Goal: Transaction & Acquisition: Book appointment/travel/reservation

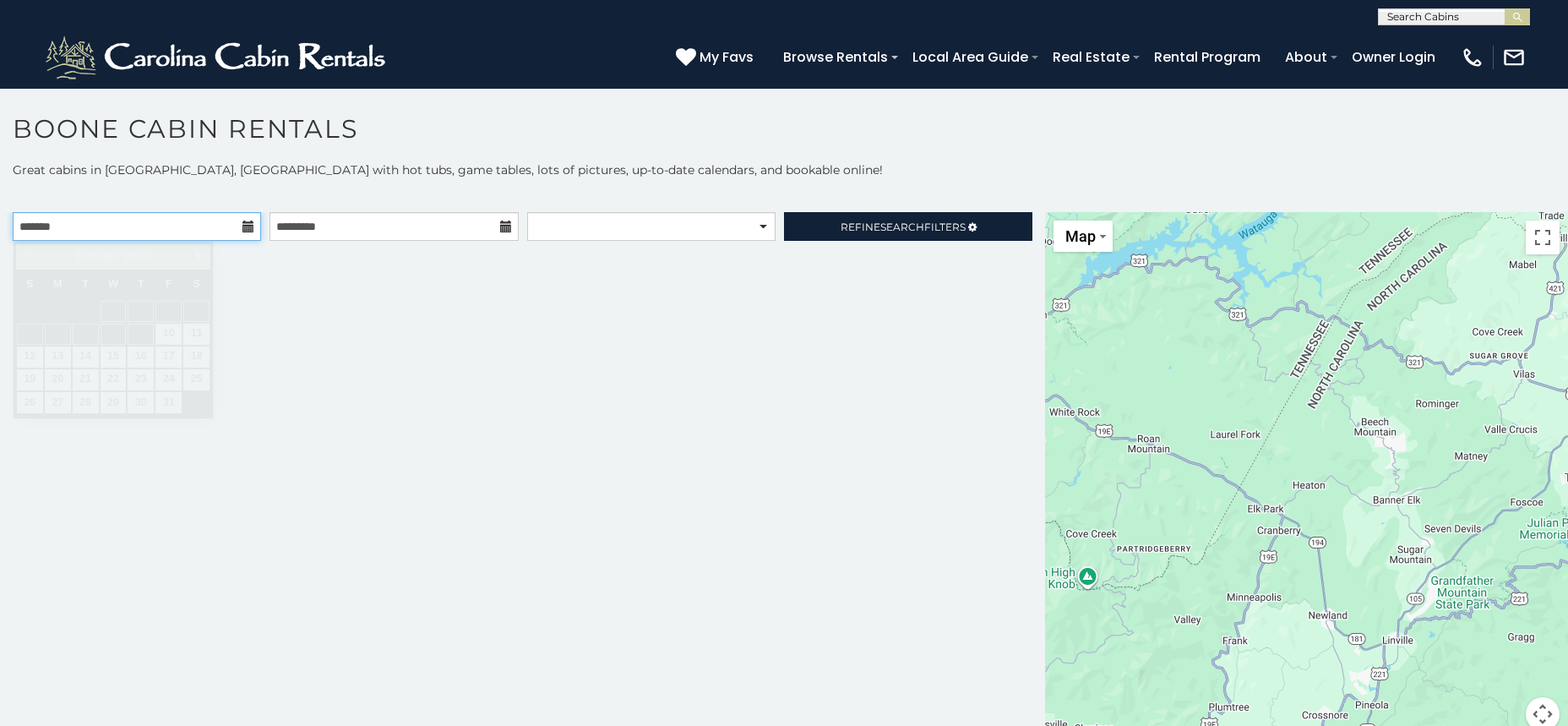
click at [243, 235] on input "text" at bounding box center [136, 226] width 248 height 29
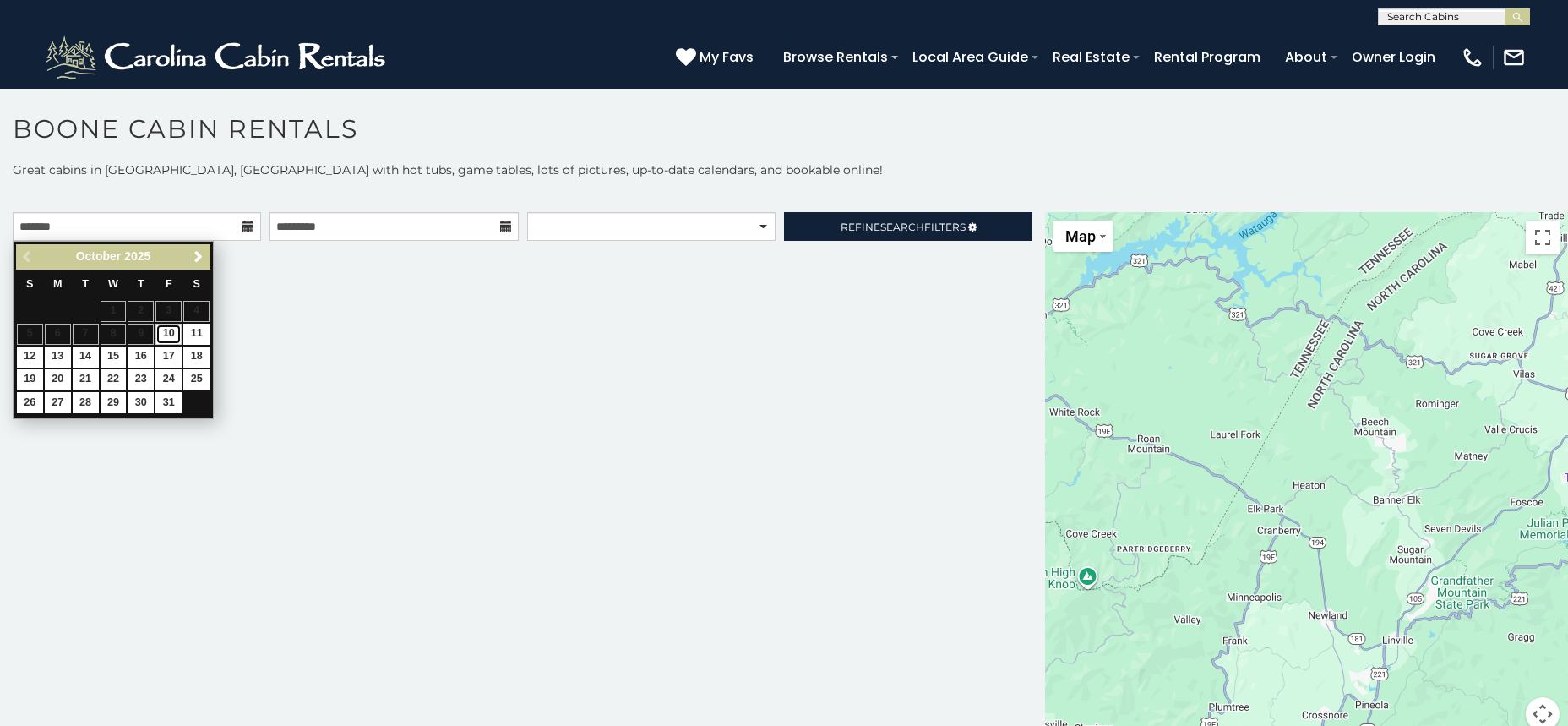
click at [174, 331] on link "10" at bounding box center [168, 334] width 26 height 21
type input "**********"
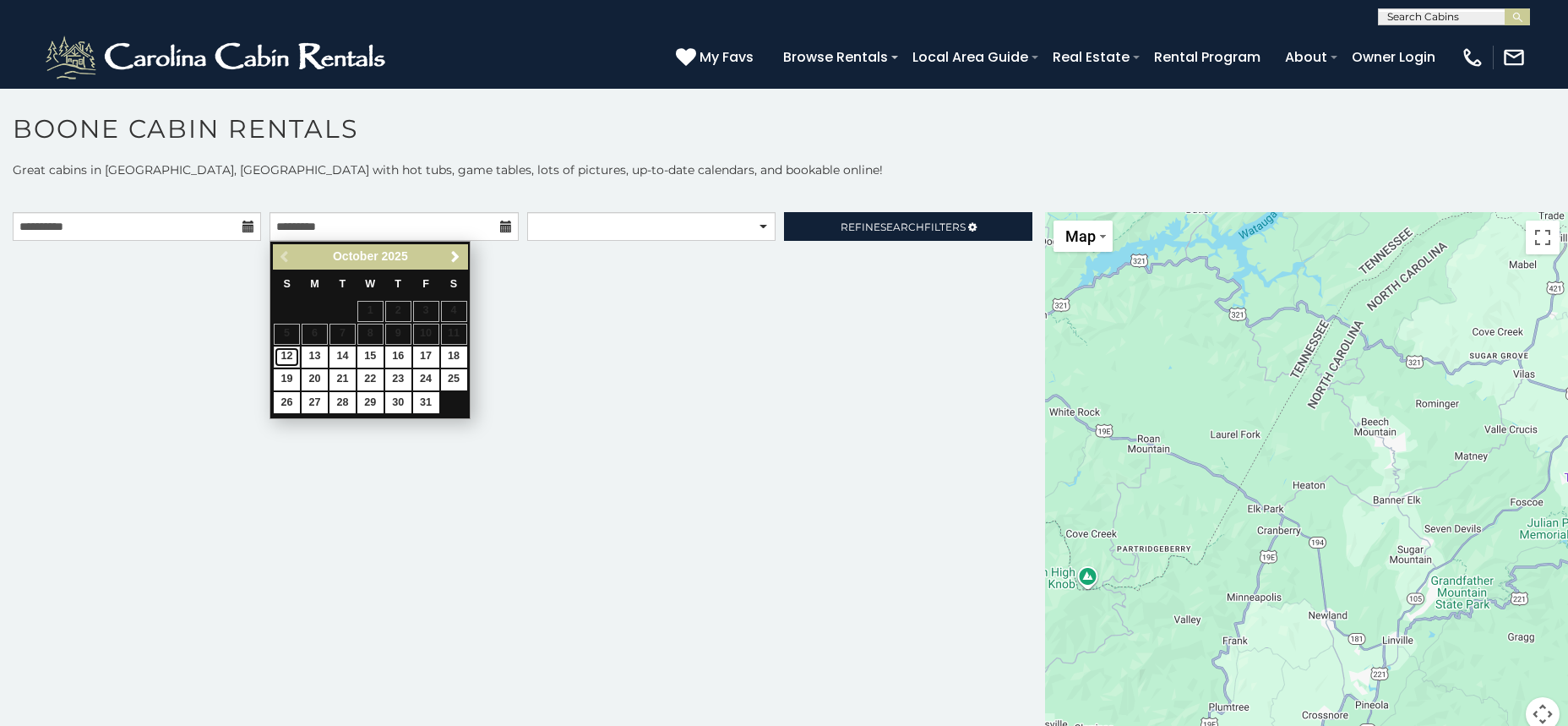
click at [284, 355] on link "12" at bounding box center [286, 357] width 26 height 21
type input "**********"
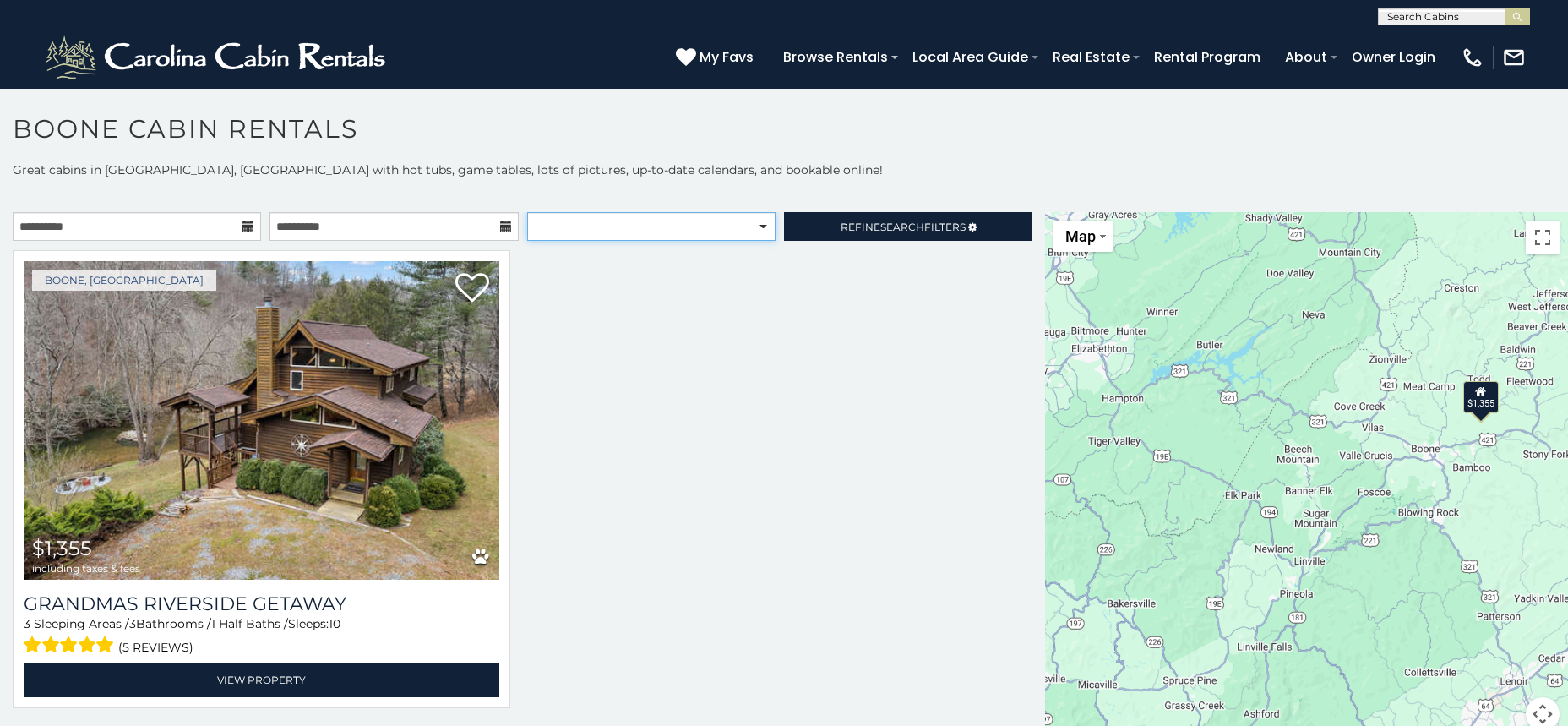
click at [527, 212] on select "**********" at bounding box center [651, 226] width 248 height 29
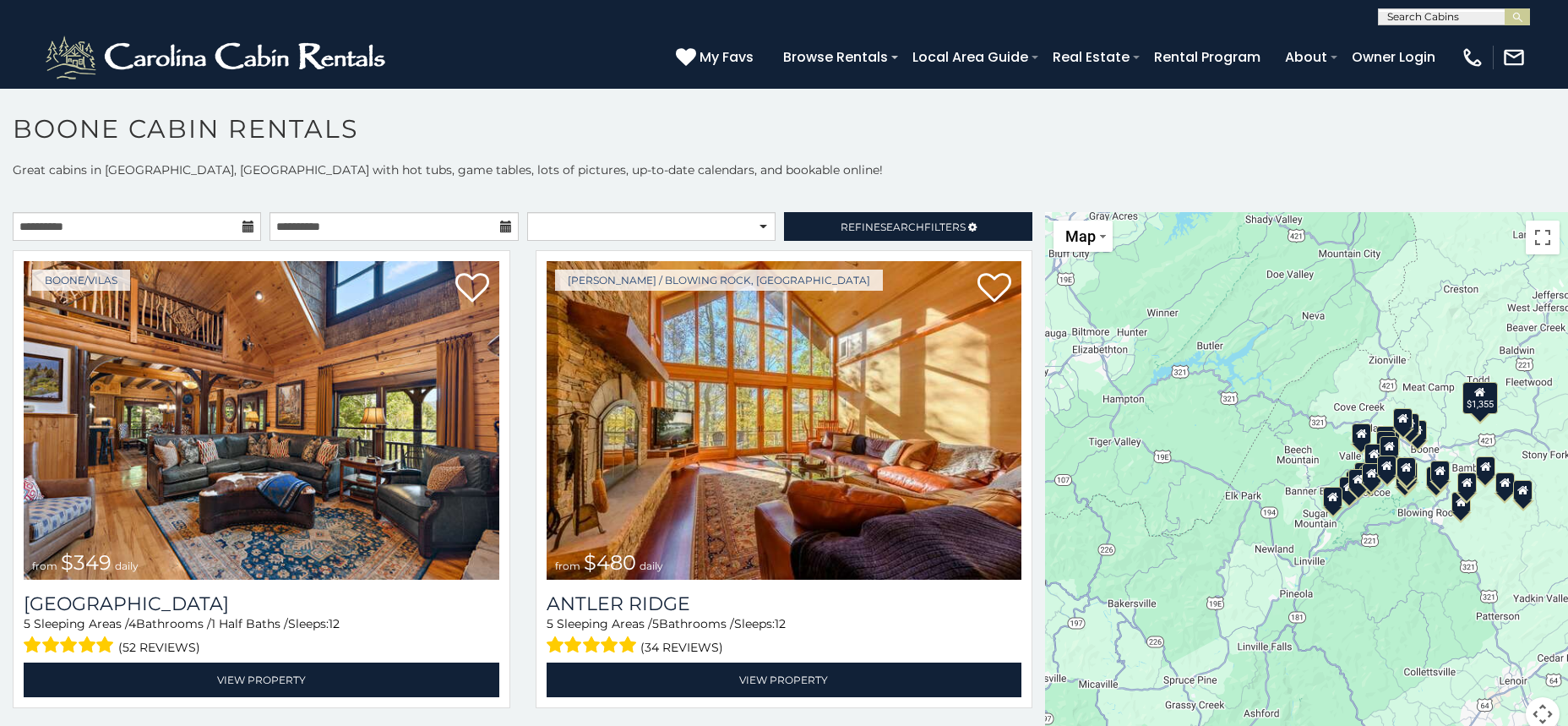
click at [872, 169] on p "Great cabins in [GEOGRAPHIC_DATA], [GEOGRAPHIC_DATA] with hot tubs, game tables…" at bounding box center [784, 169] width 1568 height 17
click at [896, 222] on span "Search" at bounding box center [902, 226] width 44 height 13
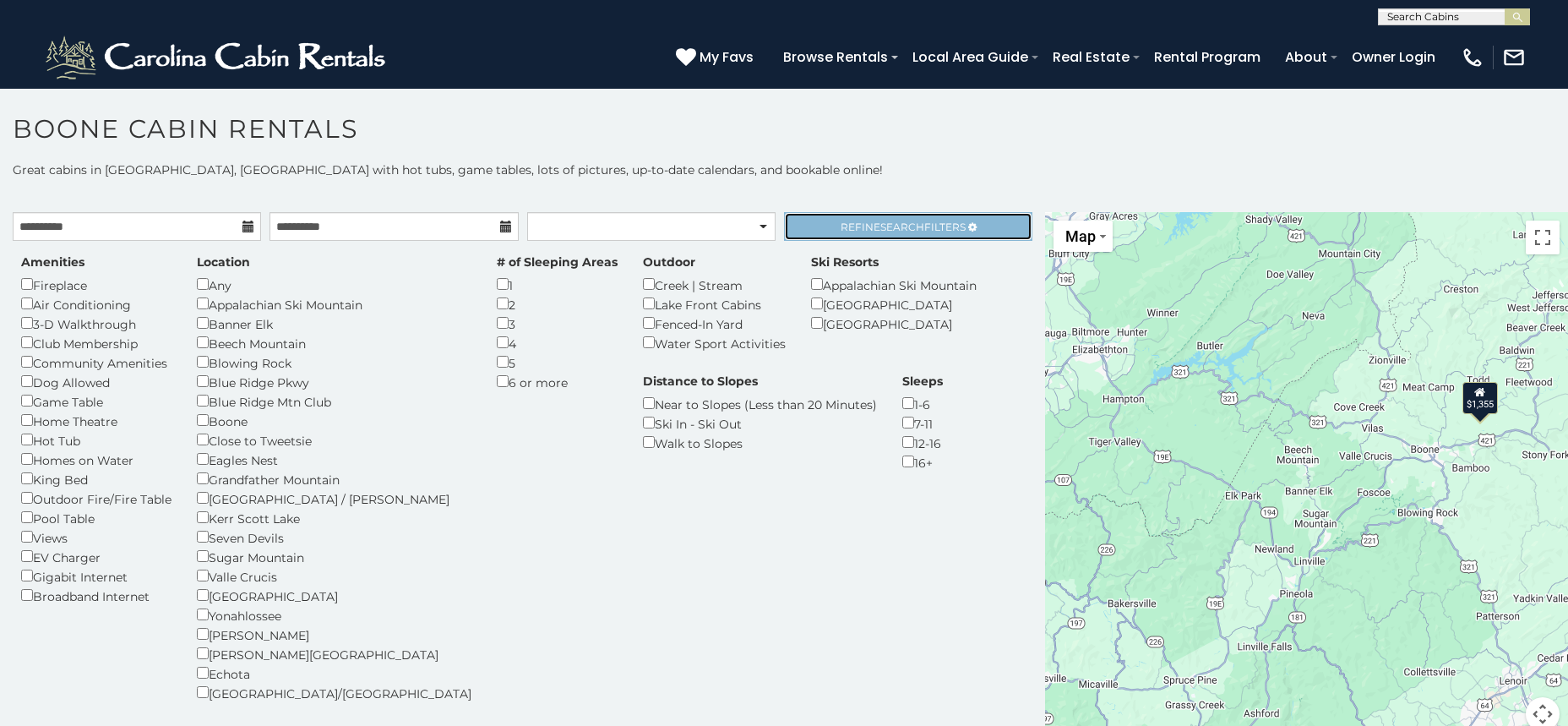
click at [904, 230] on span "Search" at bounding box center [902, 226] width 44 height 13
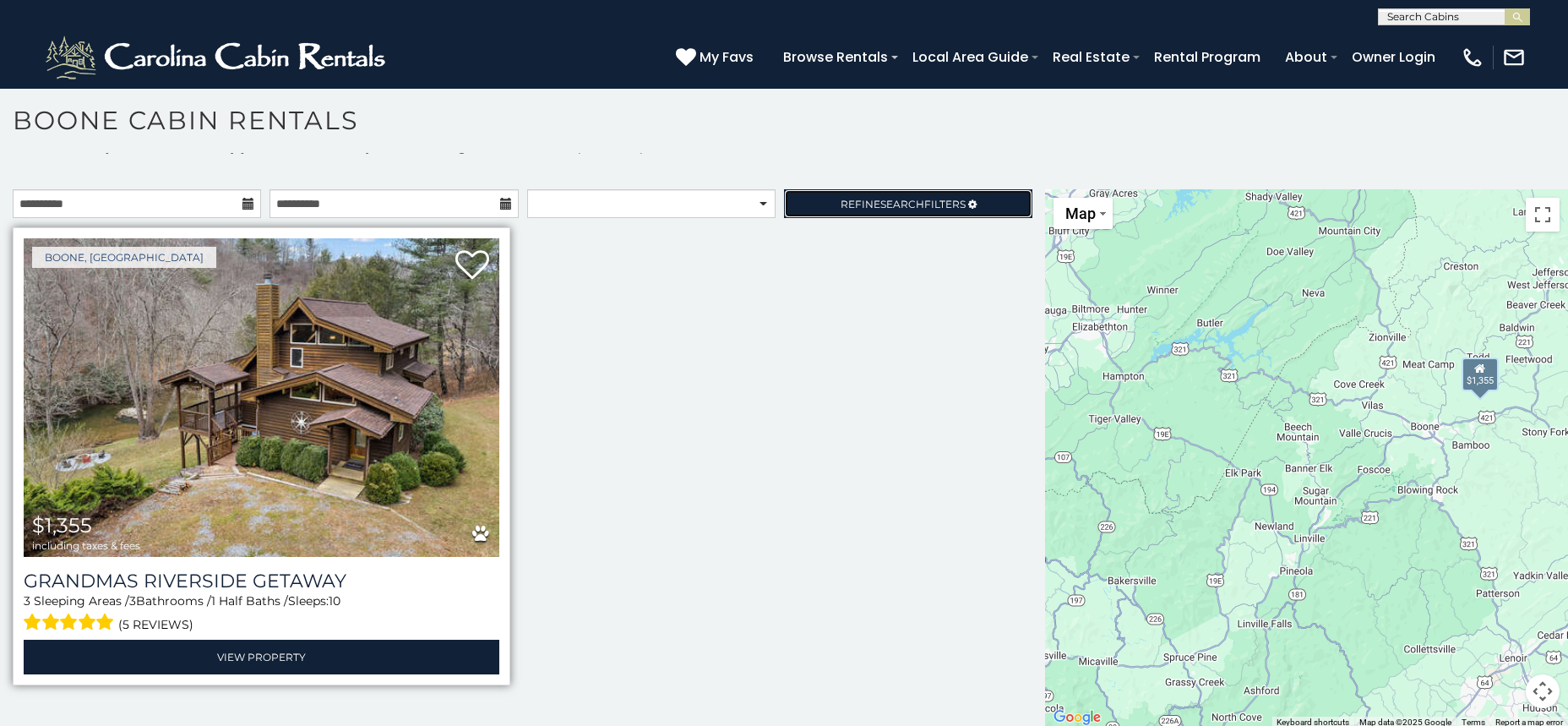
scroll to position [15, 0]
click at [296, 489] on img at bounding box center [261, 396] width 475 height 319
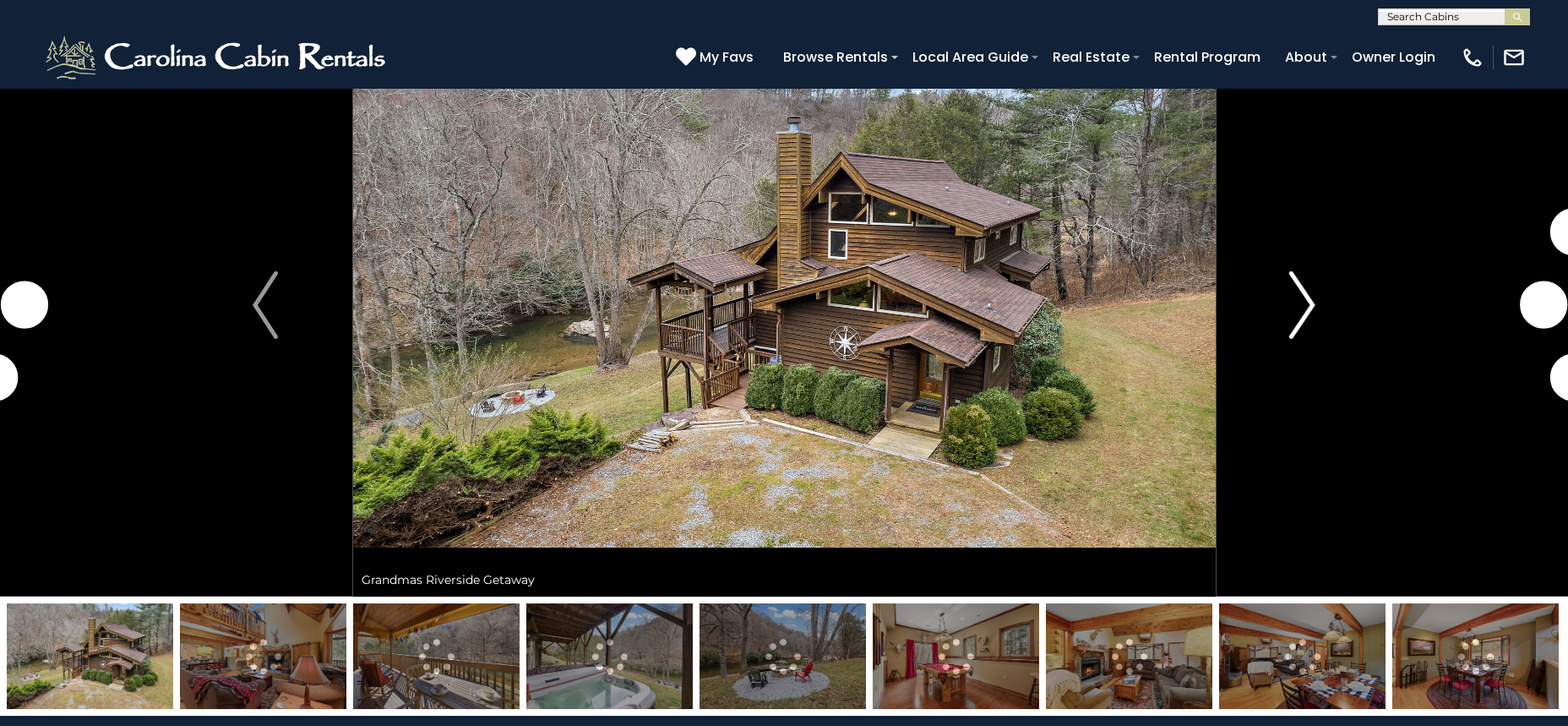
scroll to position [75, 0]
click at [1291, 297] on img "Next" at bounding box center [1303, 305] width 25 height 68
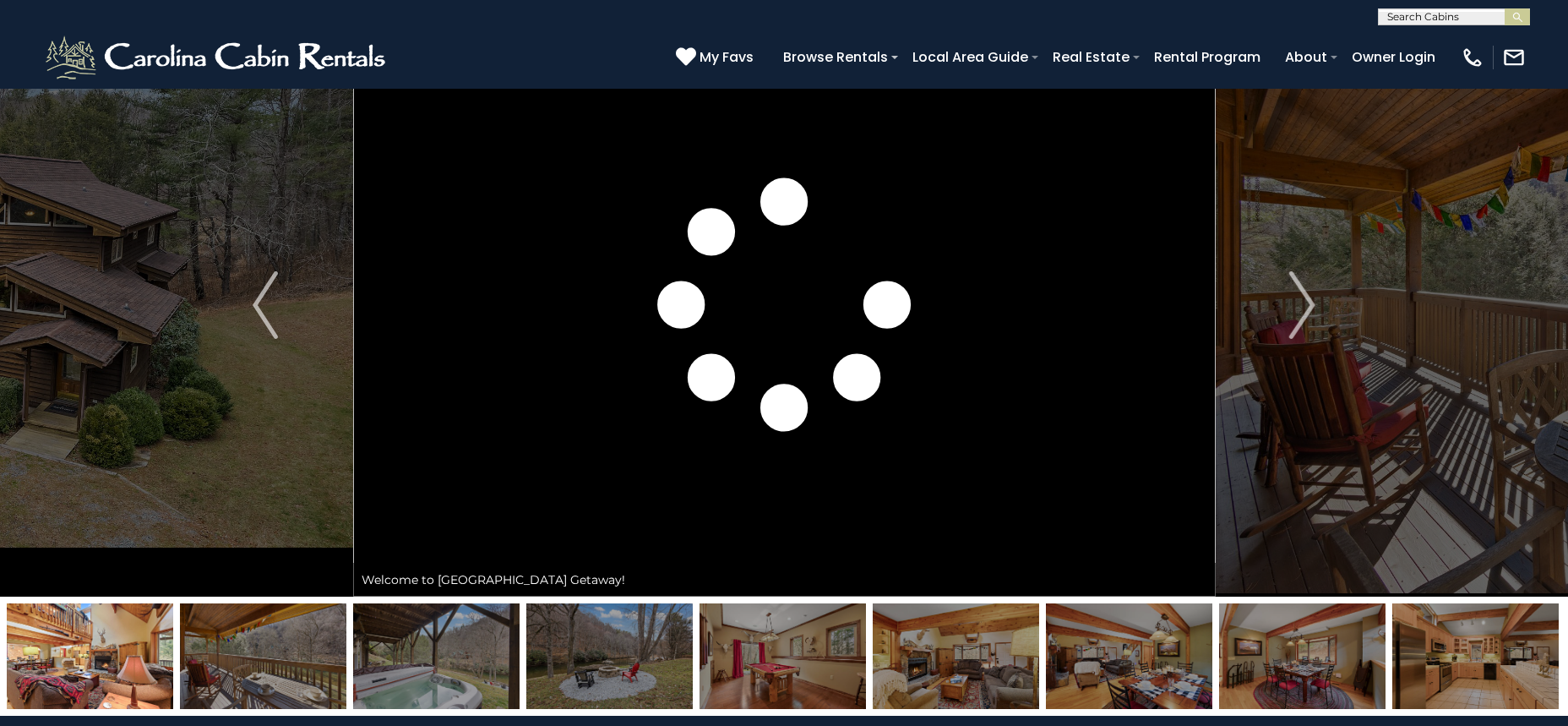
drag, startPoint x: 888, startPoint y: 651, endPoint x: 914, endPoint y: 641, distance: 27.9
click at [889, 650] on img at bounding box center [956, 656] width 166 height 106
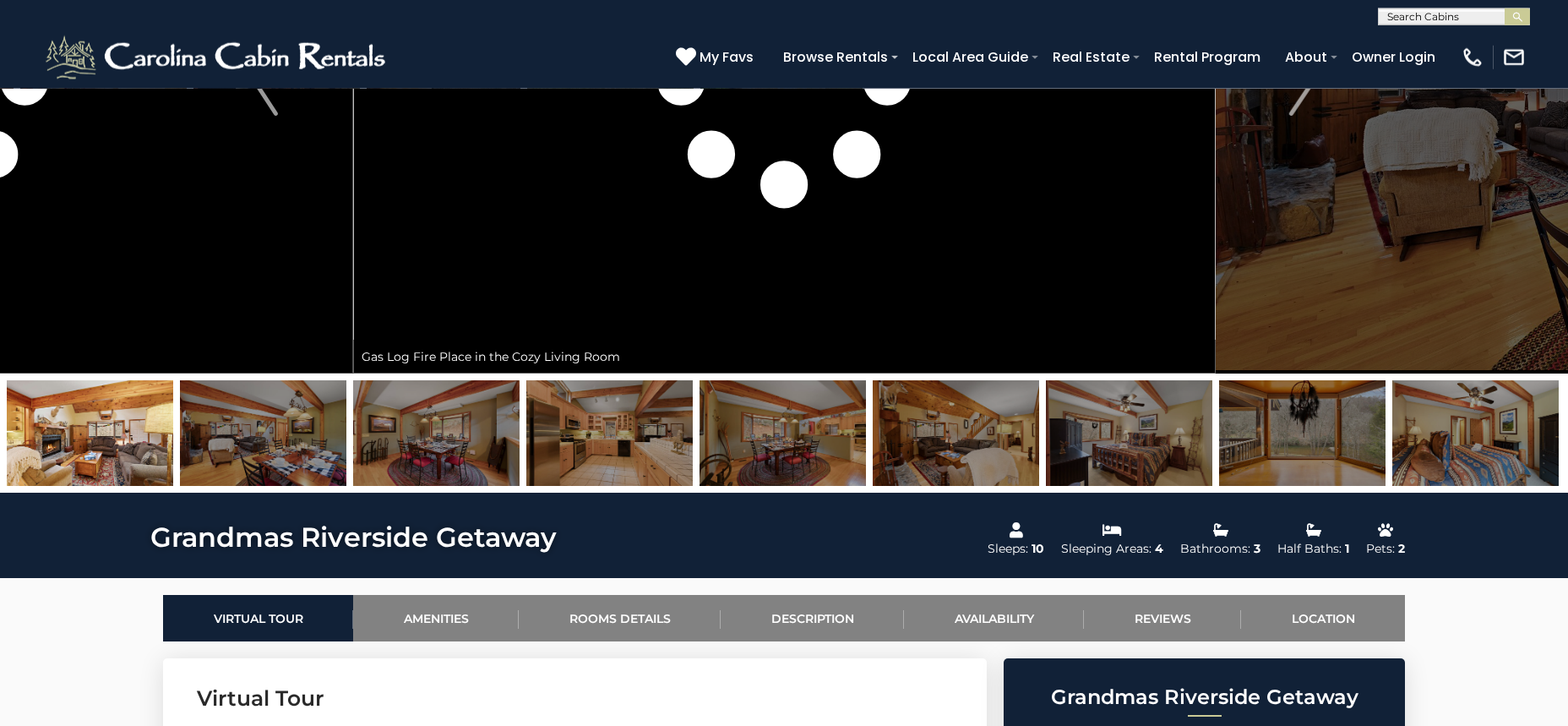
scroll to position [354, 0]
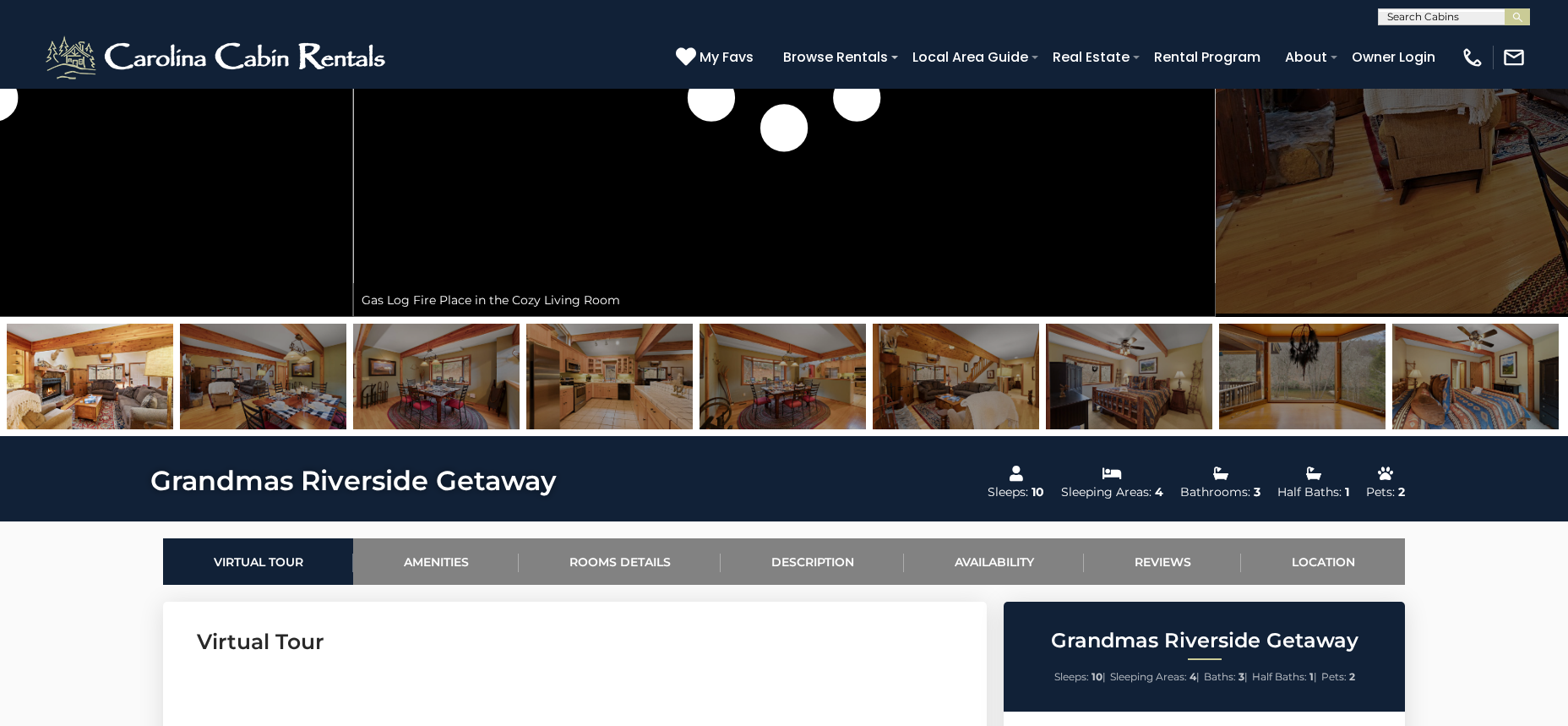
click at [1520, 393] on img at bounding box center [1475, 376] width 166 height 106
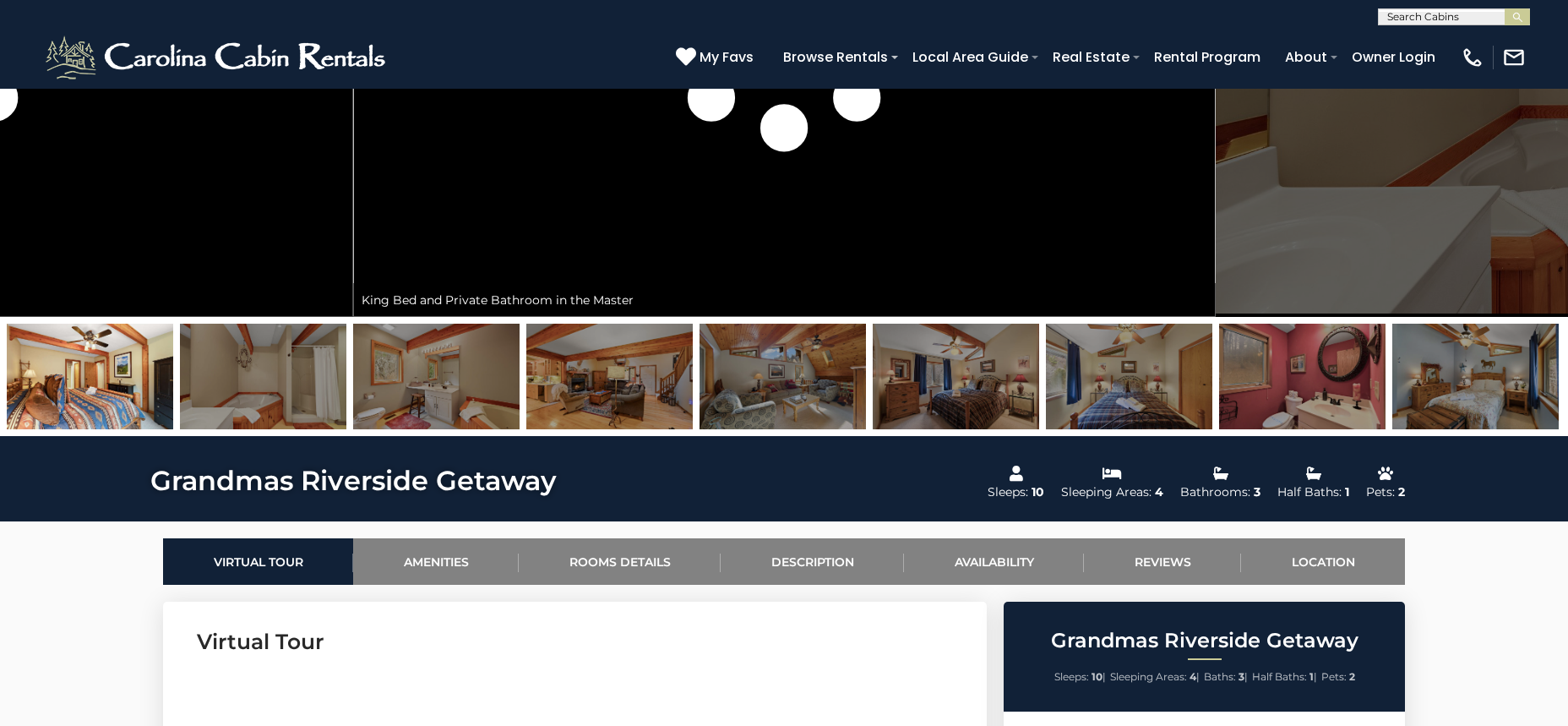
click at [784, 376] on img at bounding box center [783, 376] width 166 height 106
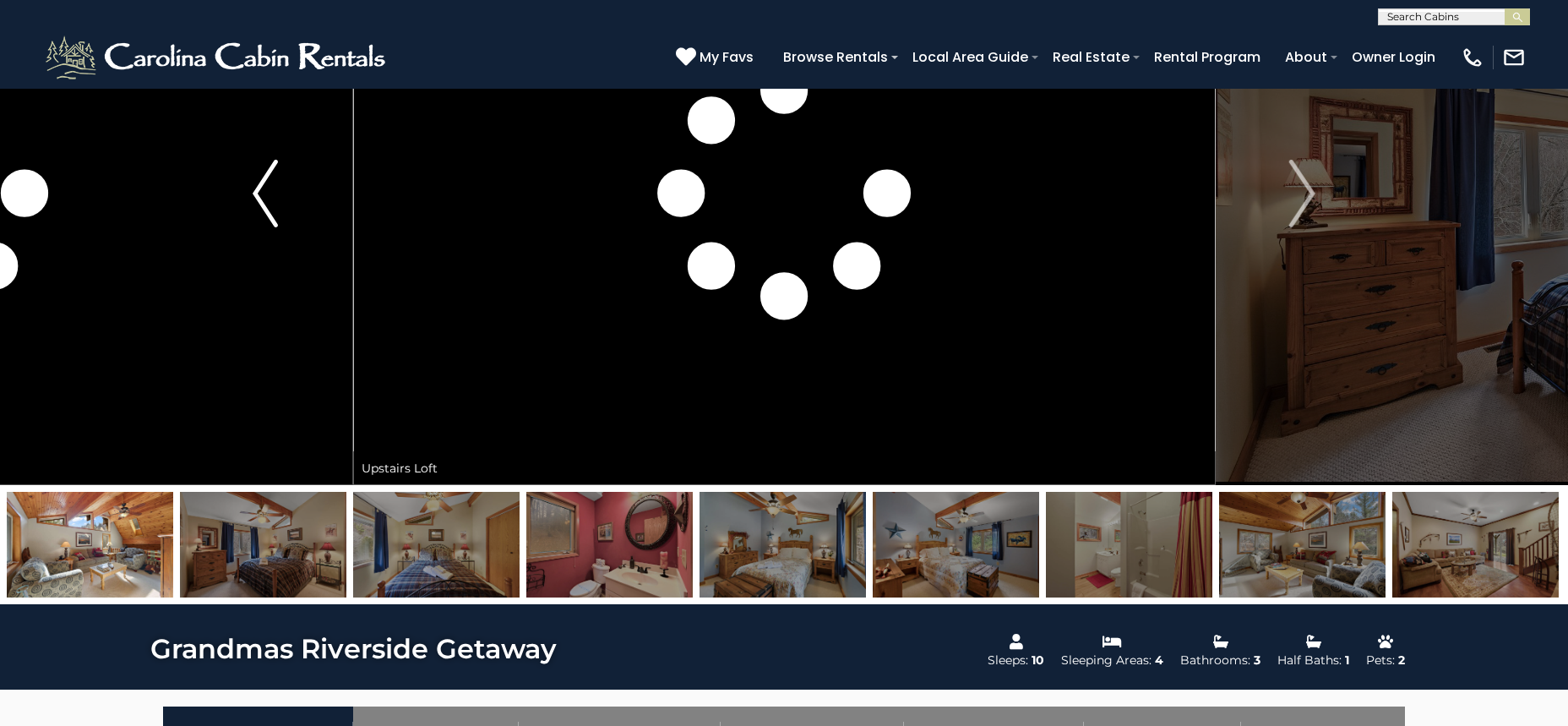
scroll to position [0, 0]
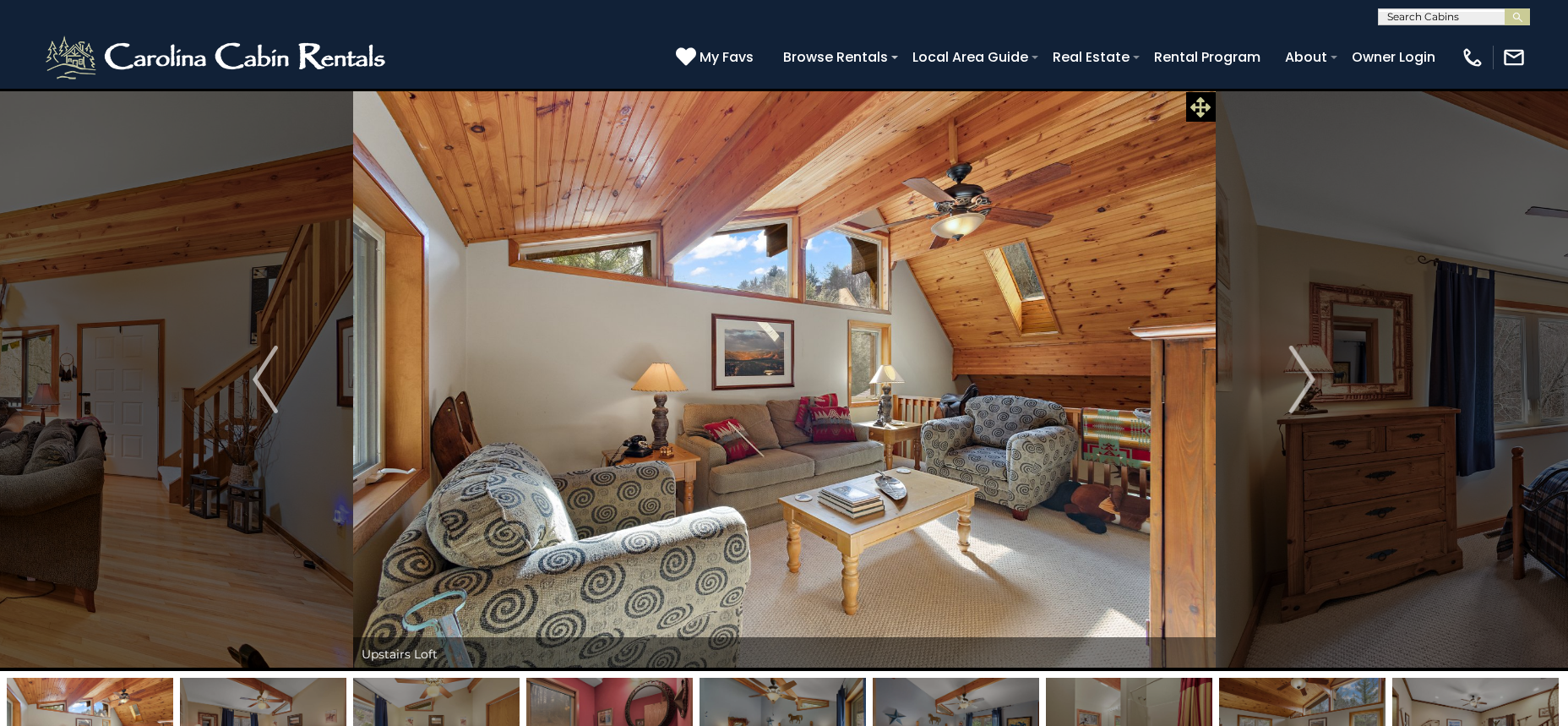
click at [1206, 105] on icon at bounding box center [1200, 108] width 20 height 20
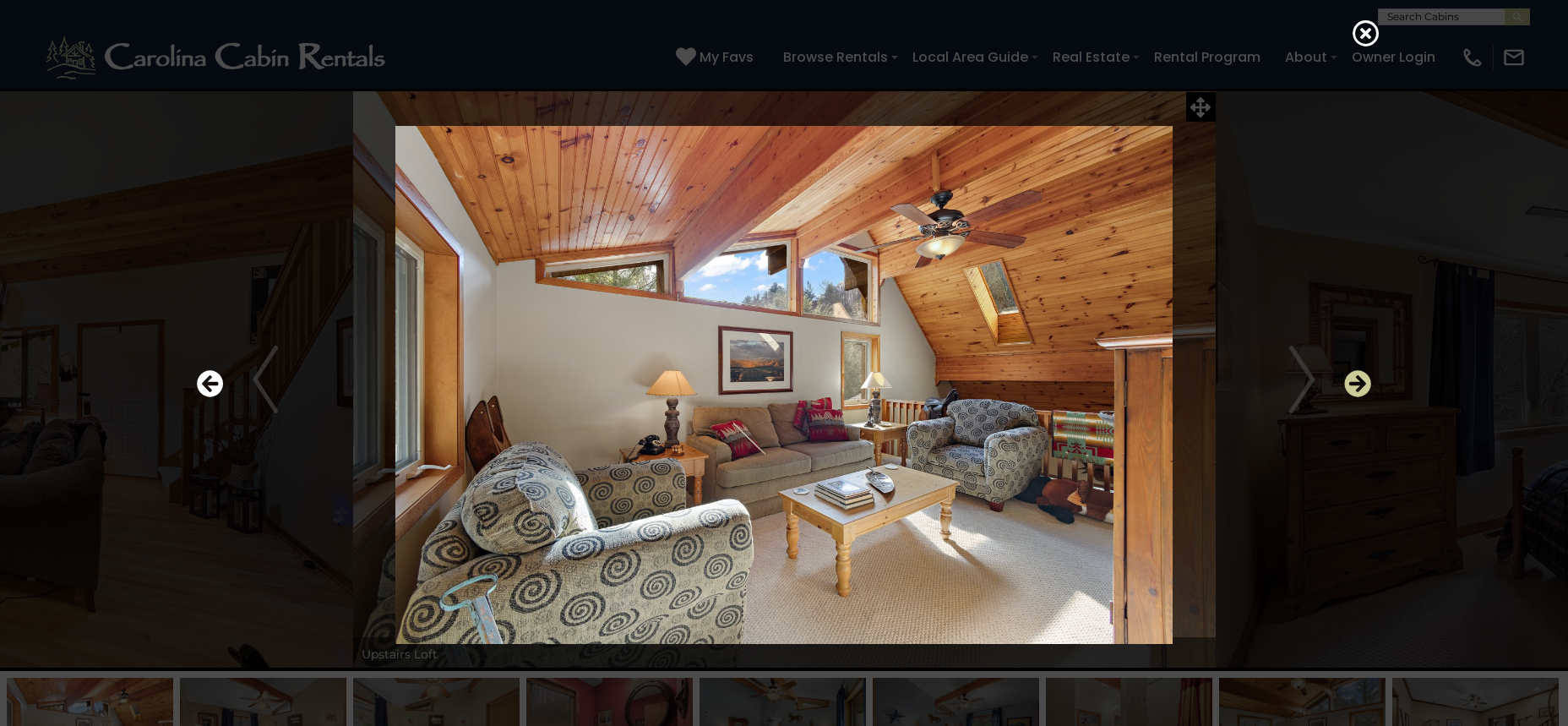
click at [1363, 378] on icon "Next" at bounding box center [1358, 384] width 27 height 27
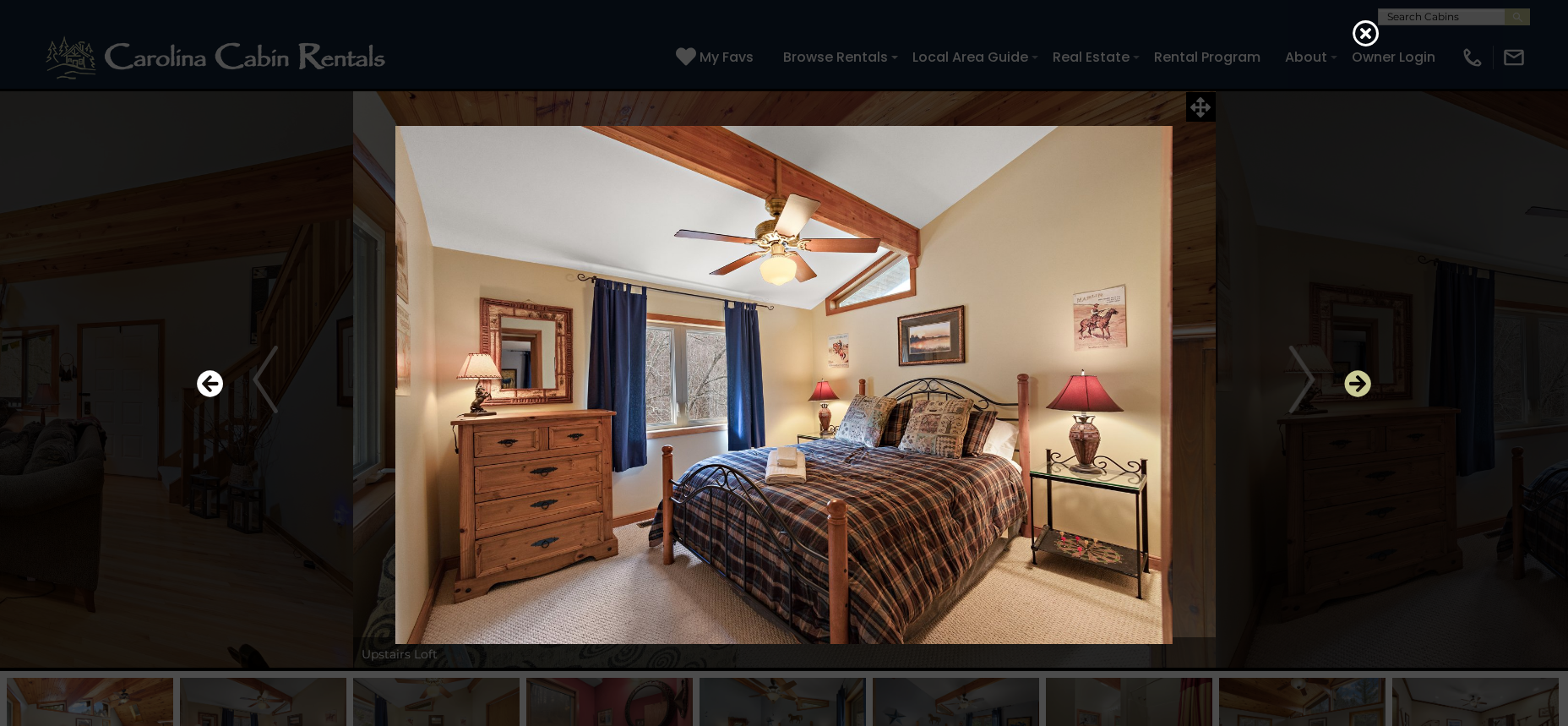
click at [1363, 378] on icon "Next" at bounding box center [1358, 384] width 27 height 27
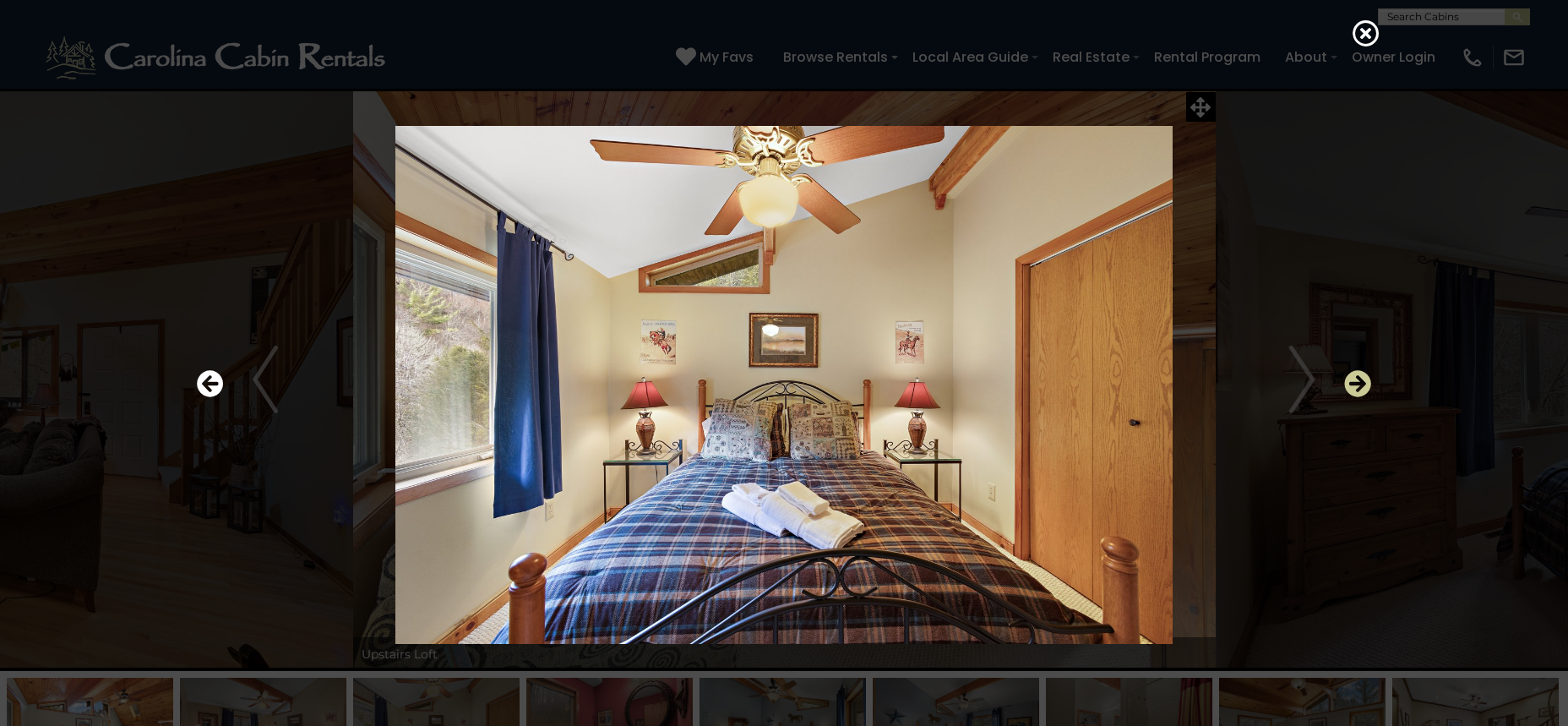
click at [1363, 378] on icon "Next" at bounding box center [1358, 384] width 27 height 27
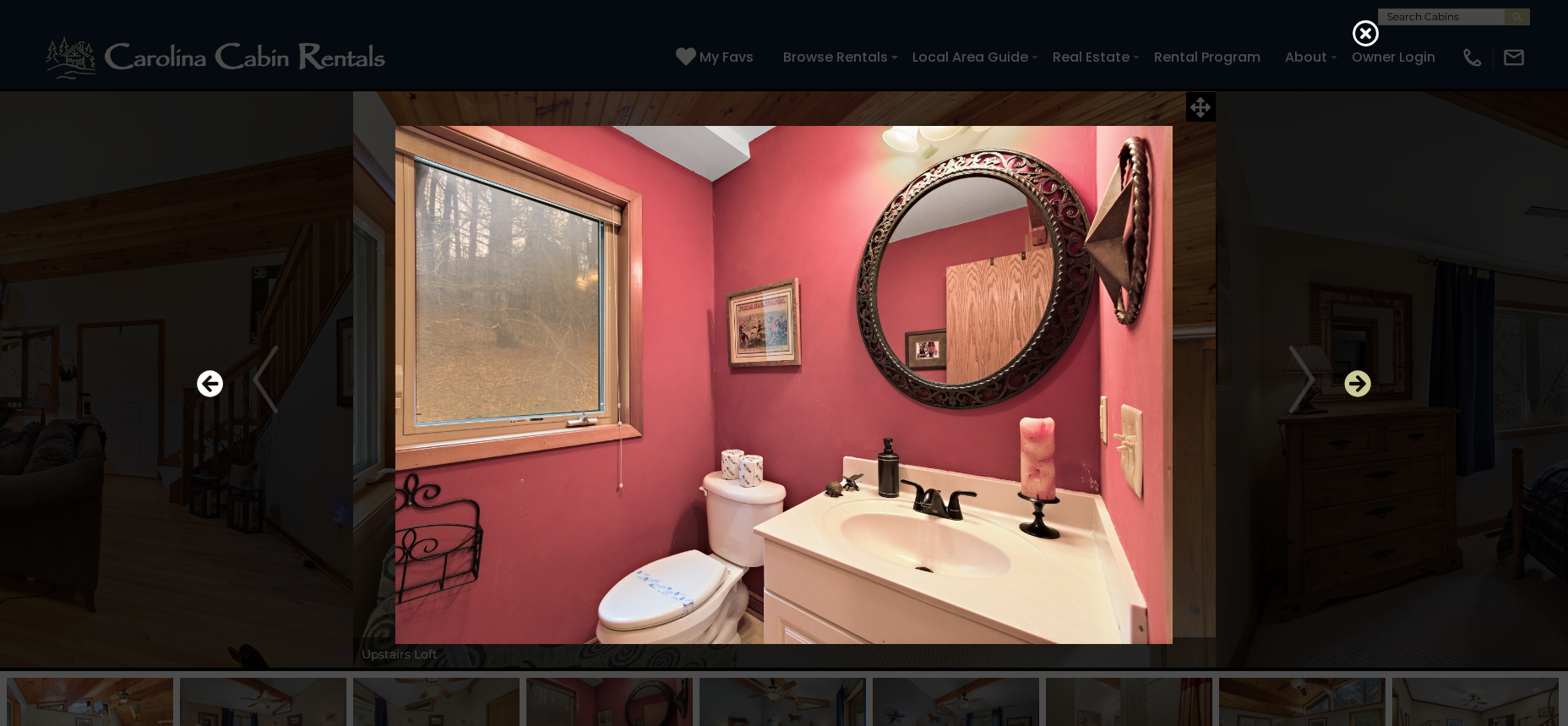
click at [1364, 376] on icon "Next" at bounding box center [1358, 384] width 27 height 27
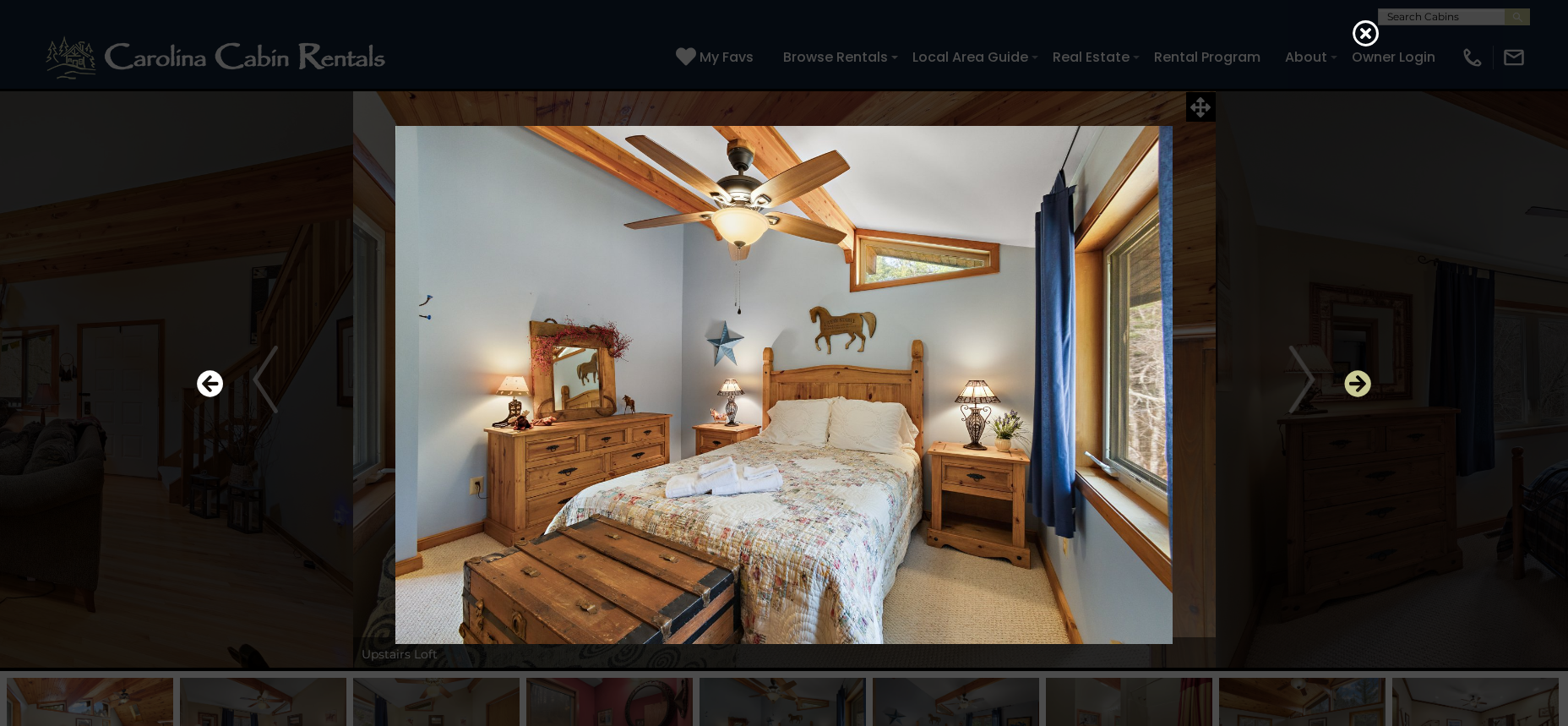
click at [1364, 376] on icon "Next" at bounding box center [1358, 384] width 27 height 27
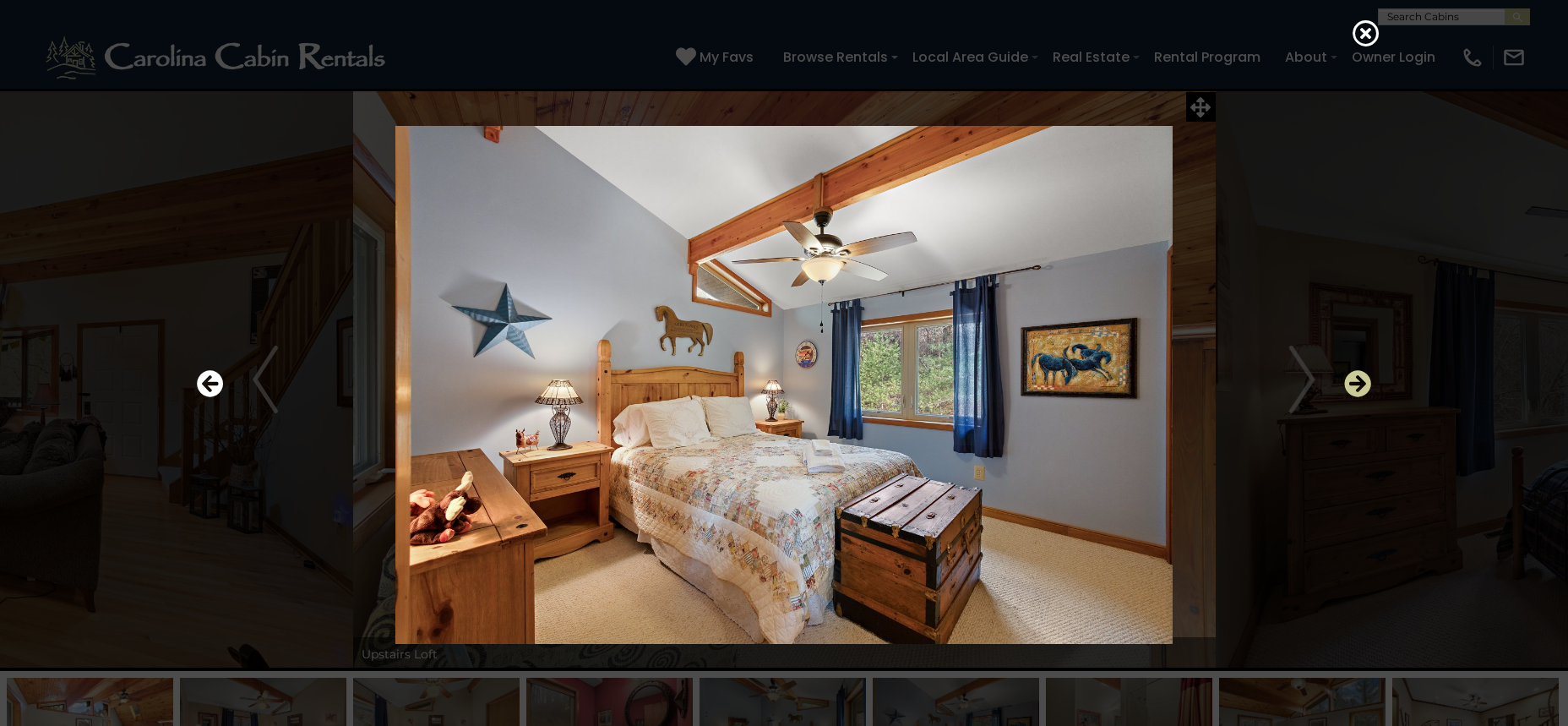
click at [1364, 376] on icon "Next" at bounding box center [1358, 384] width 27 height 27
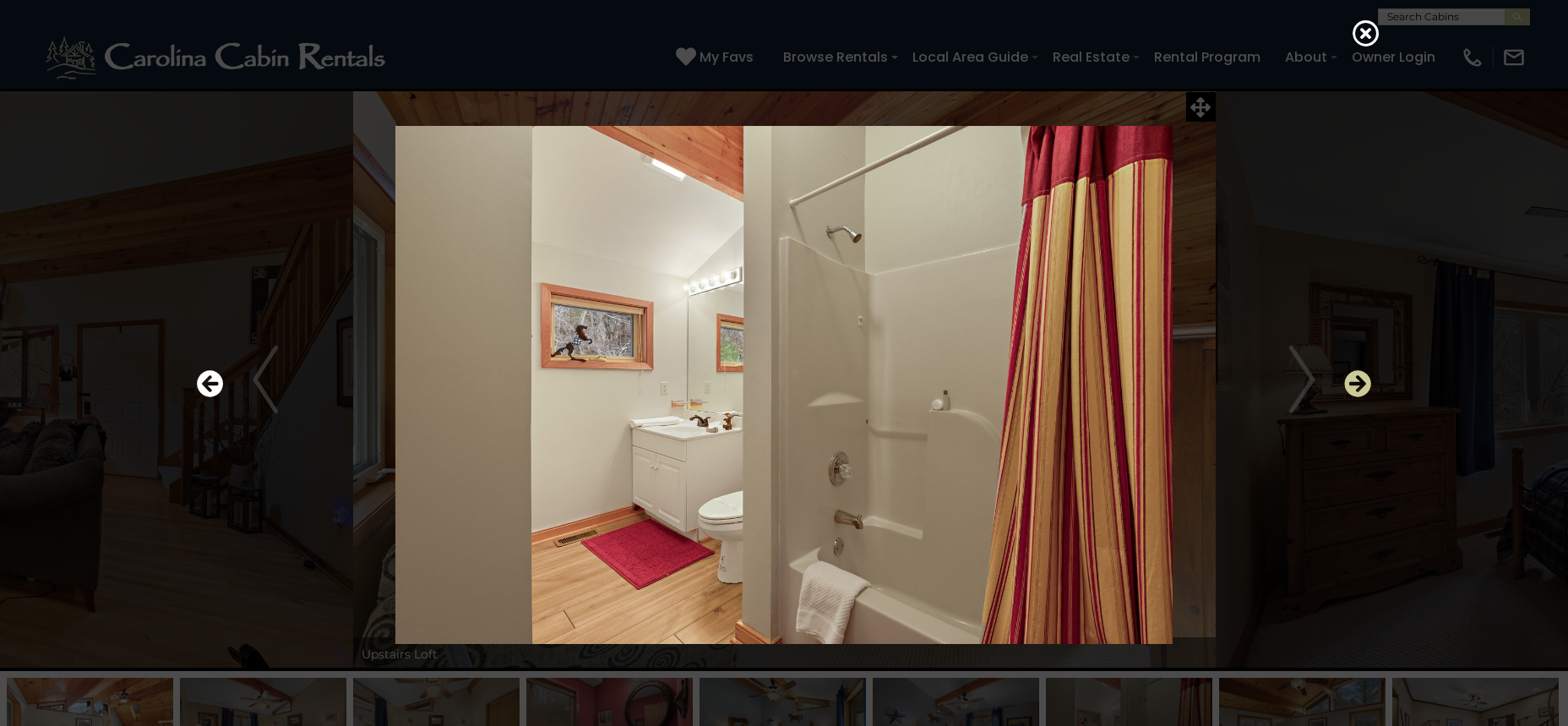
click at [1364, 376] on icon "Next" at bounding box center [1358, 384] width 27 height 27
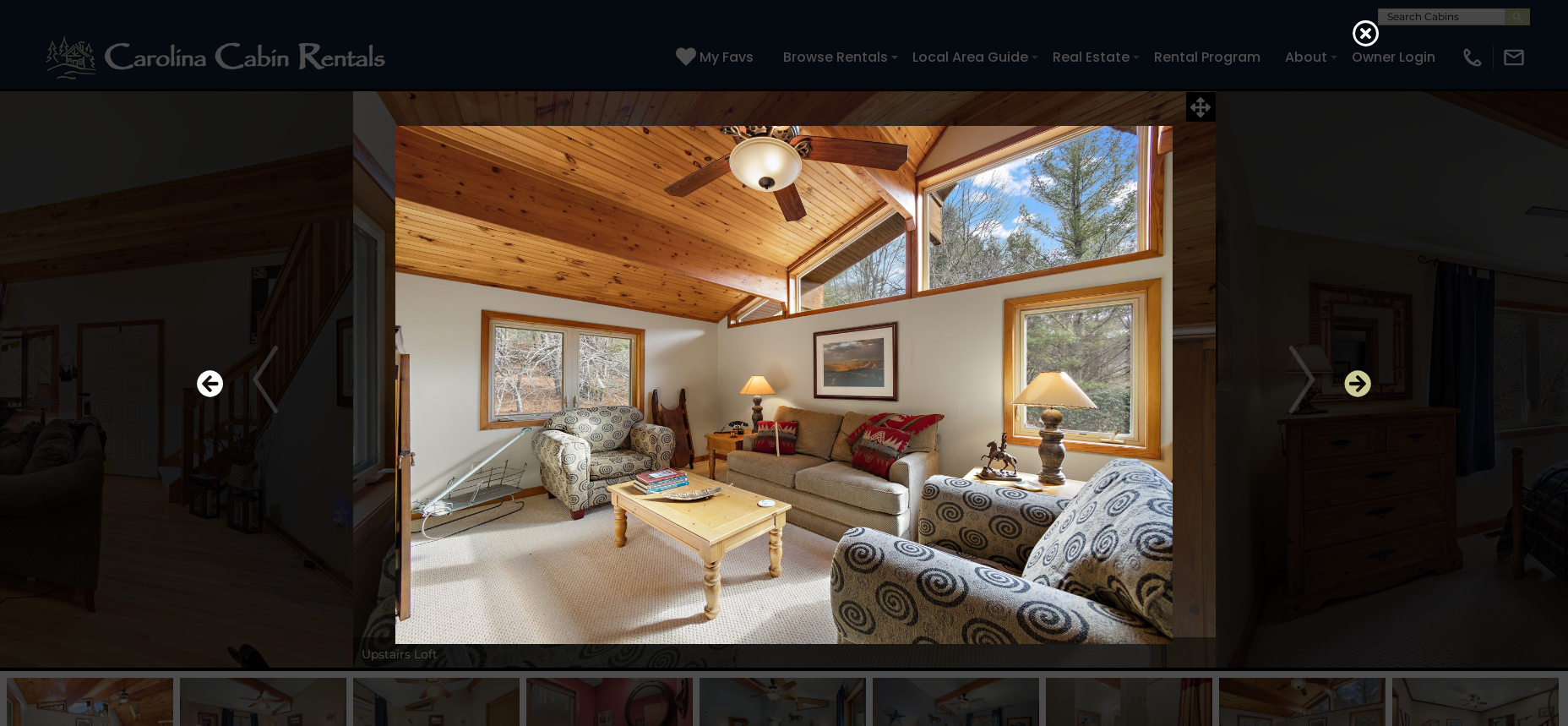
click at [1364, 376] on icon "Next" at bounding box center [1358, 384] width 27 height 27
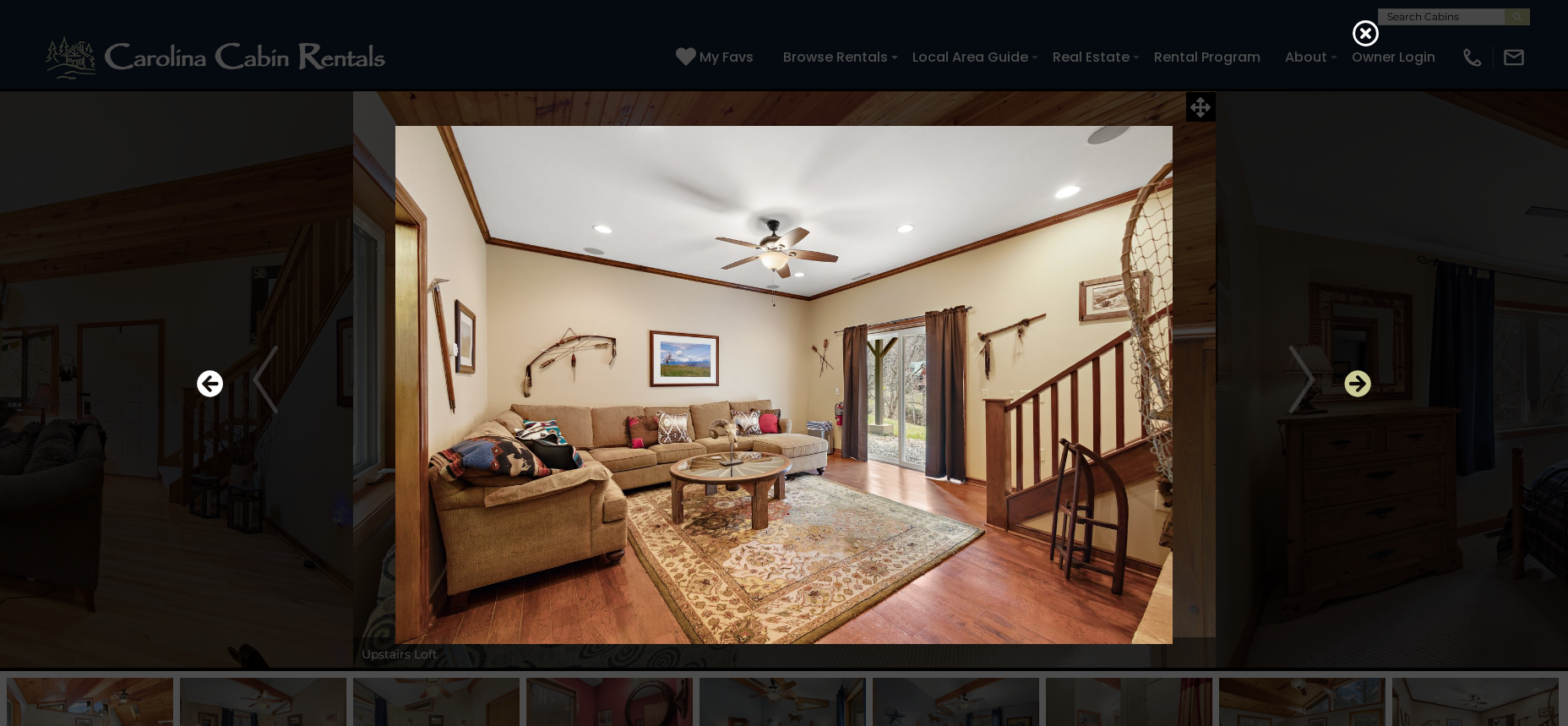
click at [1364, 375] on icon "Next" at bounding box center [1358, 384] width 27 height 27
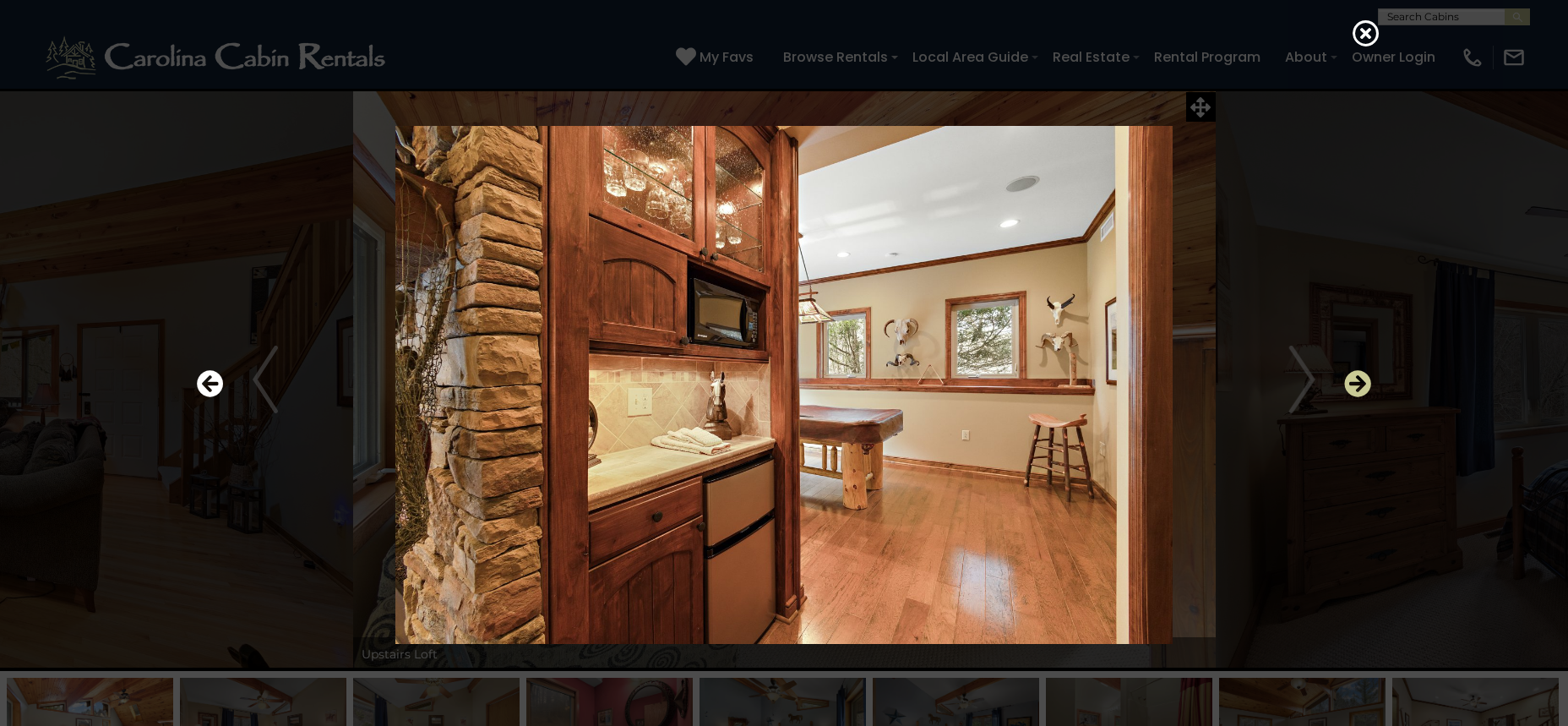
click at [1364, 375] on icon "Next" at bounding box center [1358, 384] width 27 height 27
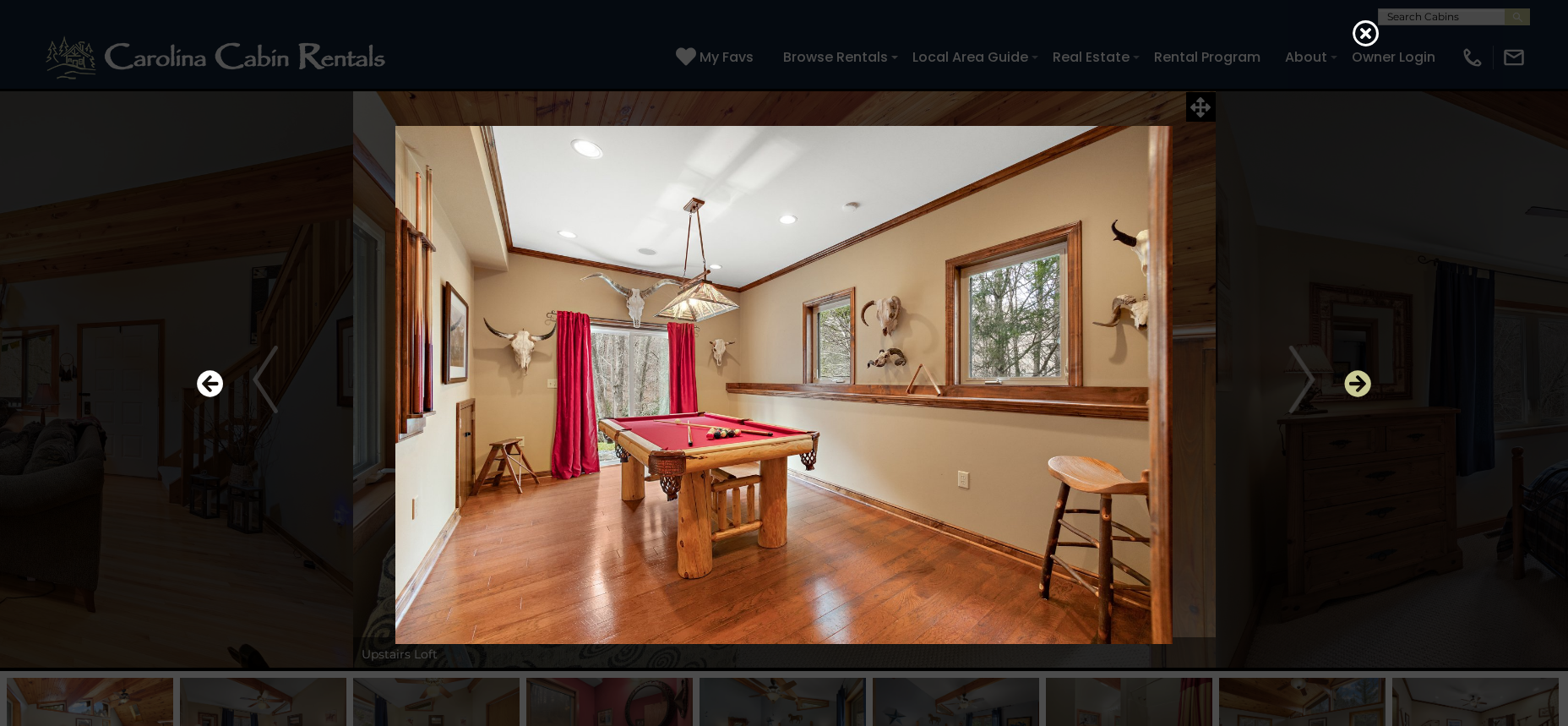
click at [1364, 375] on icon "Next" at bounding box center [1358, 384] width 27 height 27
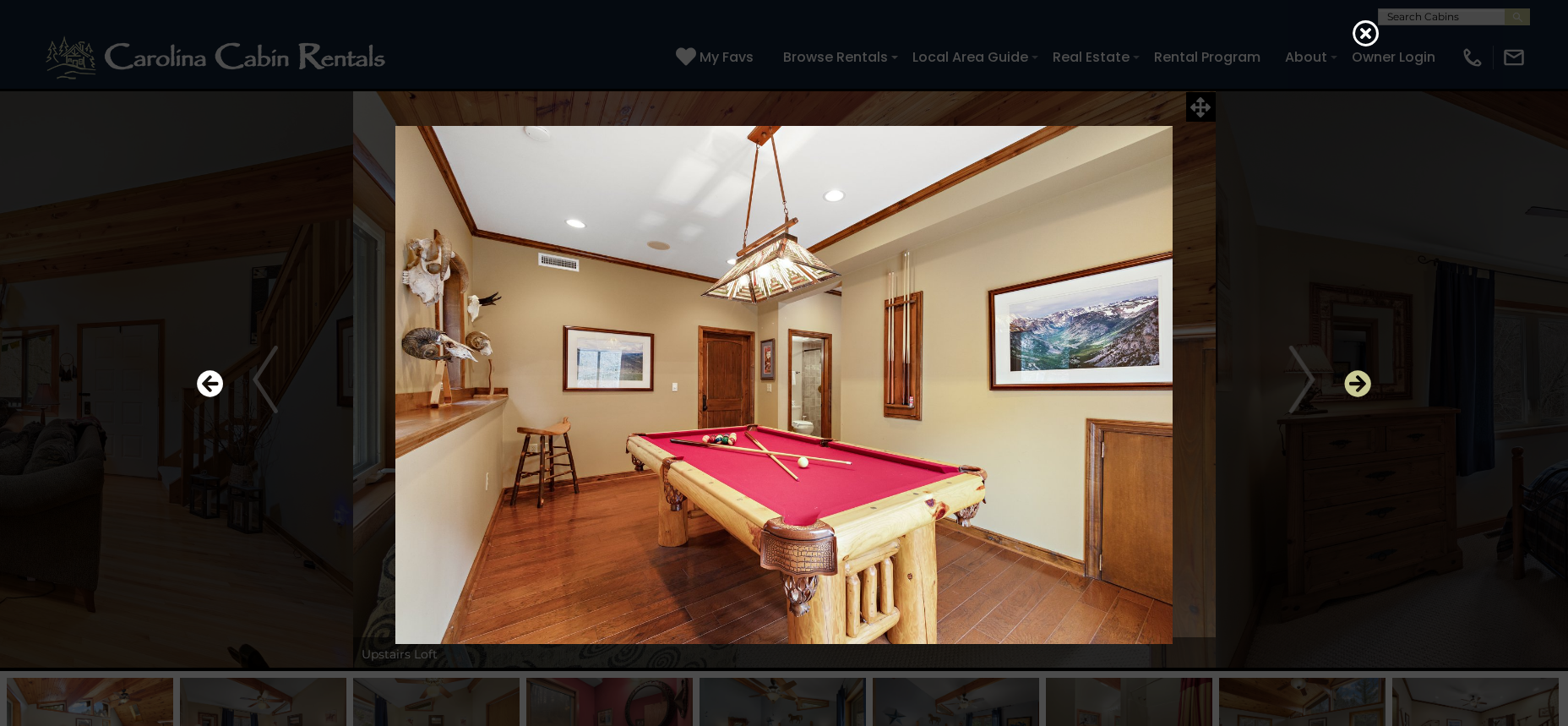
click at [1364, 375] on icon "Next" at bounding box center [1358, 384] width 27 height 27
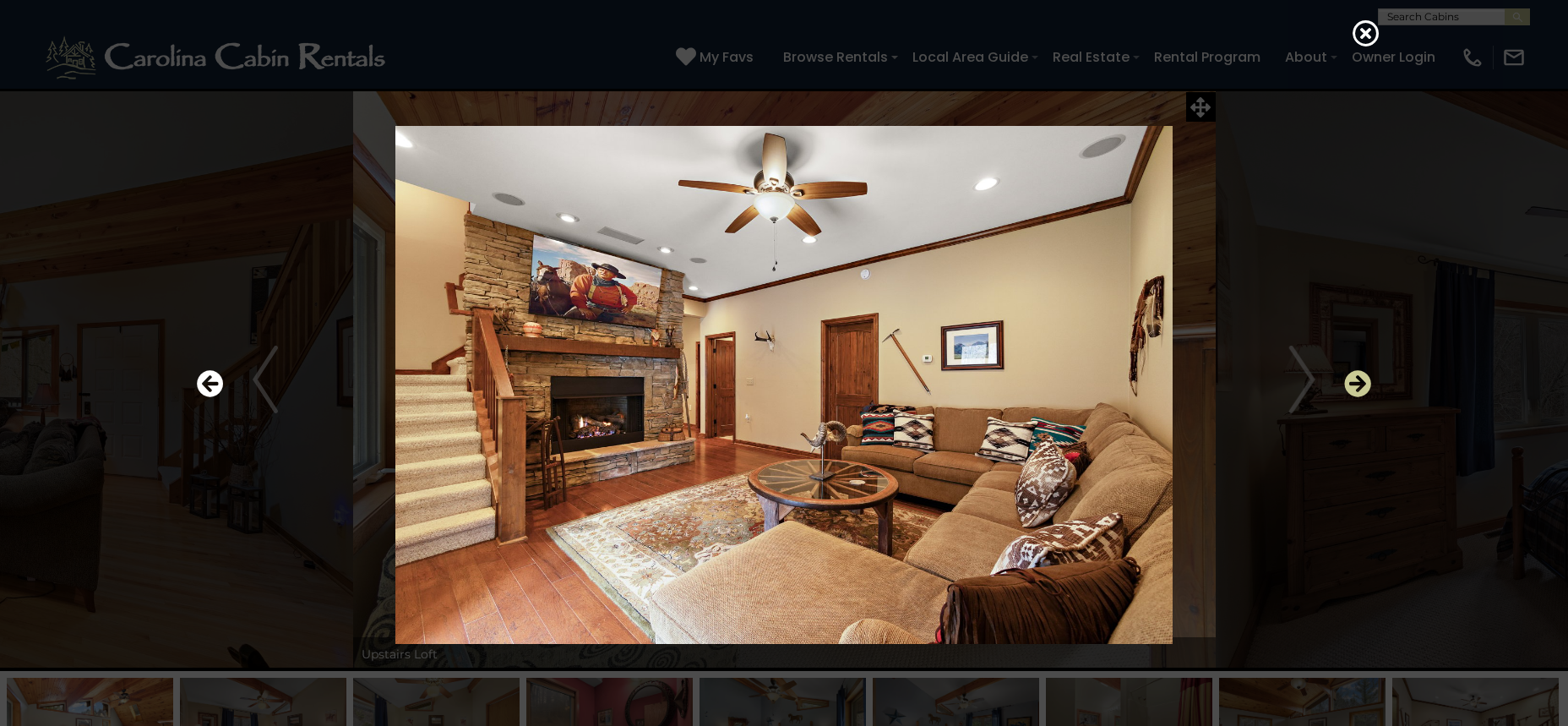
click at [1364, 375] on icon "Next" at bounding box center [1358, 384] width 27 height 27
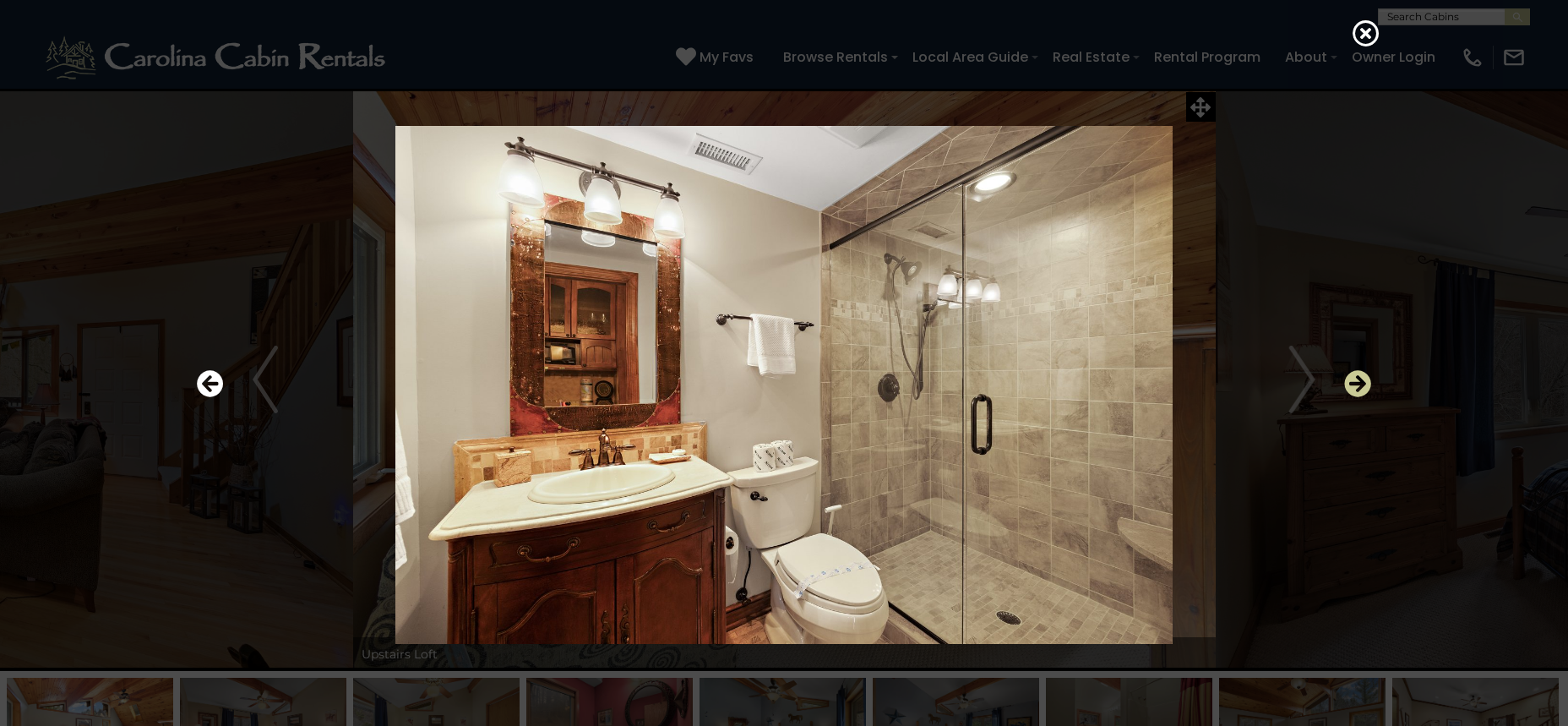
click at [1364, 375] on icon "Next" at bounding box center [1358, 384] width 27 height 27
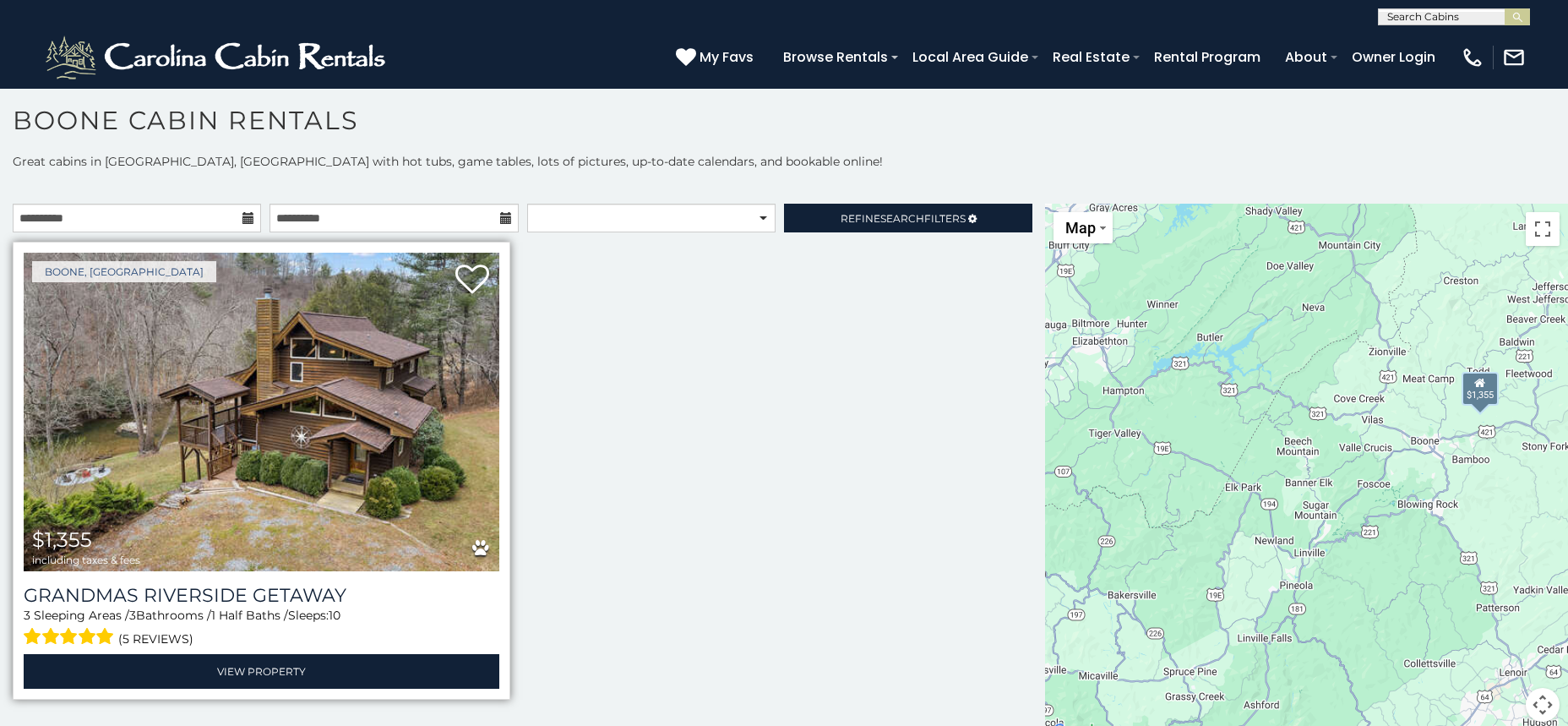
scroll to position [14, 0]
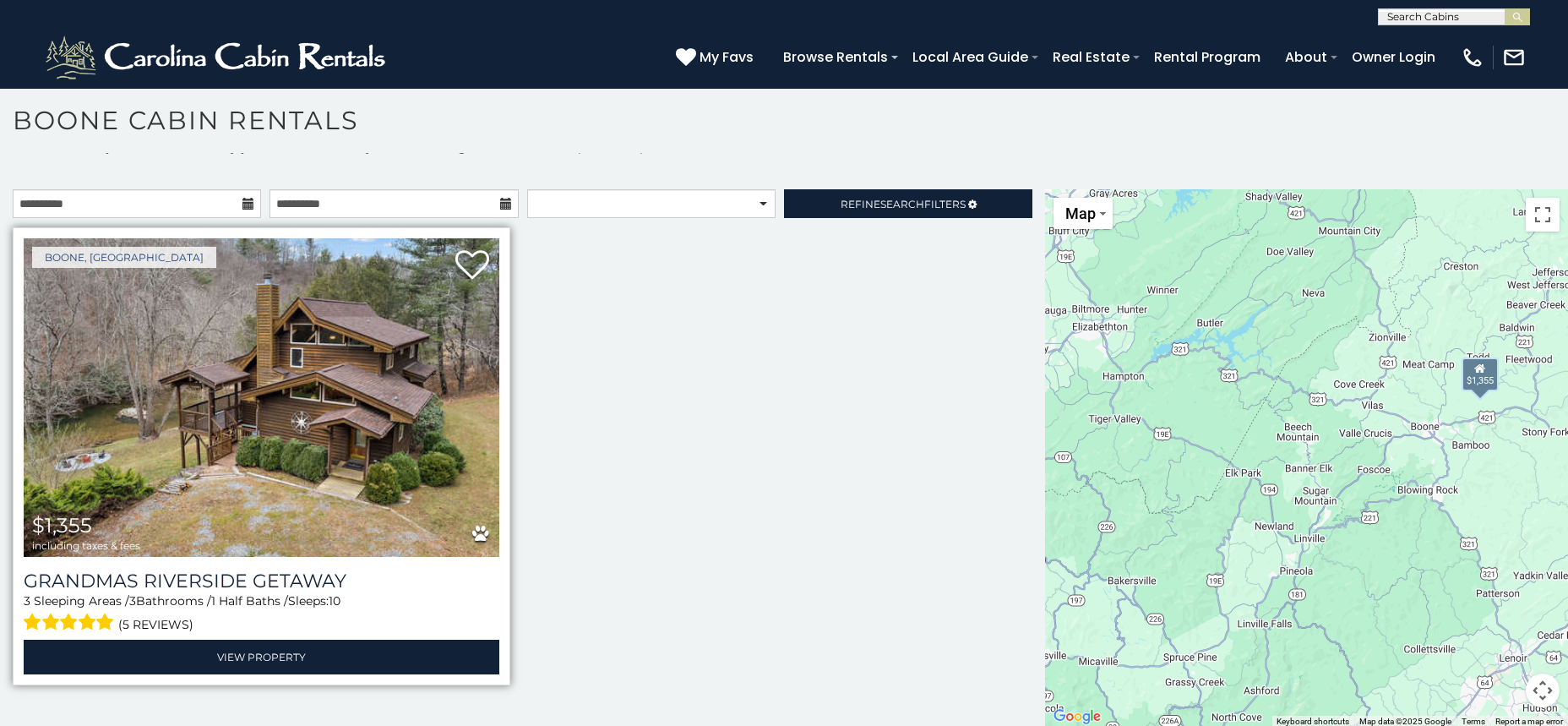
click at [370, 415] on img at bounding box center [261, 397] width 475 height 319
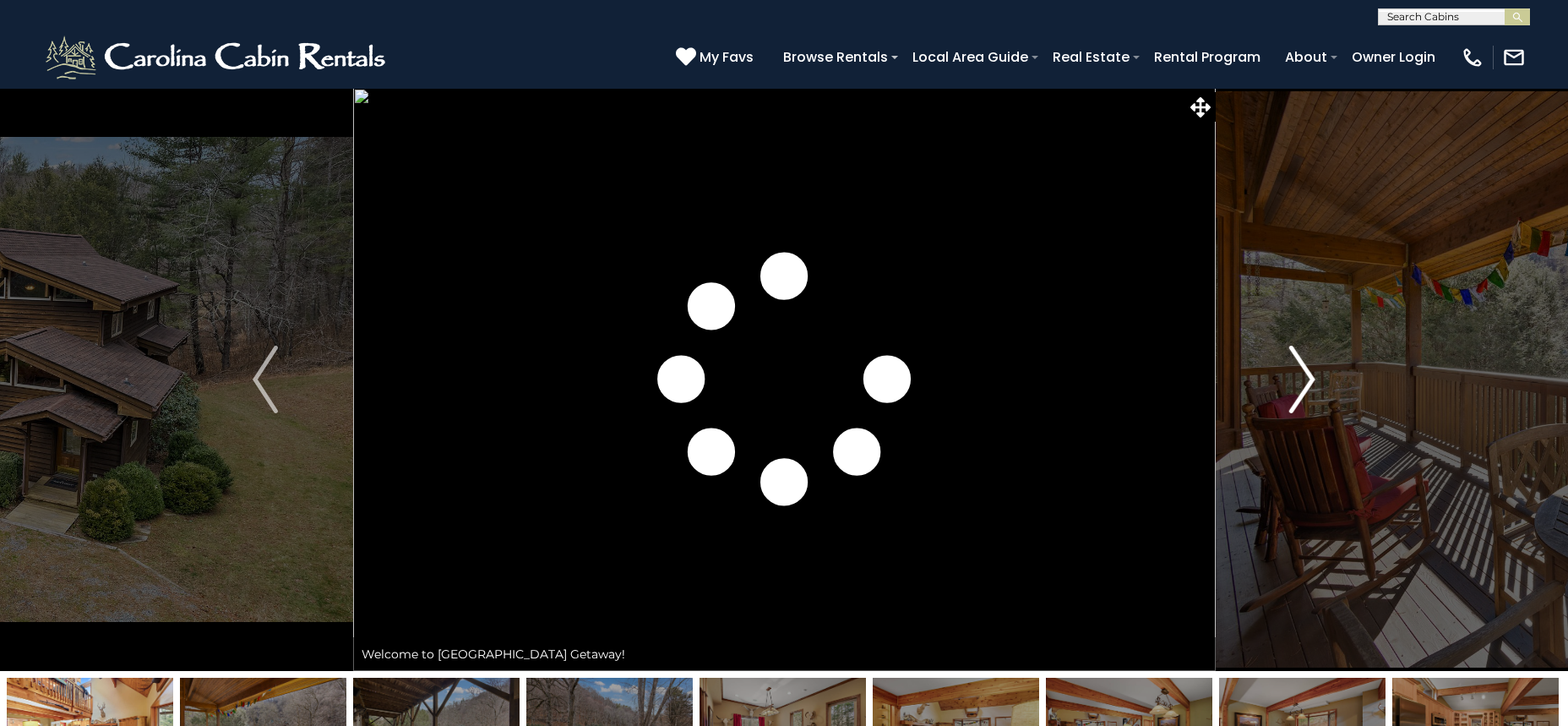
click at [1321, 382] on button "Next" at bounding box center [1302, 380] width 175 height 583
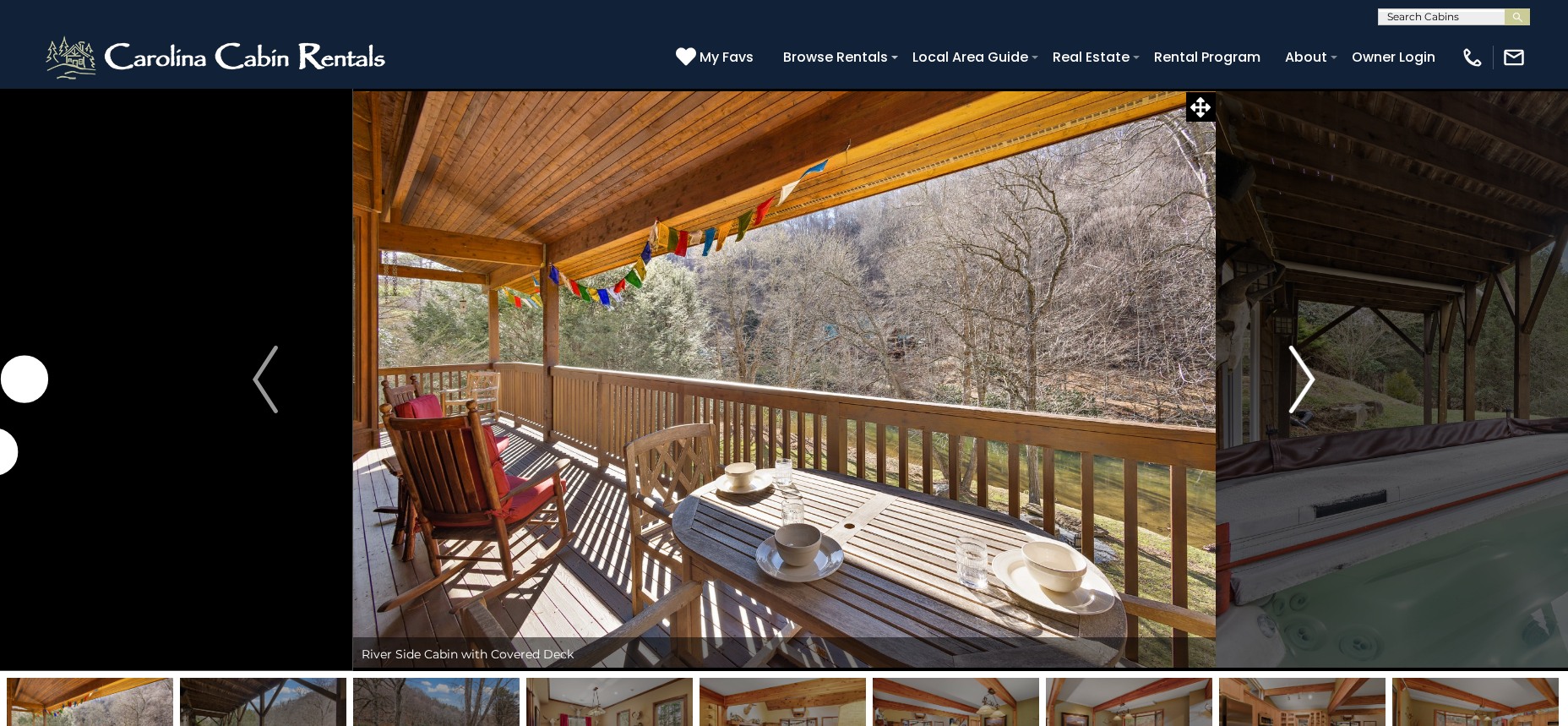
click at [1321, 381] on button "Next" at bounding box center [1302, 380] width 175 height 583
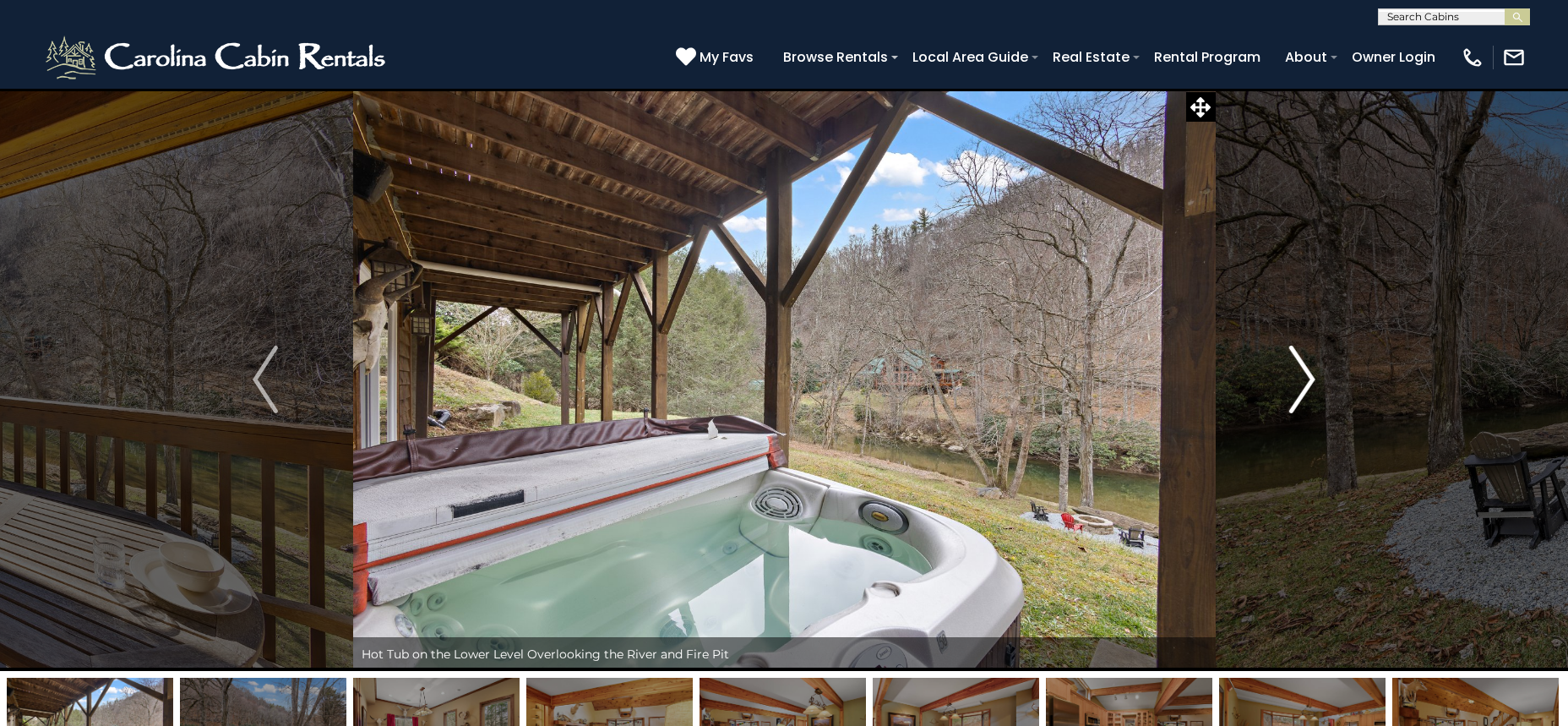
click at [1321, 381] on button "Next" at bounding box center [1302, 380] width 175 height 583
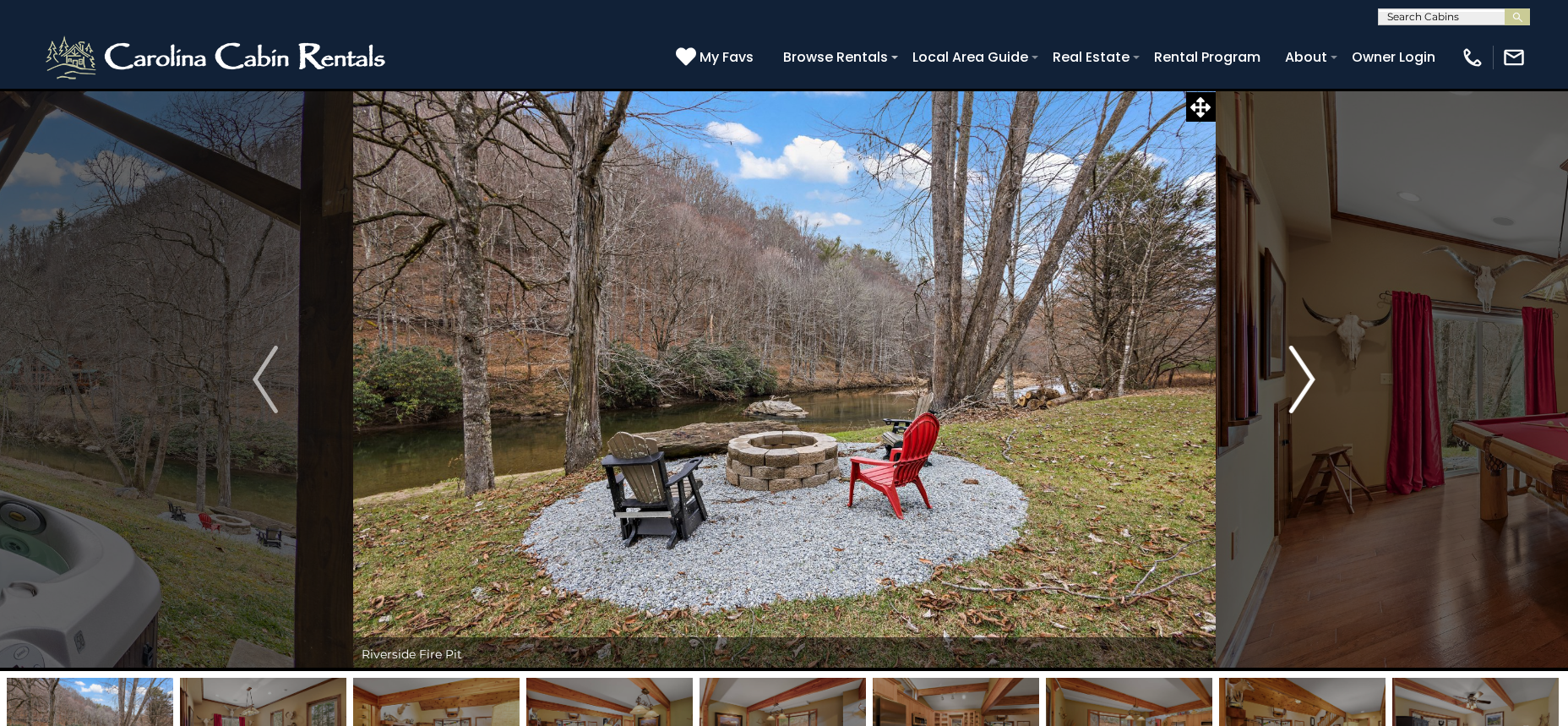
click at [1321, 381] on button "Next" at bounding box center [1302, 380] width 175 height 583
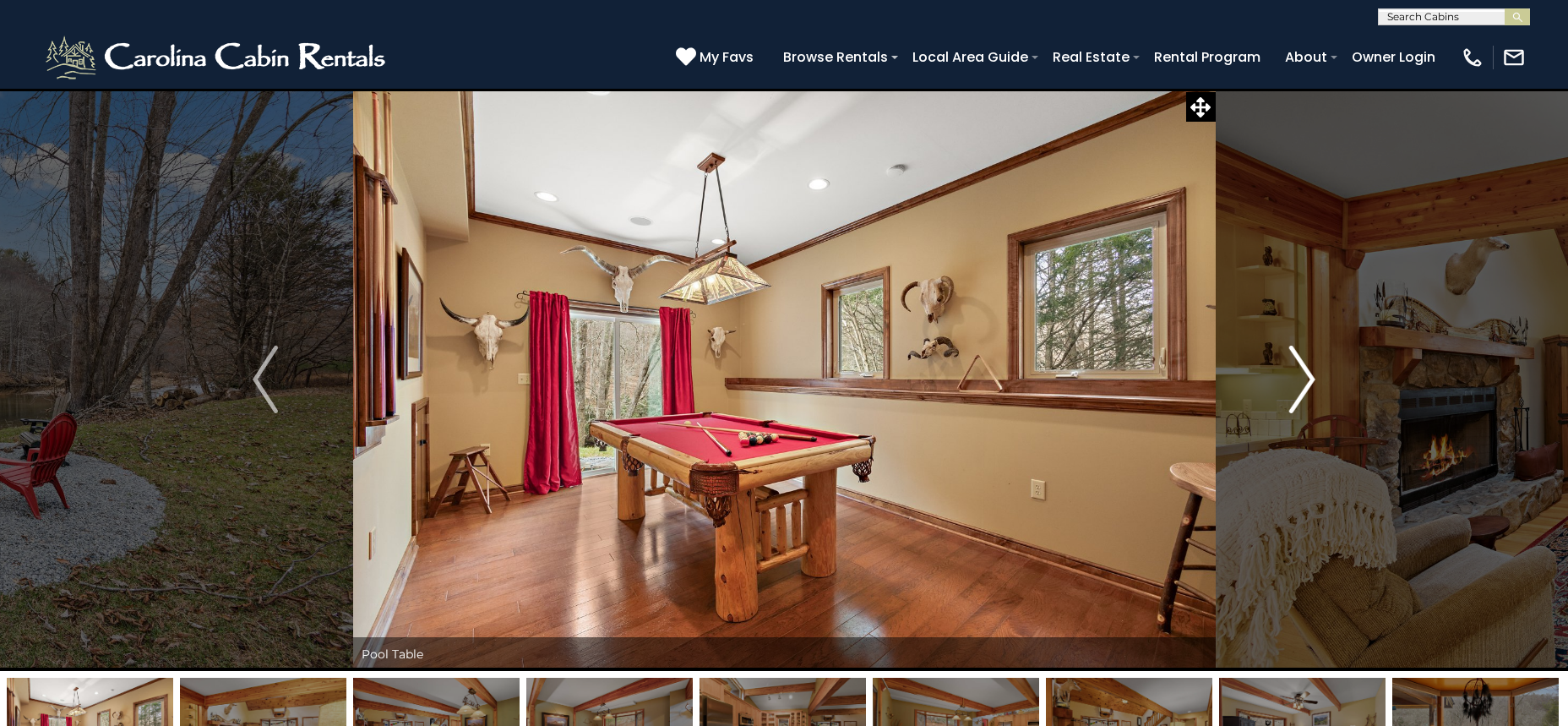
click at [1321, 381] on button "Next" at bounding box center [1302, 380] width 175 height 583
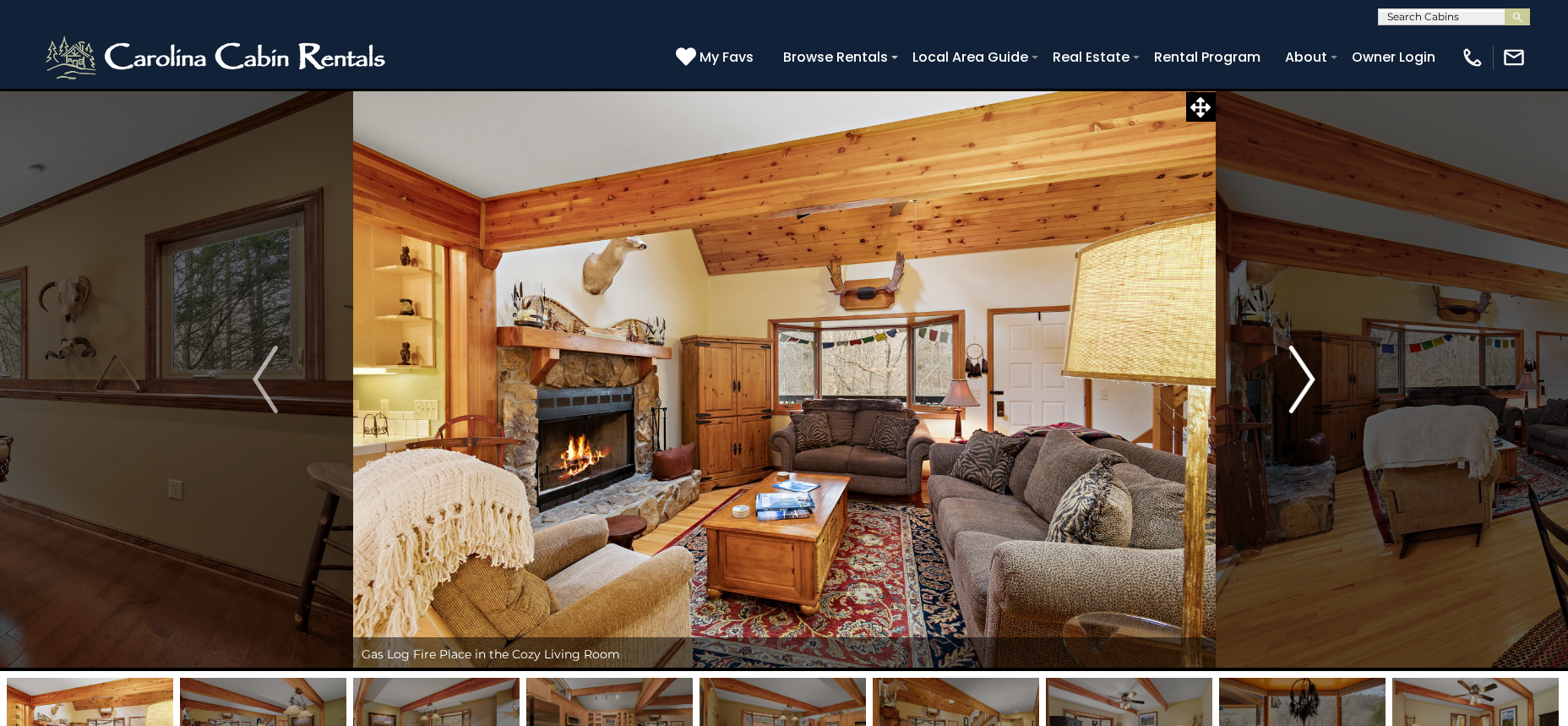
click at [1321, 381] on button "Next" at bounding box center [1302, 380] width 175 height 583
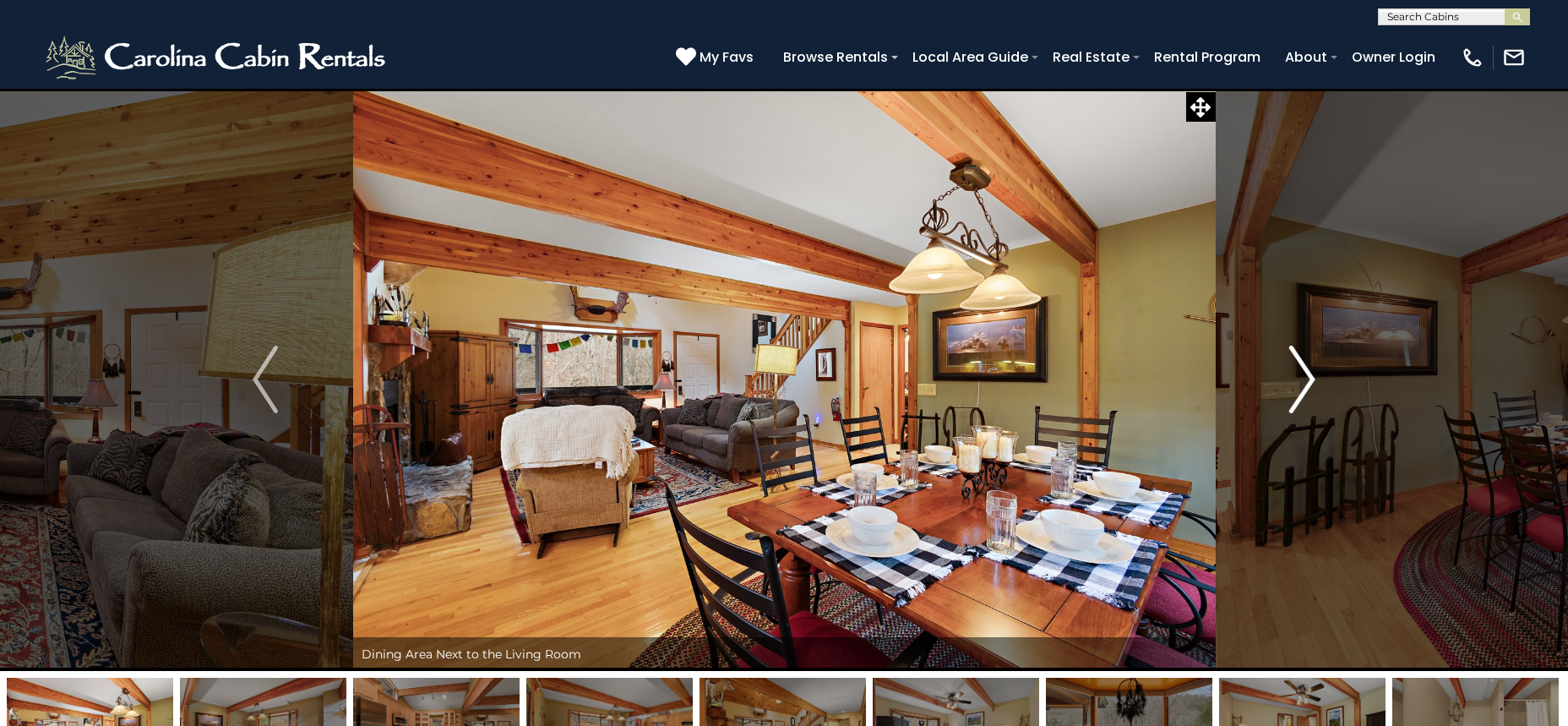
click at [1321, 381] on button "Next" at bounding box center [1302, 380] width 175 height 583
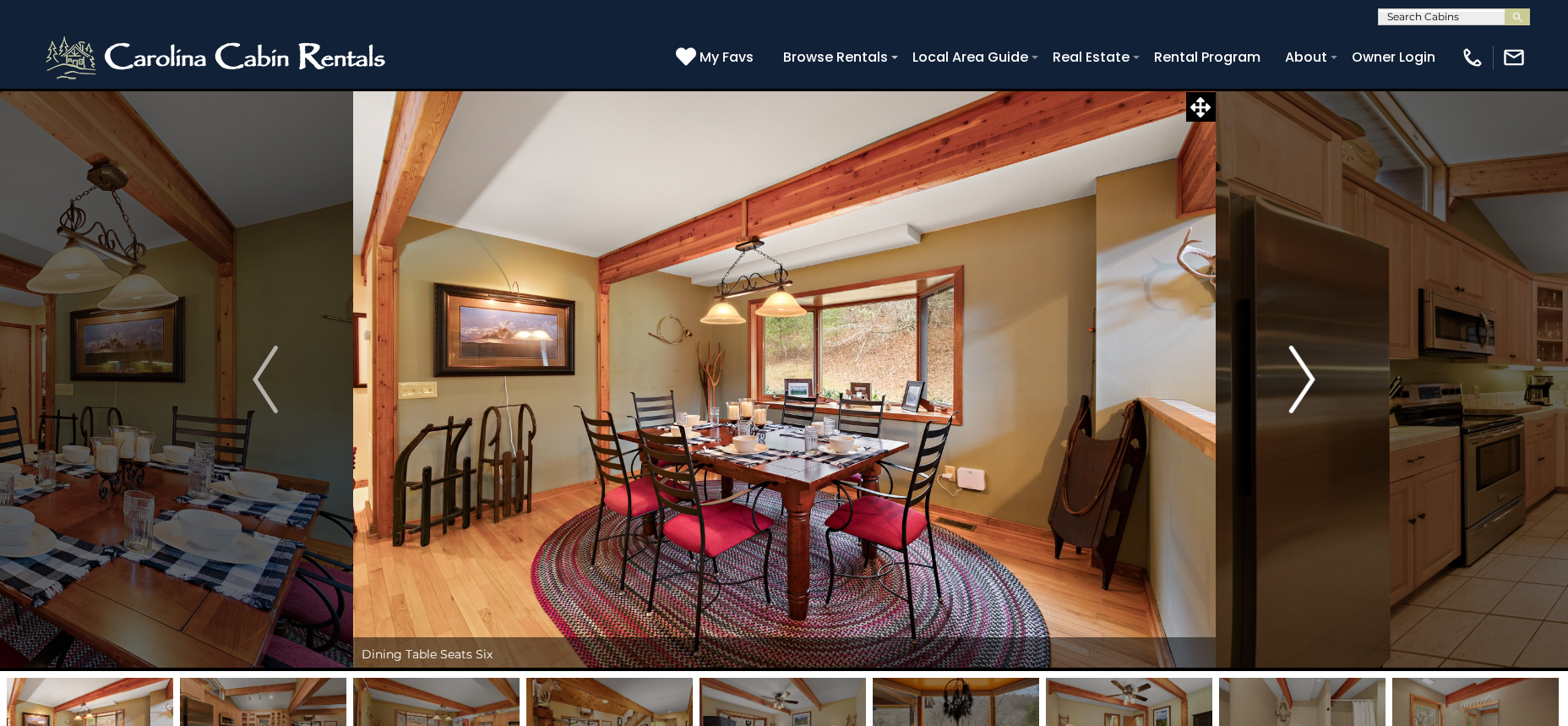
click at [1310, 376] on img "Next" at bounding box center [1303, 380] width 25 height 68
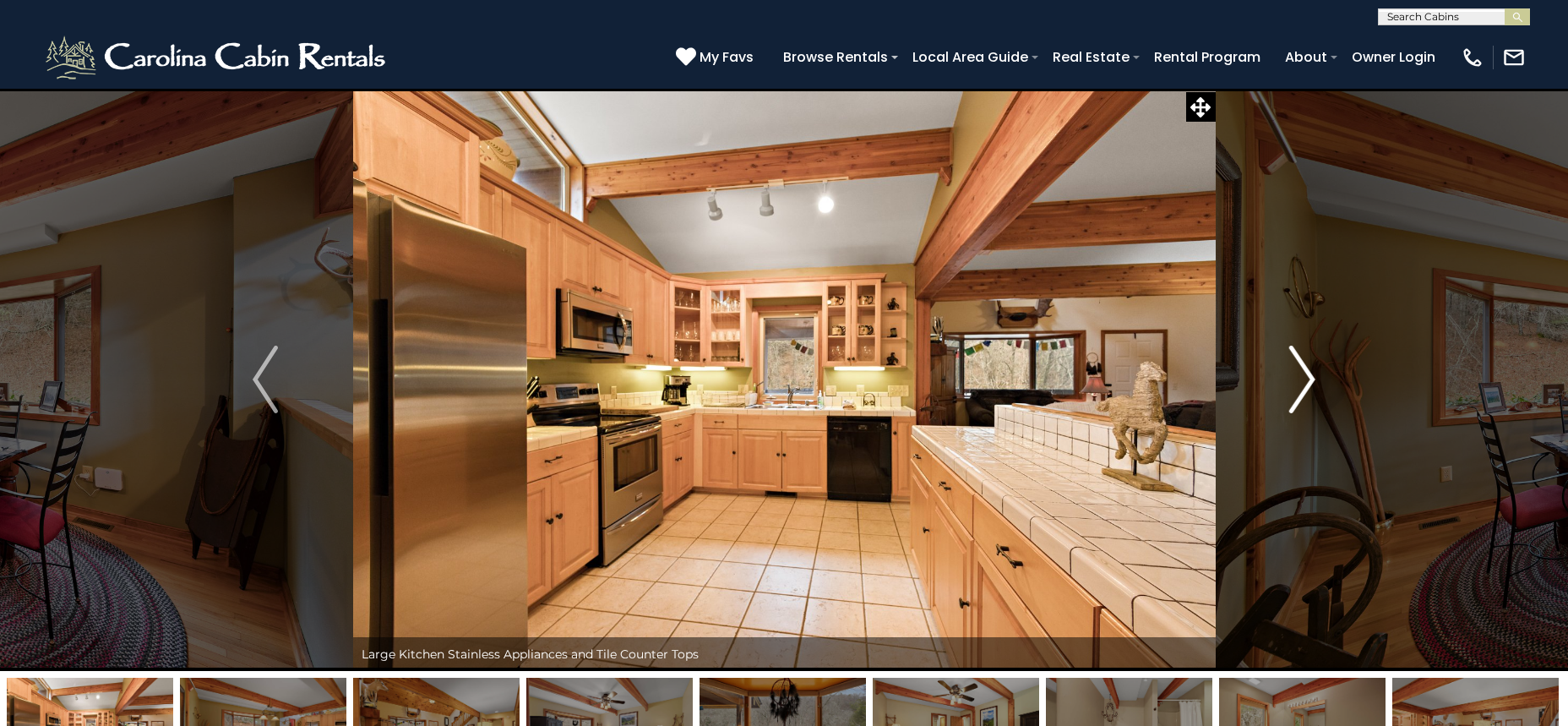
click at [1310, 376] on img "Next" at bounding box center [1303, 380] width 25 height 68
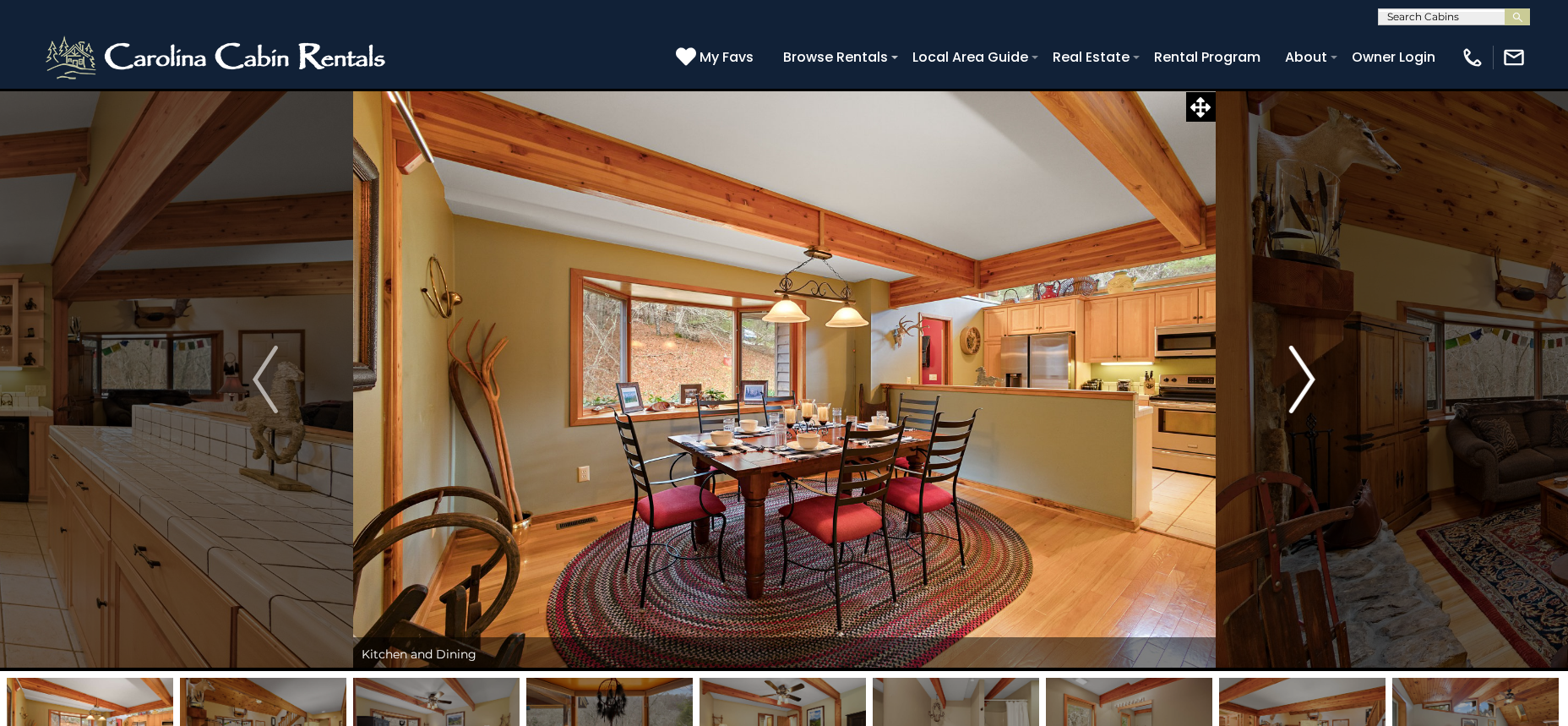
click at [1307, 384] on img "Next" at bounding box center [1303, 380] width 25 height 68
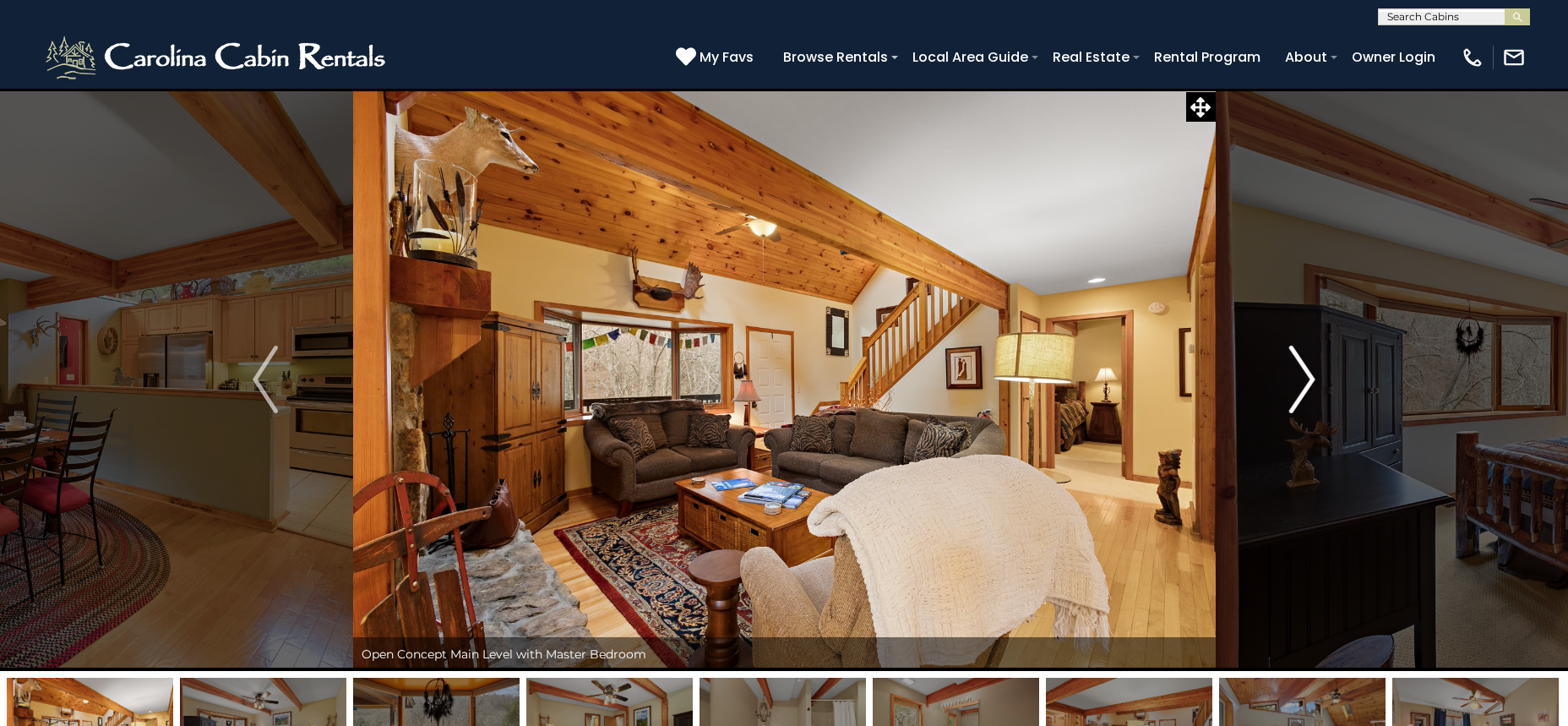
click at [1307, 384] on img "Next" at bounding box center [1303, 380] width 25 height 68
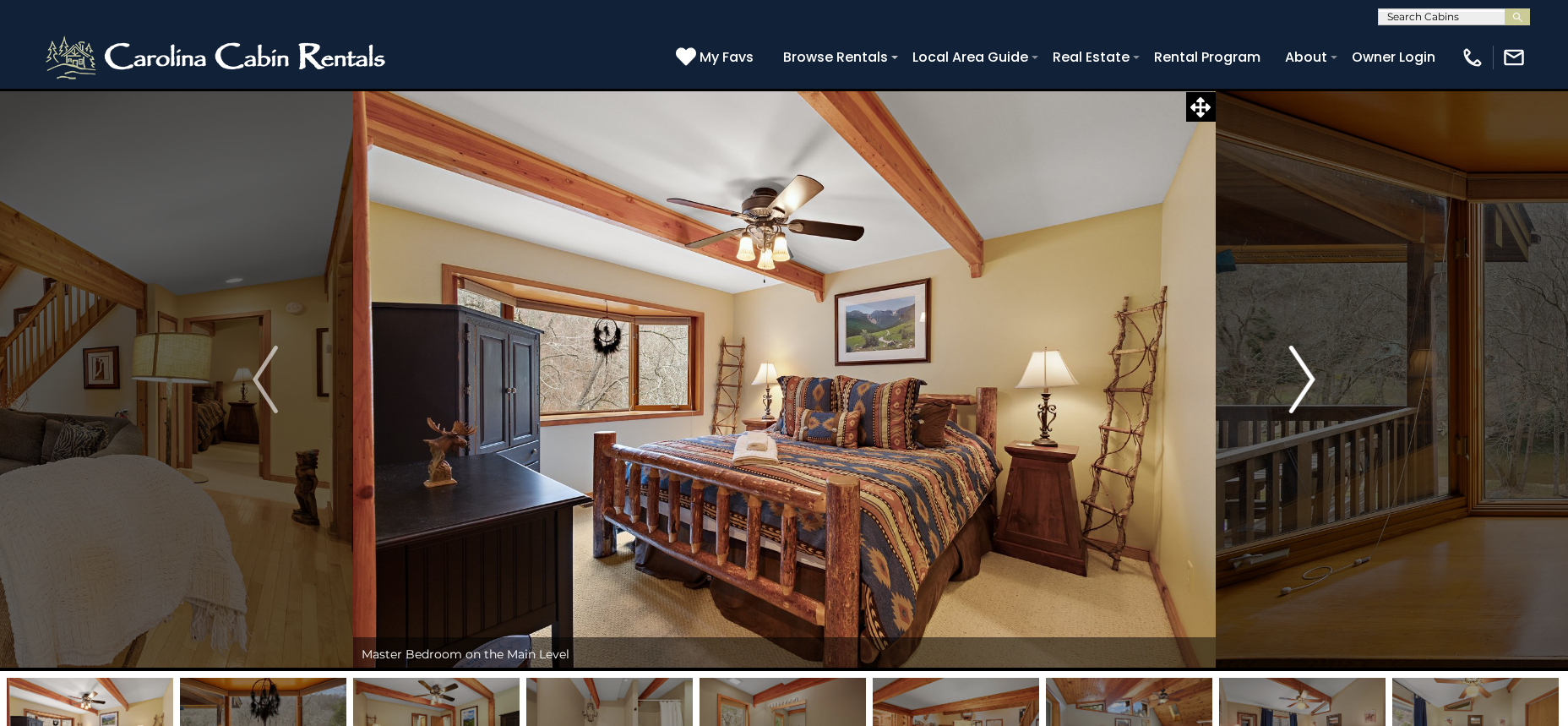
click at [1307, 384] on img "Next" at bounding box center [1303, 380] width 25 height 68
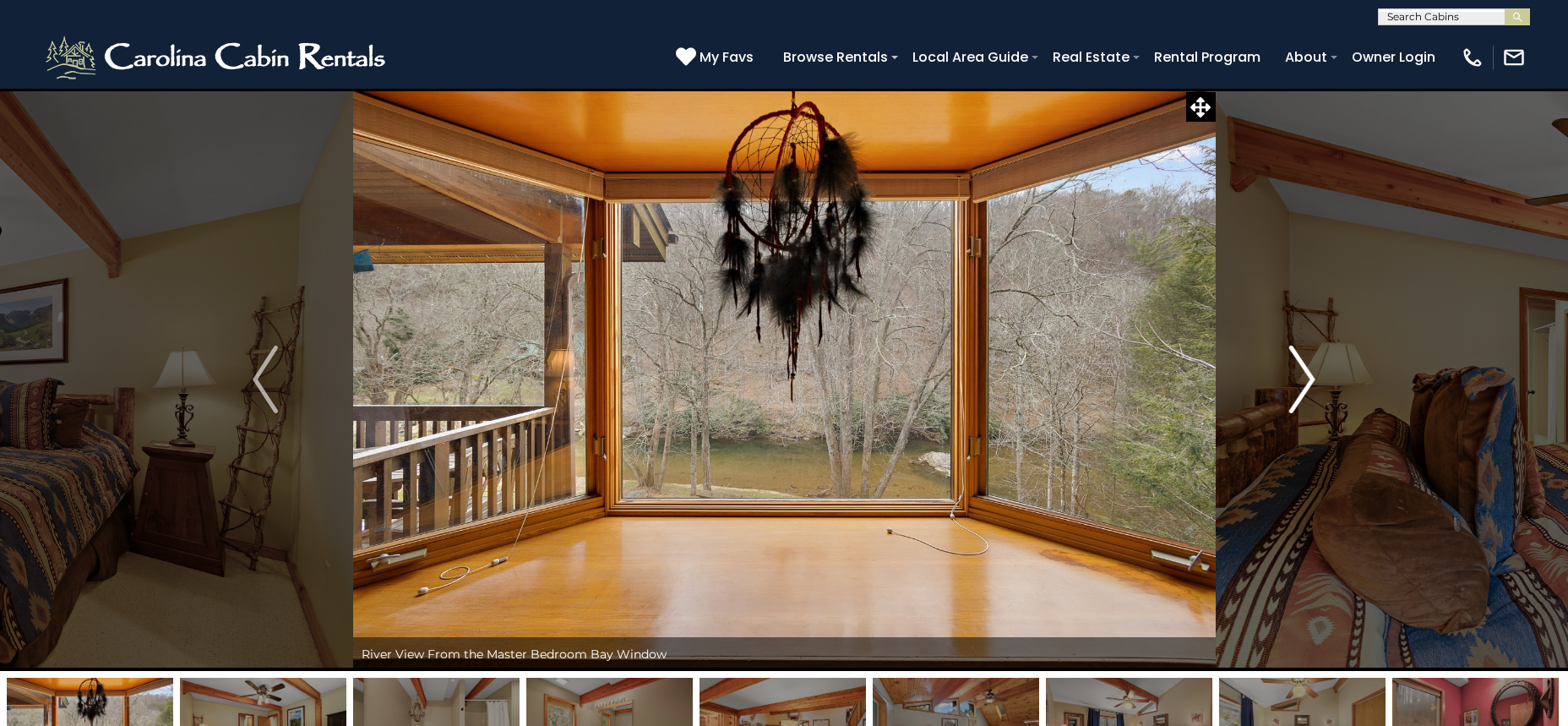
click at [1307, 384] on img "Next" at bounding box center [1303, 380] width 25 height 68
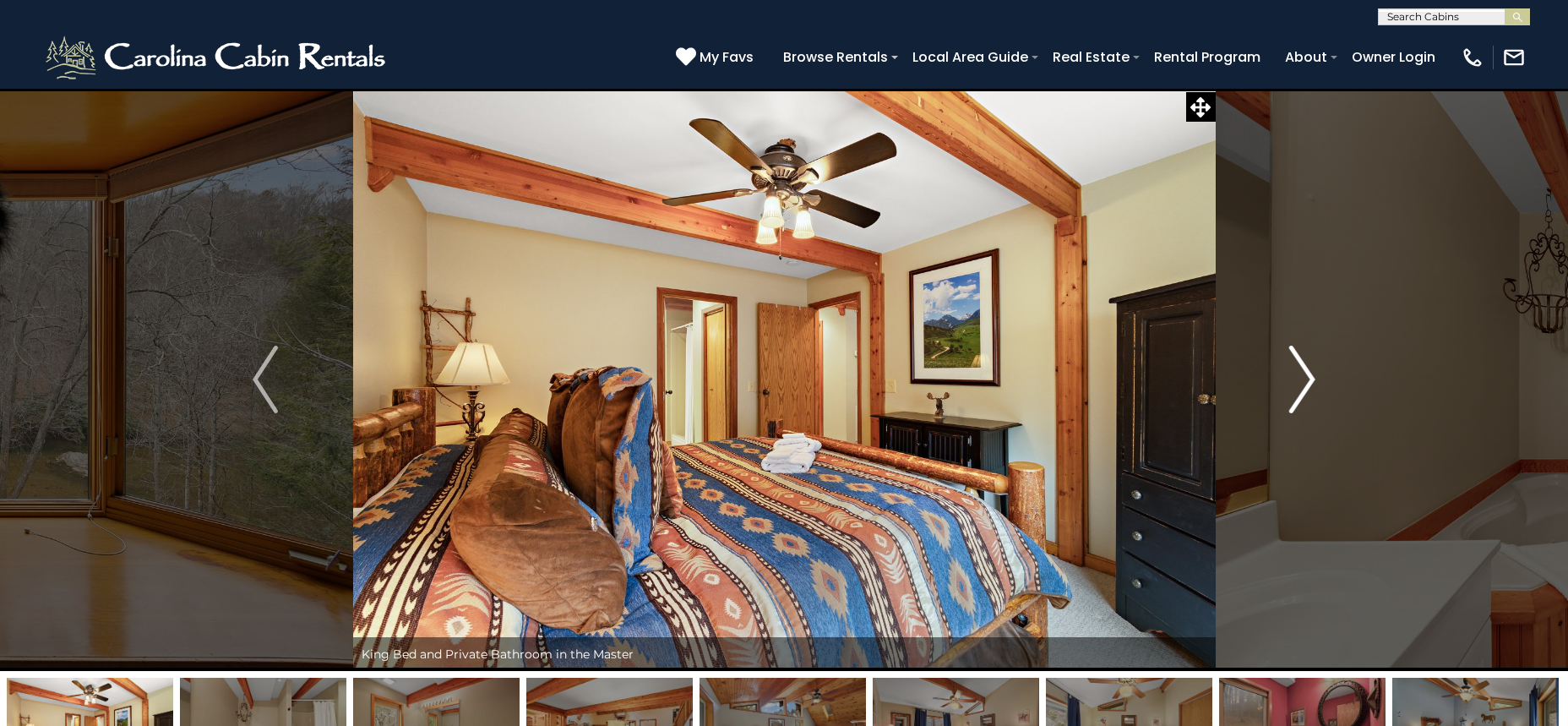
click at [1307, 384] on img "Next" at bounding box center [1303, 380] width 25 height 68
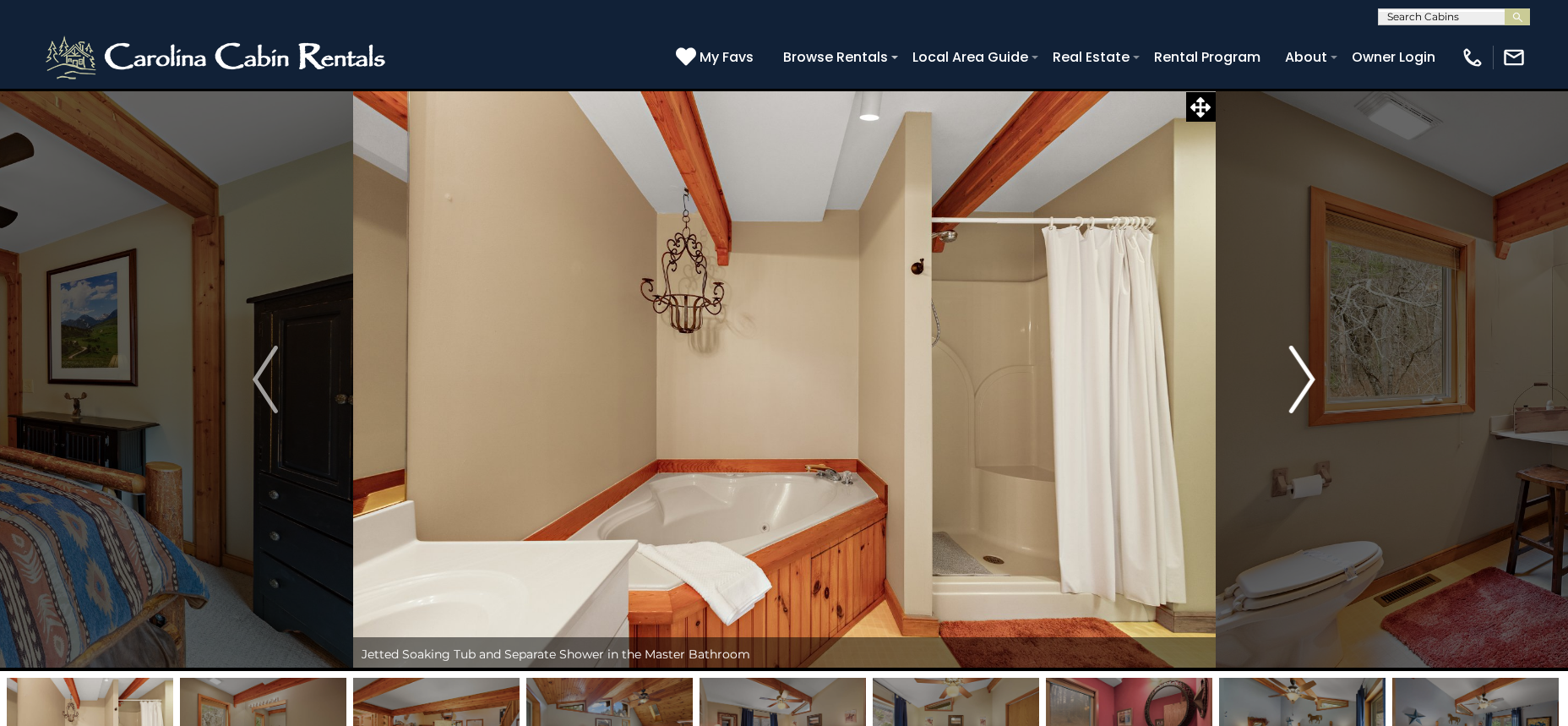
click at [1307, 384] on img "Next" at bounding box center [1303, 380] width 25 height 68
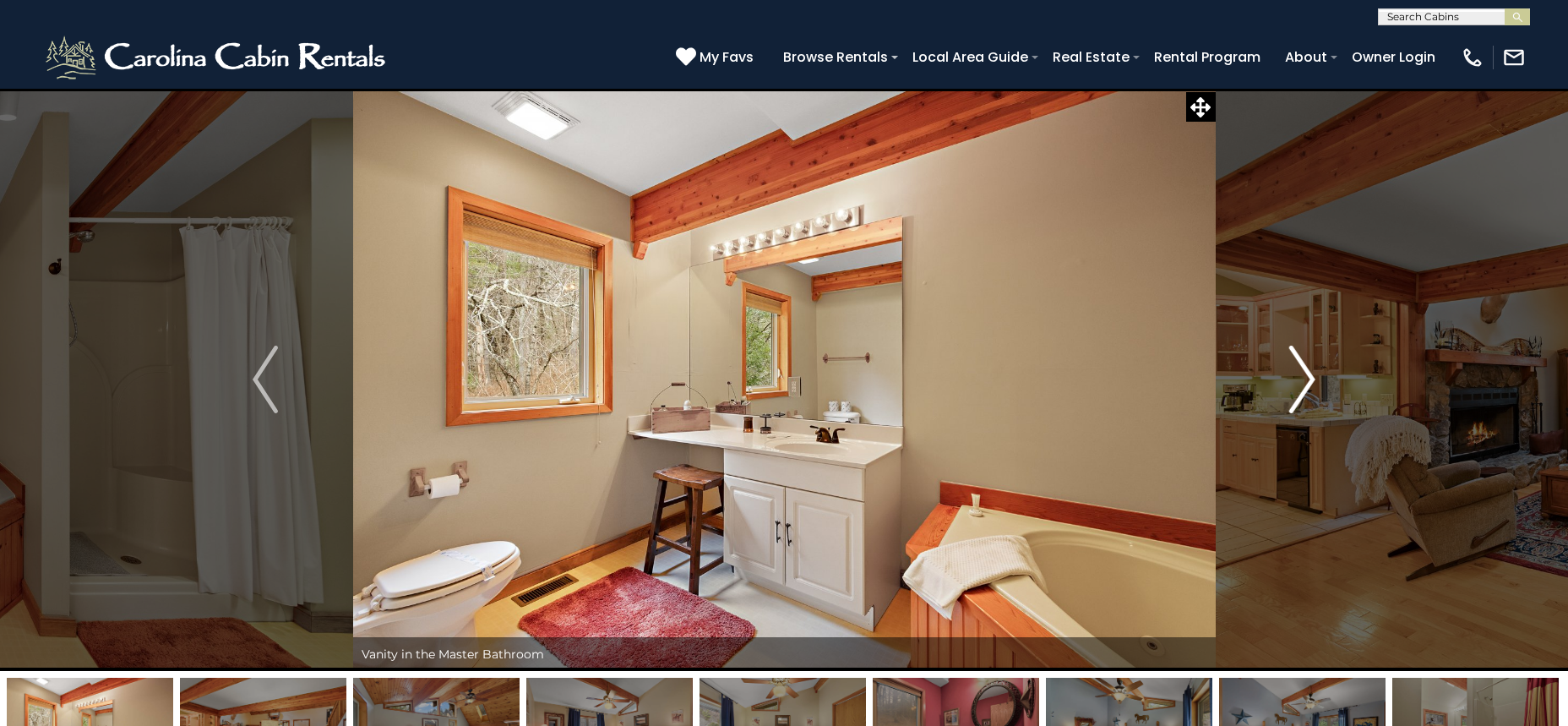
click at [1307, 384] on img "Next" at bounding box center [1303, 380] width 25 height 68
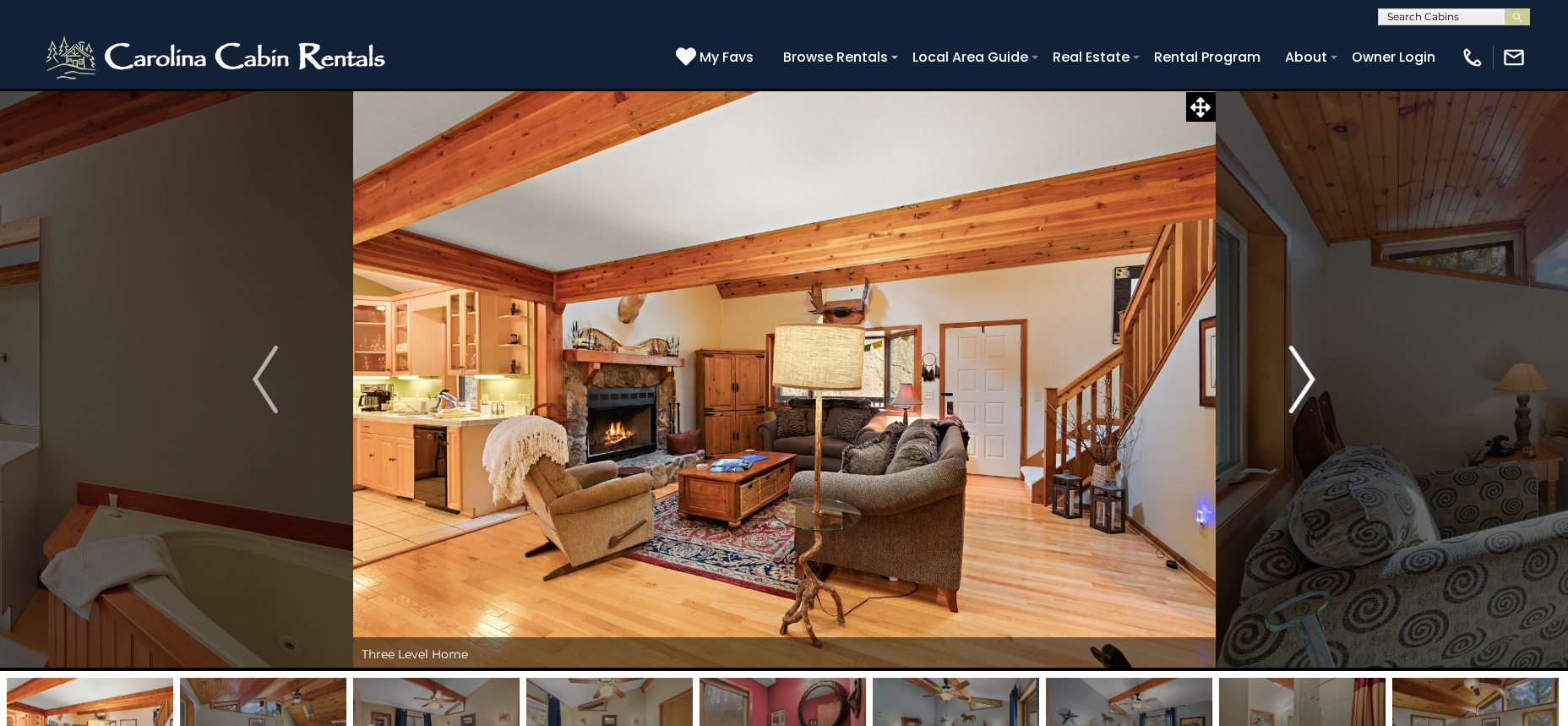
click at [1305, 380] on img "Next" at bounding box center [1303, 380] width 25 height 68
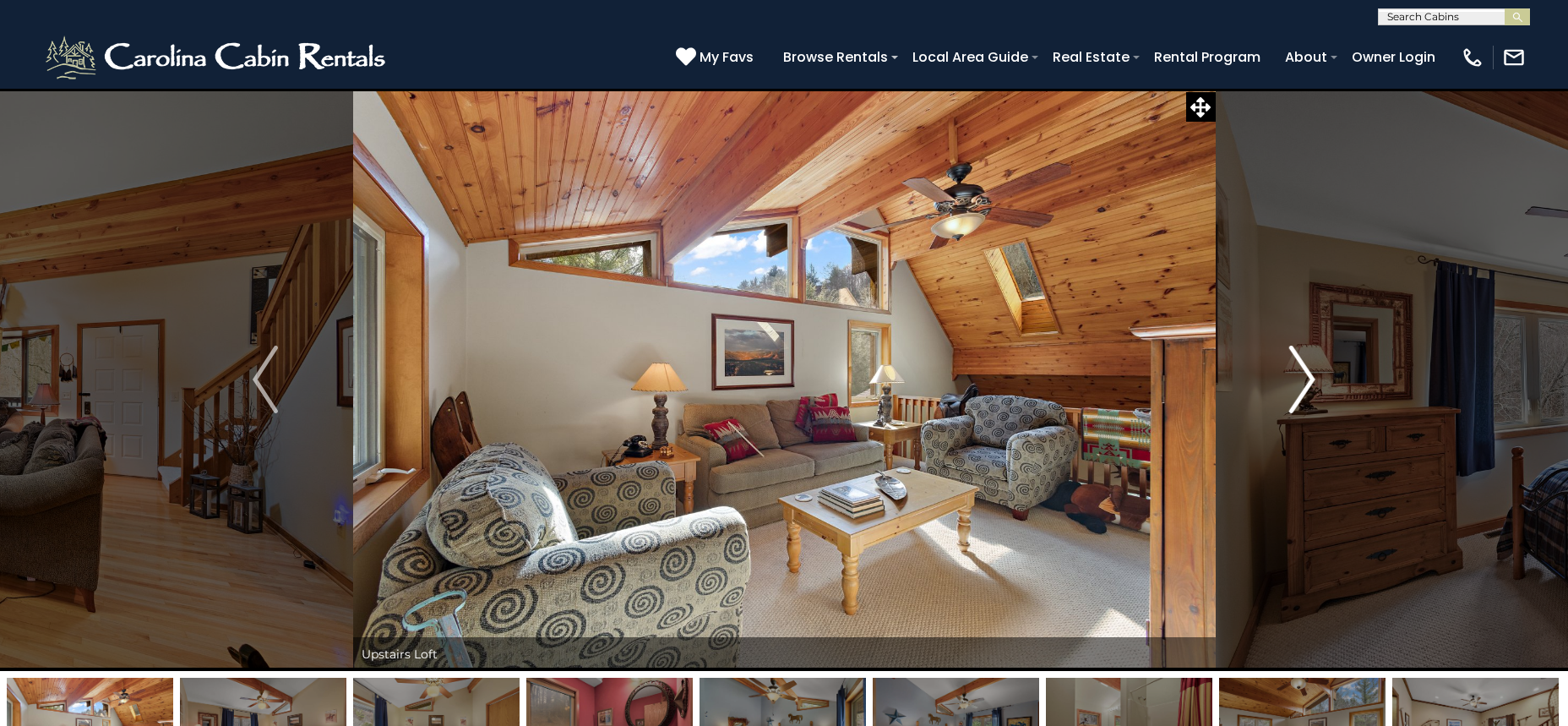
click at [1305, 380] on img "Next" at bounding box center [1303, 380] width 25 height 68
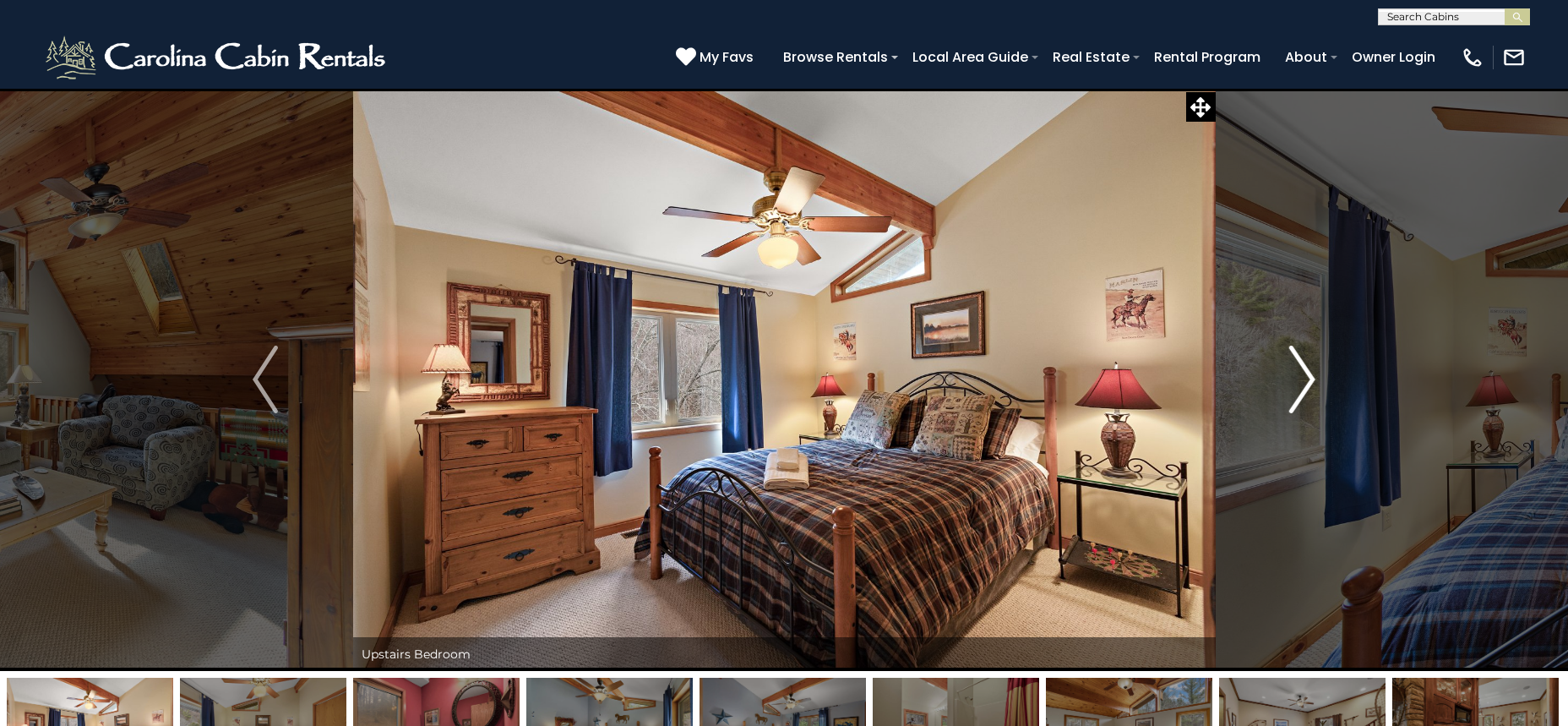
click at [1305, 380] on img "Next" at bounding box center [1303, 380] width 25 height 68
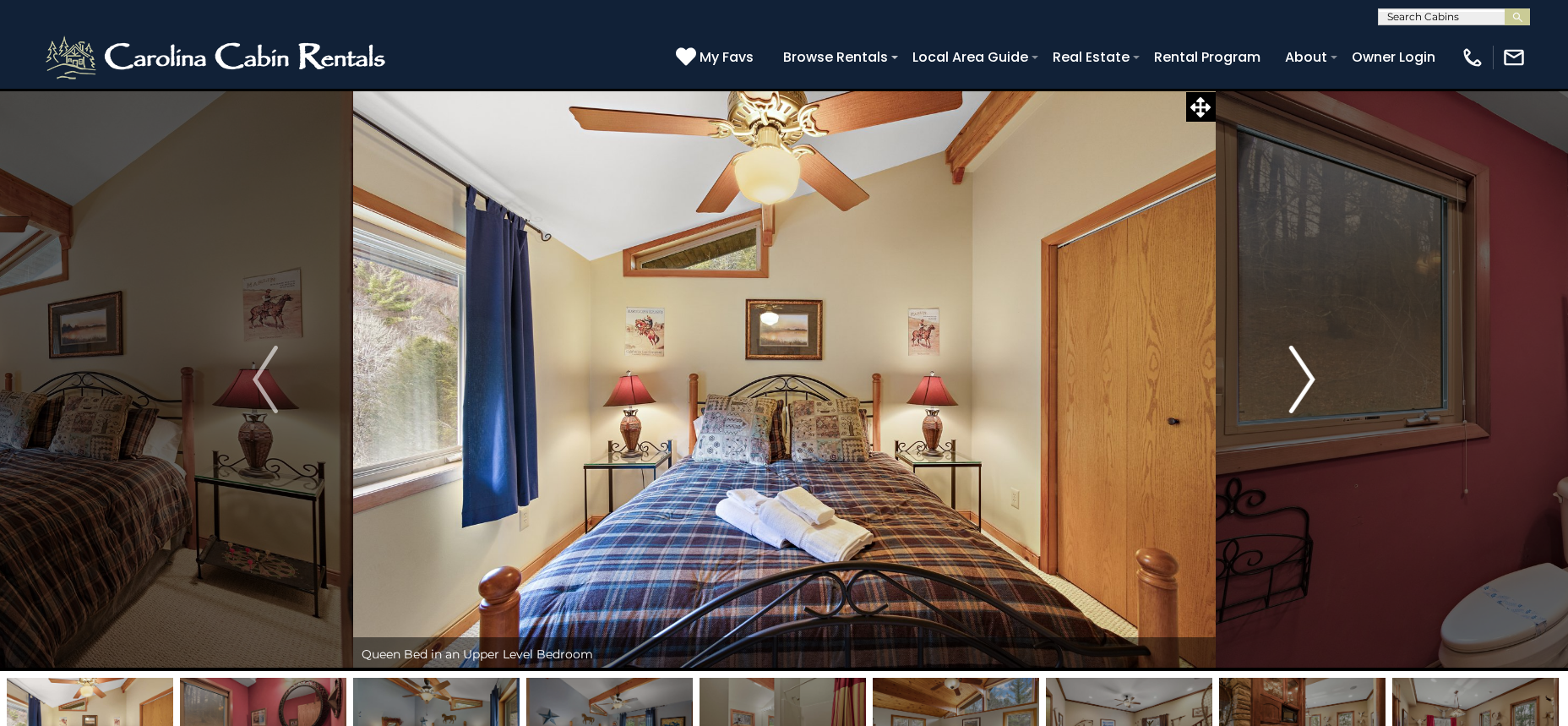
click at [1305, 380] on img "Next" at bounding box center [1303, 380] width 25 height 68
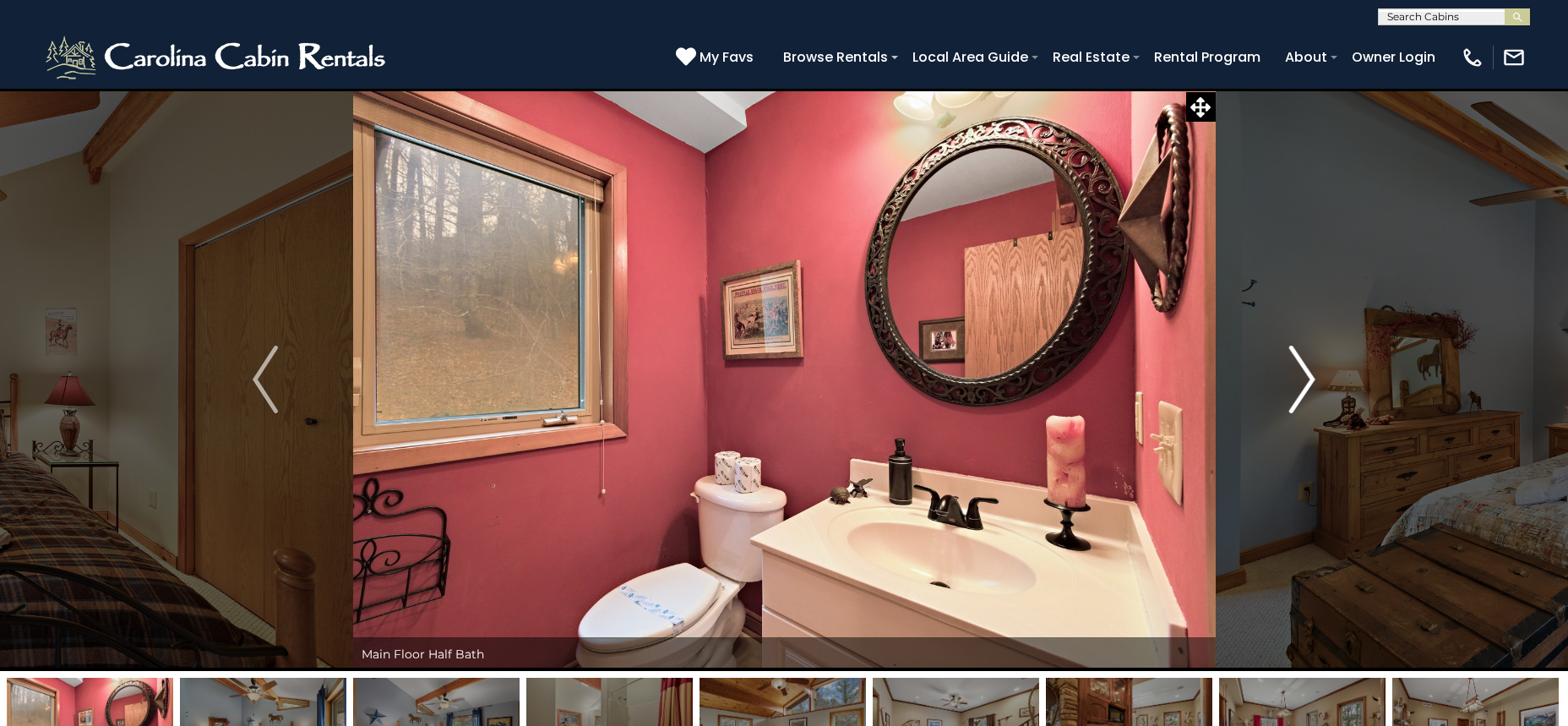
click at [1305, 380] on img "Next" at bounding box center [1303, 380] width 25 height 68
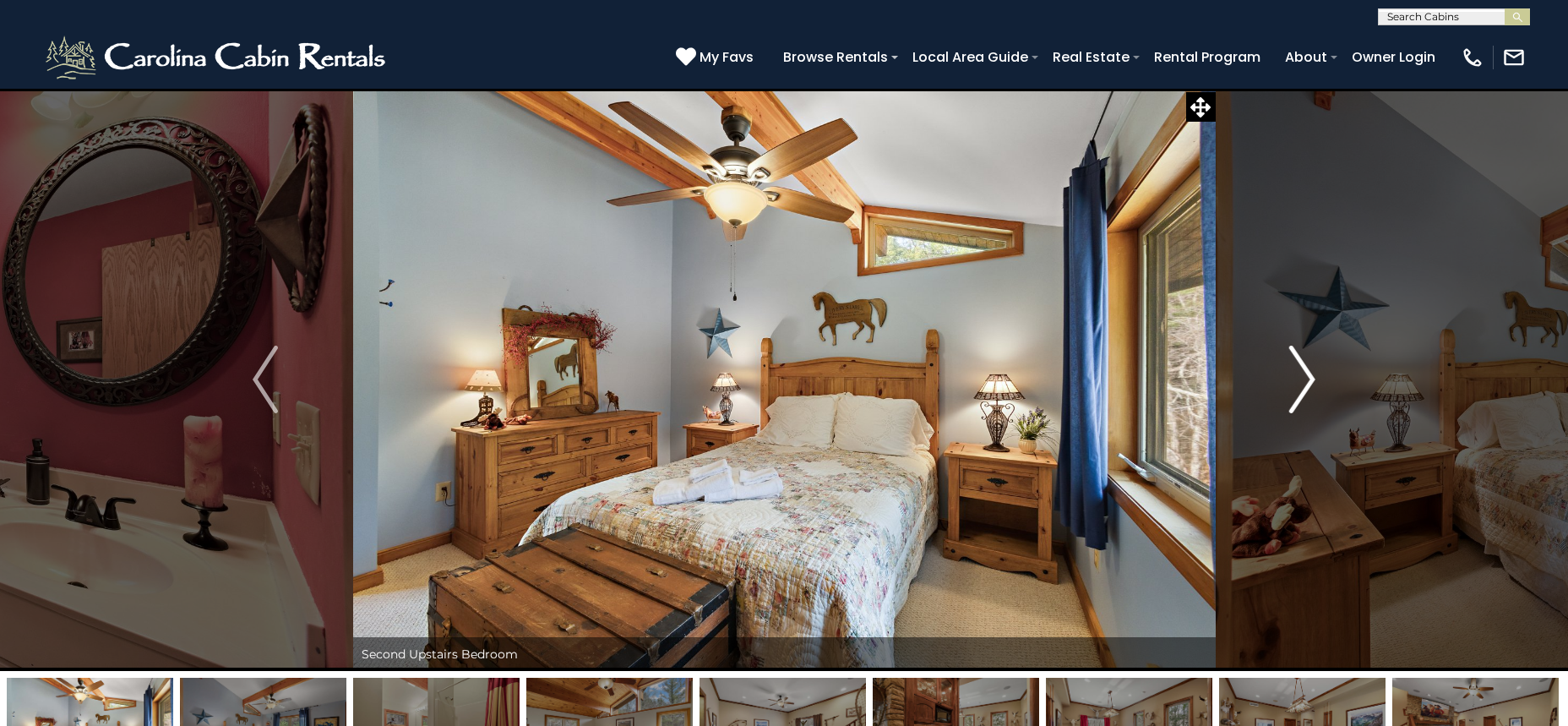
click at [1305, 380] on img "Next" at bounding box center [1303, 380] width 25 height 68
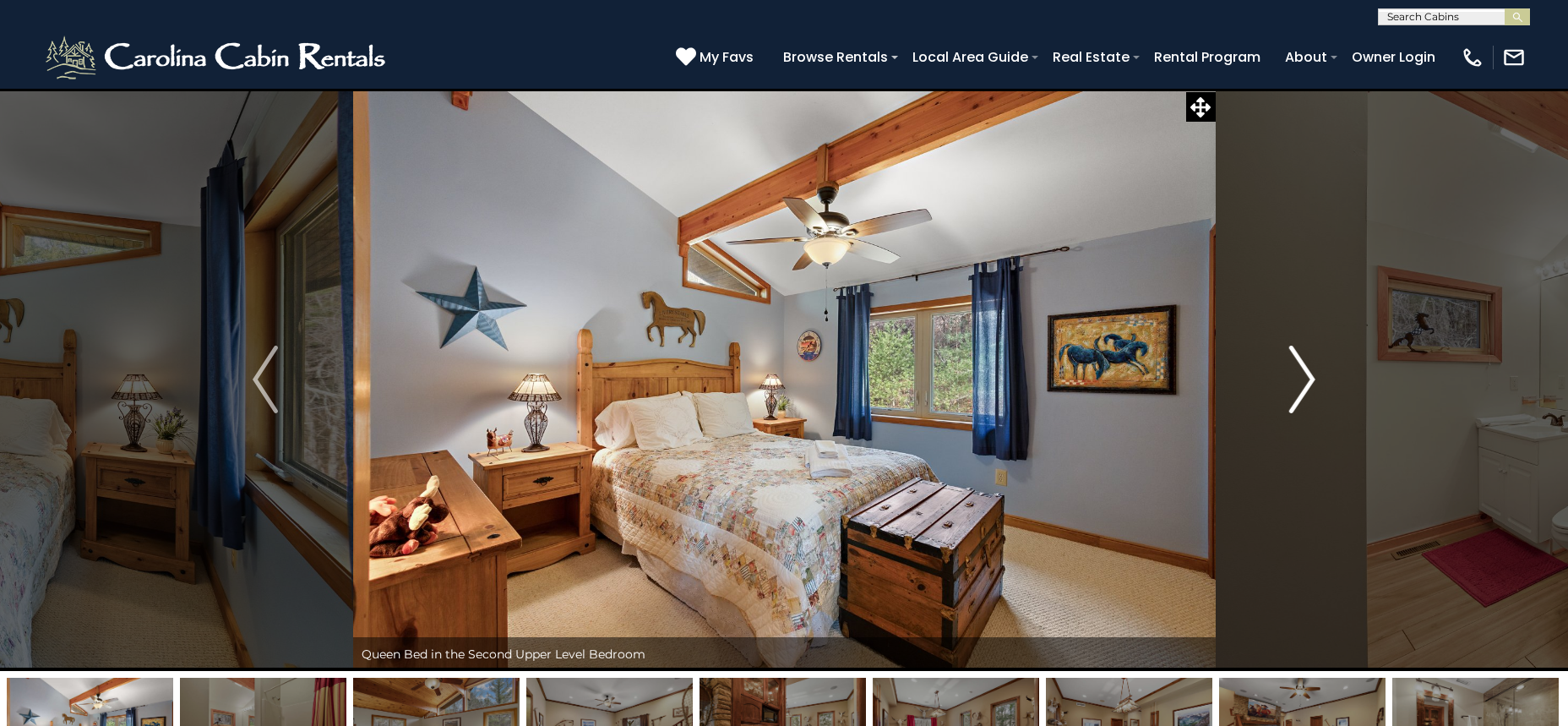
click at [1305, 380] on img "Next" at bounding box center [1303, 380] width 25 height 68
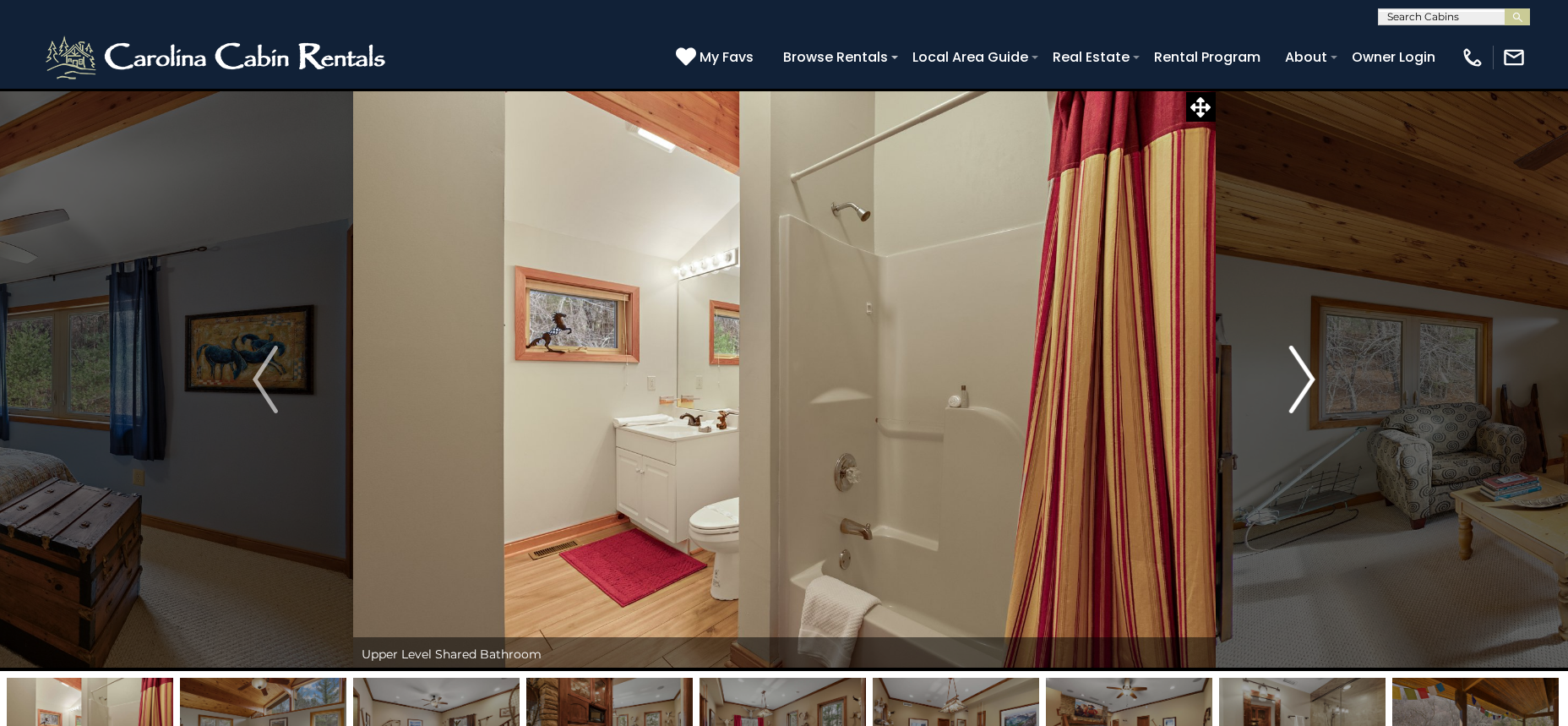
click at [1305, 380] on img "Next" at bounding box center [1303, 380] width 25 height 68
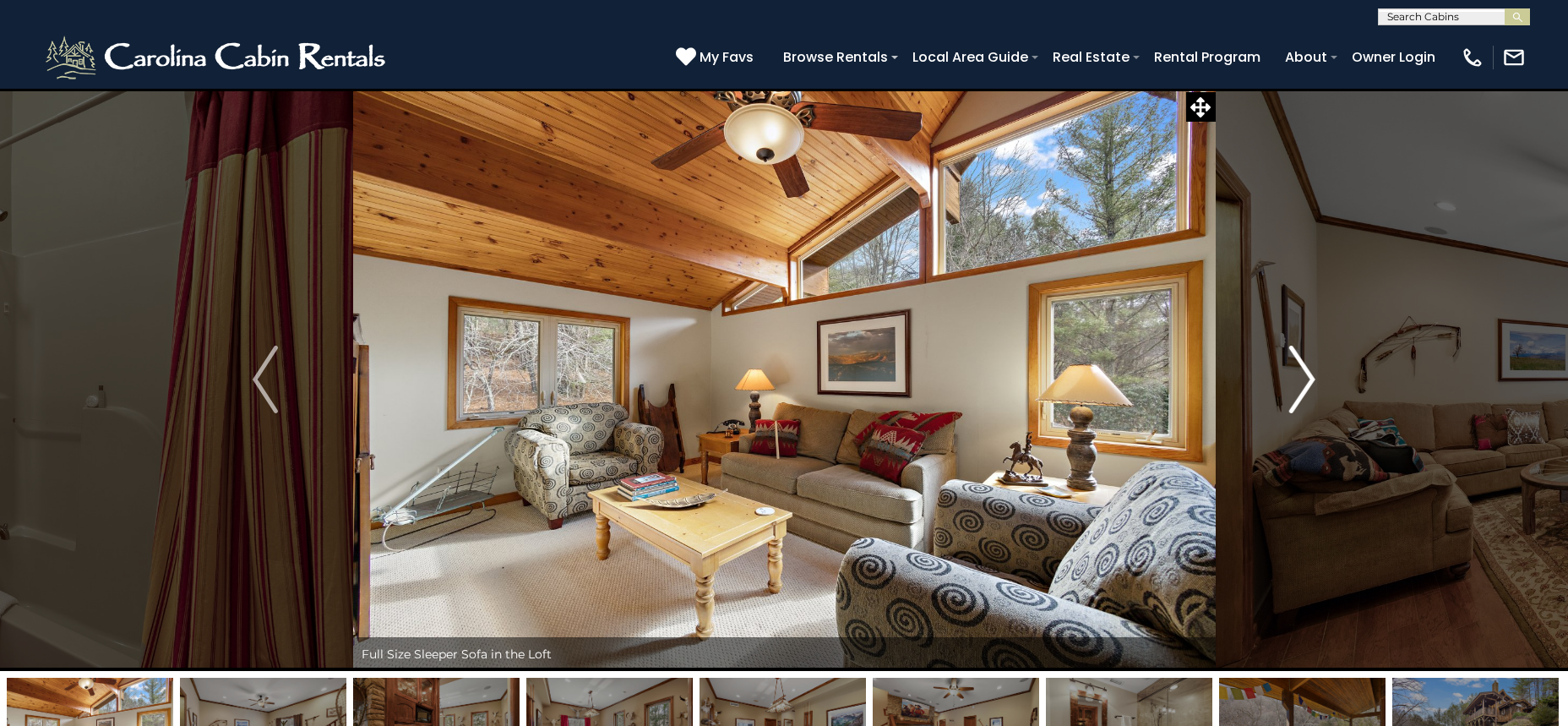
click at [1305, 380] on img "Next" at bounding box center [1303, 380] width 25 height 68
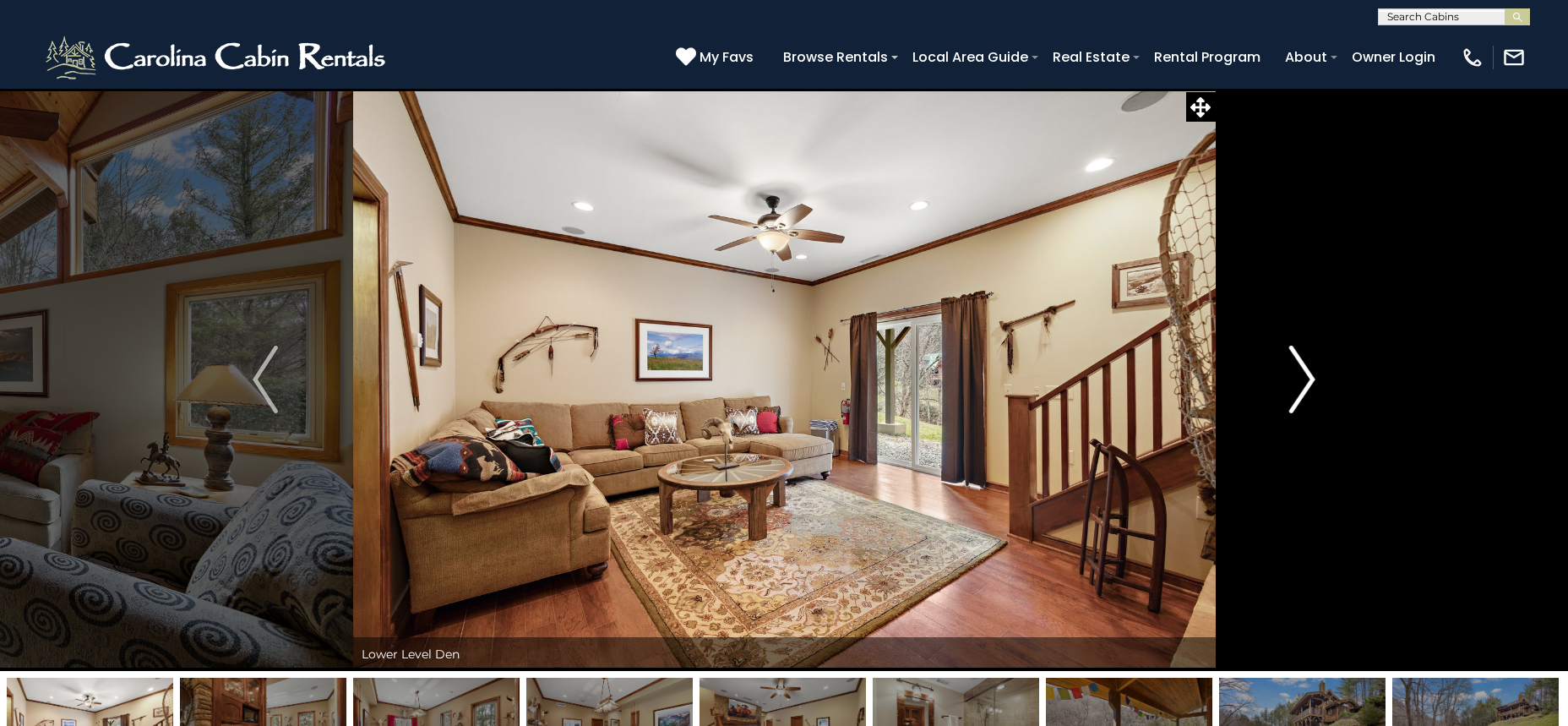
click at [1305, 380] on img "Next" at bounding box center [1303, 380] width 25 height 68
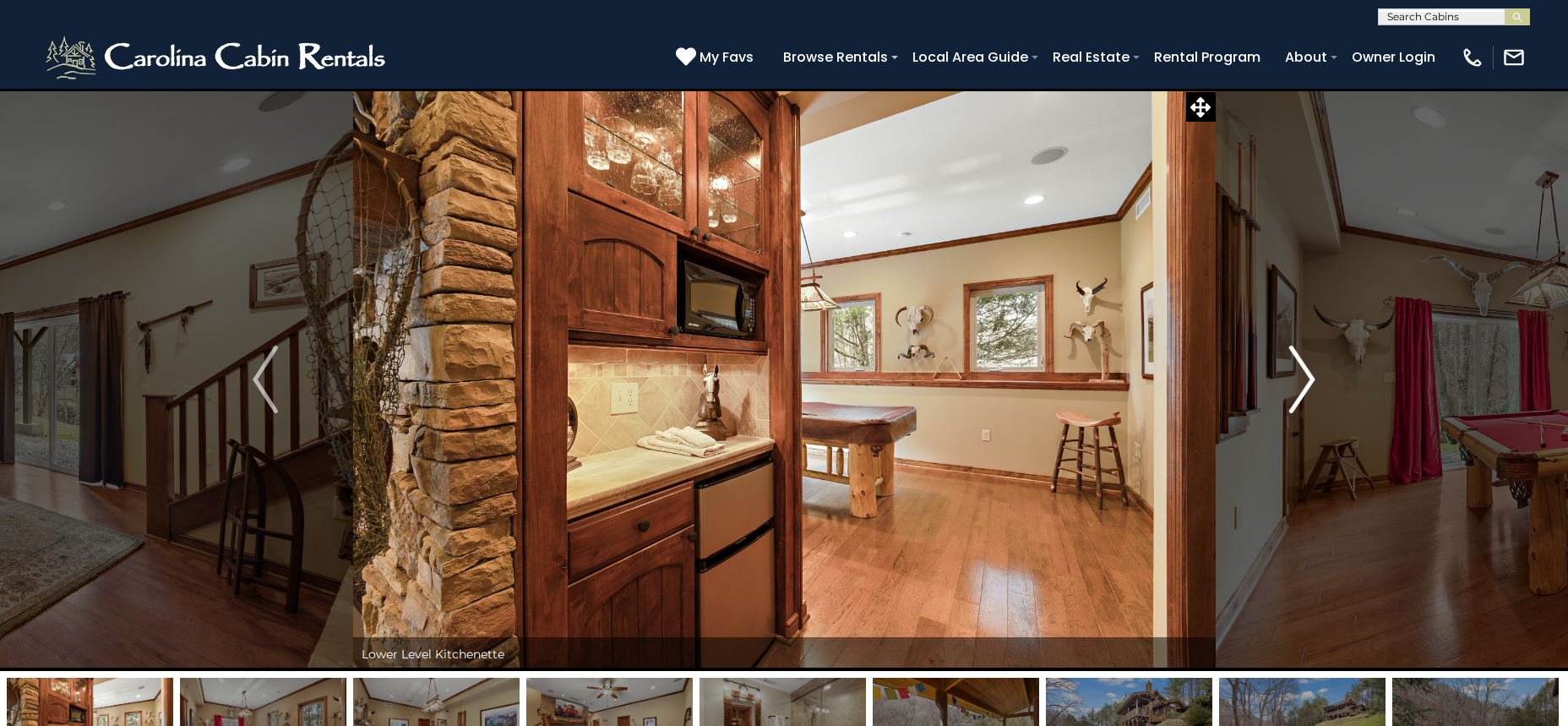
click at [1305, 380] on img "Next" at bounding box center [1303, 380] width 25 height 68
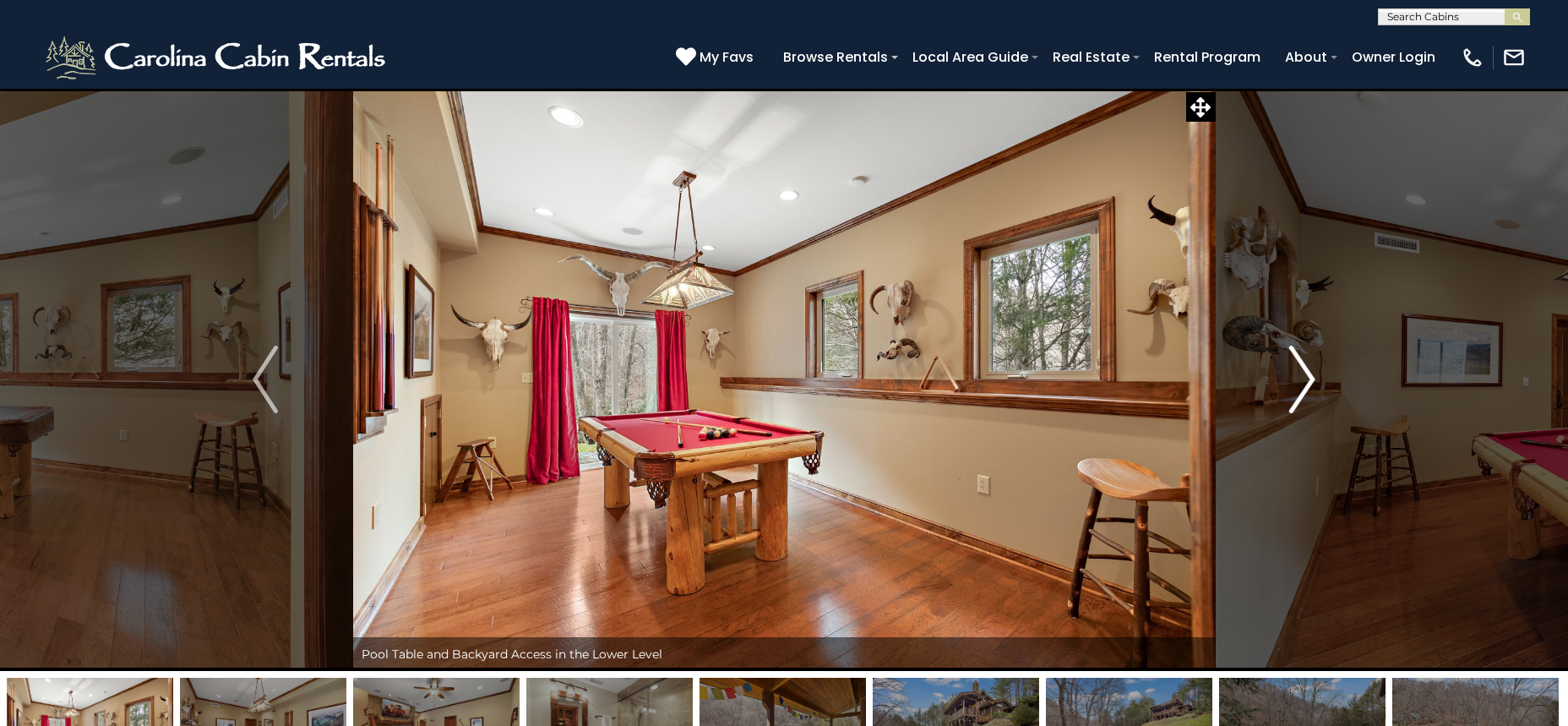
click at [1305, 380] on img "Next" at bounding box center [1303, 380] width 25 height 68
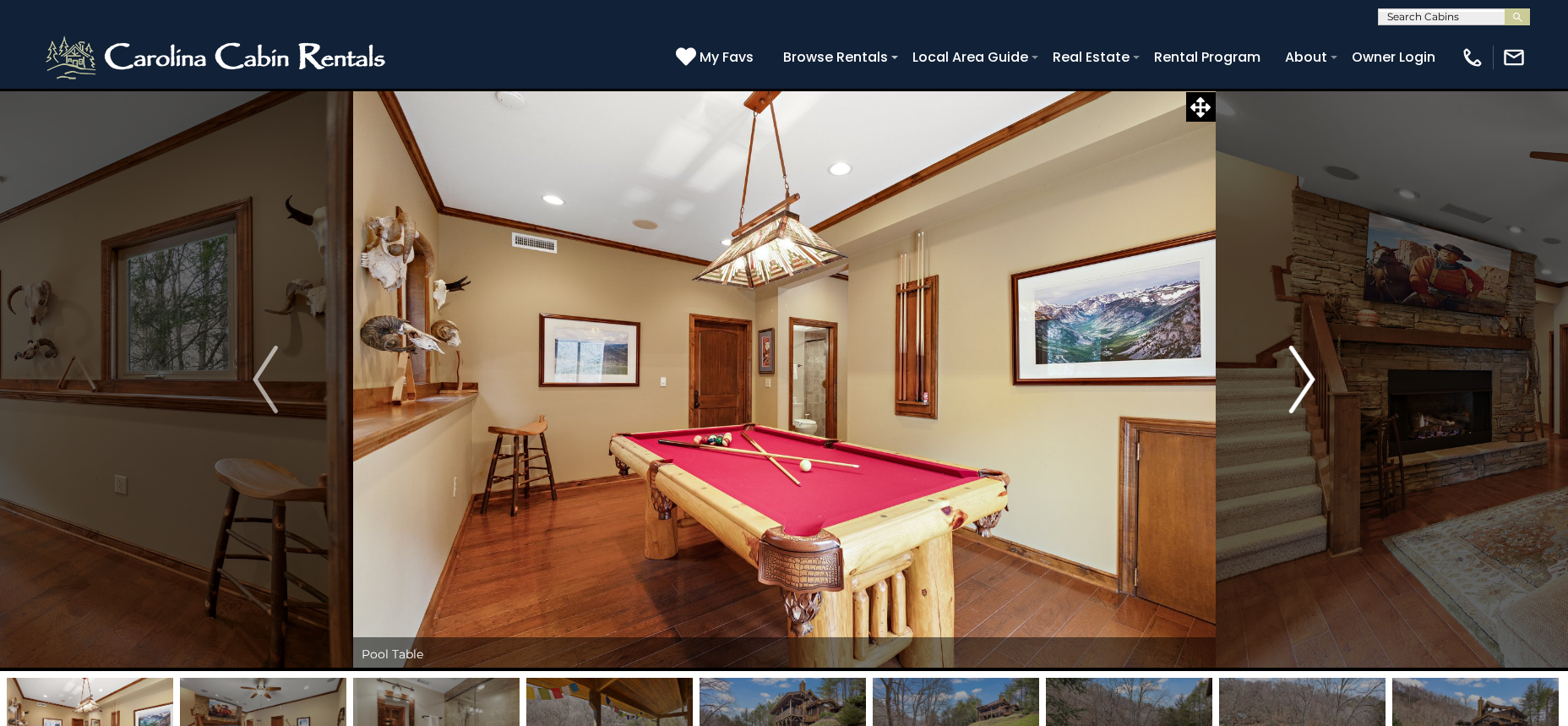
click at [1305, 380] on img "Next" at bounding box center [1303, 380] width 25 height 68
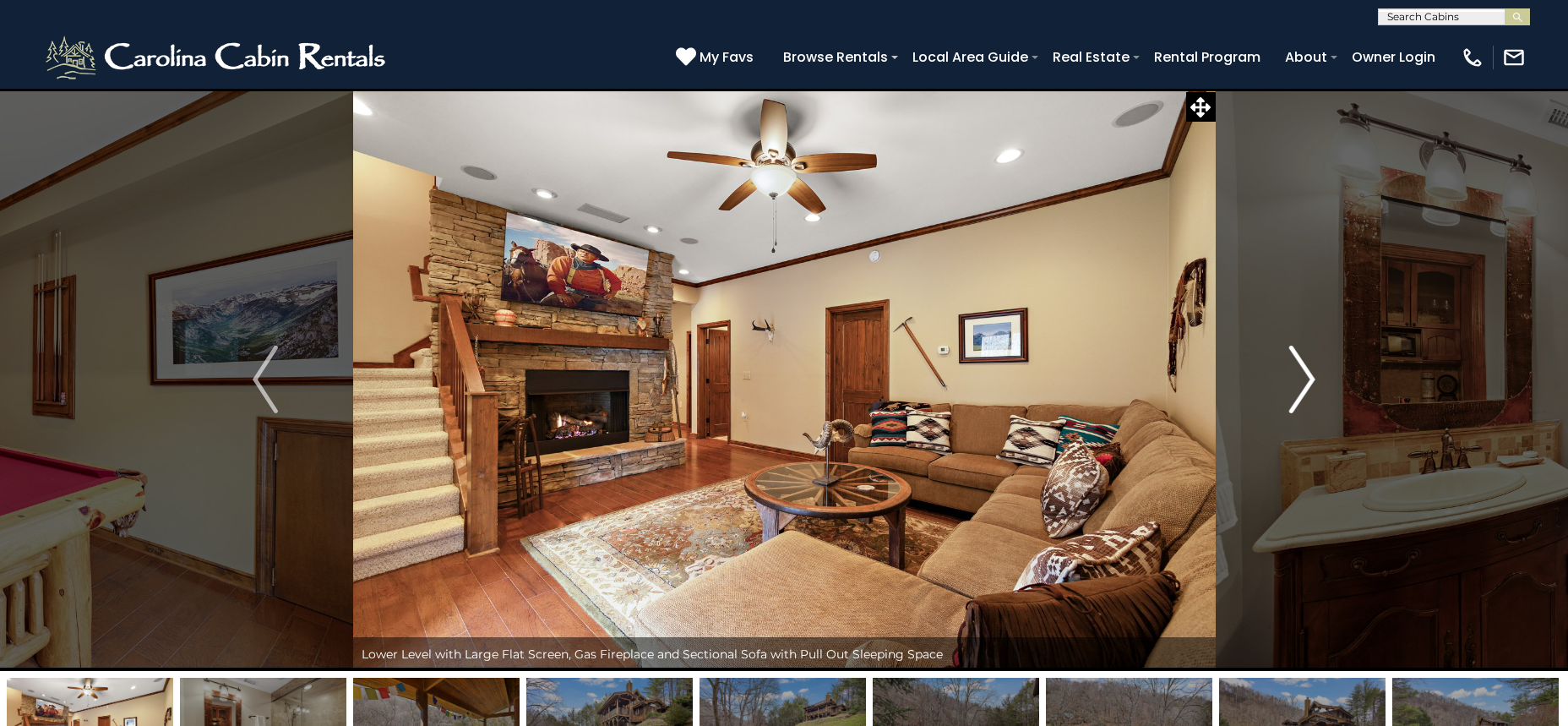
click at [1305, 380] on img "Next" at bounding box center [1303, 380] width 25 height 68
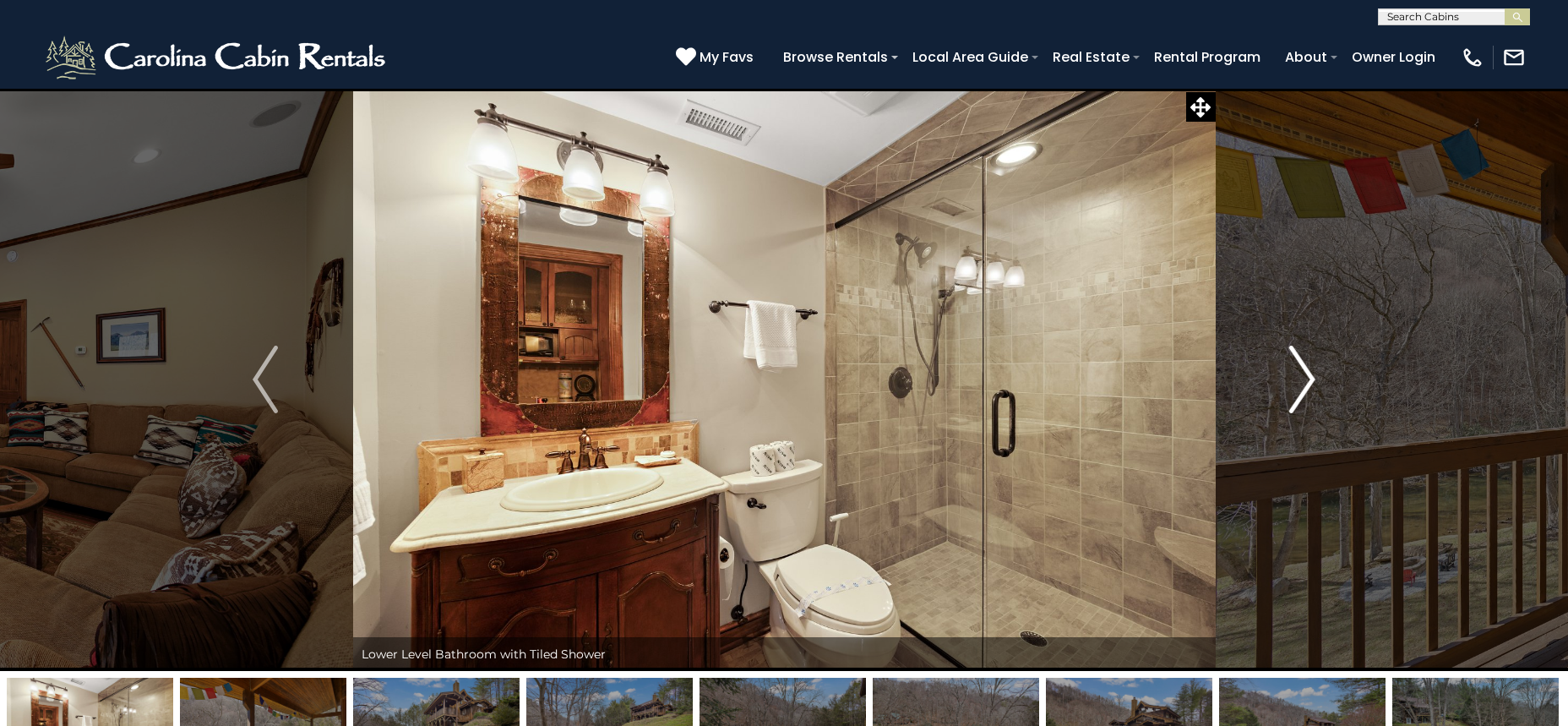
click at [1305, 380] on img "Next" at bounding box center [1303, 380] width 25 height 68
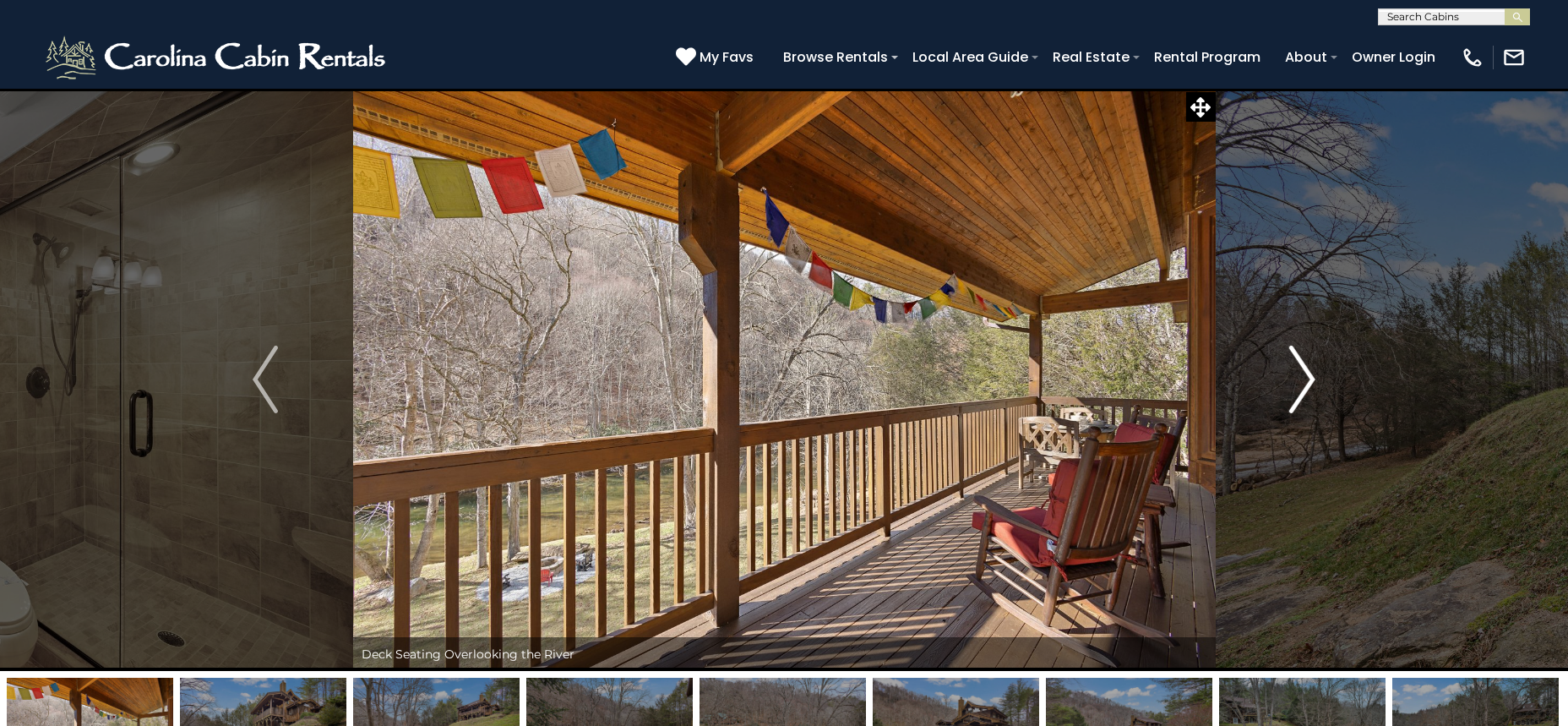
click at [1306, 377] on img "Next" at bounding box center [1303, 380] width 25 height 68
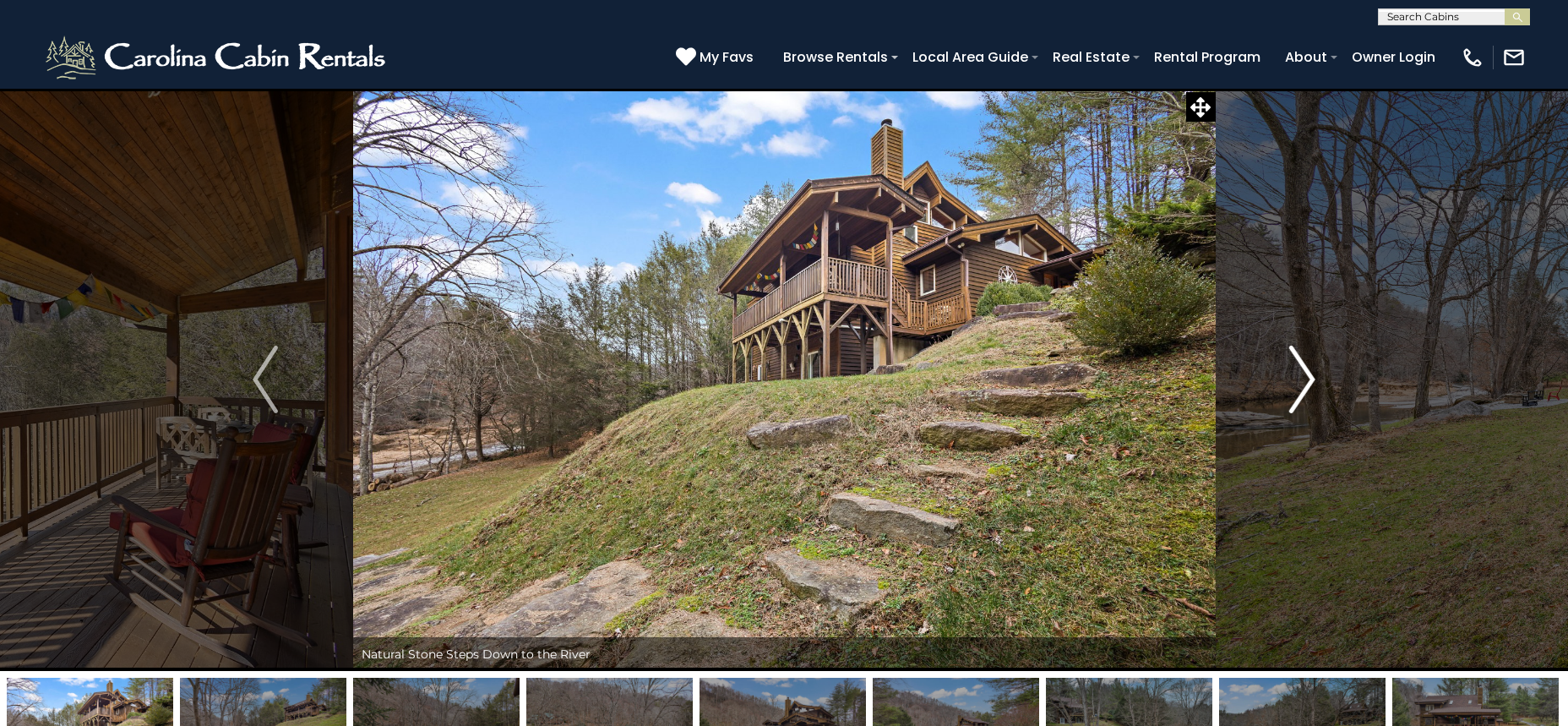
click at [1304, 376] on img "Next" at bounding box center [1303, 380] width 25 height 68
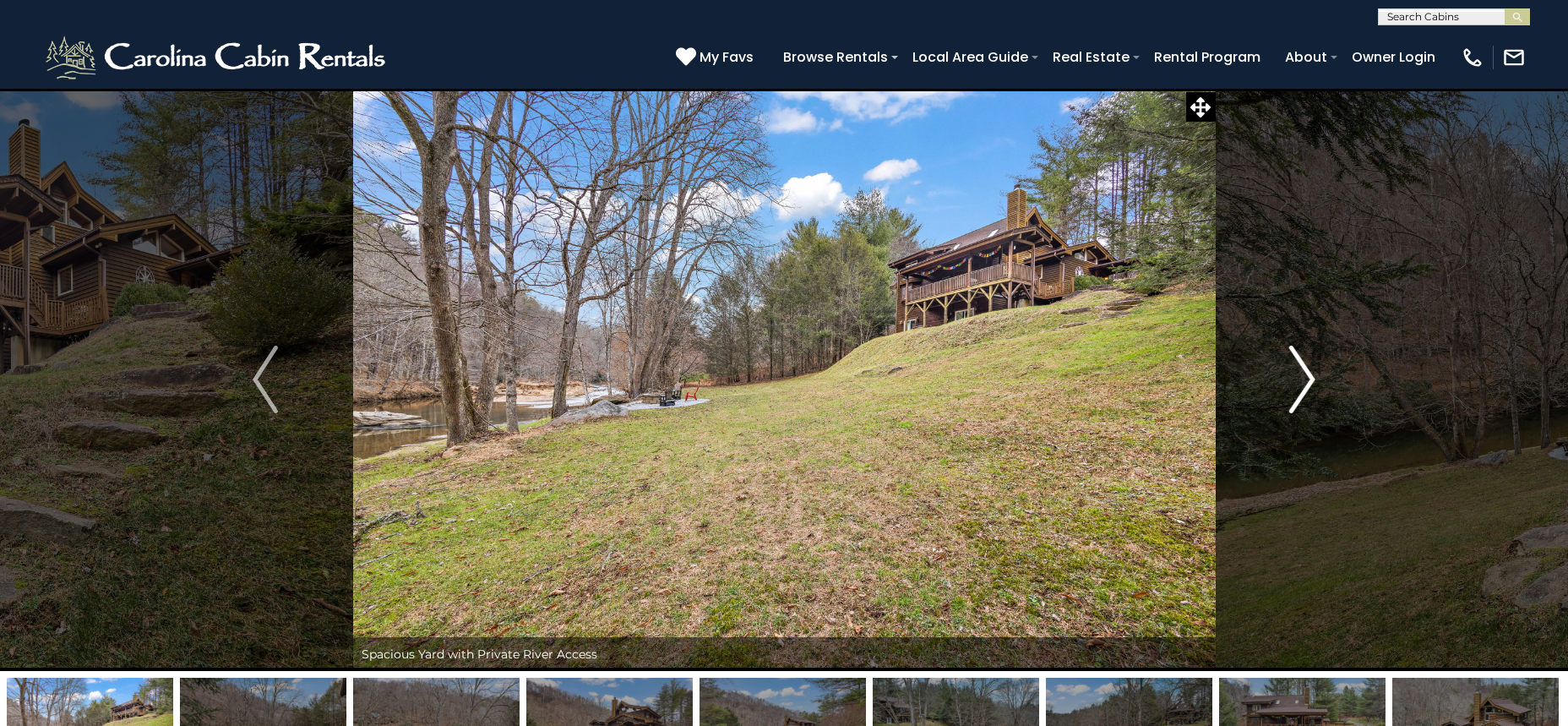
click at [1308, 370] on img "Next" at bounding box center [1303, 380] width 25 height 68
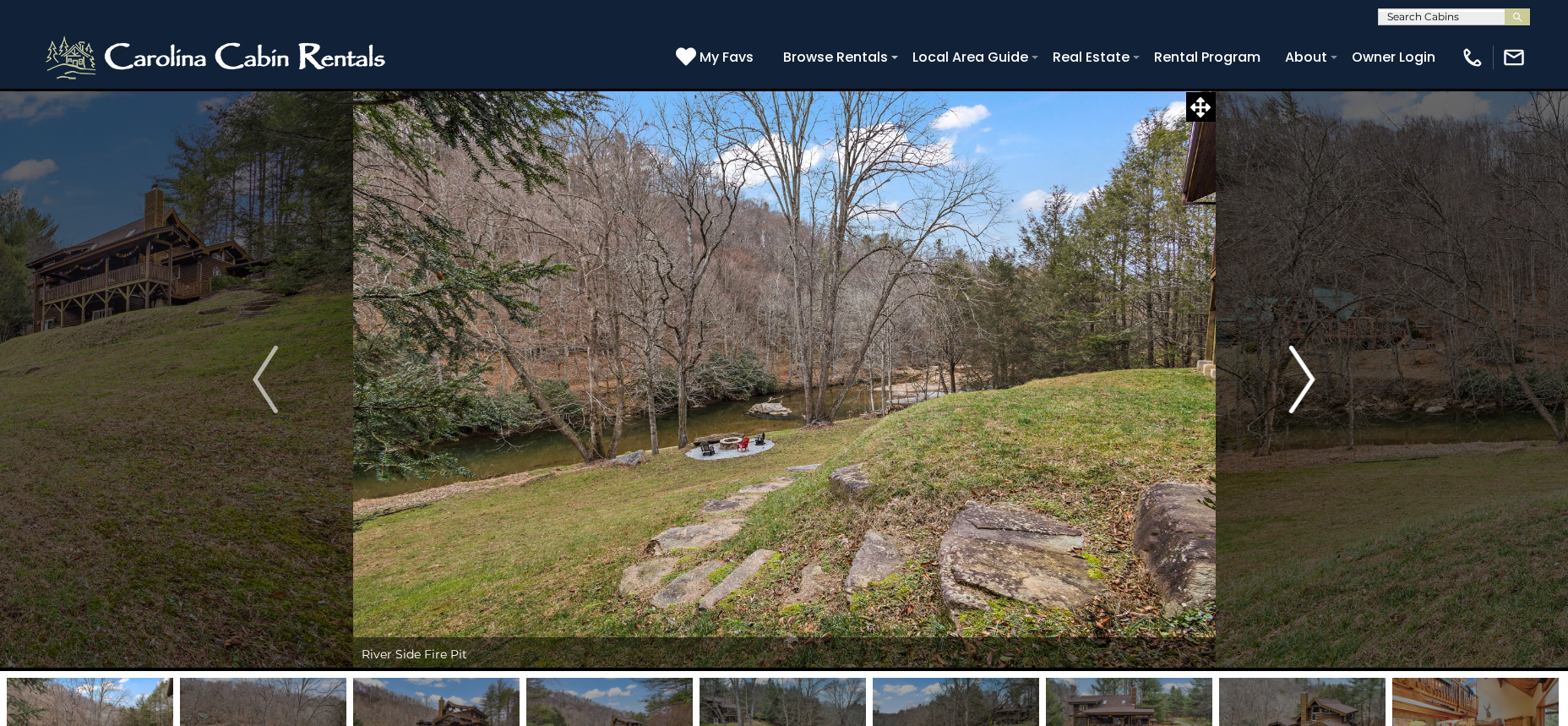
click at [1308, 370] on img "Next" at bounding box center [1303, 380] width 25 height 68
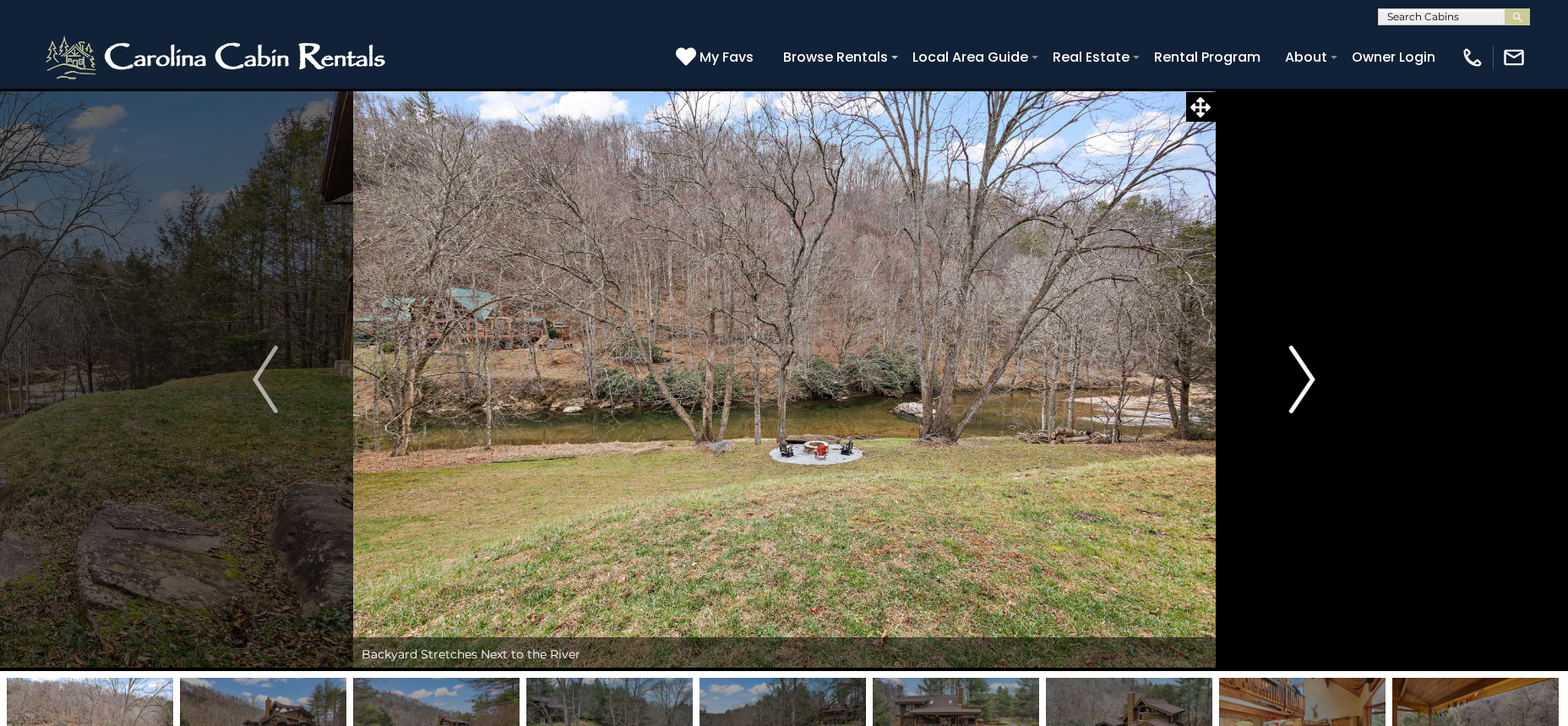
click at [1310, 363] on img "Next" at bounding box center [1303, 380] width 25 height 68
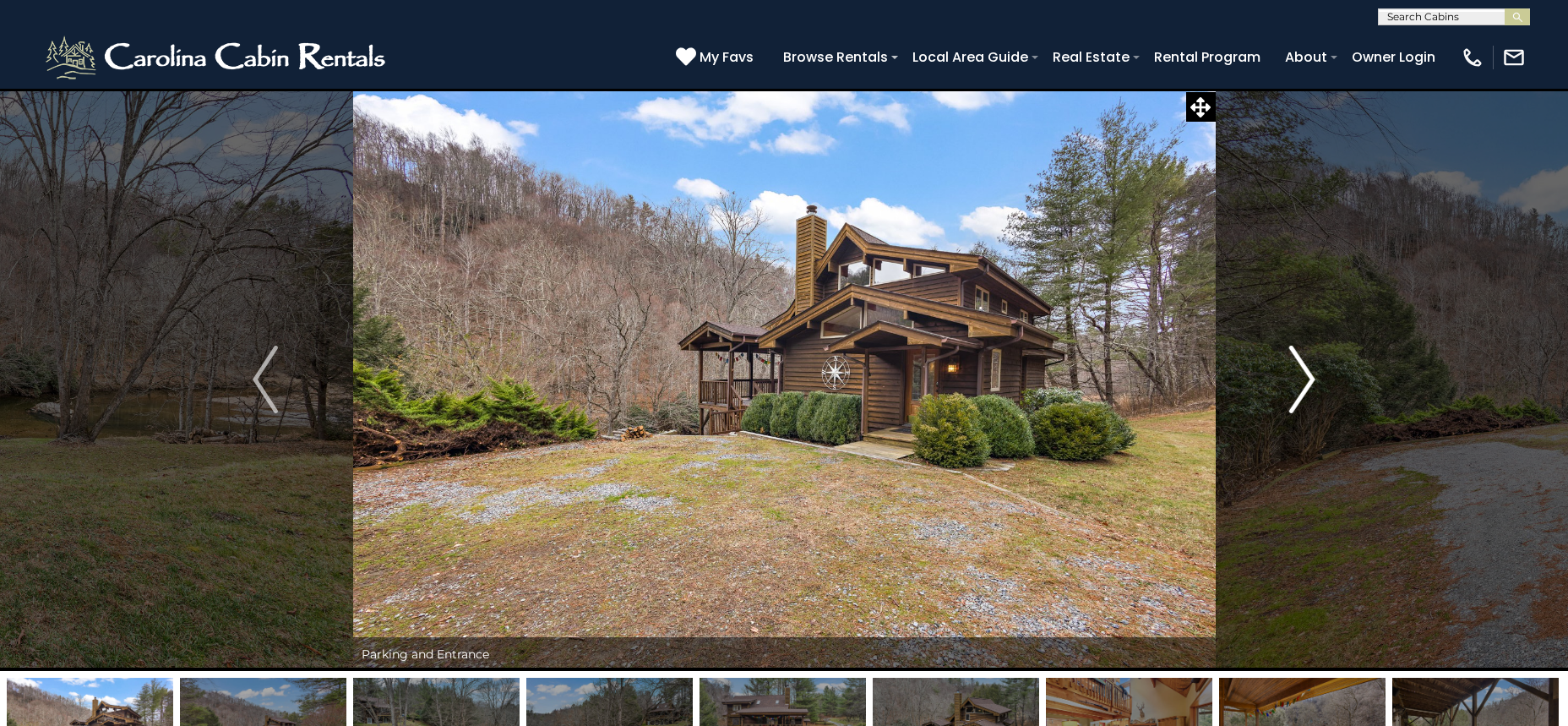
click at [1310, 363] on img "Next" at bounding box center [1303, 380] width 25 height 68
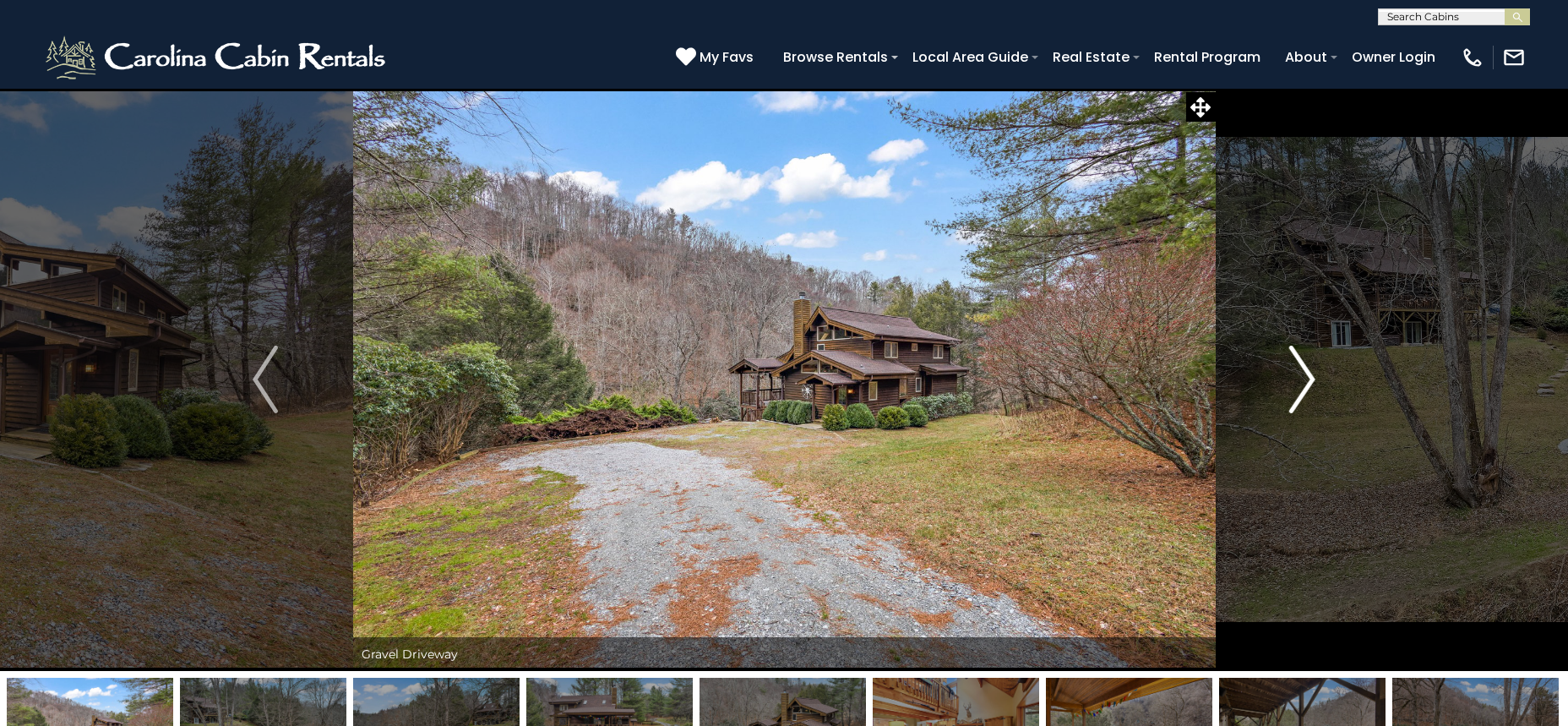
click at [1310, 363] on img "Next" at bounding box center [1303, 380] width 25 height 68
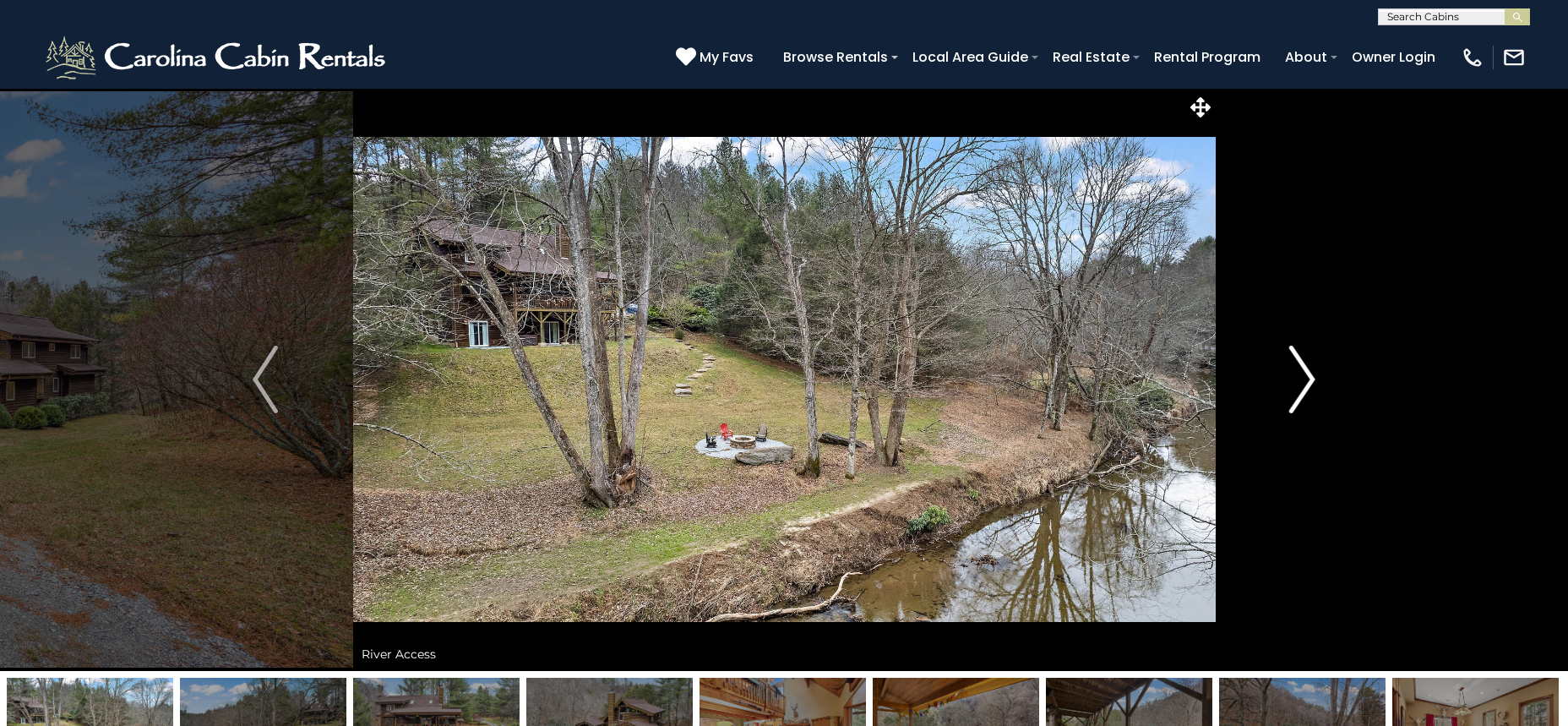
click at [1310, 366] on img "Next" at bounding box center [1303, 380] width 25 height 68
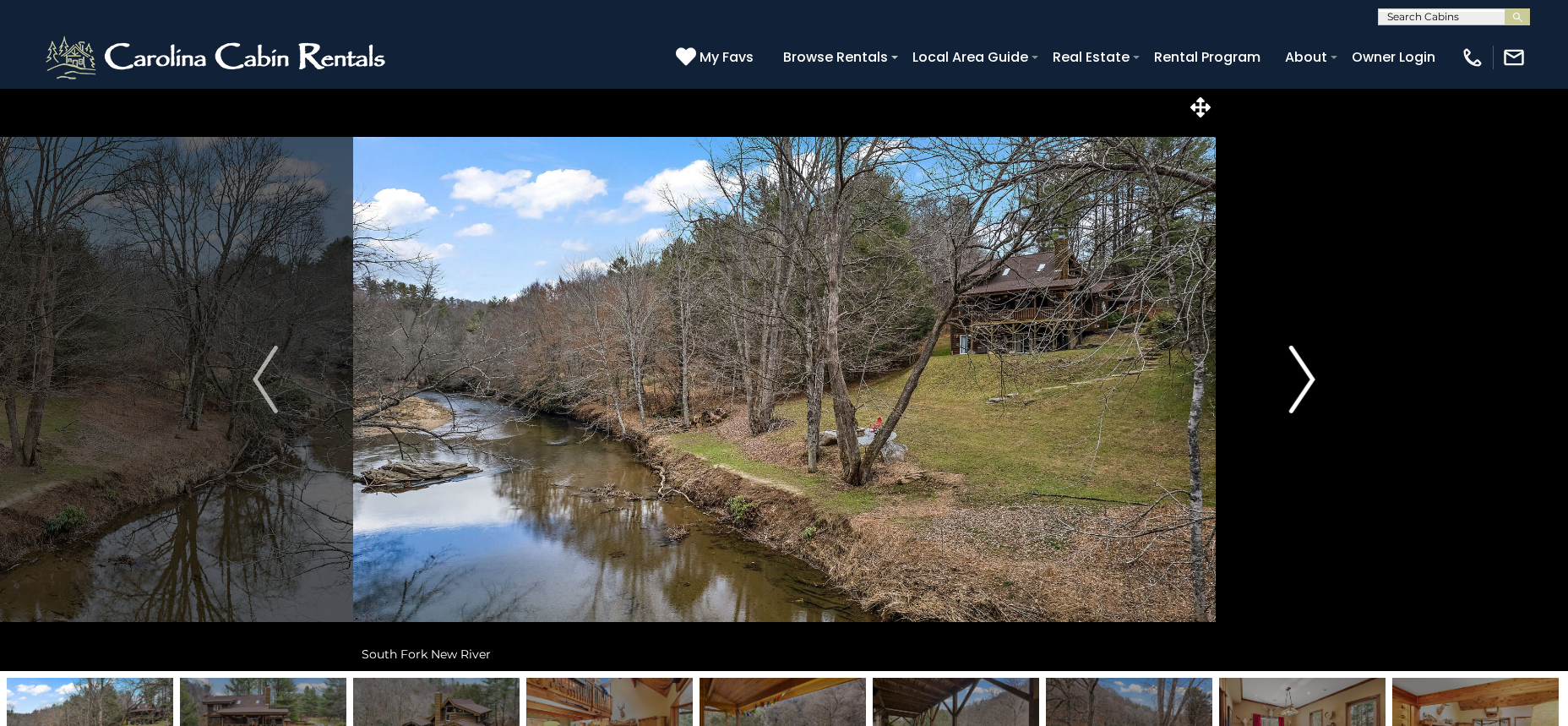
click at [1310, 366] on img "Next" at bounding box center [1303, 380] width 25 height 68
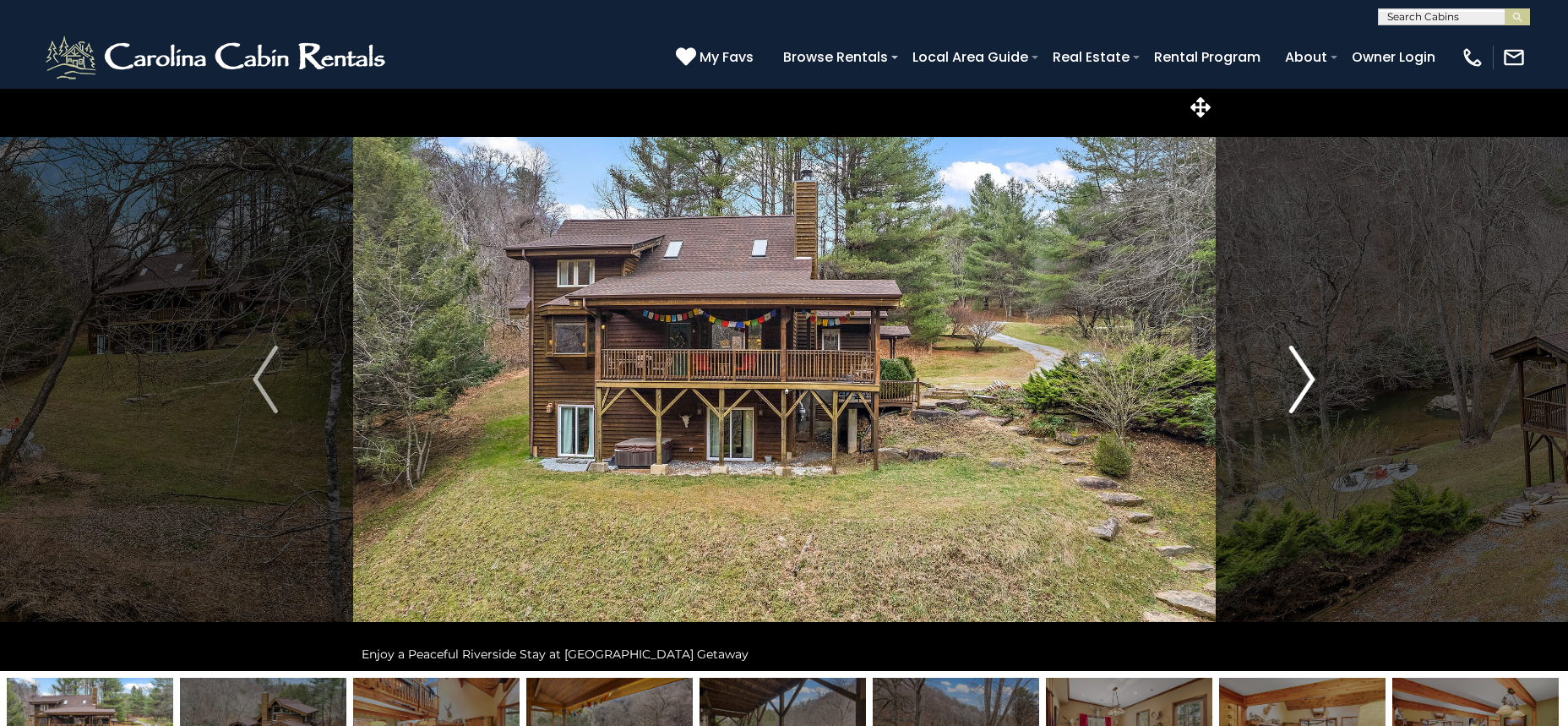
click at [1310, 366] on img "Next" at bounding box center [1303, 380] width 25 height 68
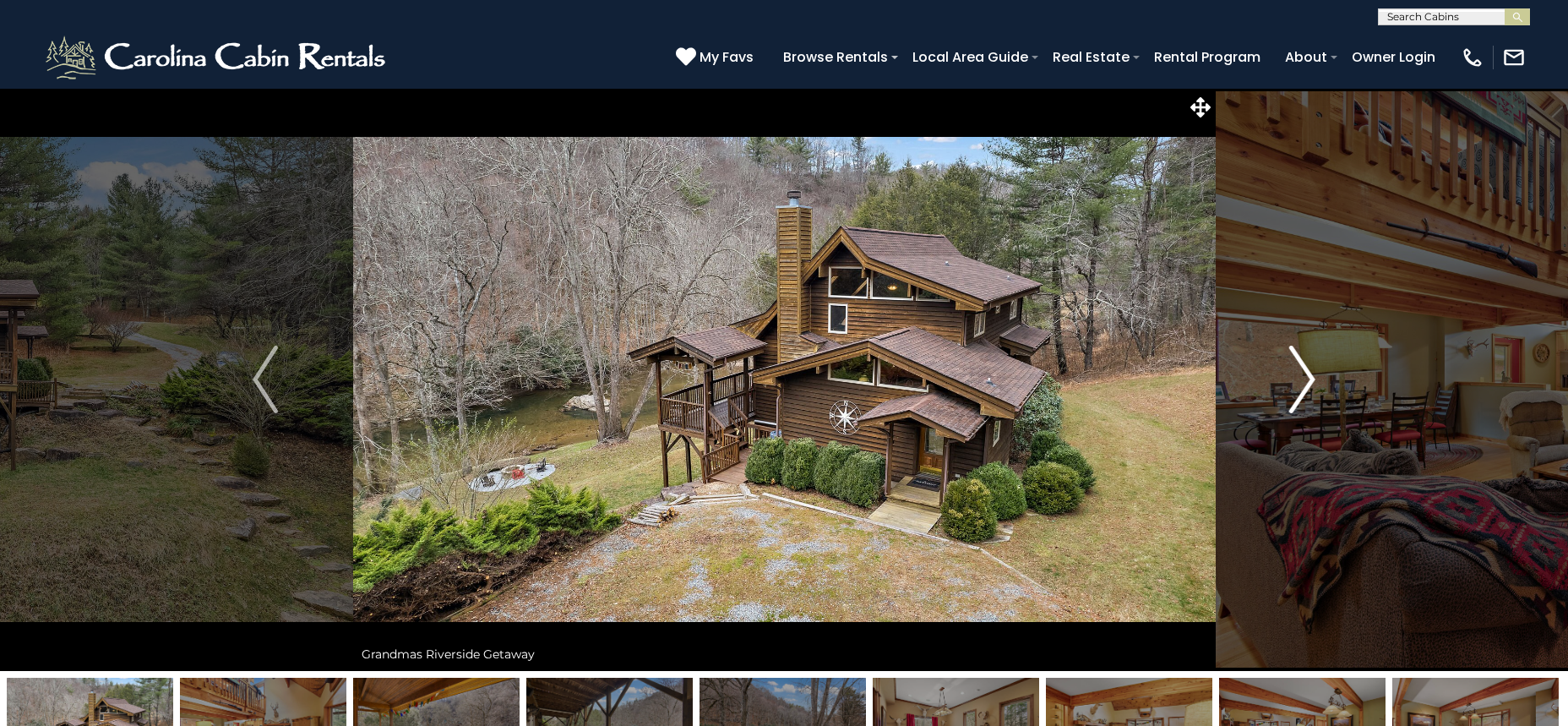
click at [1310, 366] on img "Next" at bounding box center [1303, 380] width 25 height 68
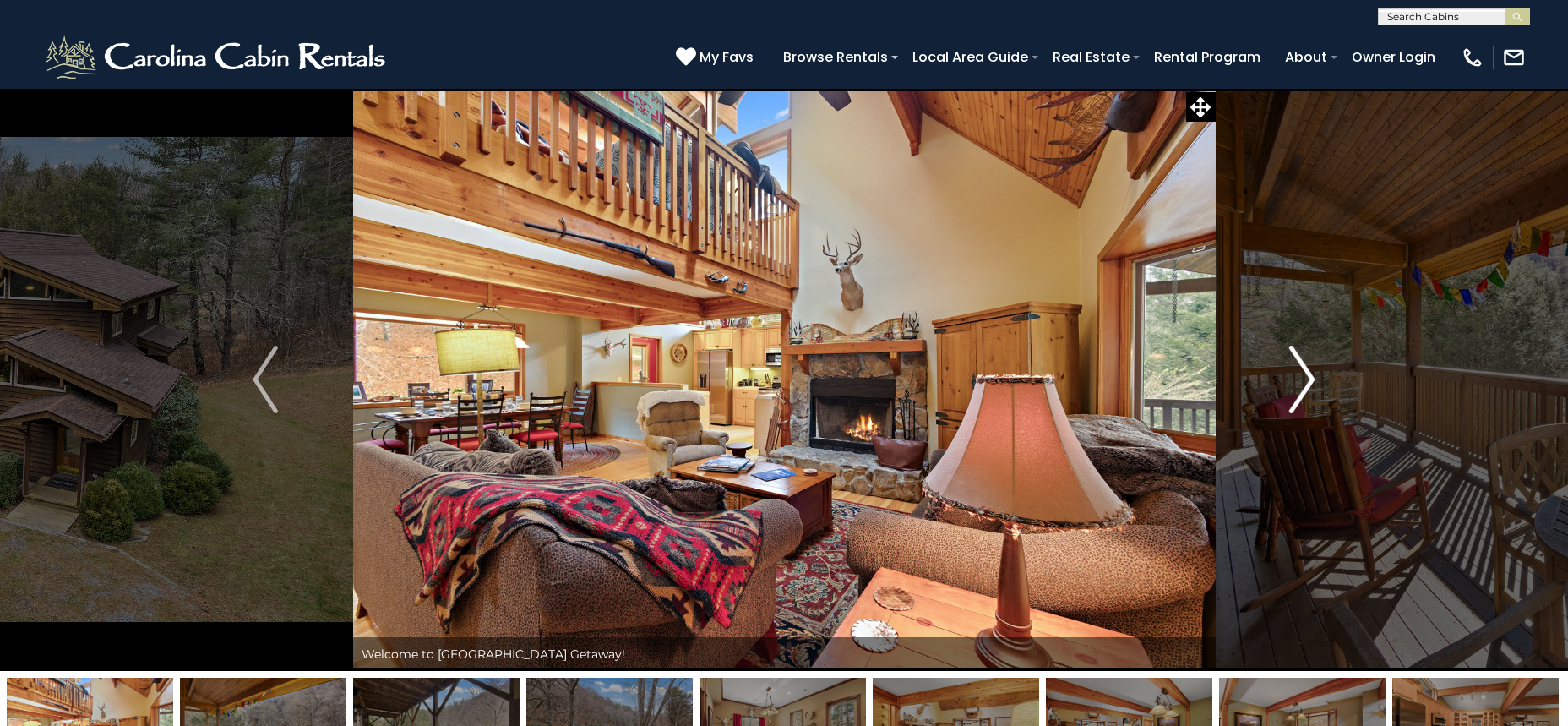
click at [1310, 366] on img "Next" at bounding box center [1303, 380] width 25 height 68
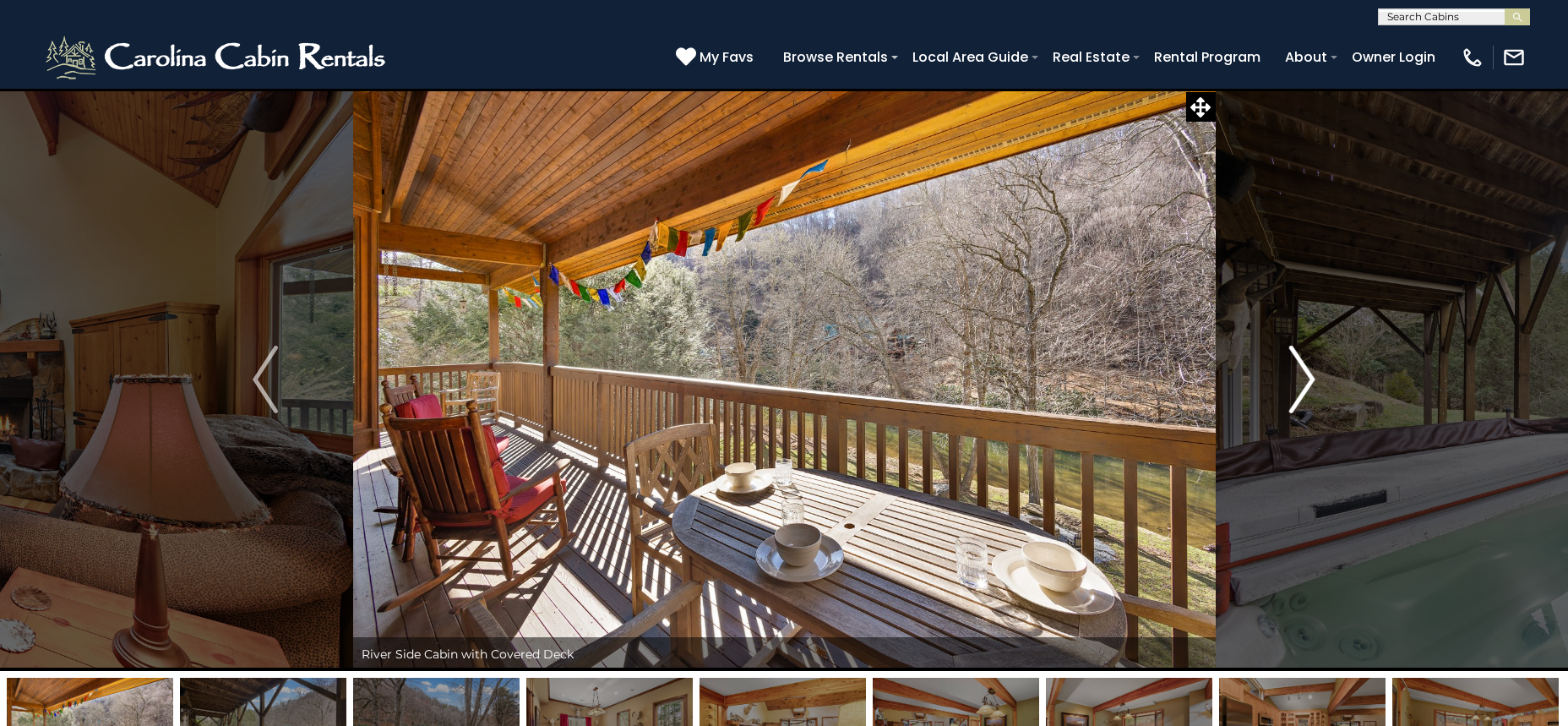
click at [1310, 366] on img "Next" at bounding box center [1303, 380] width 25 height 68
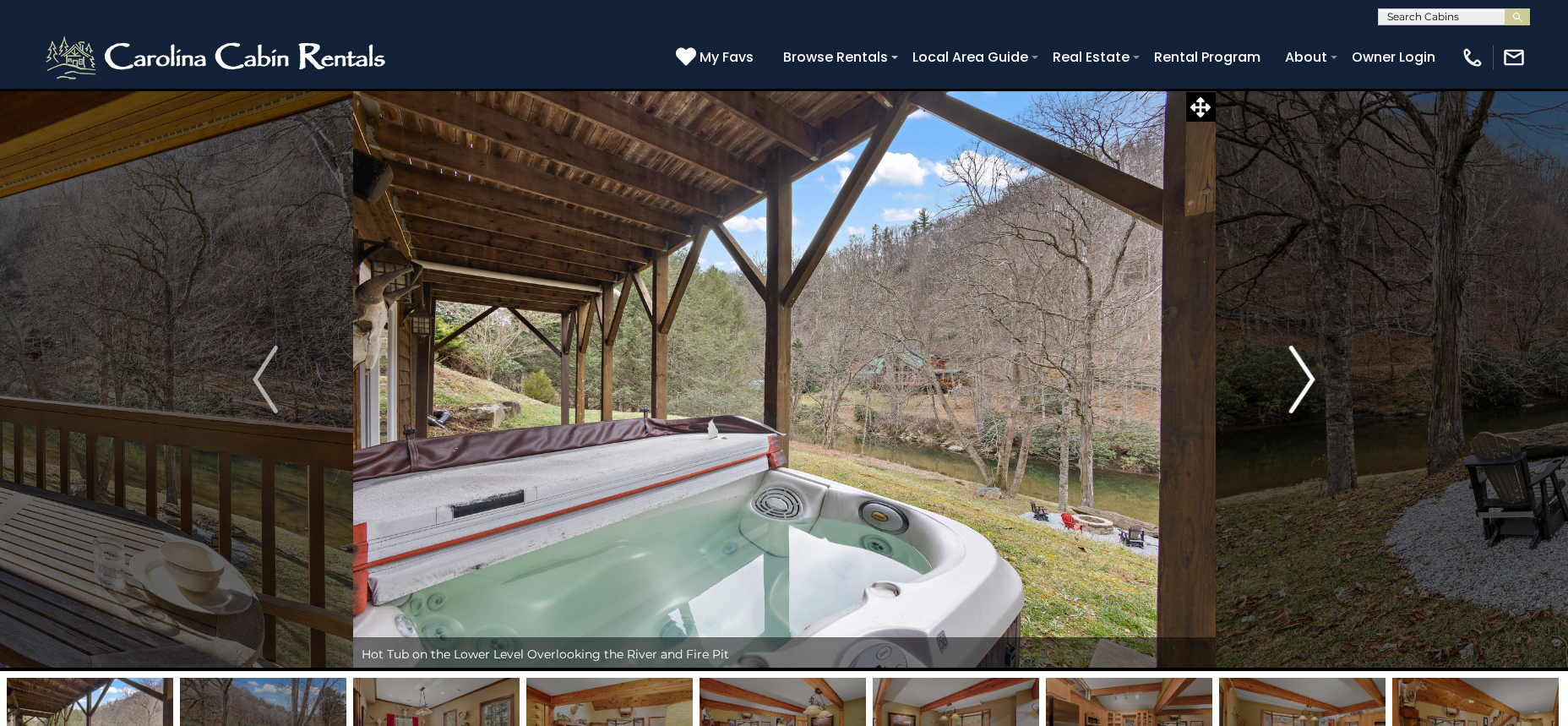
click at [1310, 366] on img "Next" at bounding box center [1303, 380] width 25 height 68
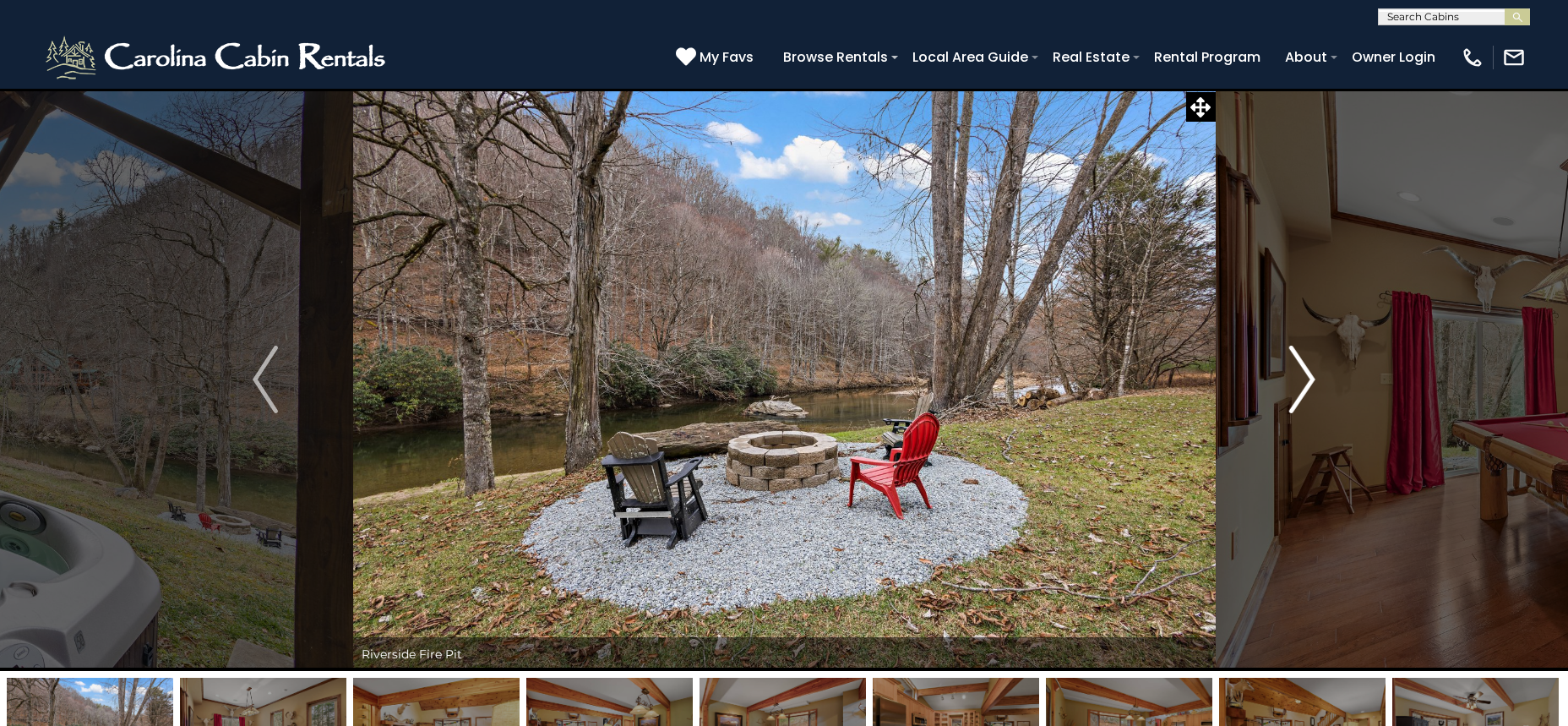
click at [1311, 381] on img "Next" at bounding box center [1303, 380] width 25 height 68
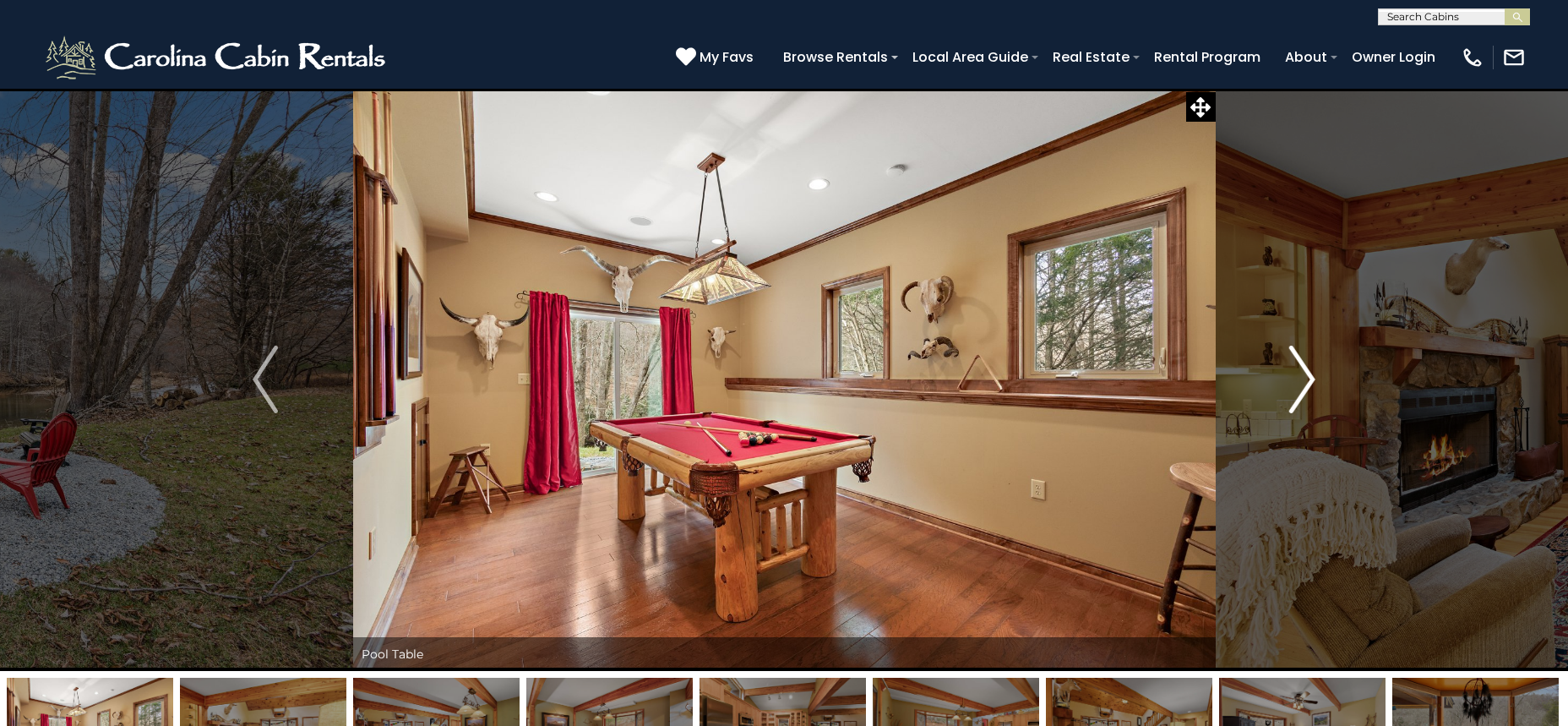
click at [1311, 380] on img "Next" at bounding box center [1303, 380] width 25 height 68
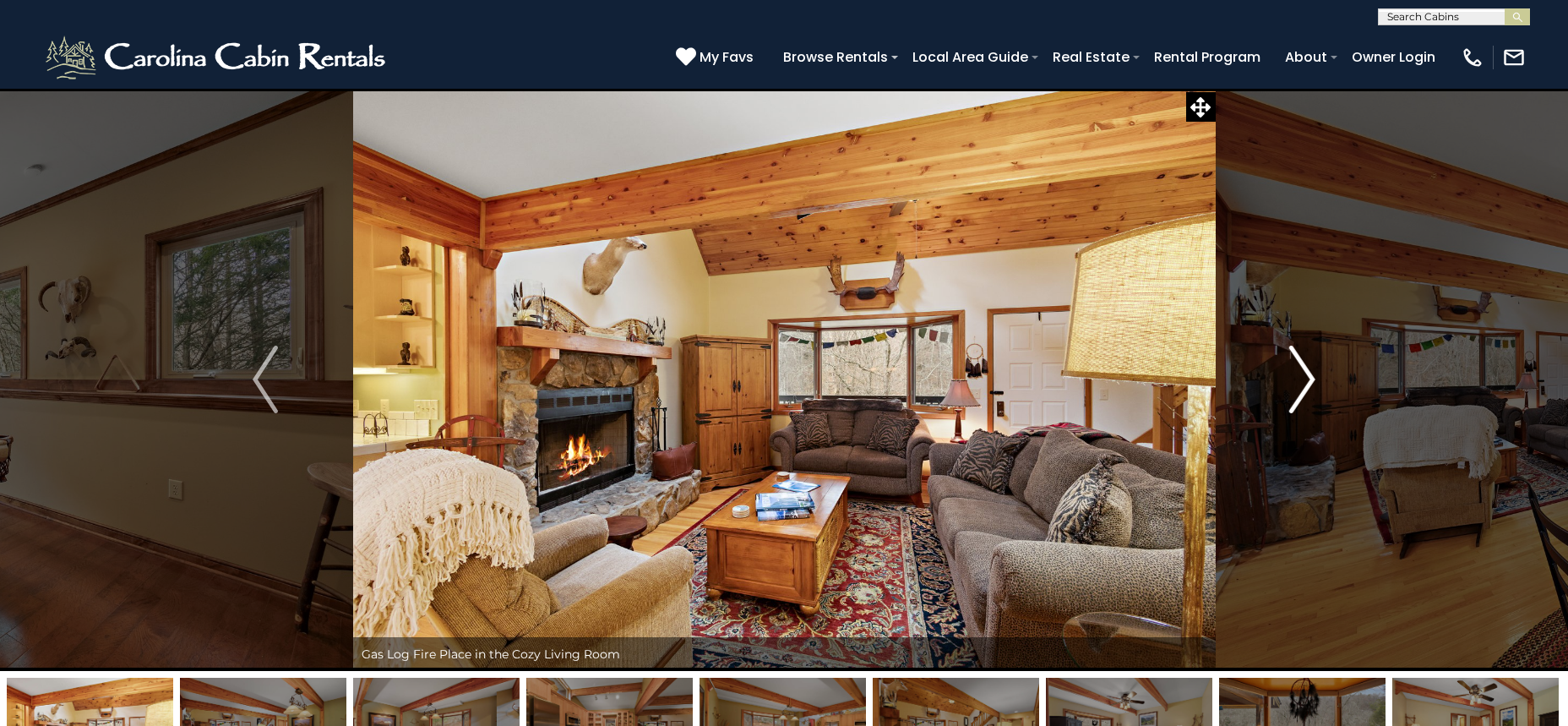
click at [1311, 380] on img "Next" at bounding box center [1303, 380] width 25 height 68
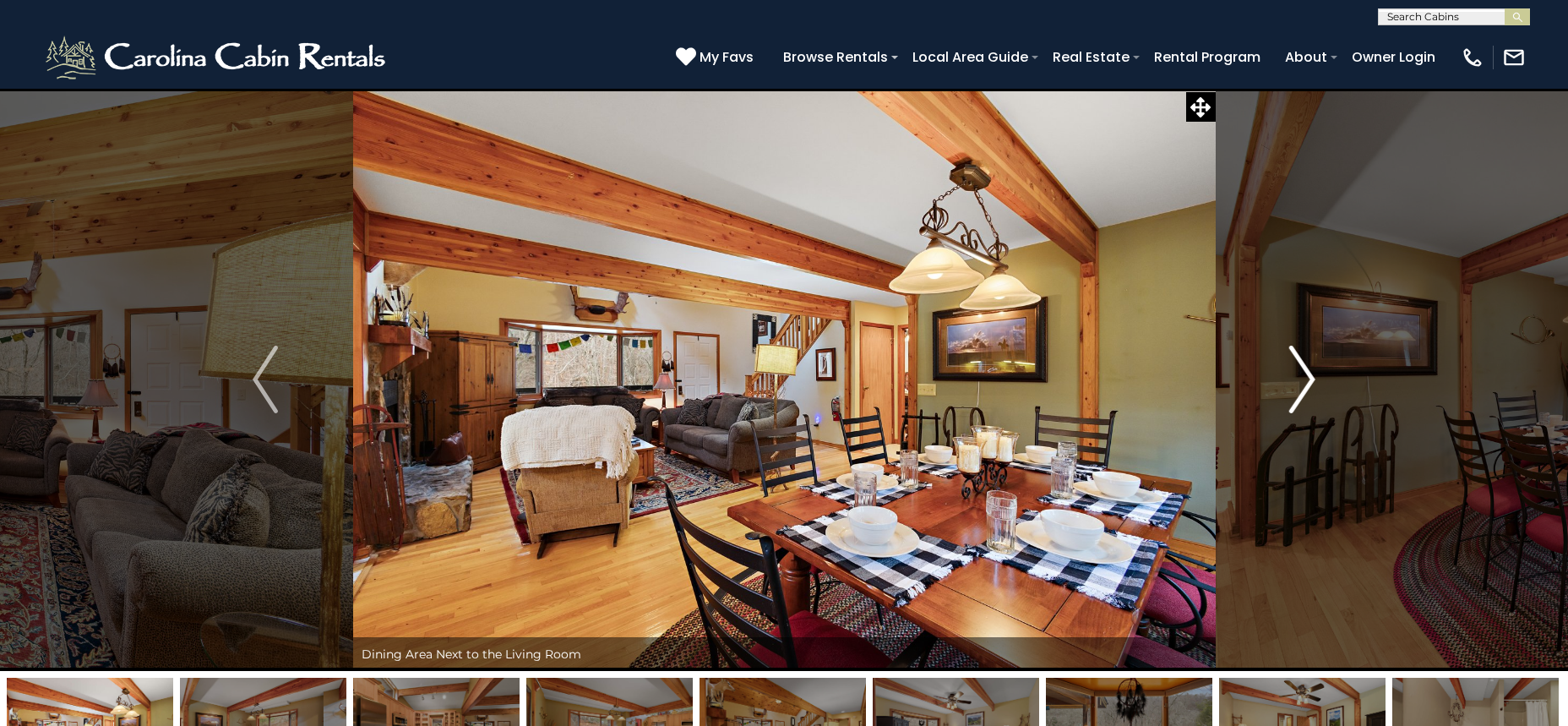
click at [1311, 380] on img "Next" at bounding box center [1303, 380] width 25 height 68
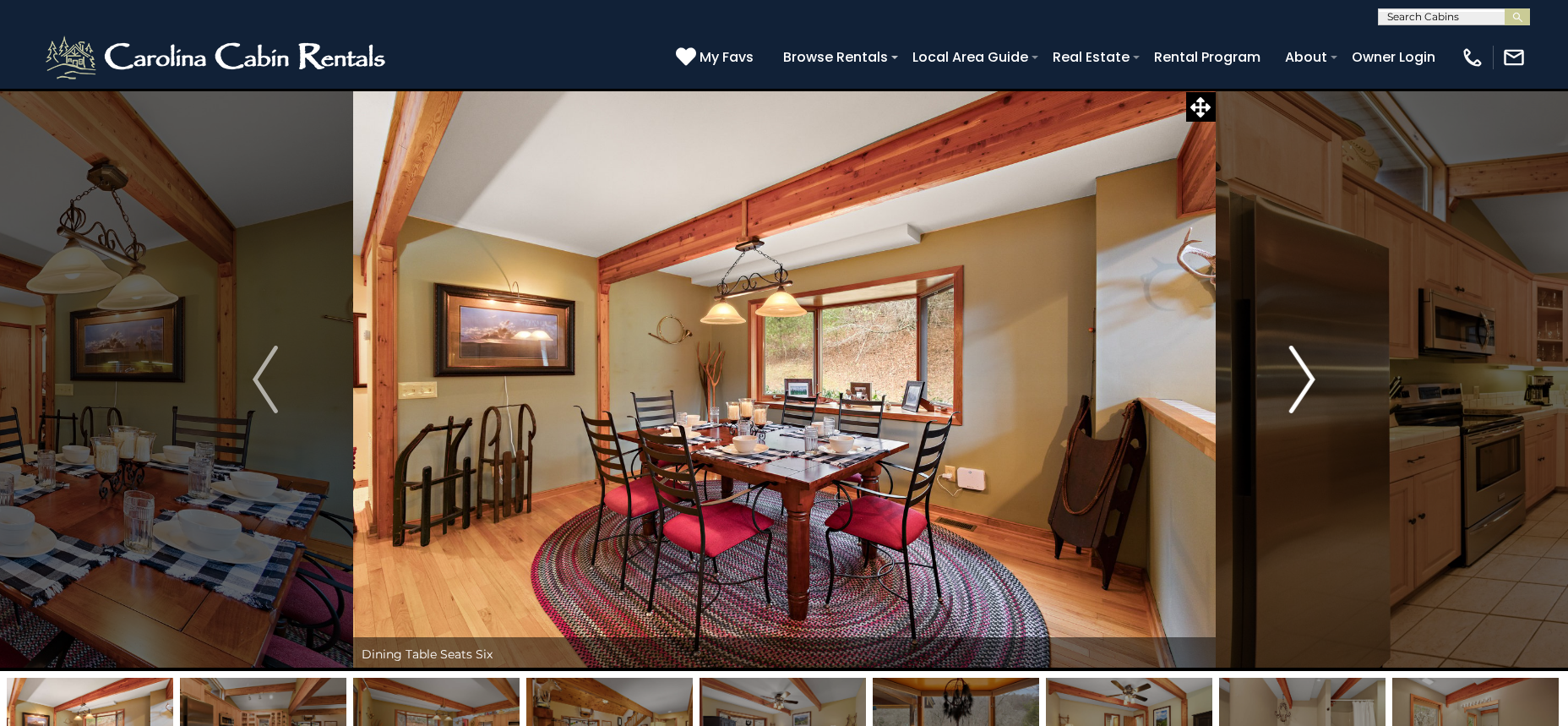
click at [1311, 380] on img "Next" at bounding box center [1303, 380] width 25 height 68
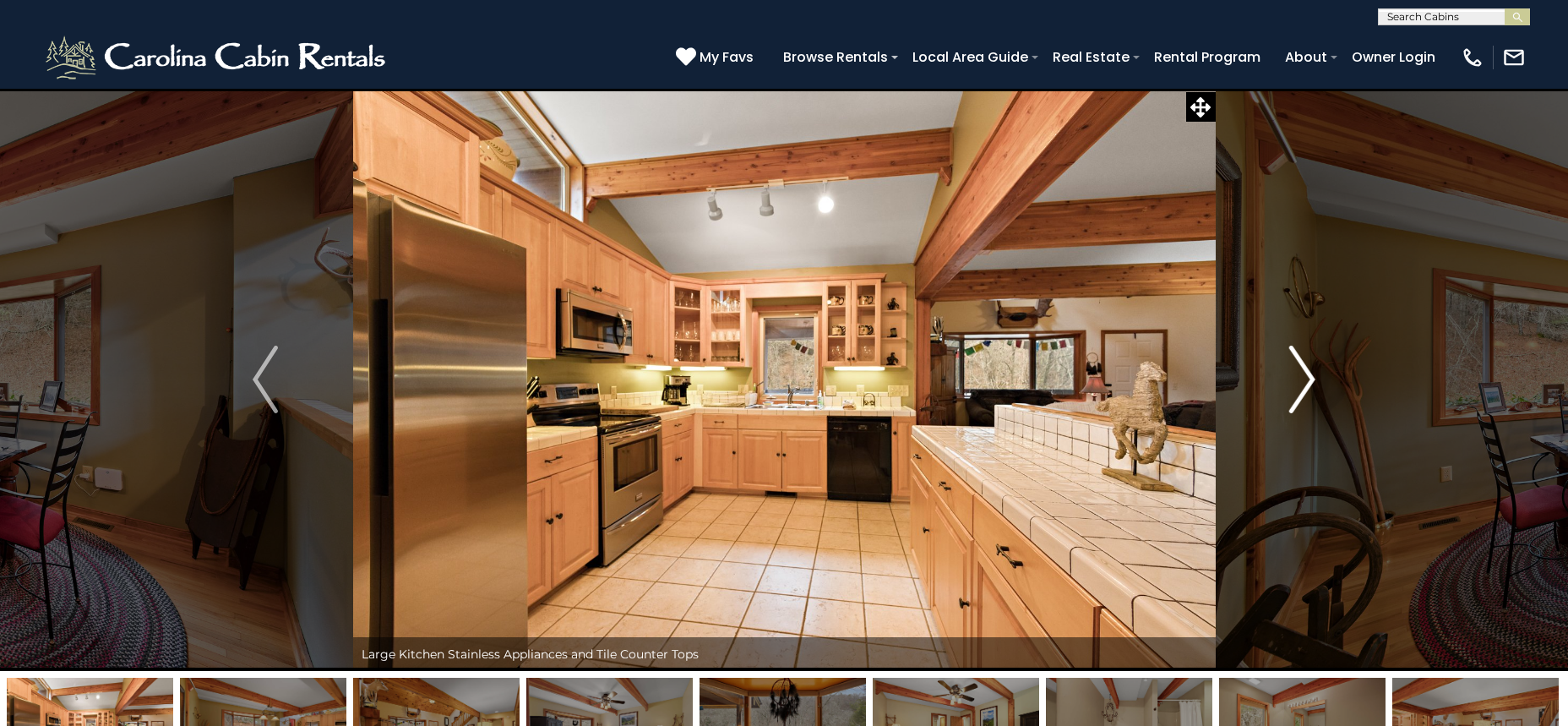
click at [1311, 380] on img "Next" at bounding box center [1303, 380] width 25 height 68
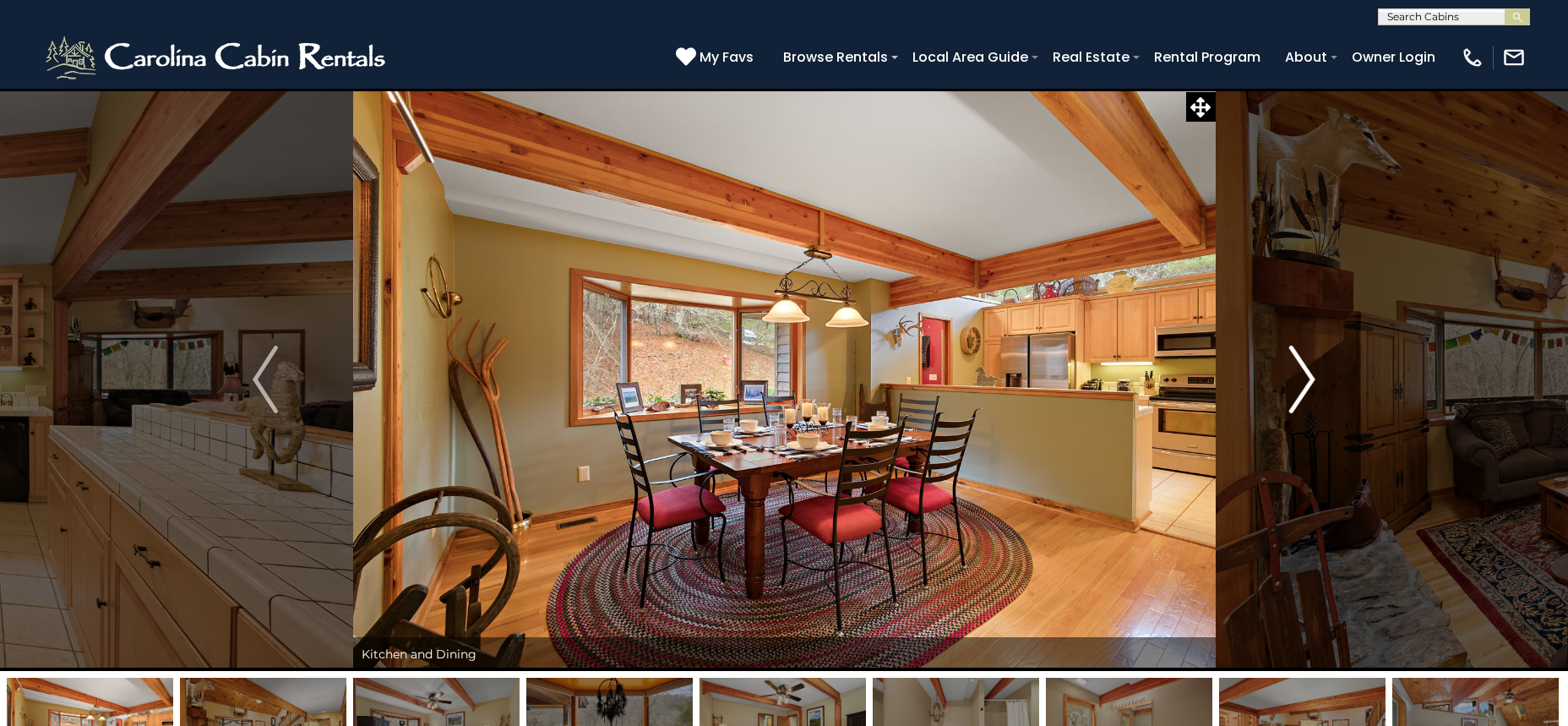
click at [1311, 380] on img "Next" at bounding box center [1303, 380] width 25 height 68
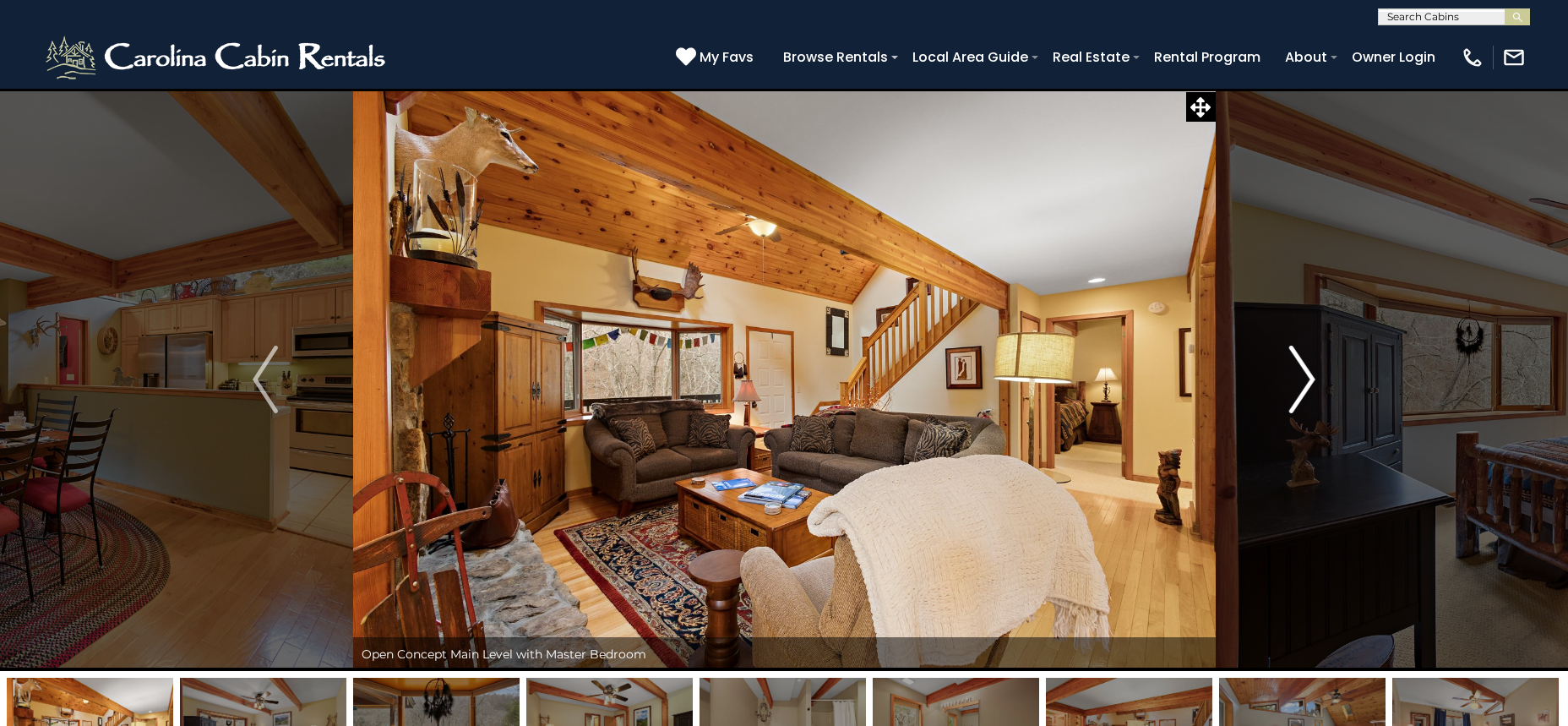
click at [1311, 380] on img "Next" at bounding box center [1303, 380] width 25 height 68
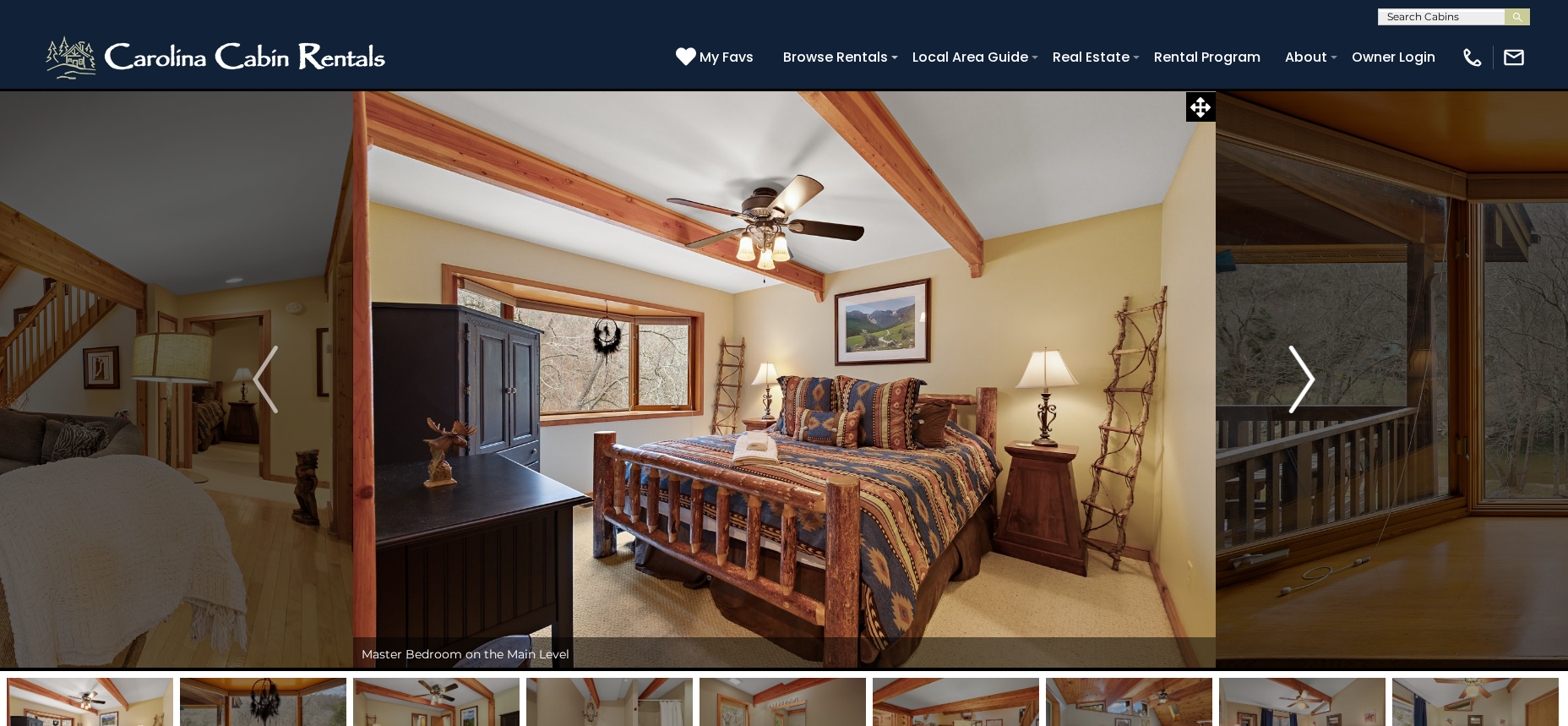
click at [1311, 380] on img "Next" at bounding box center [1303, 380] width 25 height 68
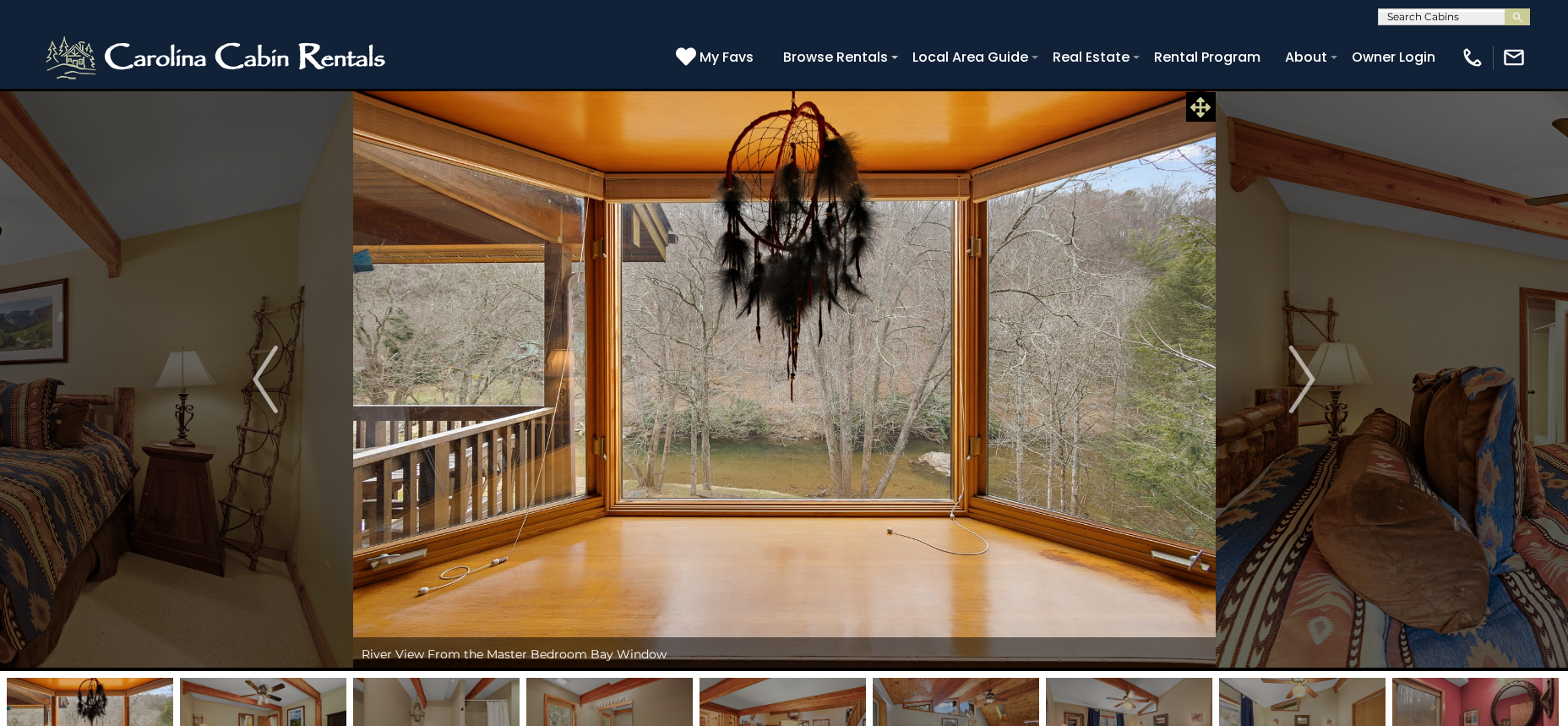
click at [1205, 103] on icon at bounding box center [1200, 108] width 20 height 20
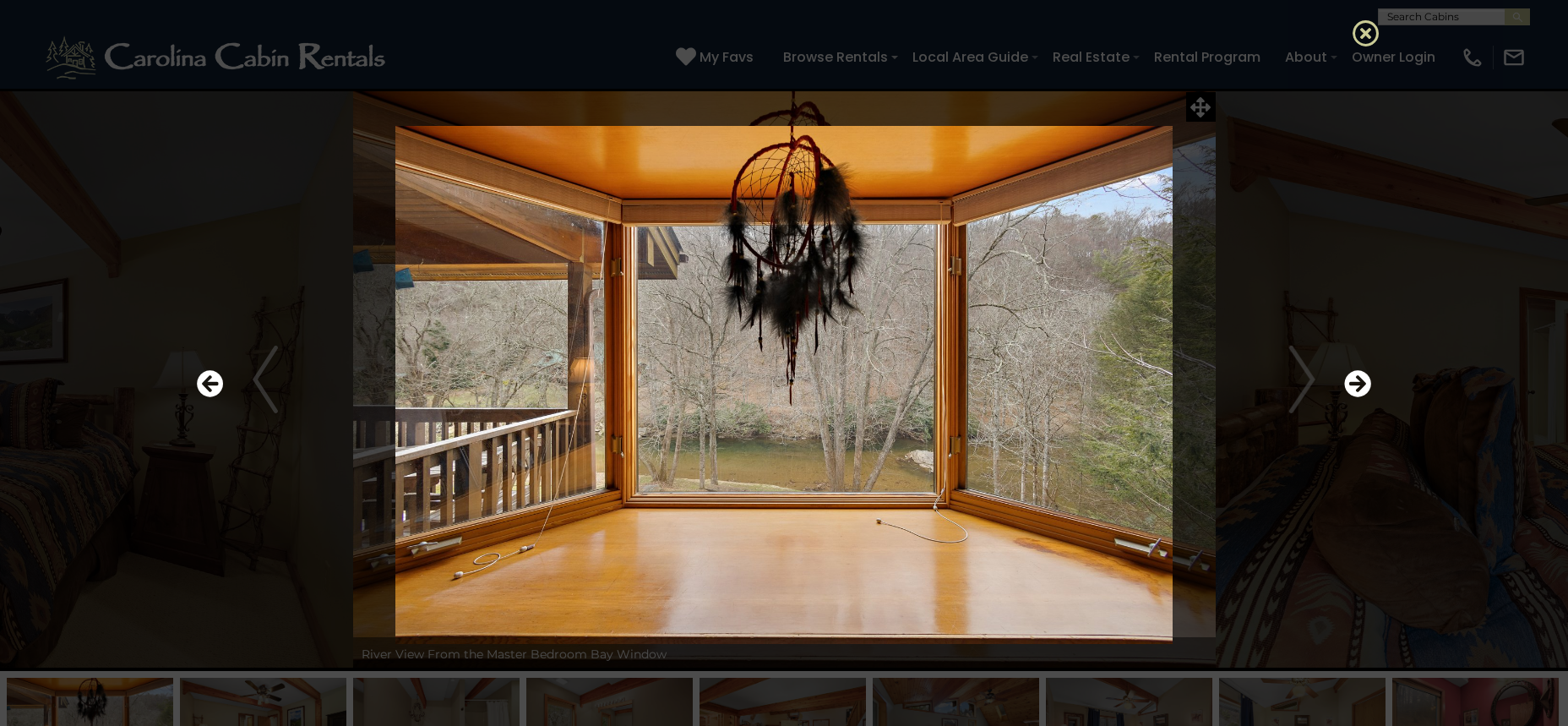
click at [1360, 37] on icon at bounding box center [1366, 33] width 27 height 27
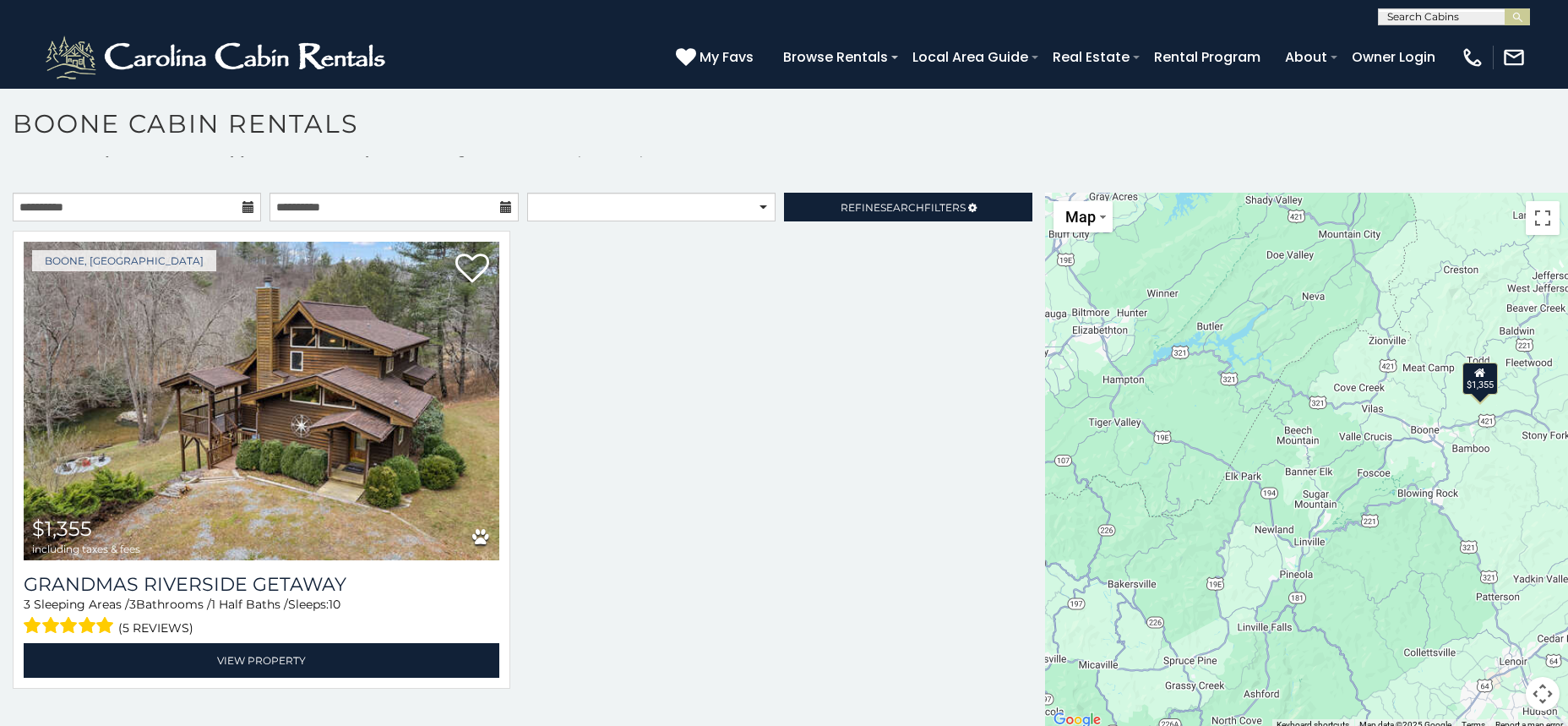
scroll to position [8, 0]
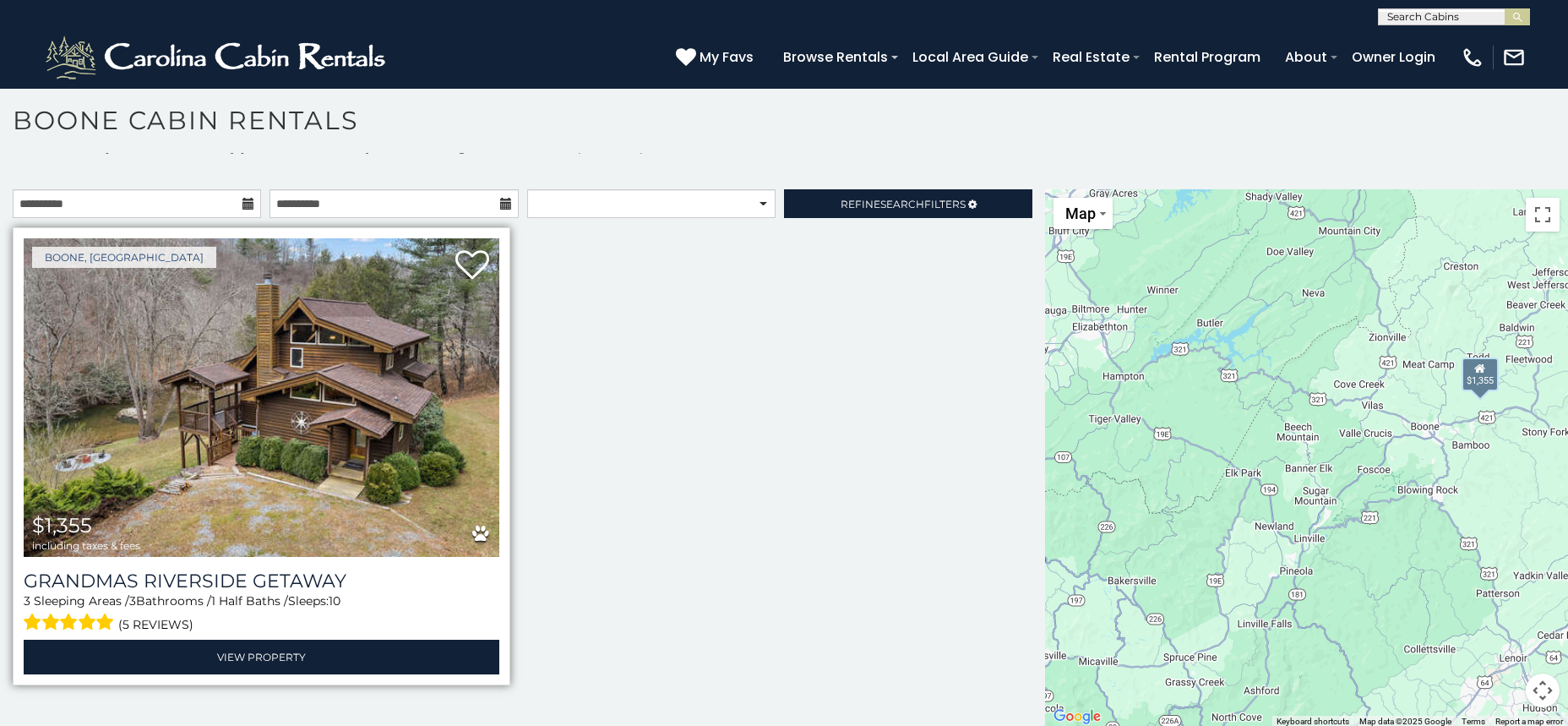
click at [330, 474] on img at bounding box center [261, 397] width 475 height 319
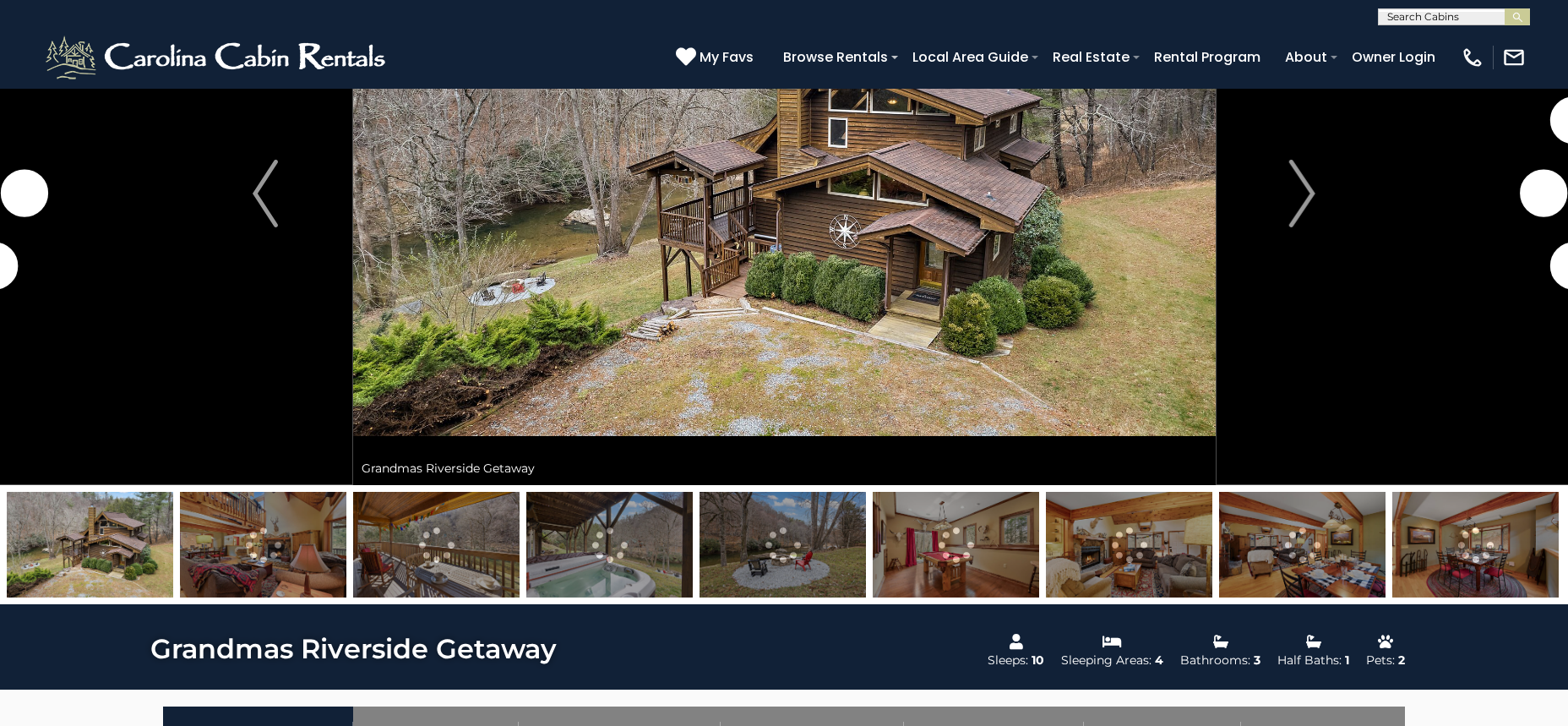
scroll to position [186, 0]
click at [672, 534] on img at bounding box center [609, 544] width 166 height 106
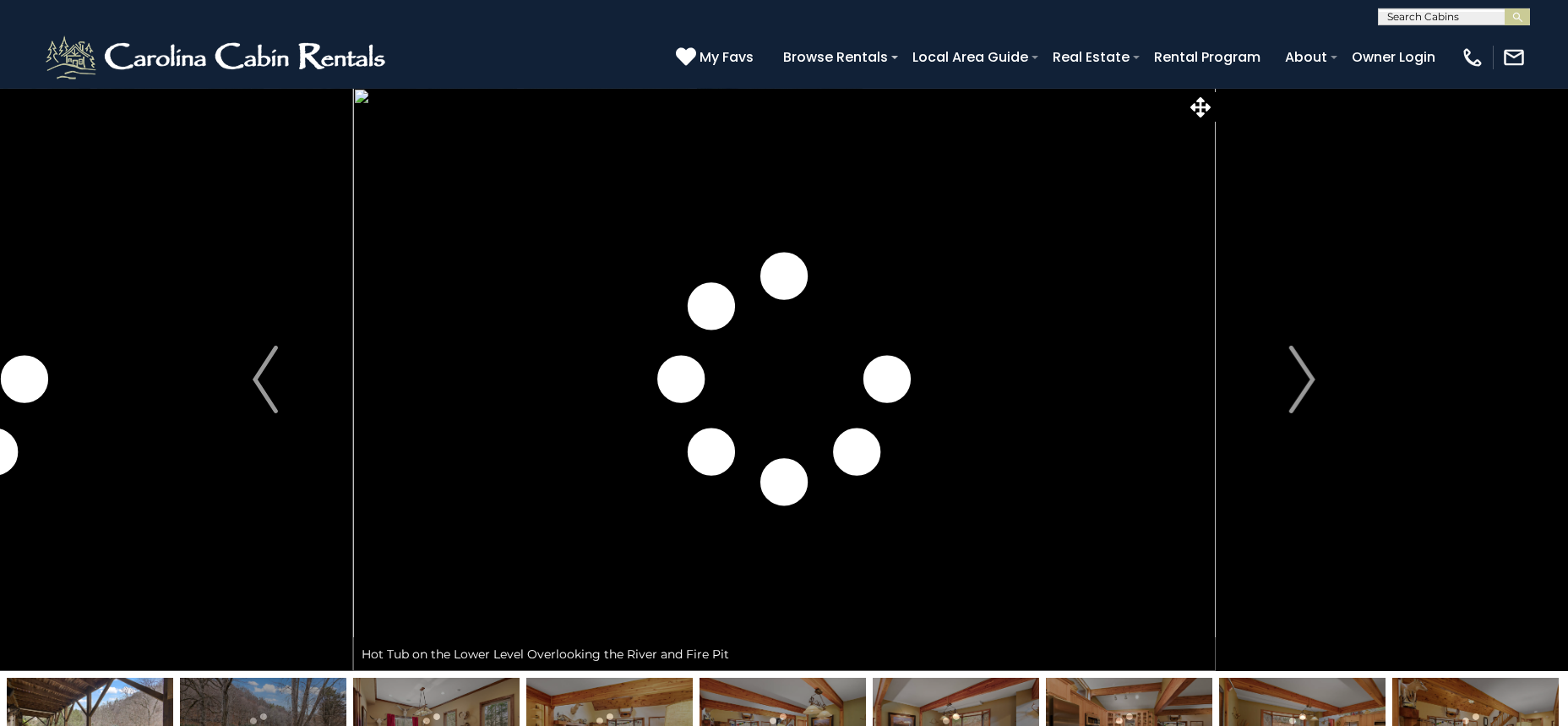
scroll to position [0, 0]
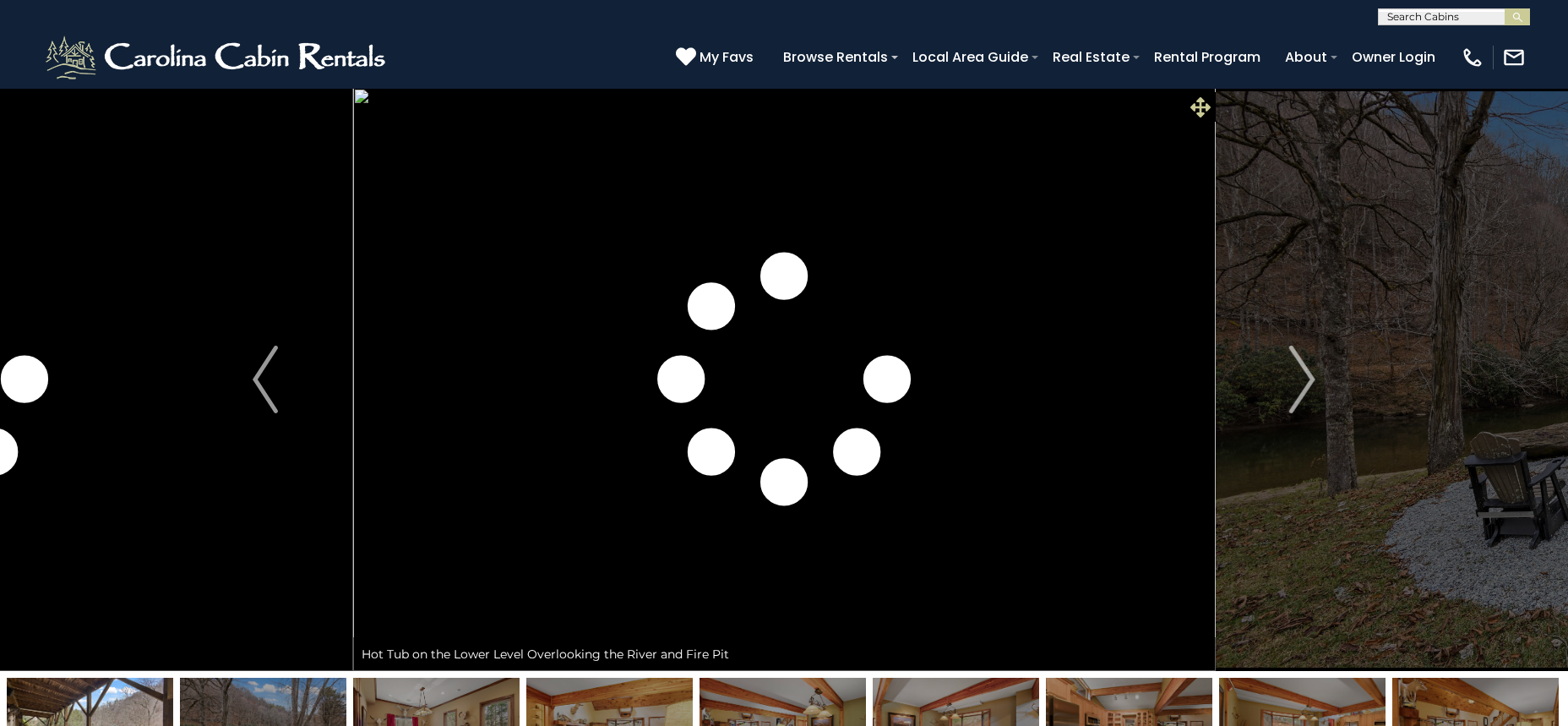
click at [1206, 111] on icon at bounding box center [1200, 108] width 20 height 20
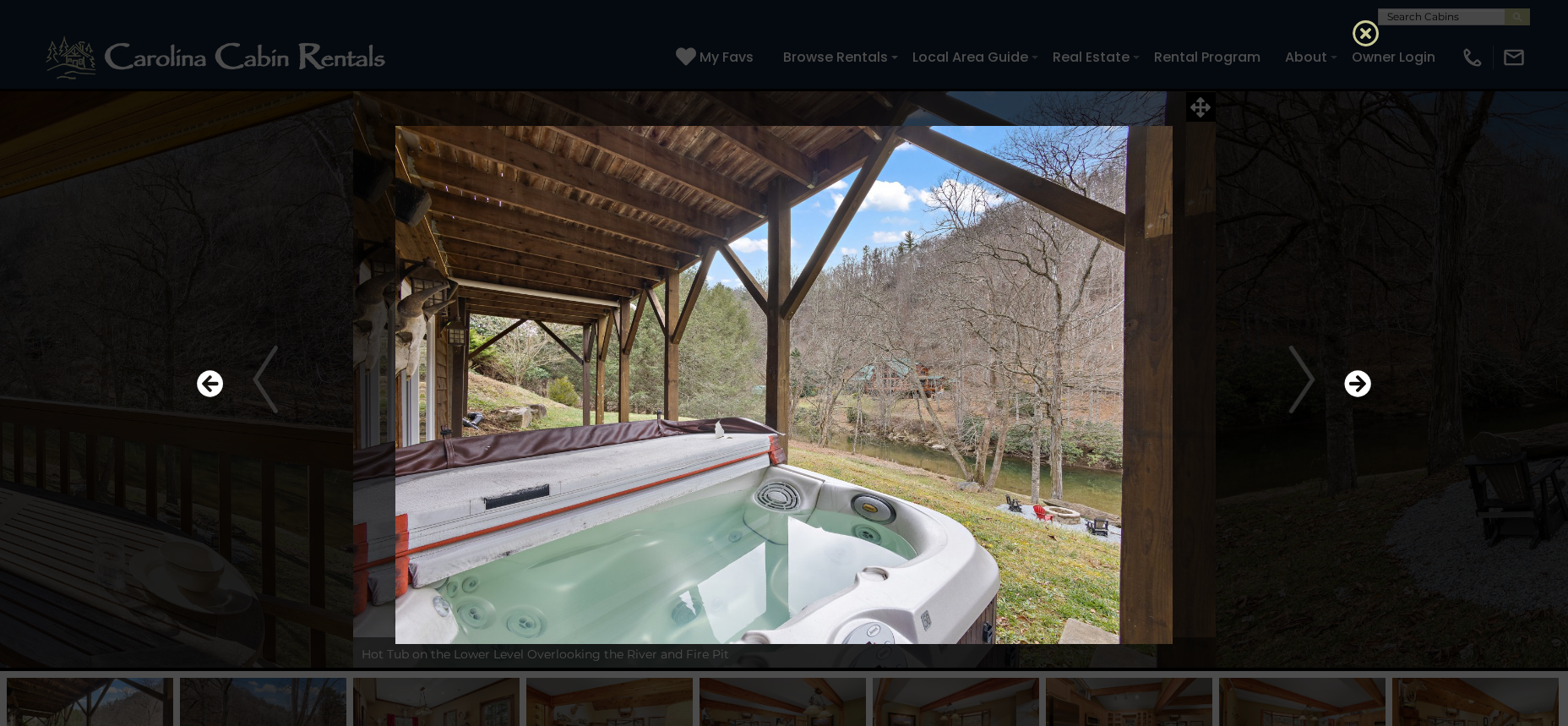
click at [1371, 28] on icon at bounding box center [1366, 33] width 27 height 27
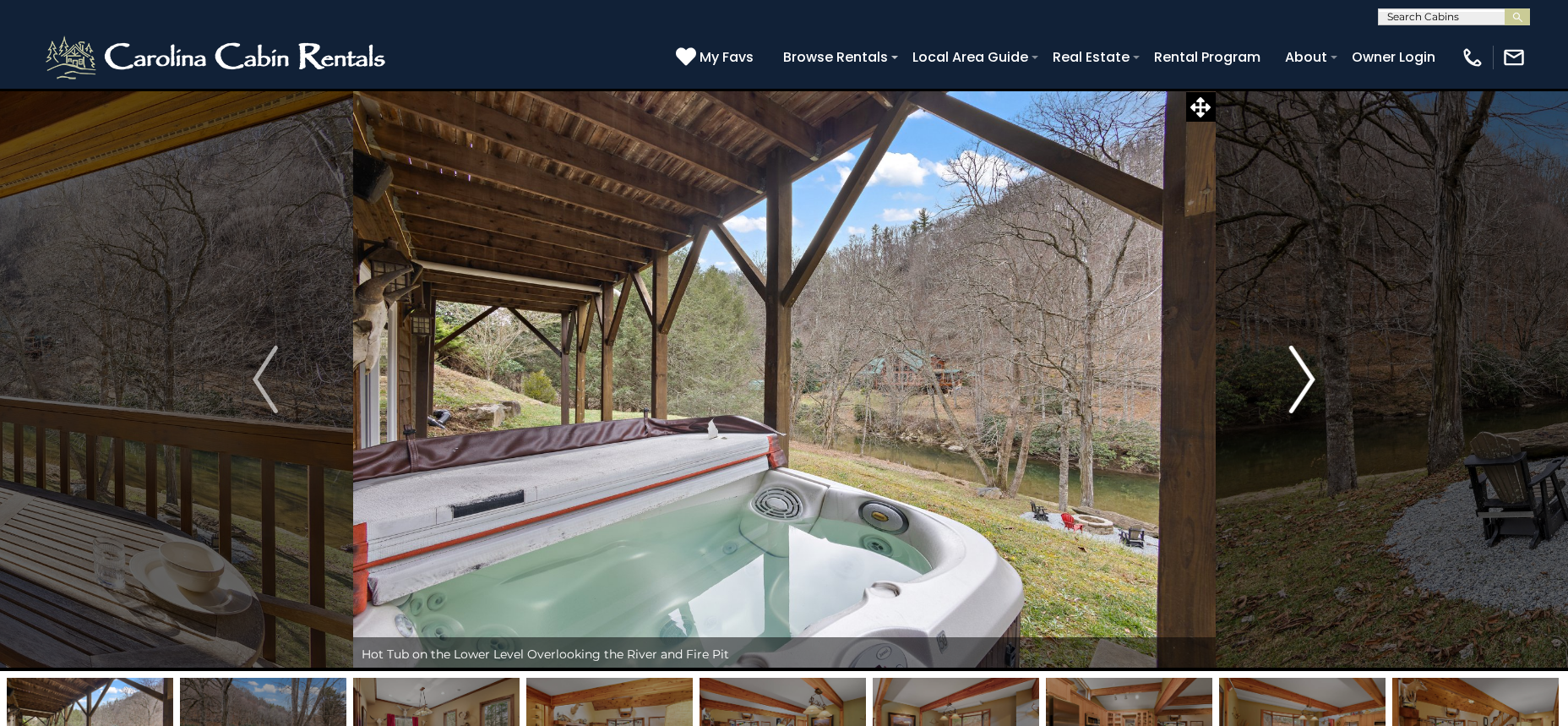
click at [1268, 165] on button "Next" at bounding box center [1302, 380] width 175 height 583
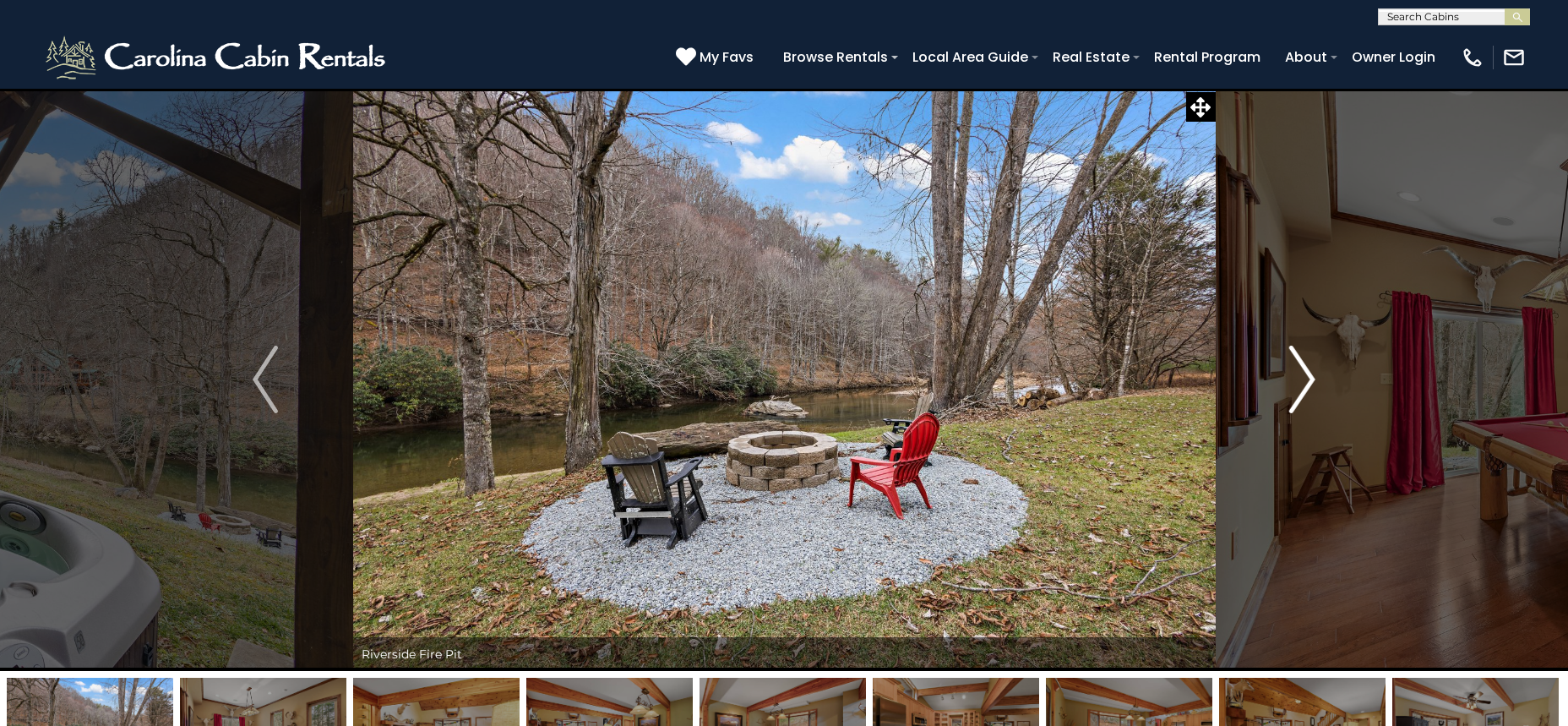
click at [1292, 362] on img "Next" at bounding box center [1303, 380] width 25 height 68
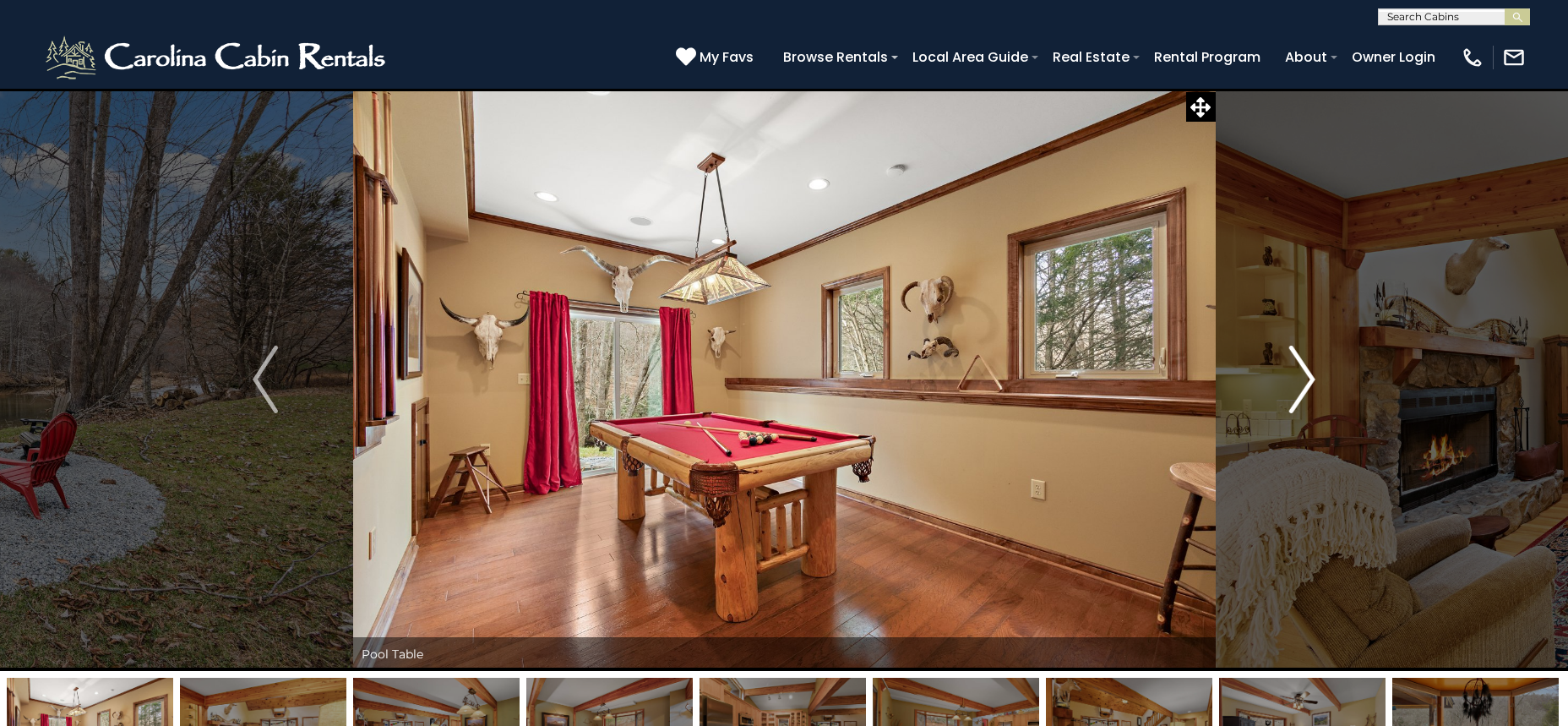
click at [1294, 361] on img "Next" at bounding box center [1303, 380] width 25 height 68
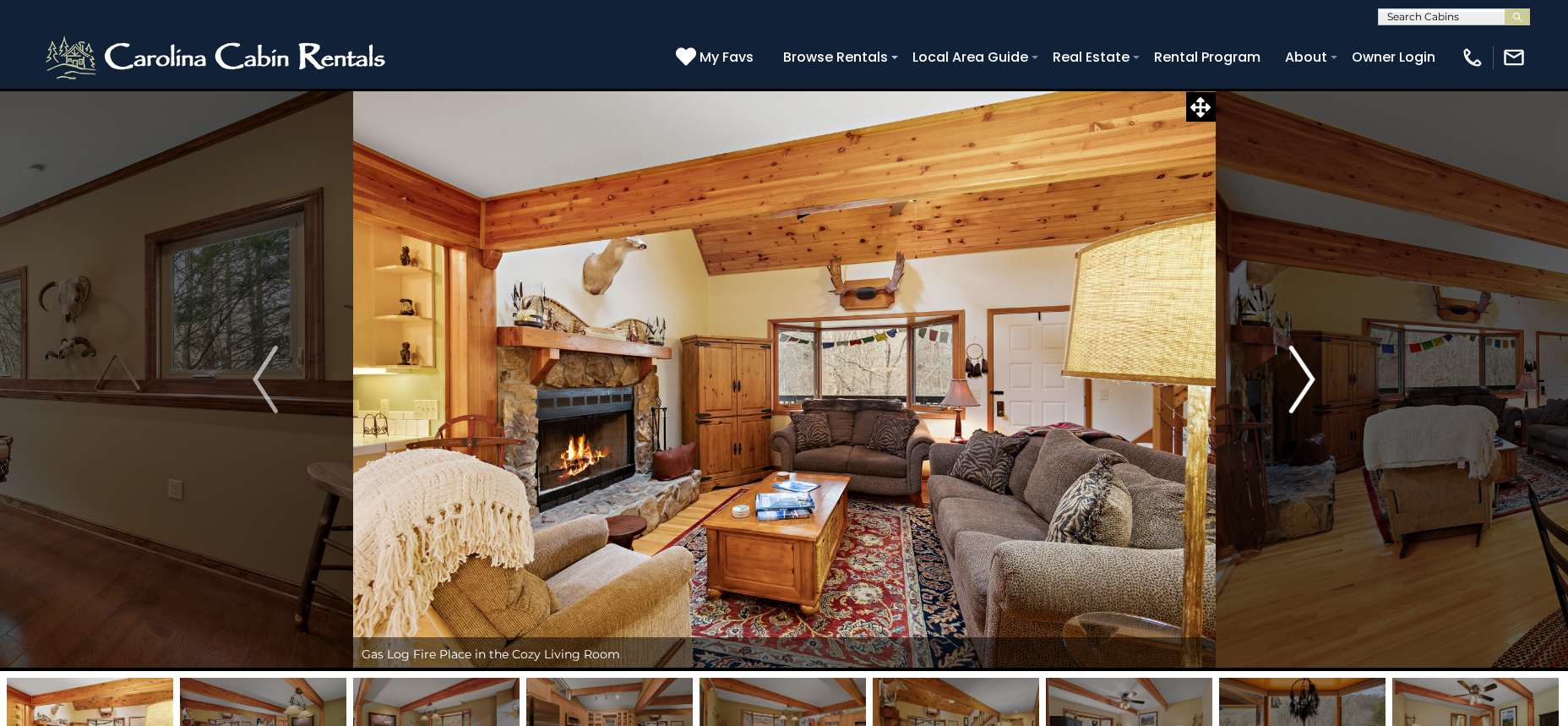
click at [1294, 361] on img "Next" at bounding box center [1303, 380] width 25 height 68
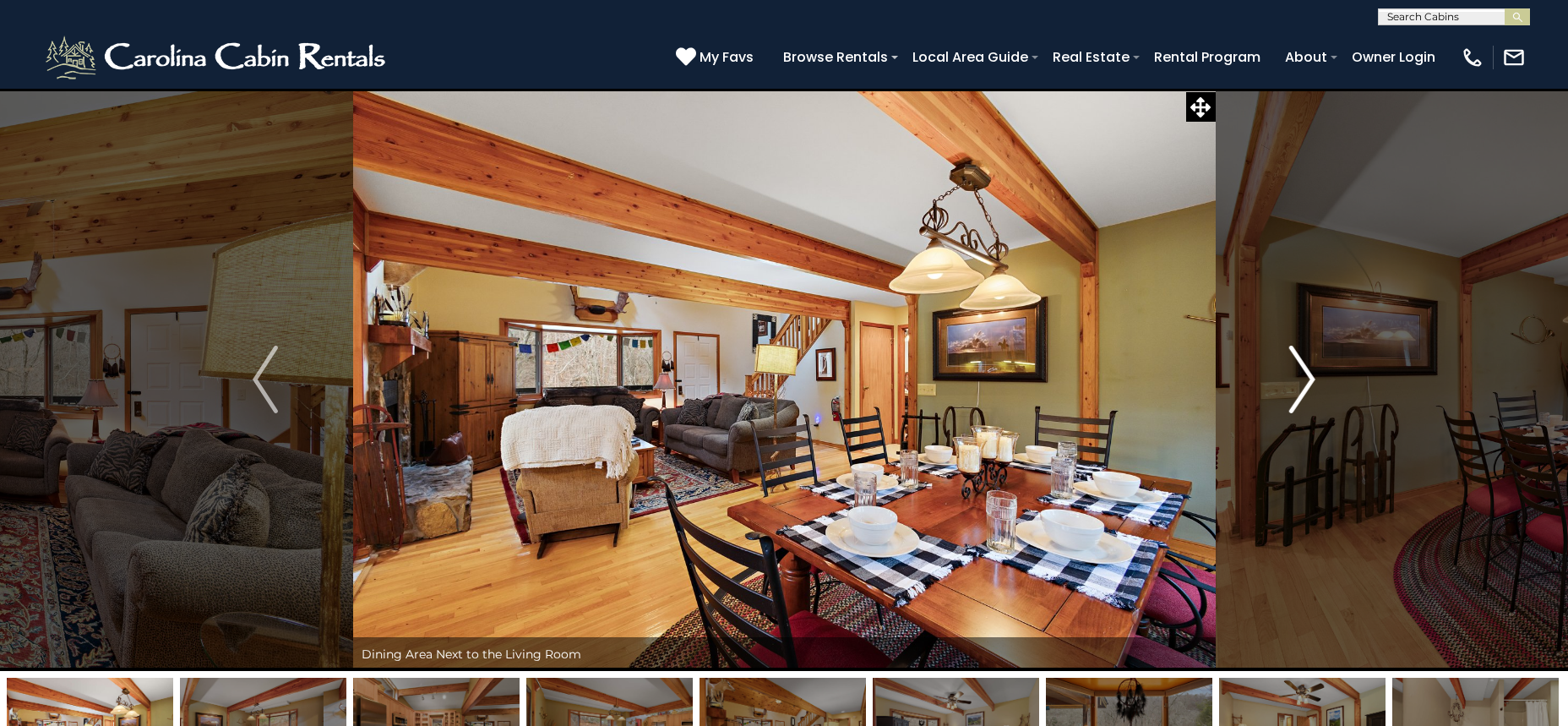
click at [1294, 361] on img "Next" at bounding box center [1303, 380] width 25 height 68
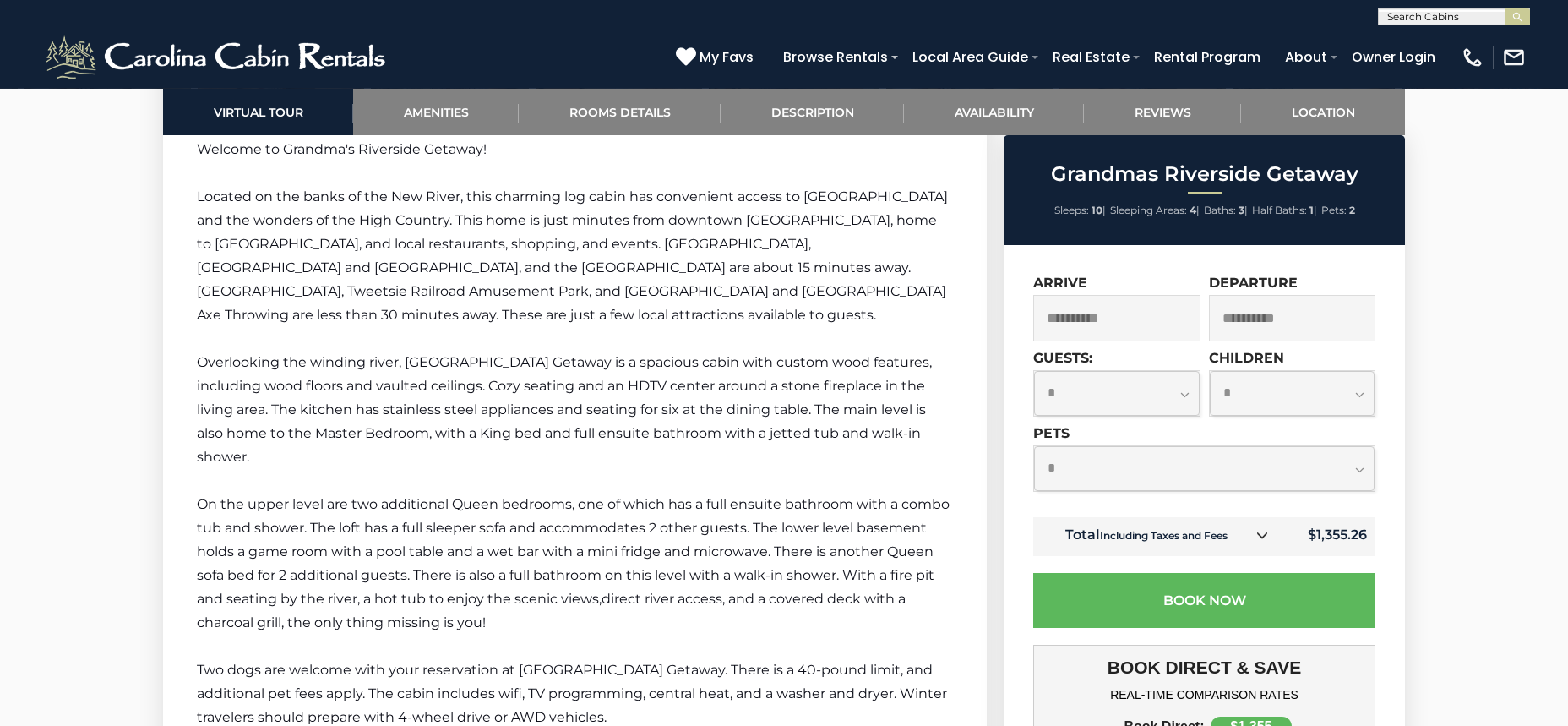
scroll to position [2513, 0]
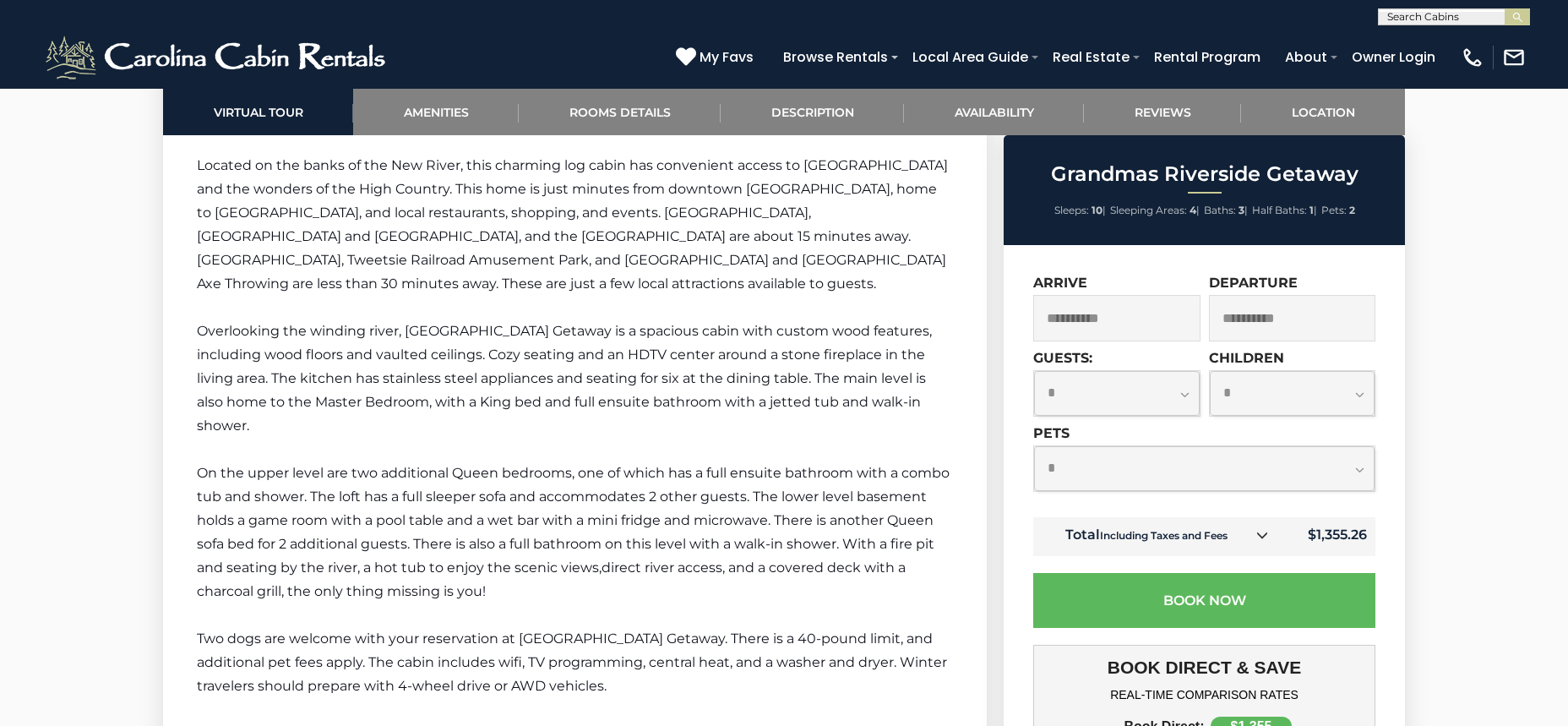
click at [1034, 371] on select "**********" at bounding box center [1116, 393] width 165 height 45
select select "*"
click option "*" at bounding box center [0, 0] width 0 height 0
click at [1210, 371] on select "**********" at bounding box center [1292, 393] width 165 height 45
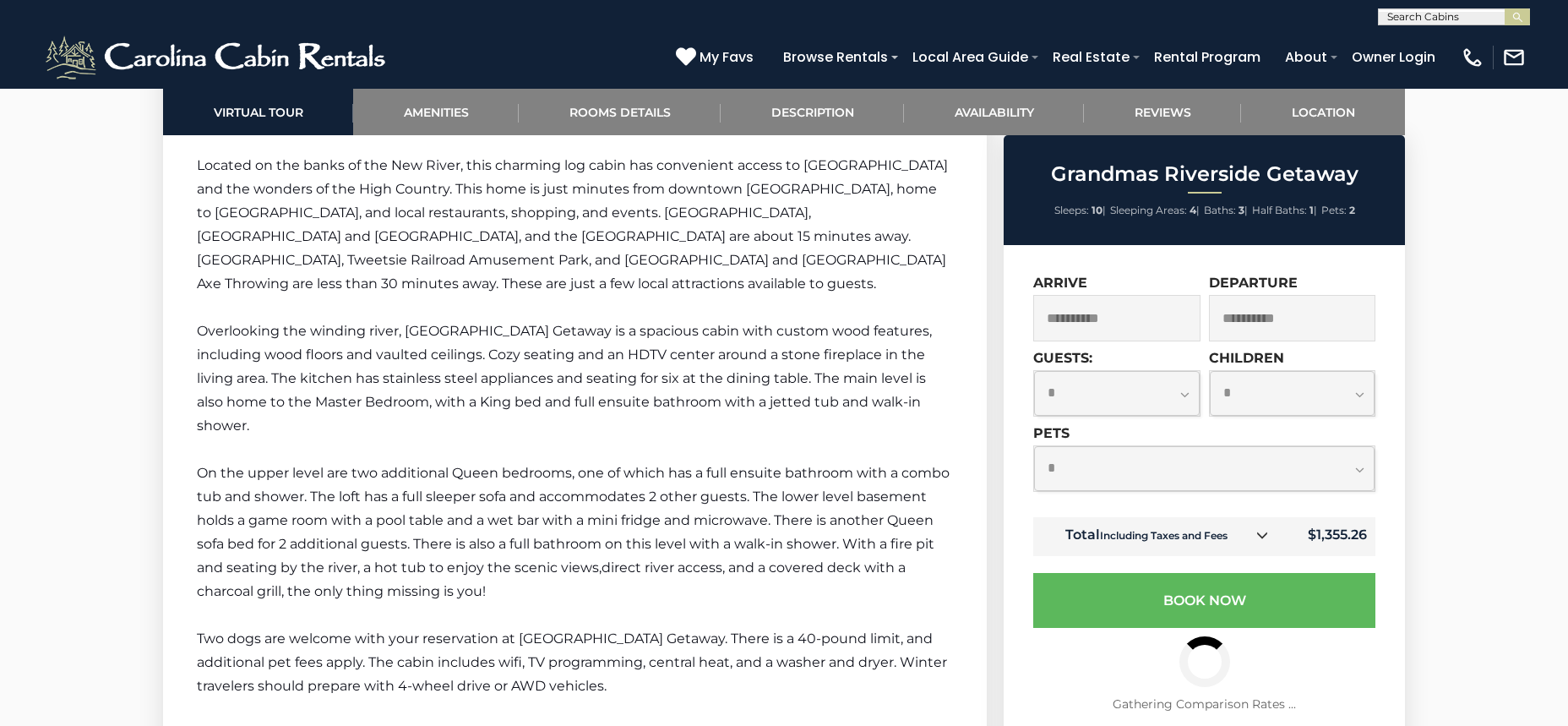
select select "*"
click option "*" at bounding box center [0, 0] width 0 height 0
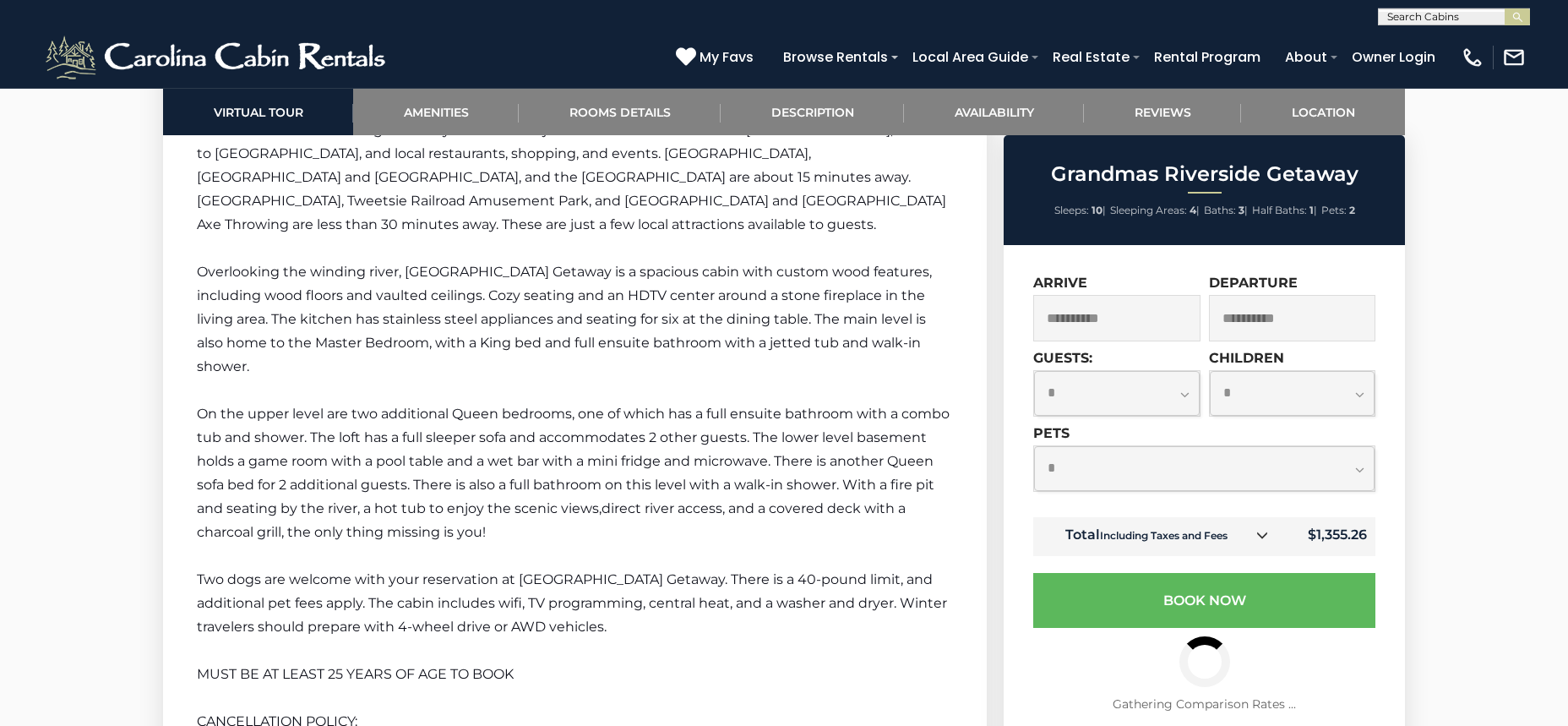
scroll to position [2606, 0]
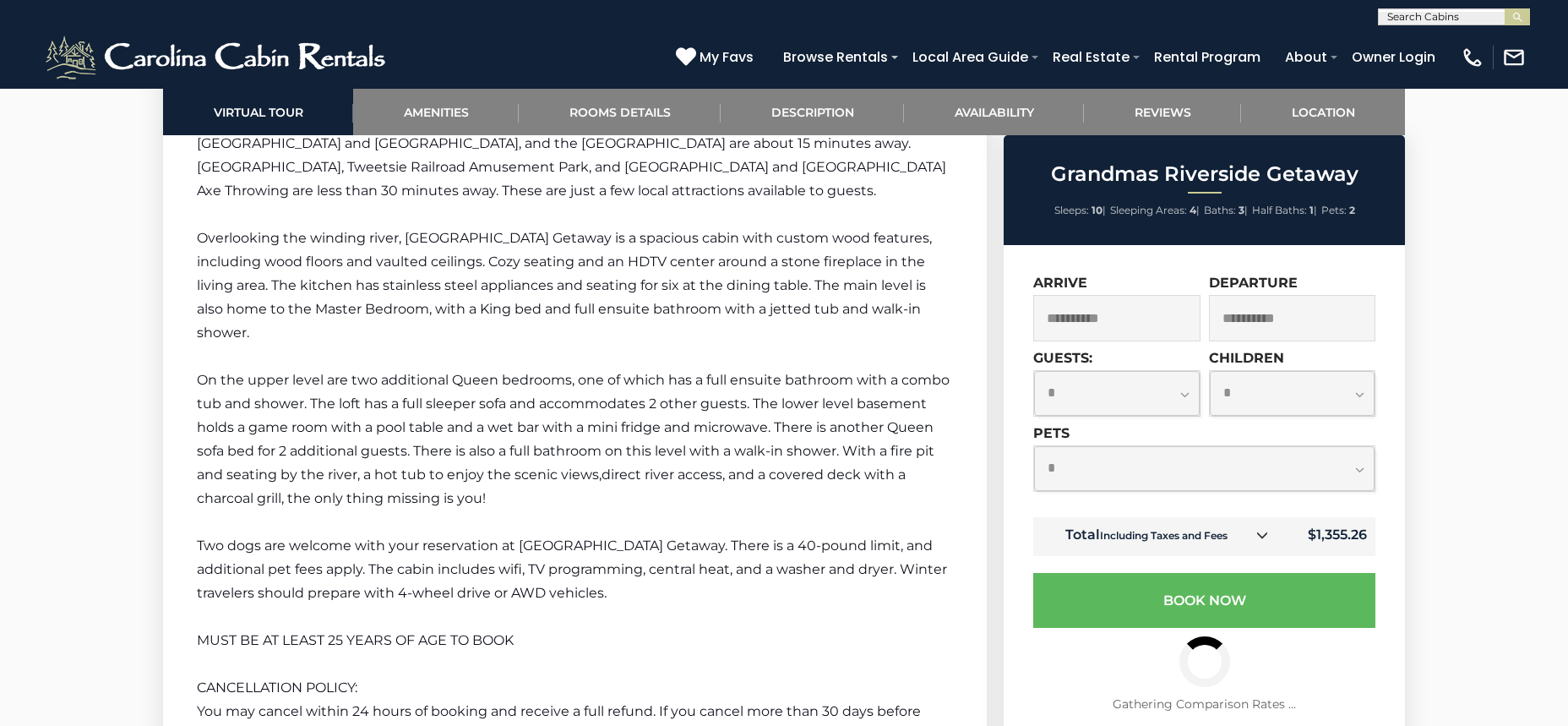
click at [1135, 311] on input "**********" at bounding box center [1116, 318] width 167 height 47
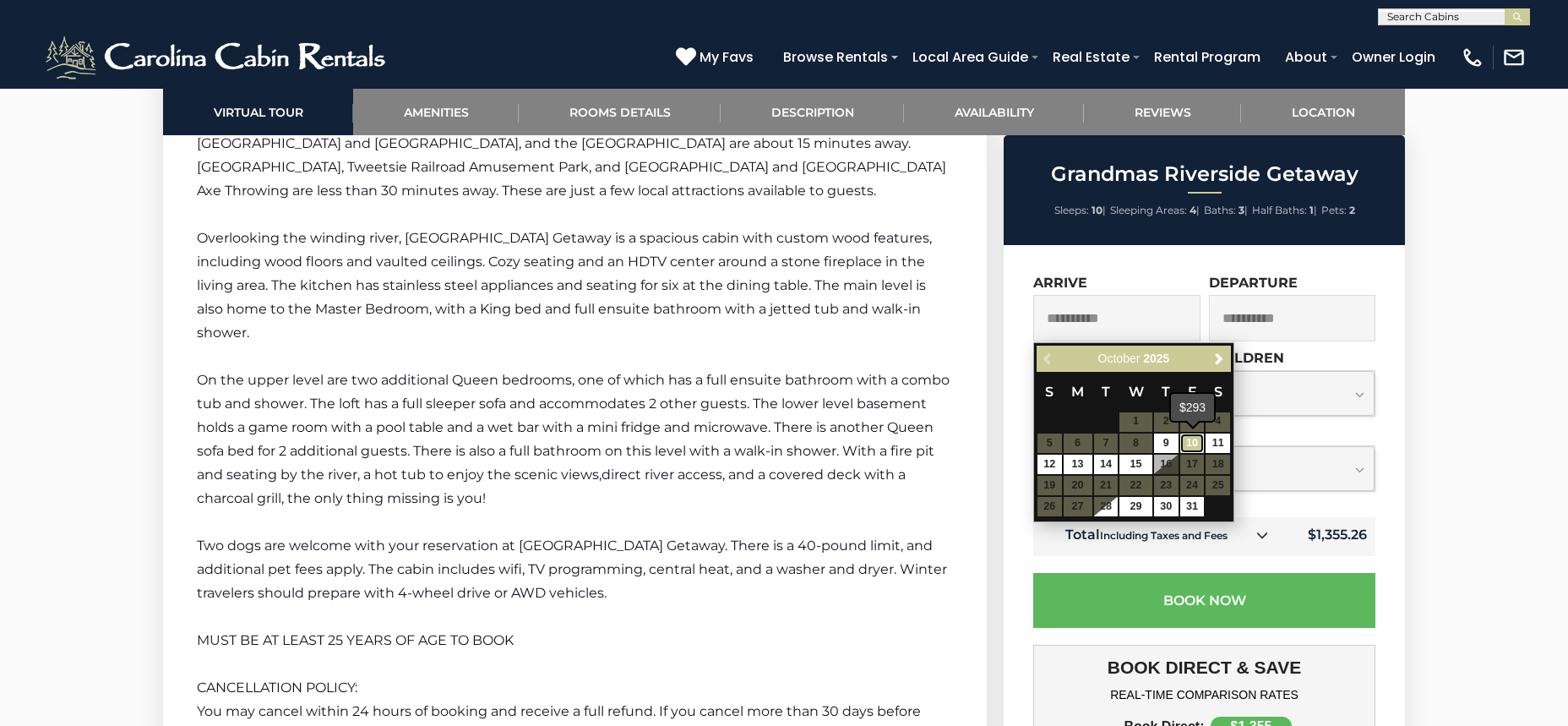
click at [1191, 441] on link "10" at bounding box center [1192, 443] width 25 height 19
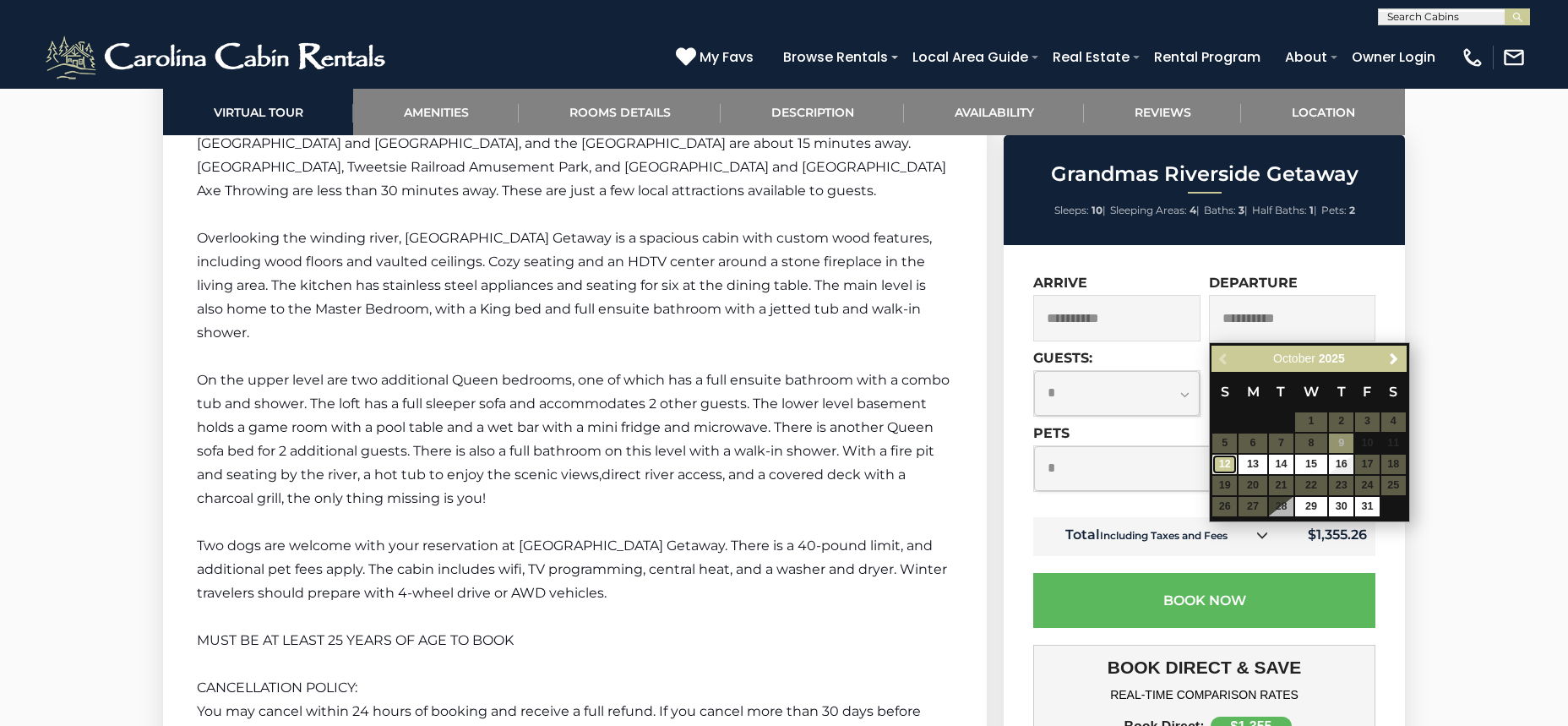
click at [1225, 462] on link "12" at bounding box center [1224, 464] width 25 height 19
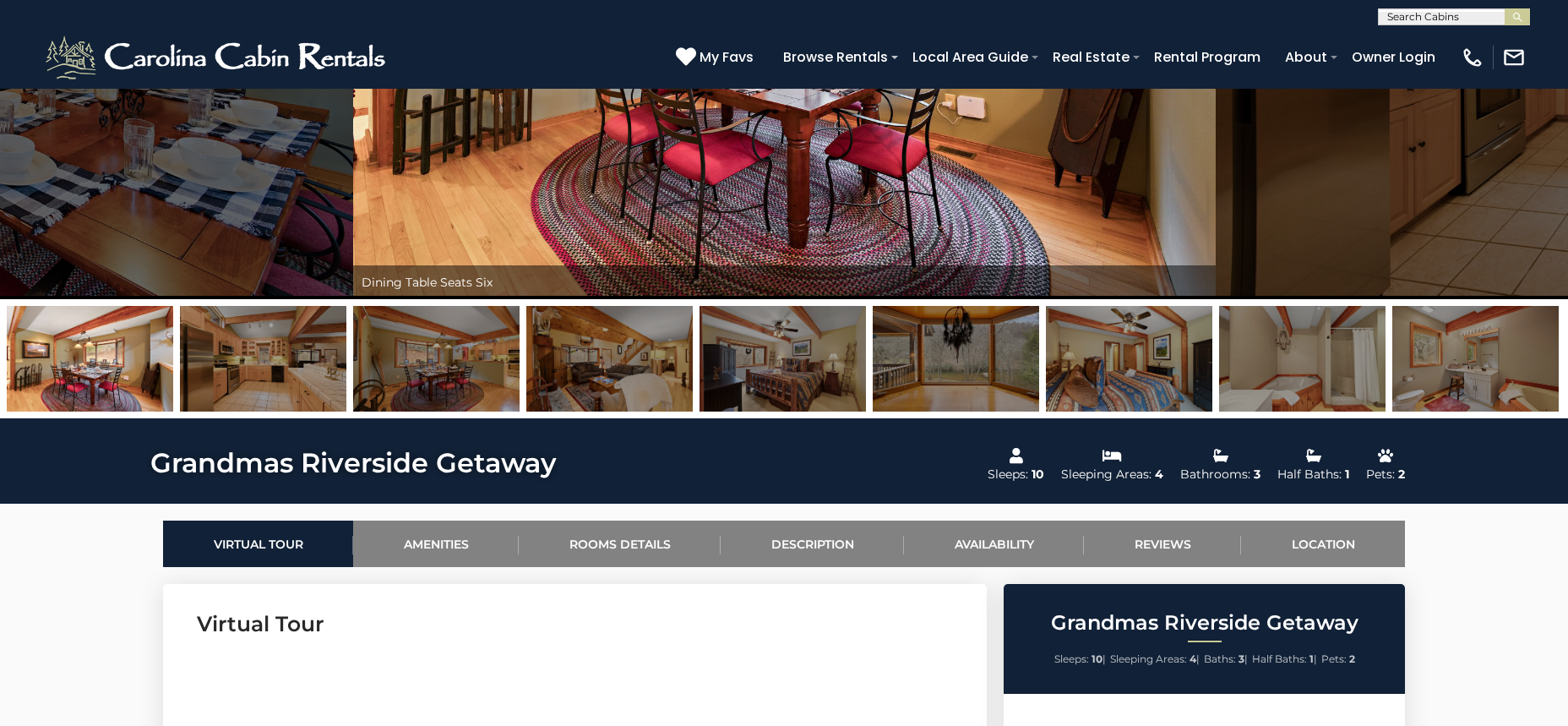
scroll to position [0, 0]
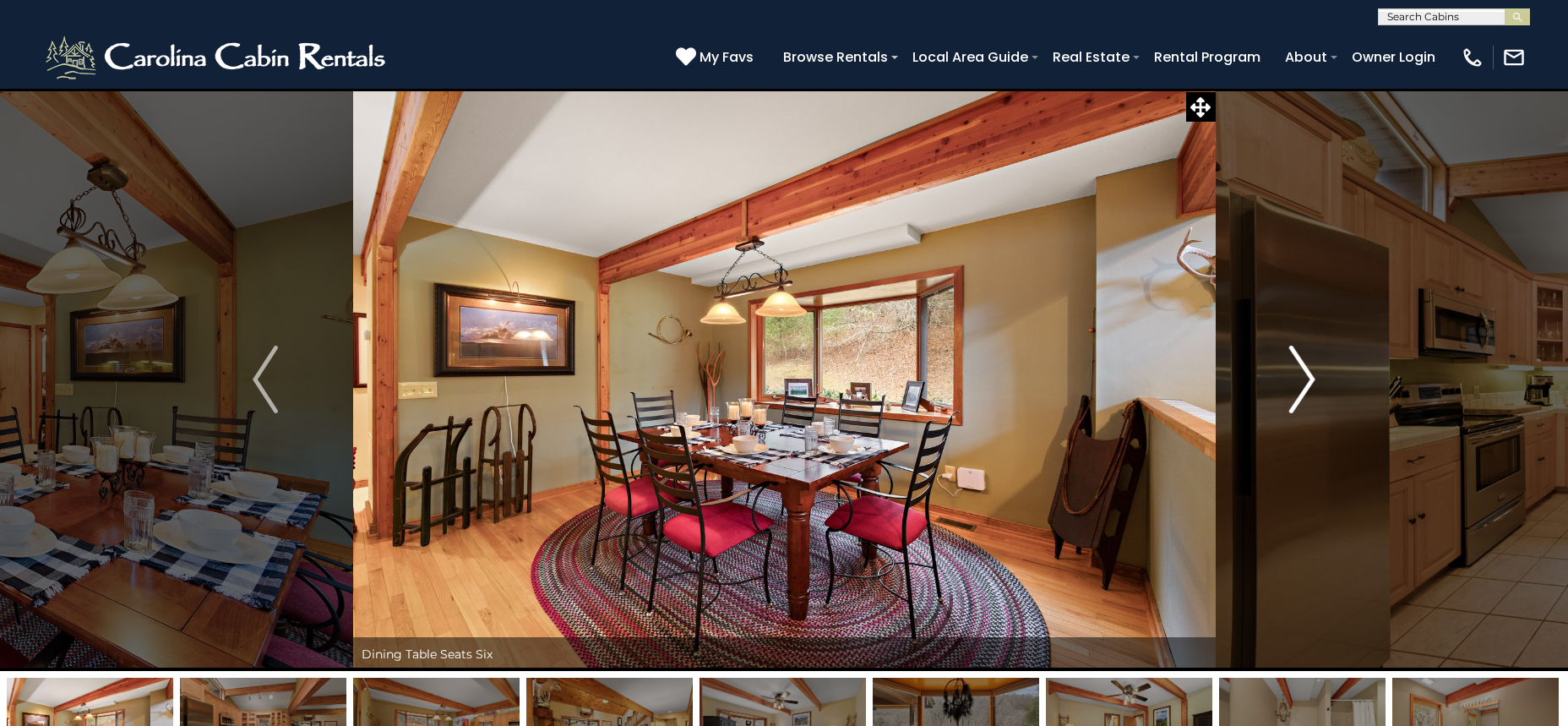
click at [1297, 373] on img "Next" at bounding box center [1303, 380] width 25 height 68
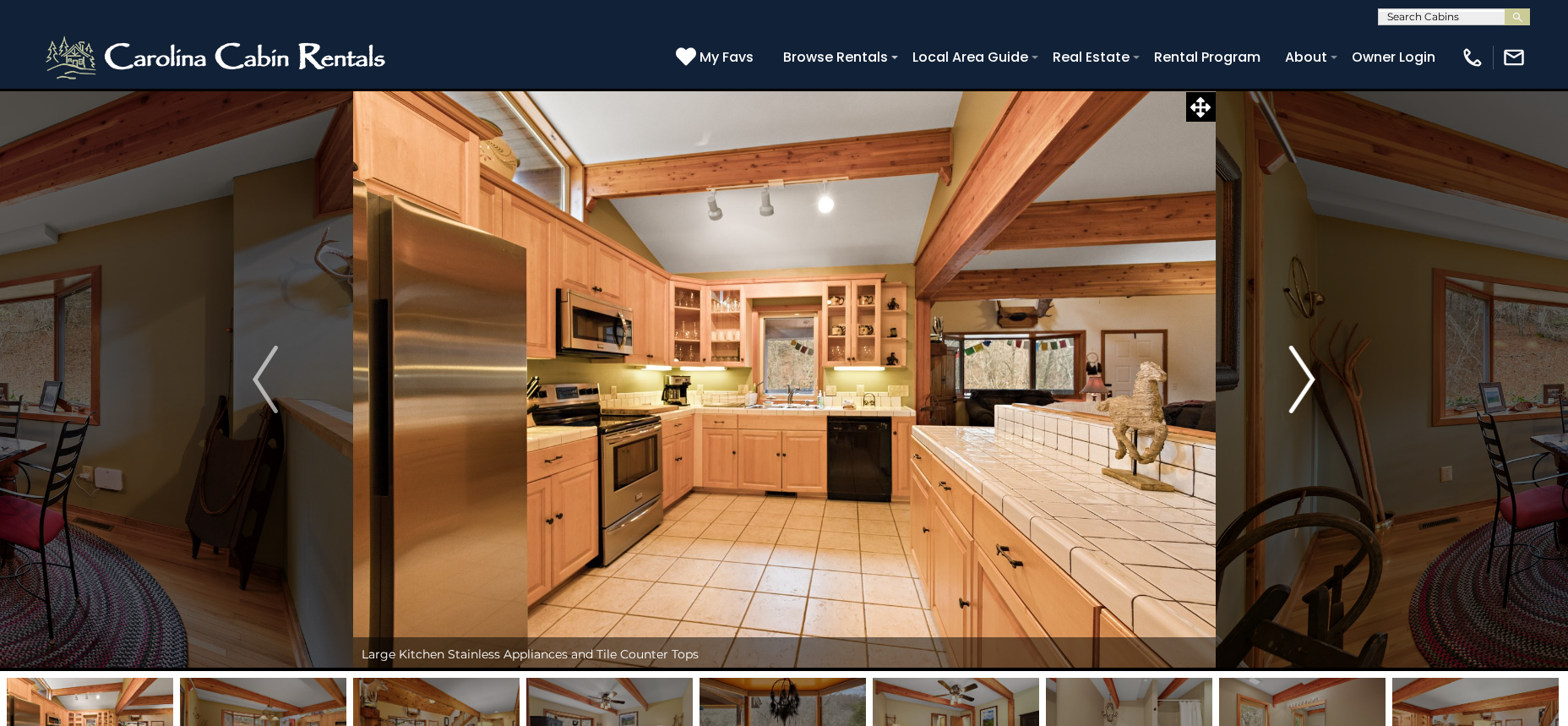
click at [1292, 377] on img "Next" at bounding box center [1303, 380] width 25 height 68
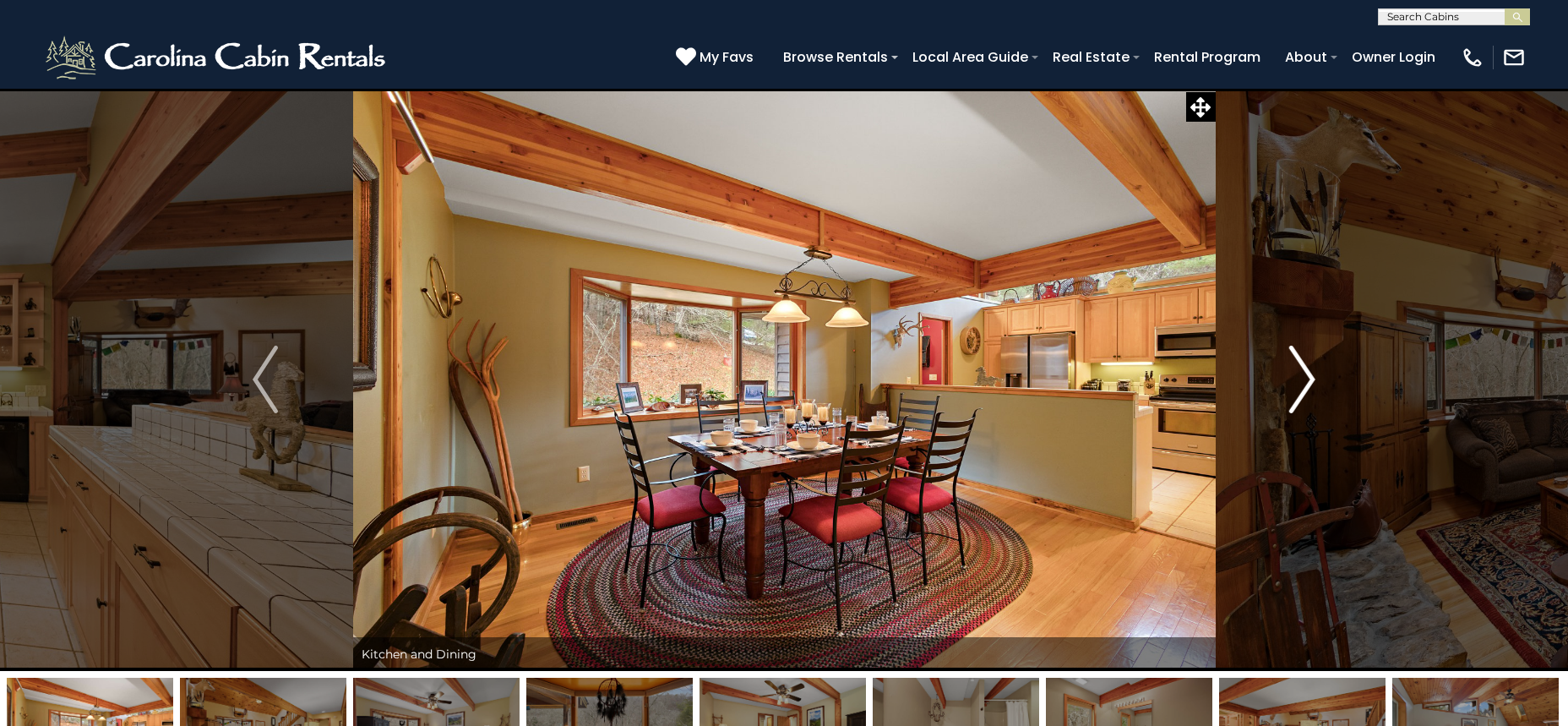
click at [1291, 379] on img "Next" at bounding box center [1303, 380] width 25 height 68
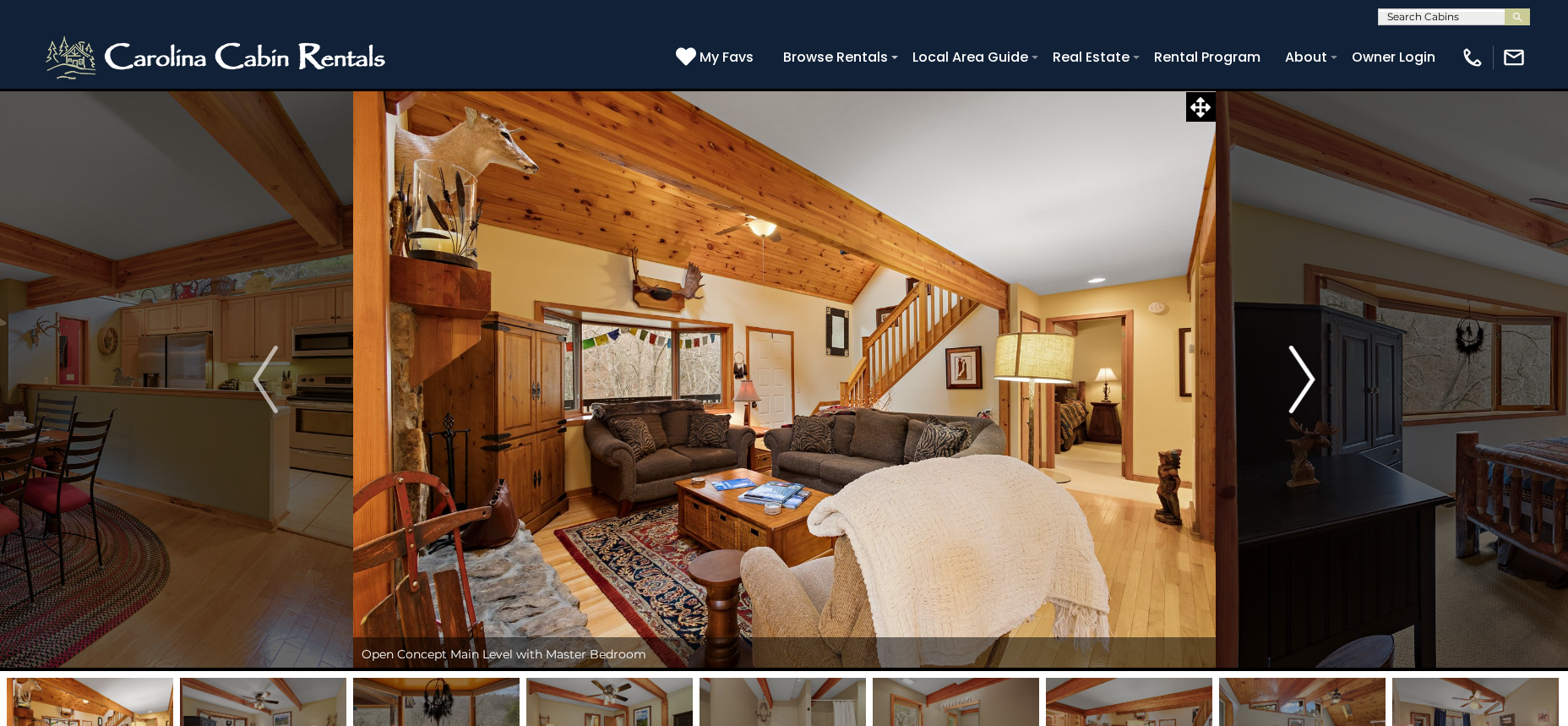
click at [1291, 379] on img "Next" at bounding box center [1303, 380] width 25 height 68
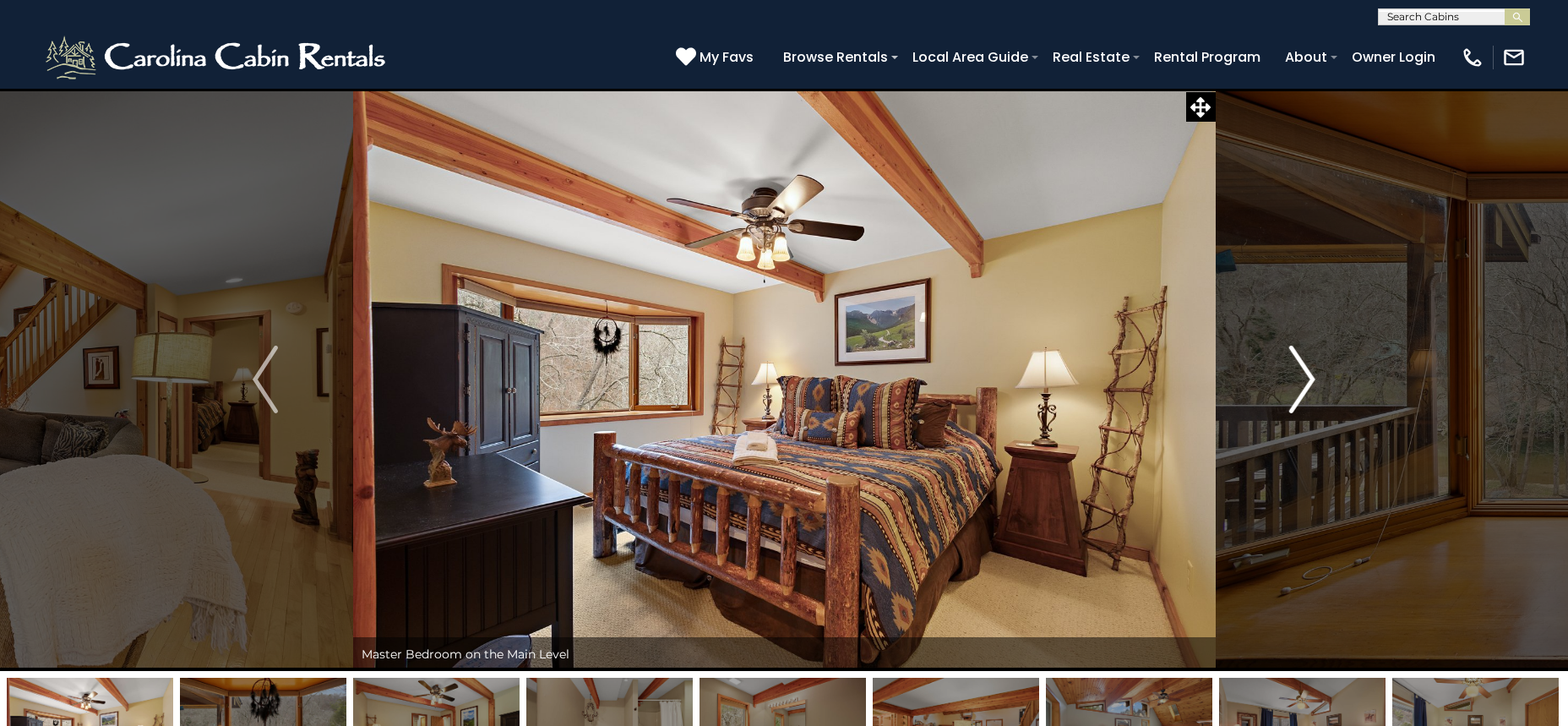
click at [1292, 380] on img "Next" at bounding box center [1303, 380] width 25 height 68
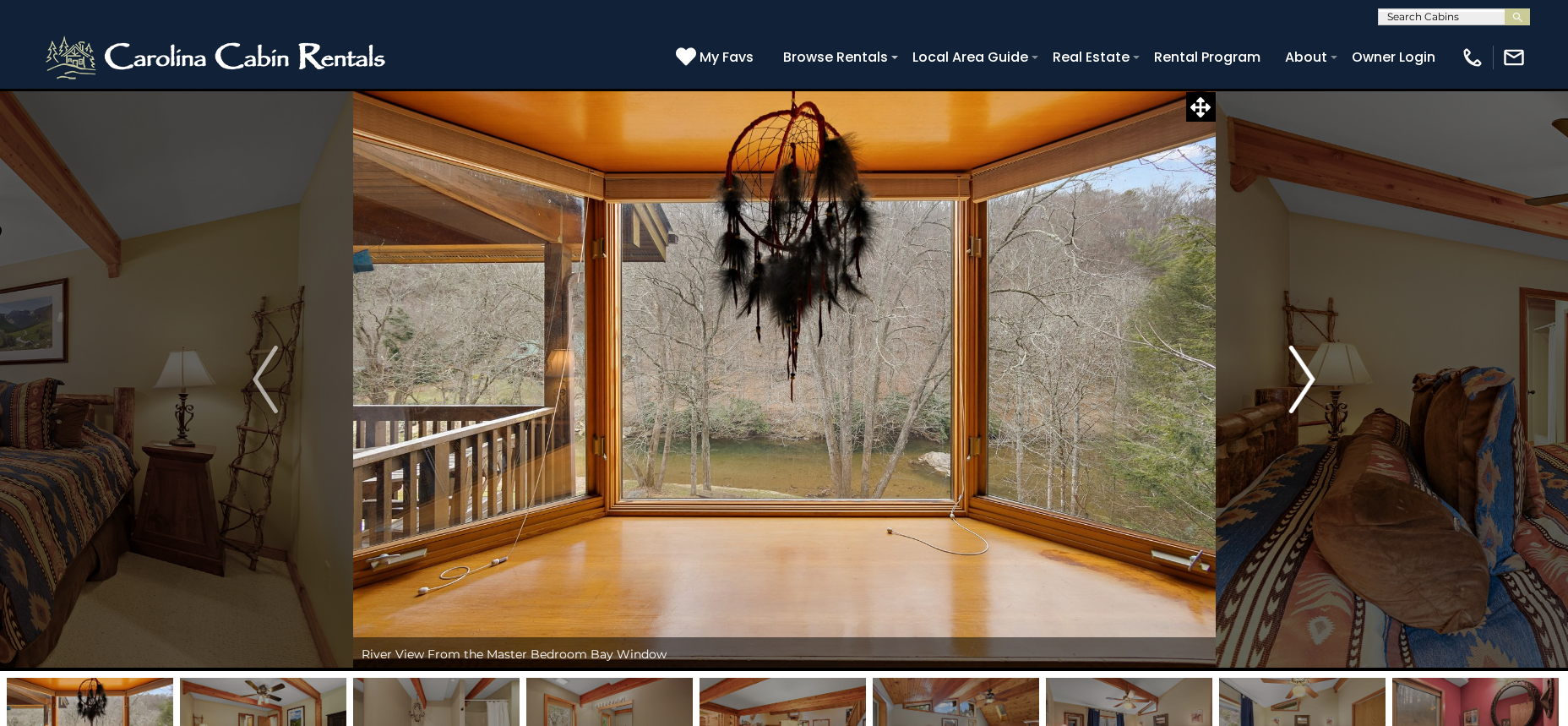
click at [1292, 380] on img "Next" at bounding box center [1303, 380] width 25 height 68
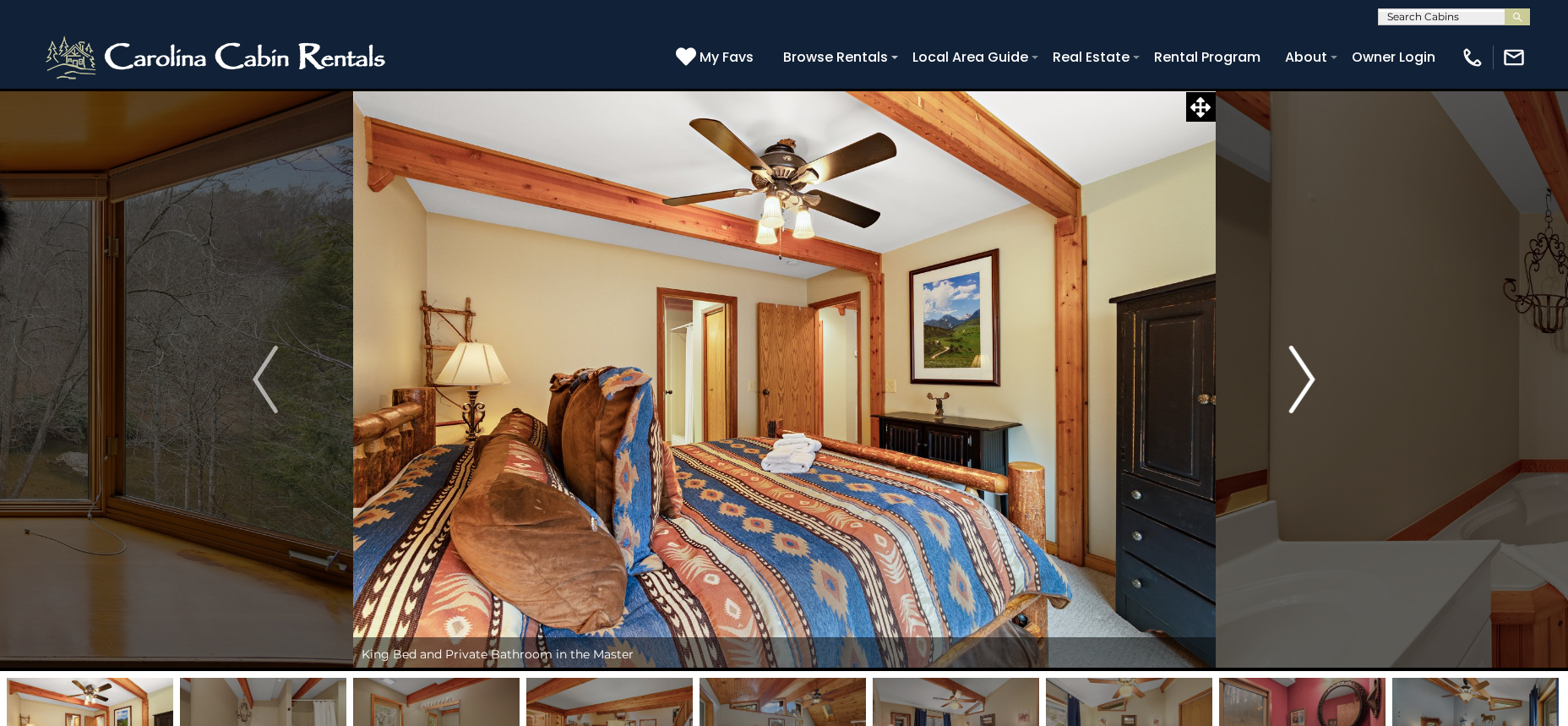
click at [1289, 382] on button "Next" at bounding box center [1302, 380] width 175 height 583
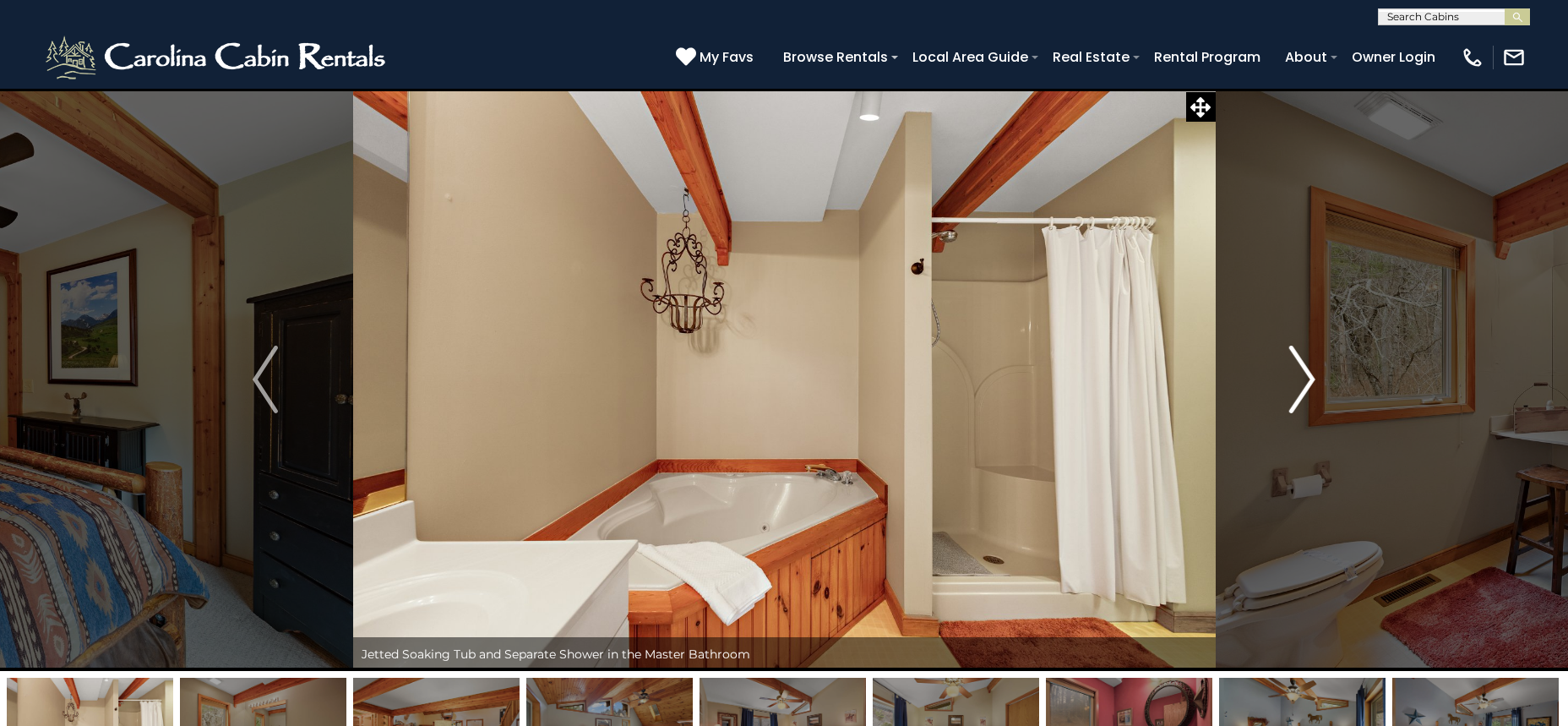
click at [1290, 382] on img "Next" at bounding box center [1303, 380] width 25 height 68
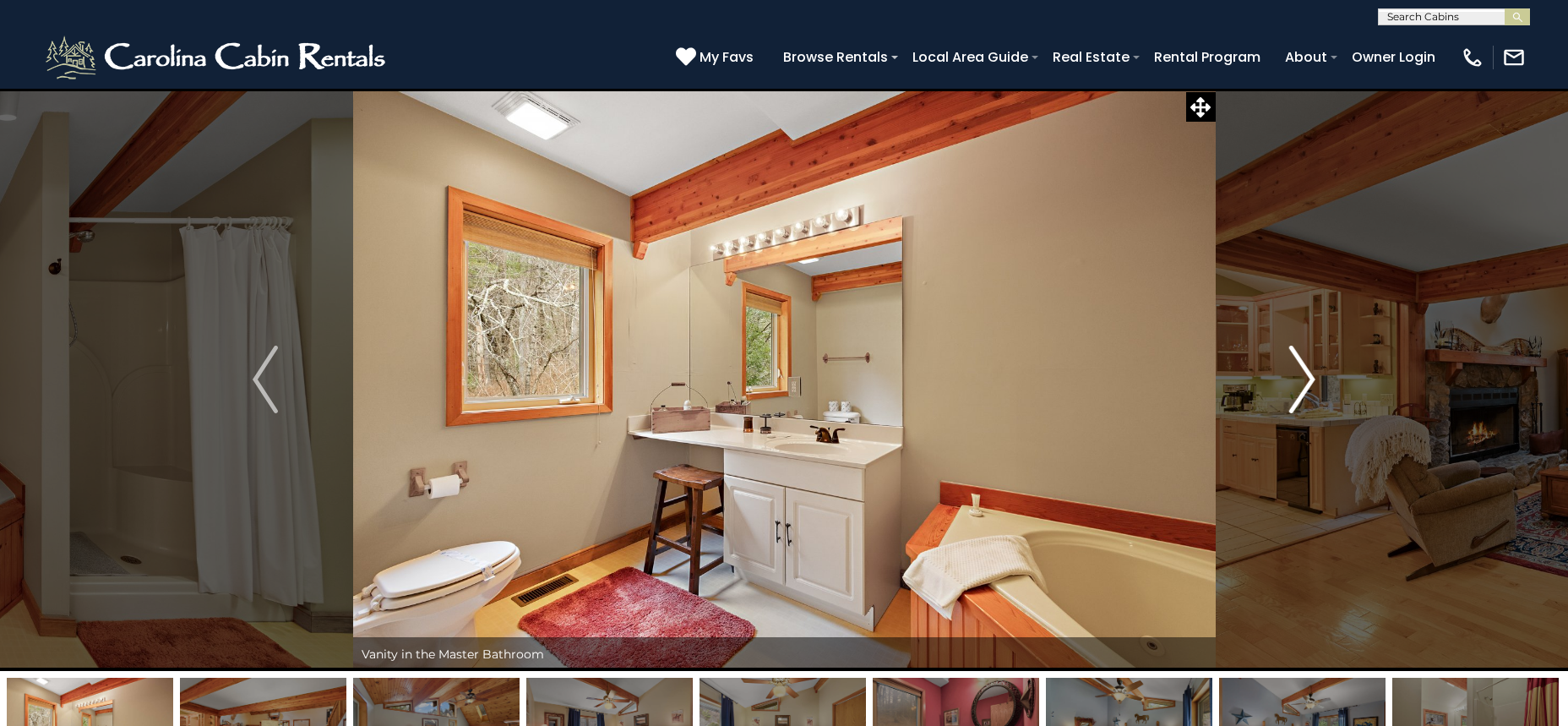
click at [1290, 382] on img "Next" at bounding box center [1303, 380] width 25 height 68
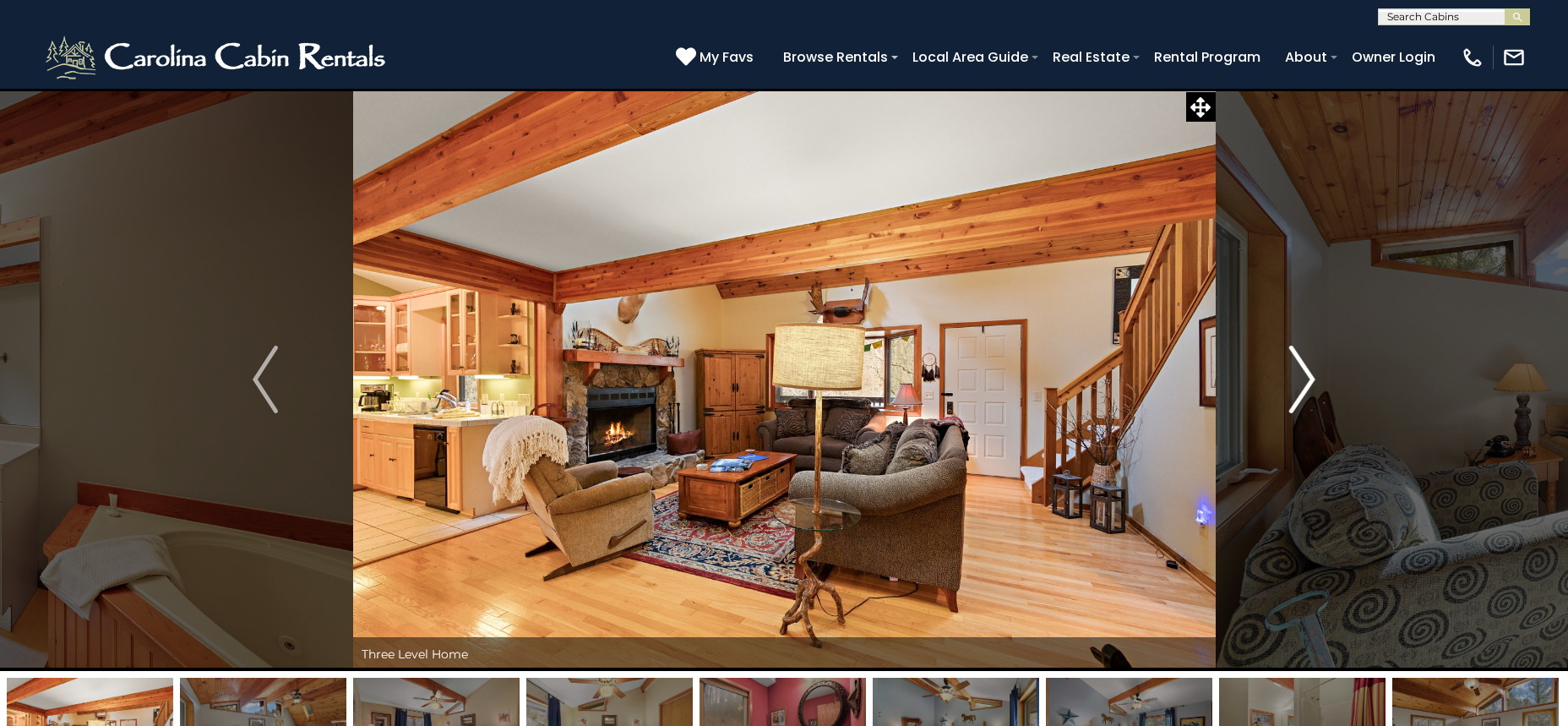
click at [1290, 382] on img "Next" at bounding box center [1303, 380] width 25 height 68
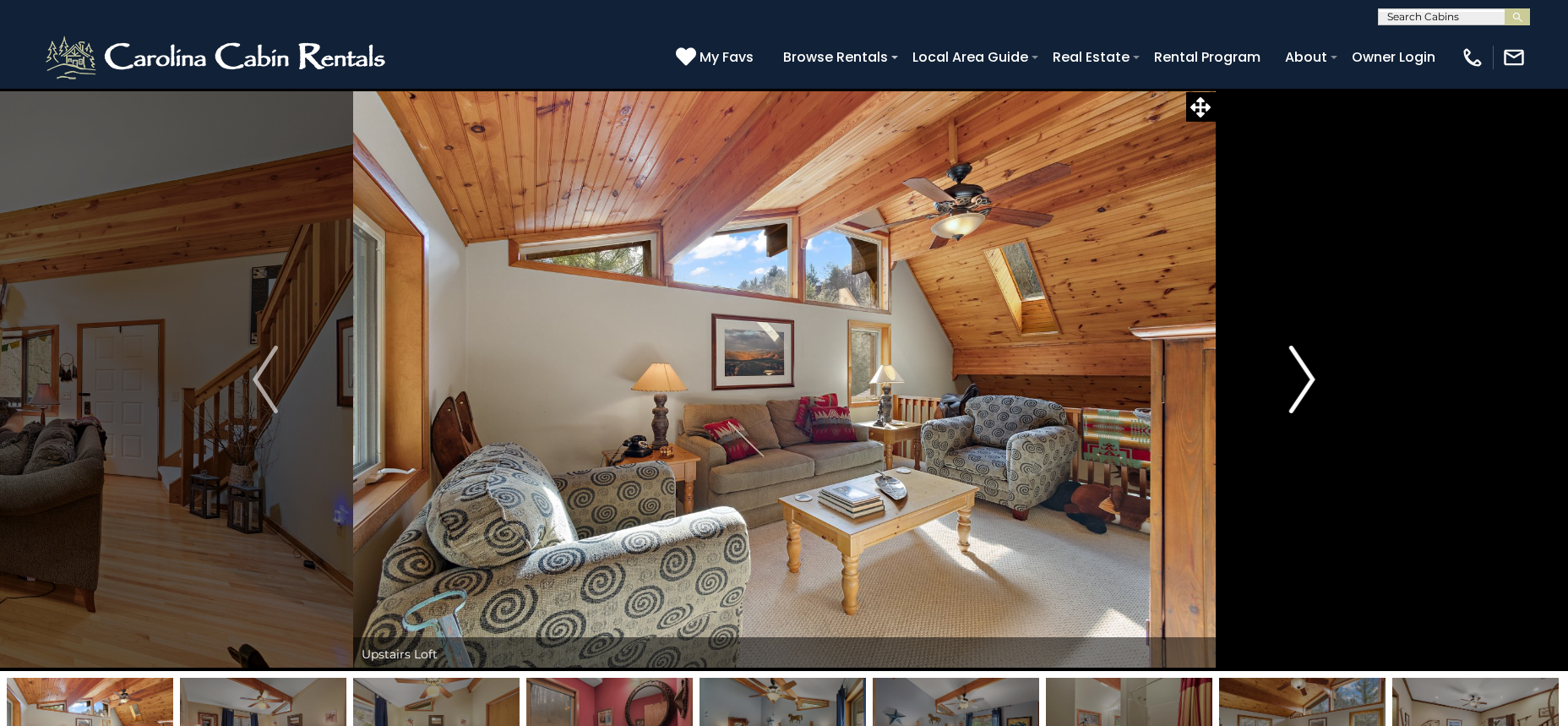
click at [1304, 380] on img "Next" at bounding box center [1303, 380] width 25 height 68
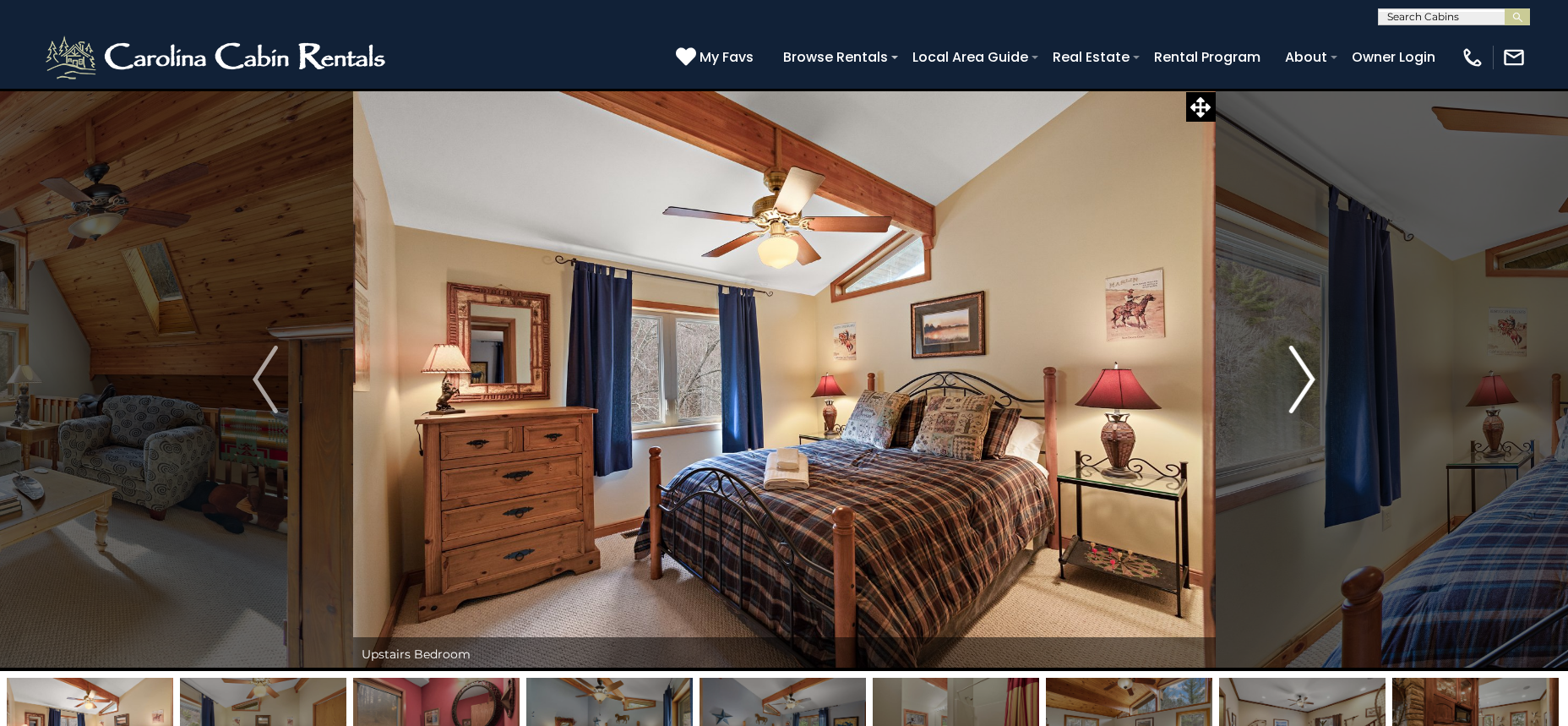
click at [1302, 381] on img "Next" at bounding box center [1303, 380] width 25 height 68
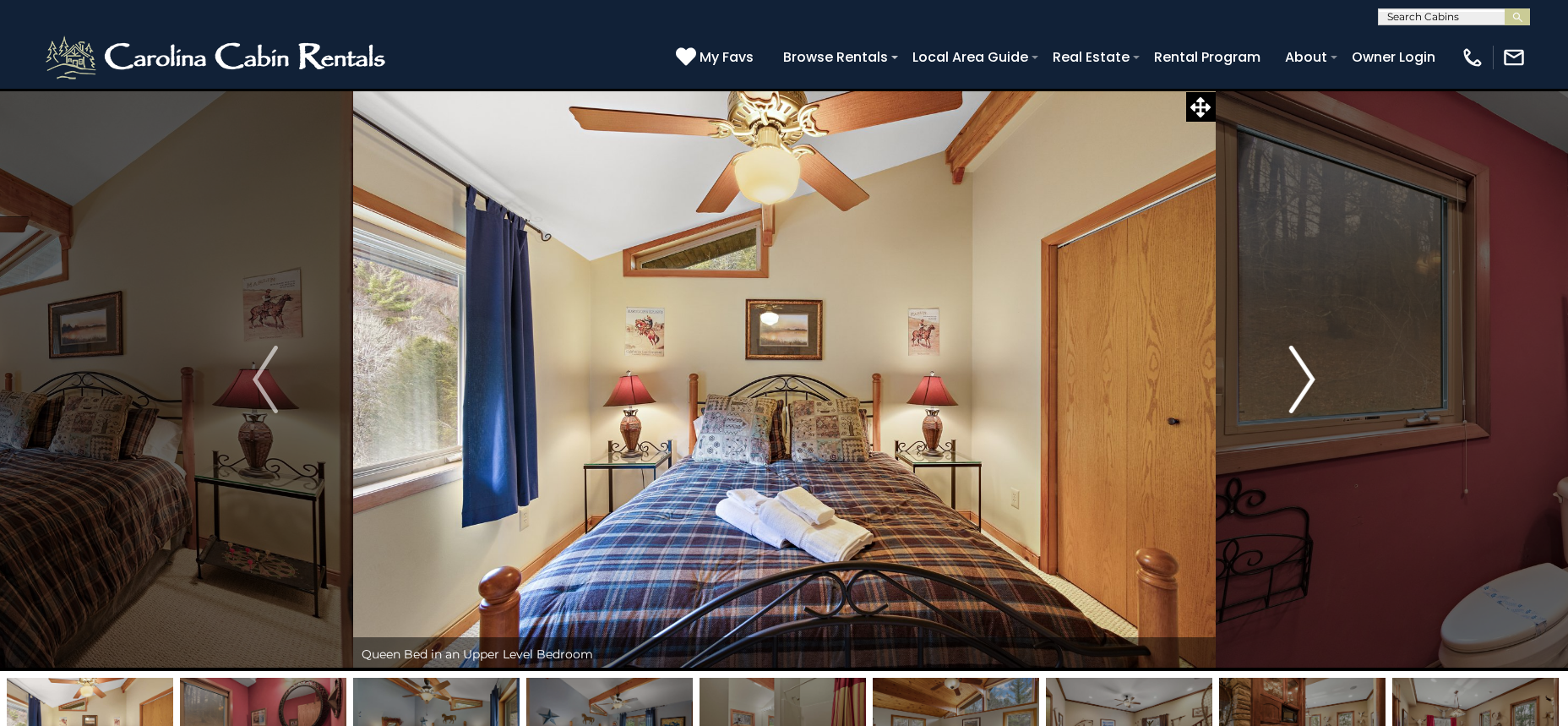
click at [1299, 383] on img "Next" at bounding box center [1303, 380] width 25 height 68
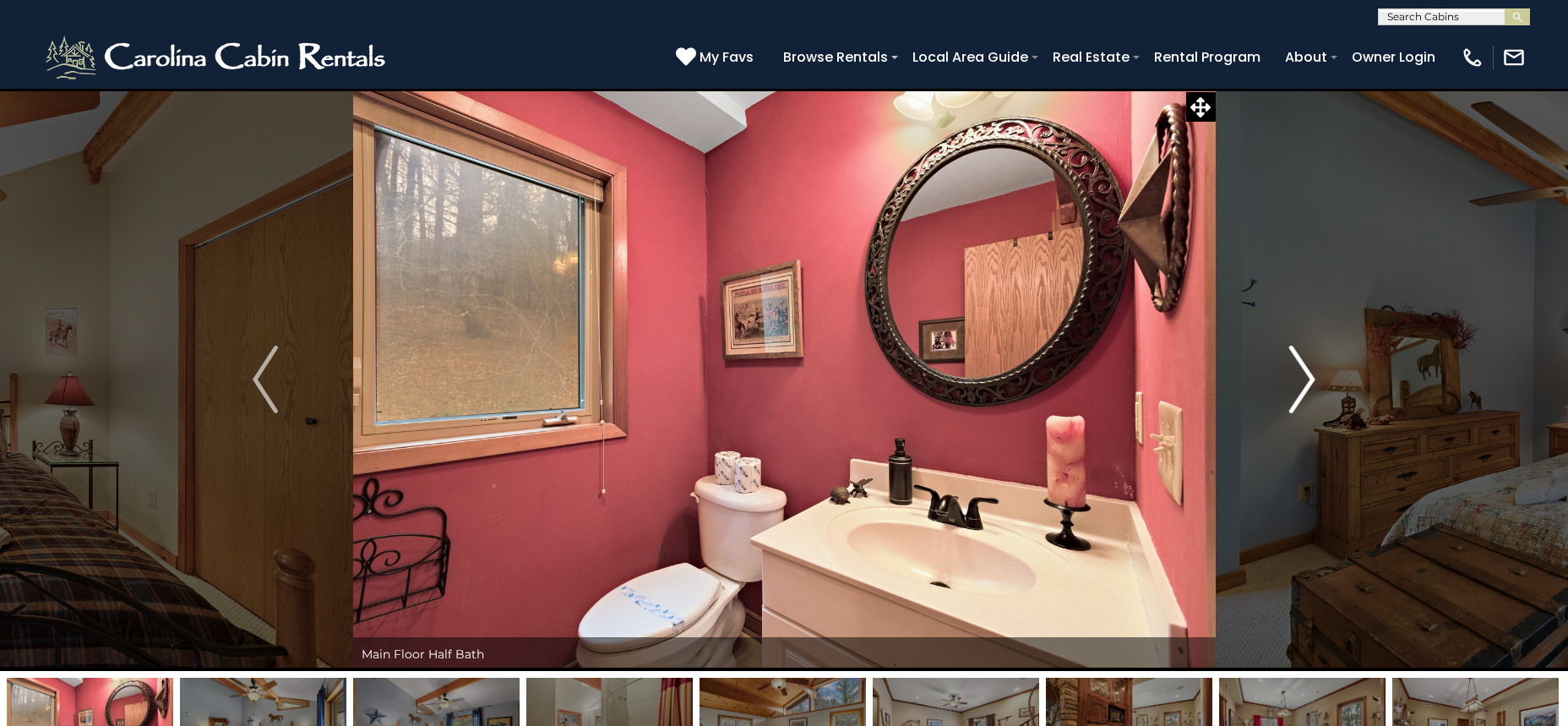
click at [1301, 382] on img "Next" at bounding box center [1303, 380] width 25 height 68
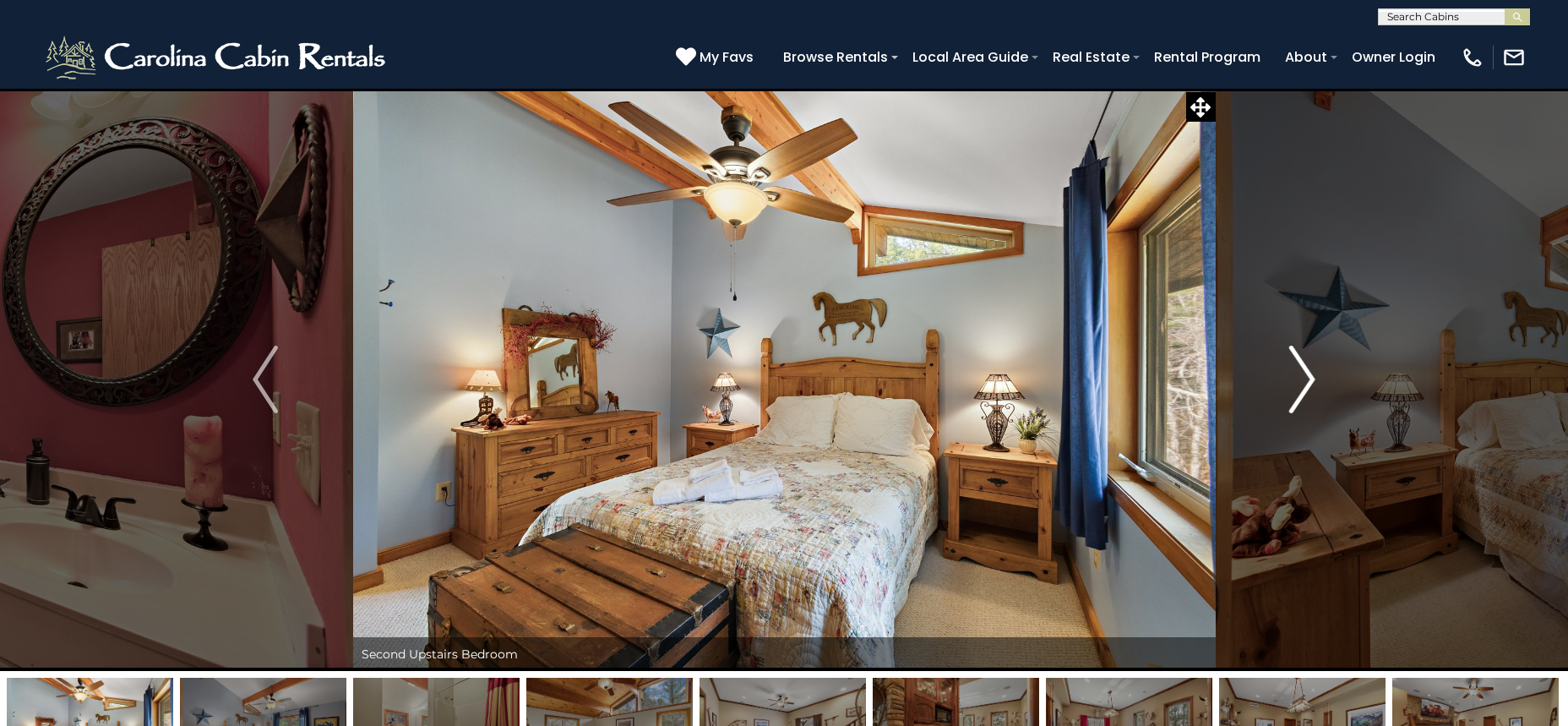
click at [1326, 383] on button "Next" at bounding box center [1302, 380] width 175 height 583
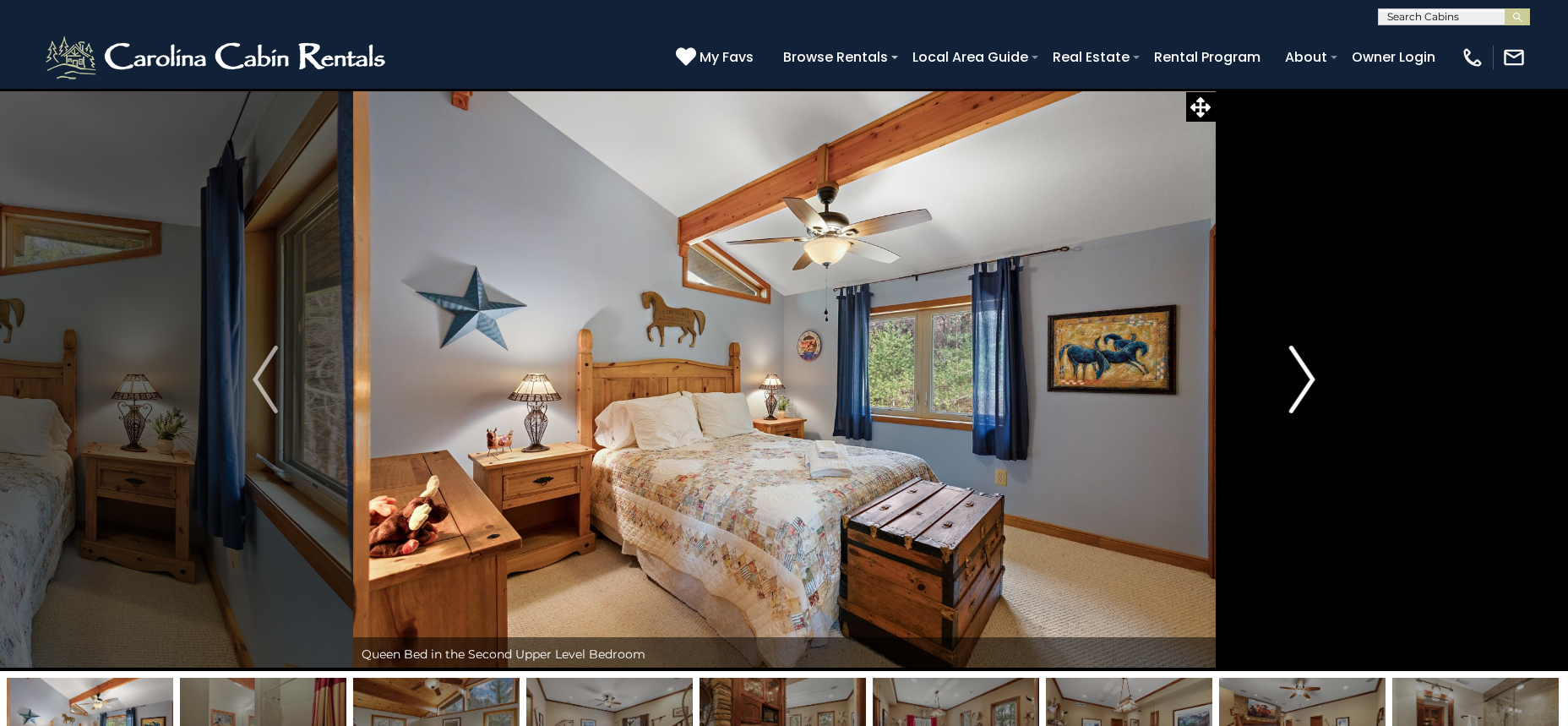
click at [1313, 385] on img "Next" at bounding box center [1303, 380] width 25 height 68
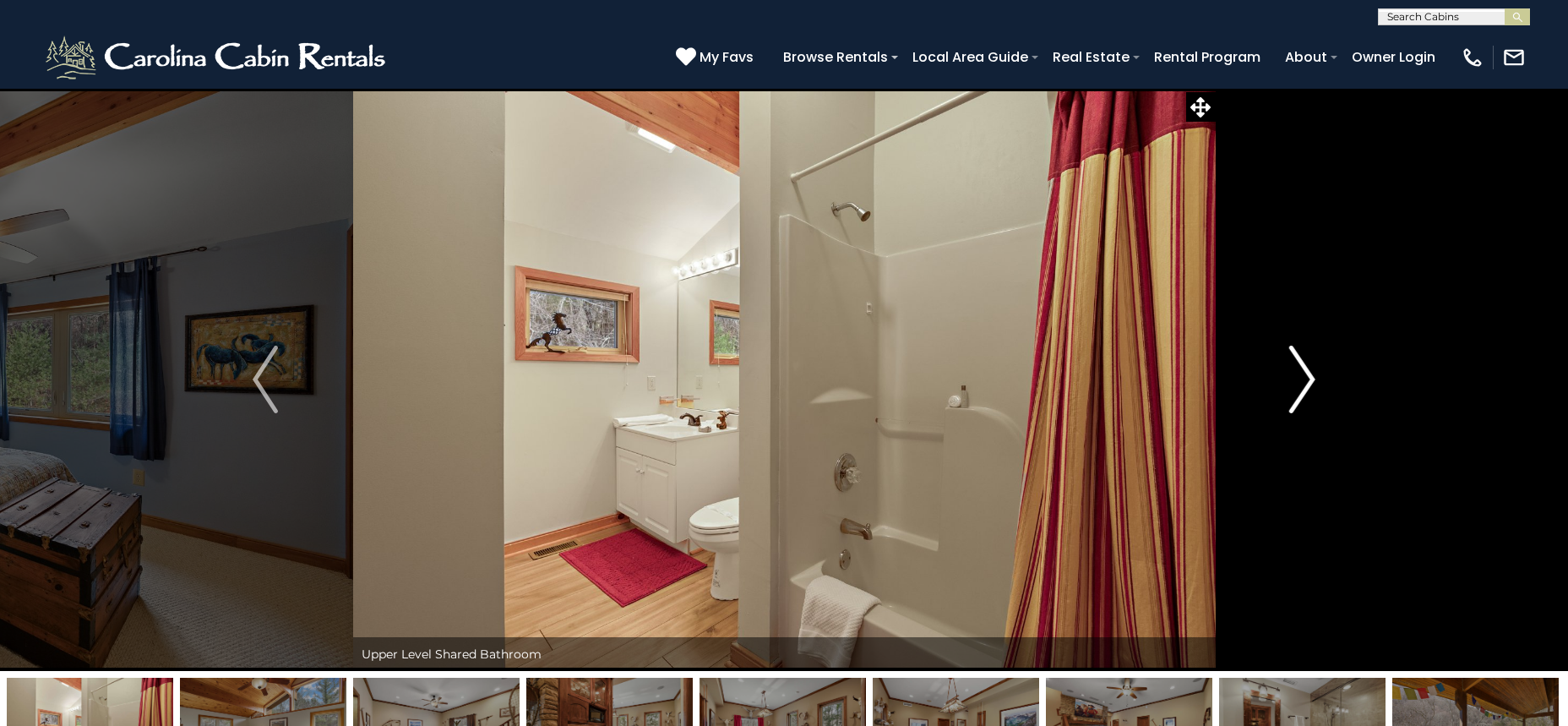
click at [1304, 385] on img "Next" at bounding box center [1303, 380] width 25 height 68
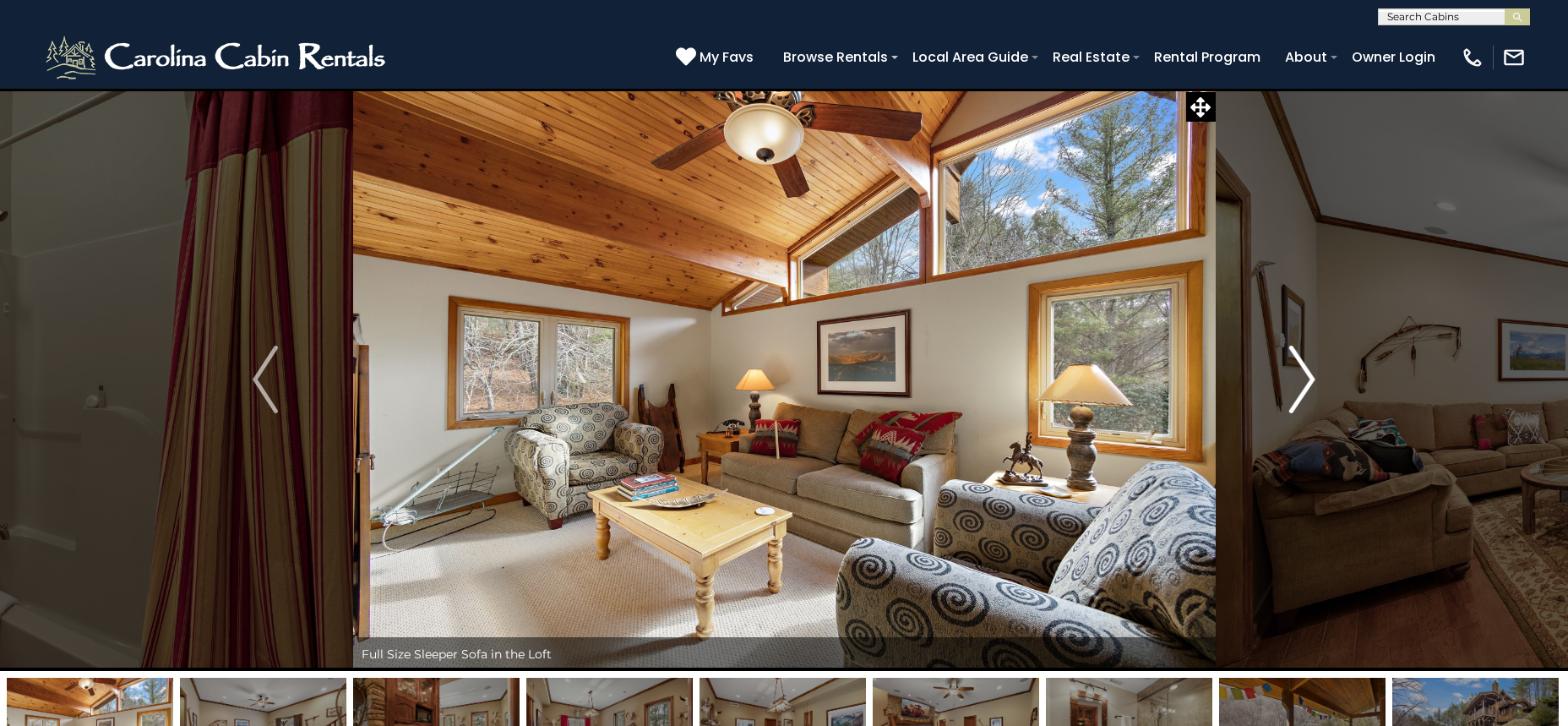
click at [1304, 385] on img "Next" at bounding box center [1303, 380] width 25 height 68
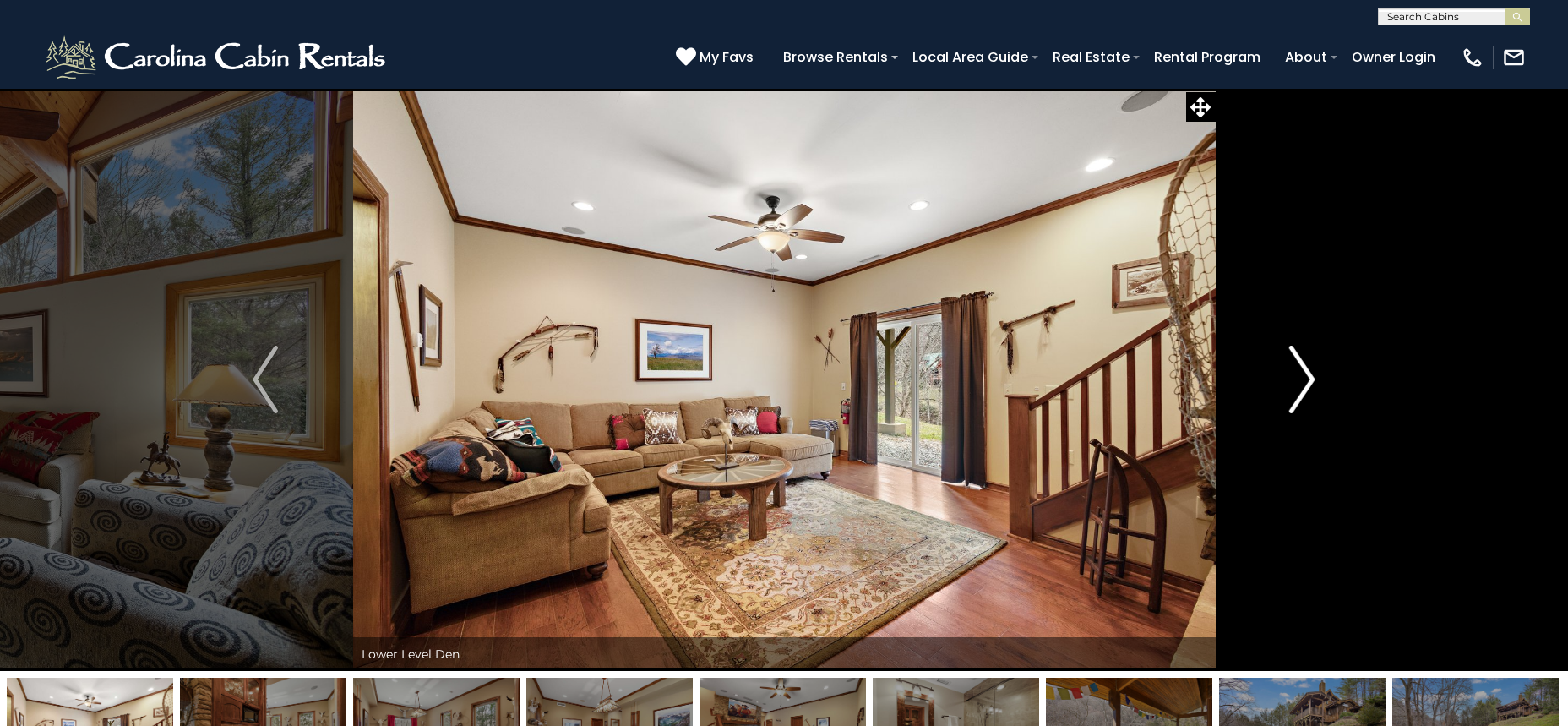
click at [1303, 387] on img "Next" at bounding box center [1303, 380] width 25 height 68
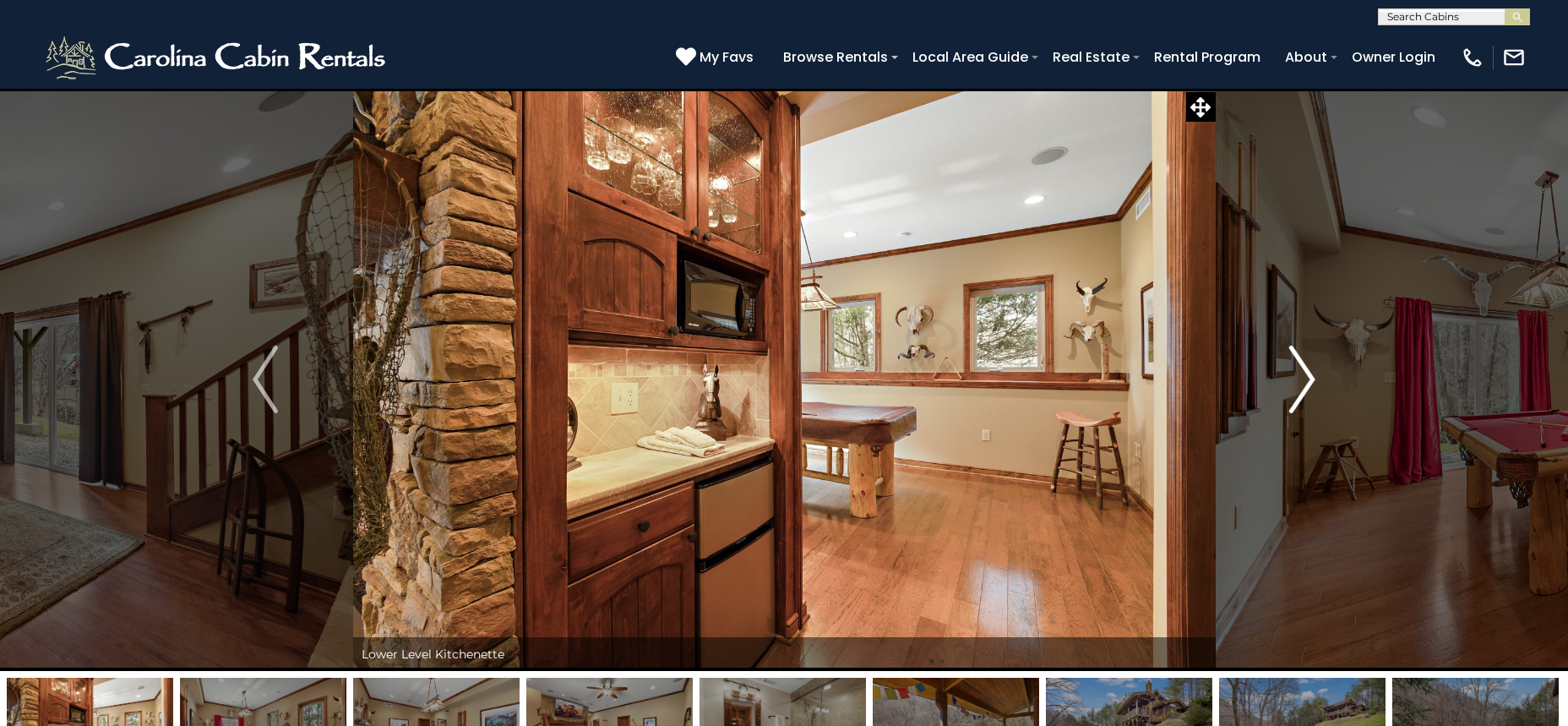
click at [1303, 387] on img "Next" at bounding box center [1303, 380] width 25 height 68
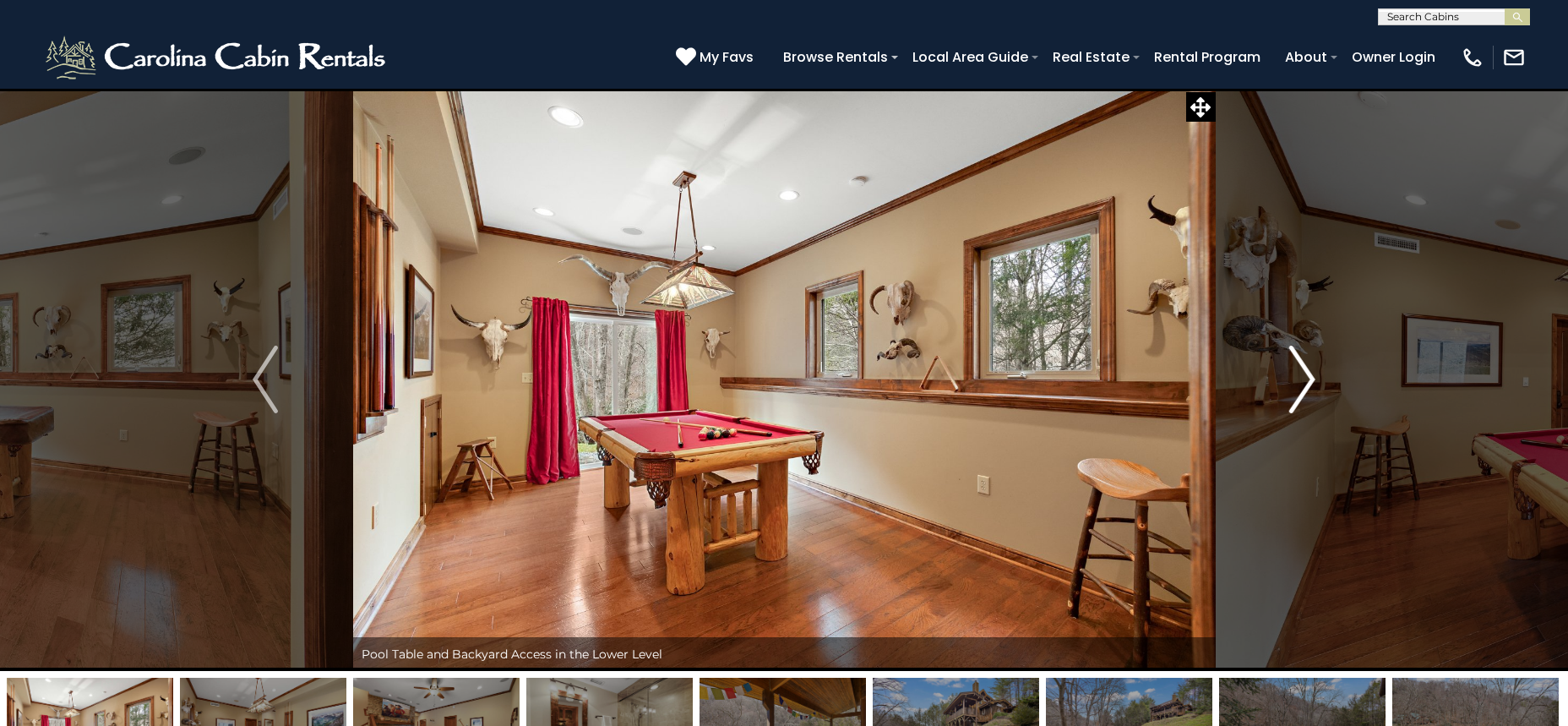
click at [1303, 387] on img "Next" at bounding box center [1303, 380] width 25 height 68
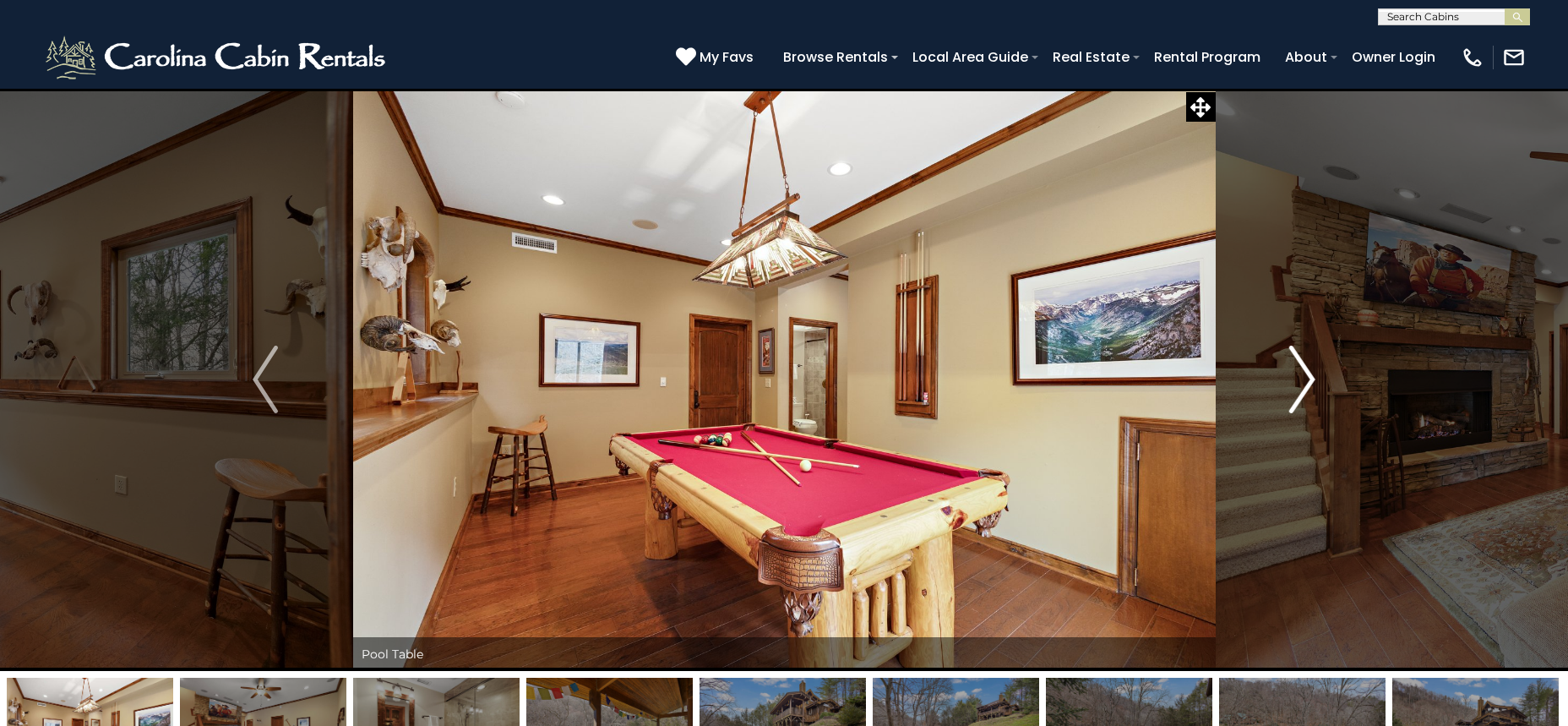
click at [1303, 387] on img "Next" at bounding box center [1303, 380] width 25 height 68
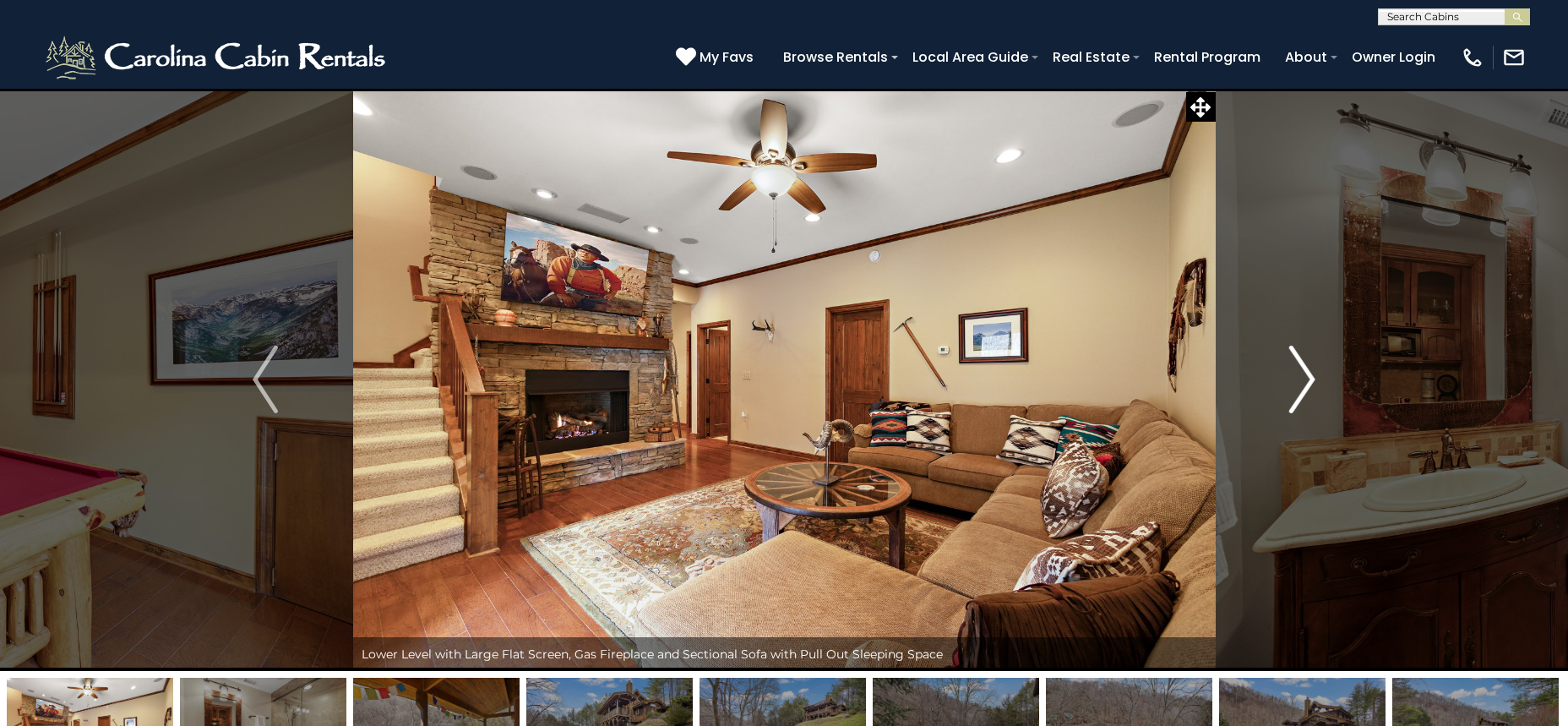
click at [1303, 387] on img "Next" at bounding box center [1303, 380] width 25 height 68
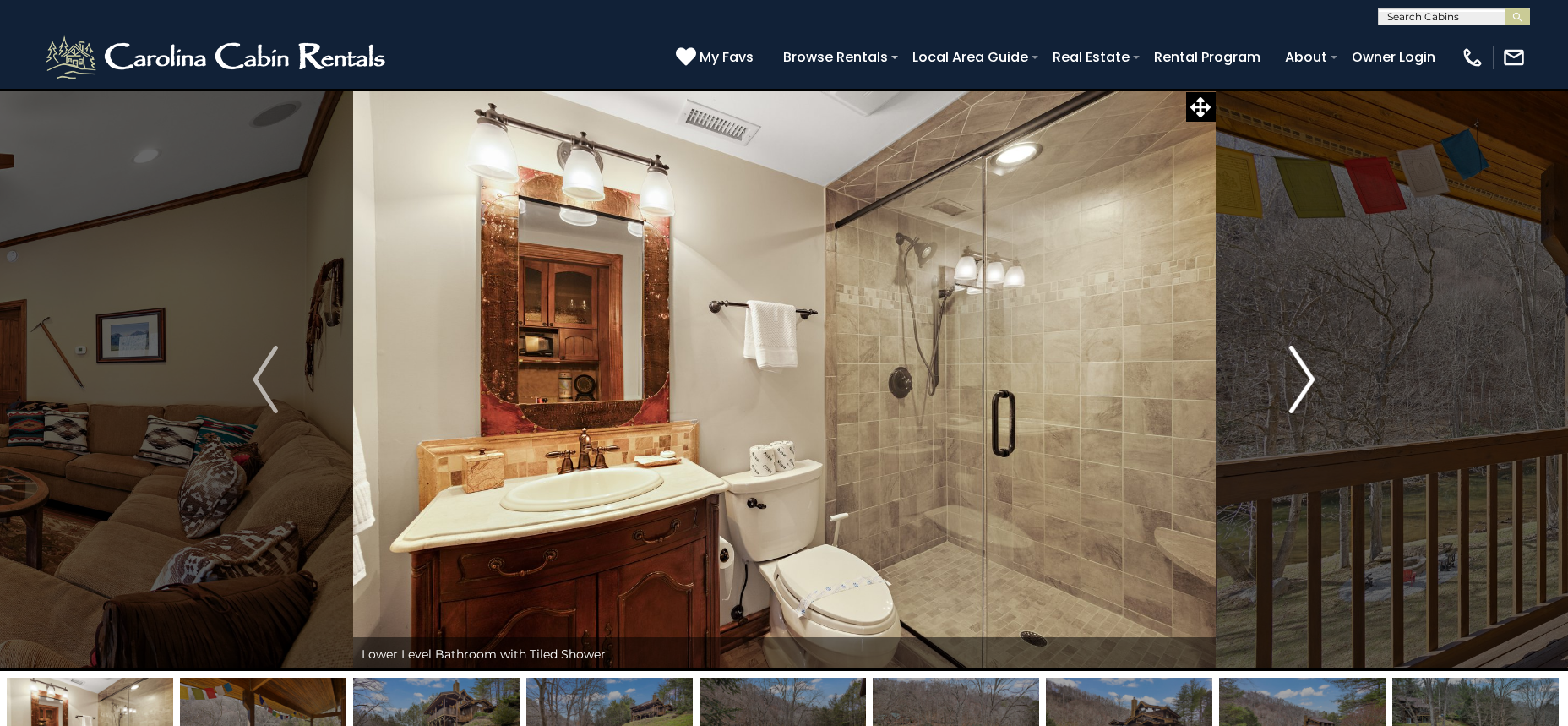
click at [1303, 387] on img "Next" at bounding box center [1303, 380] width 25 height 68
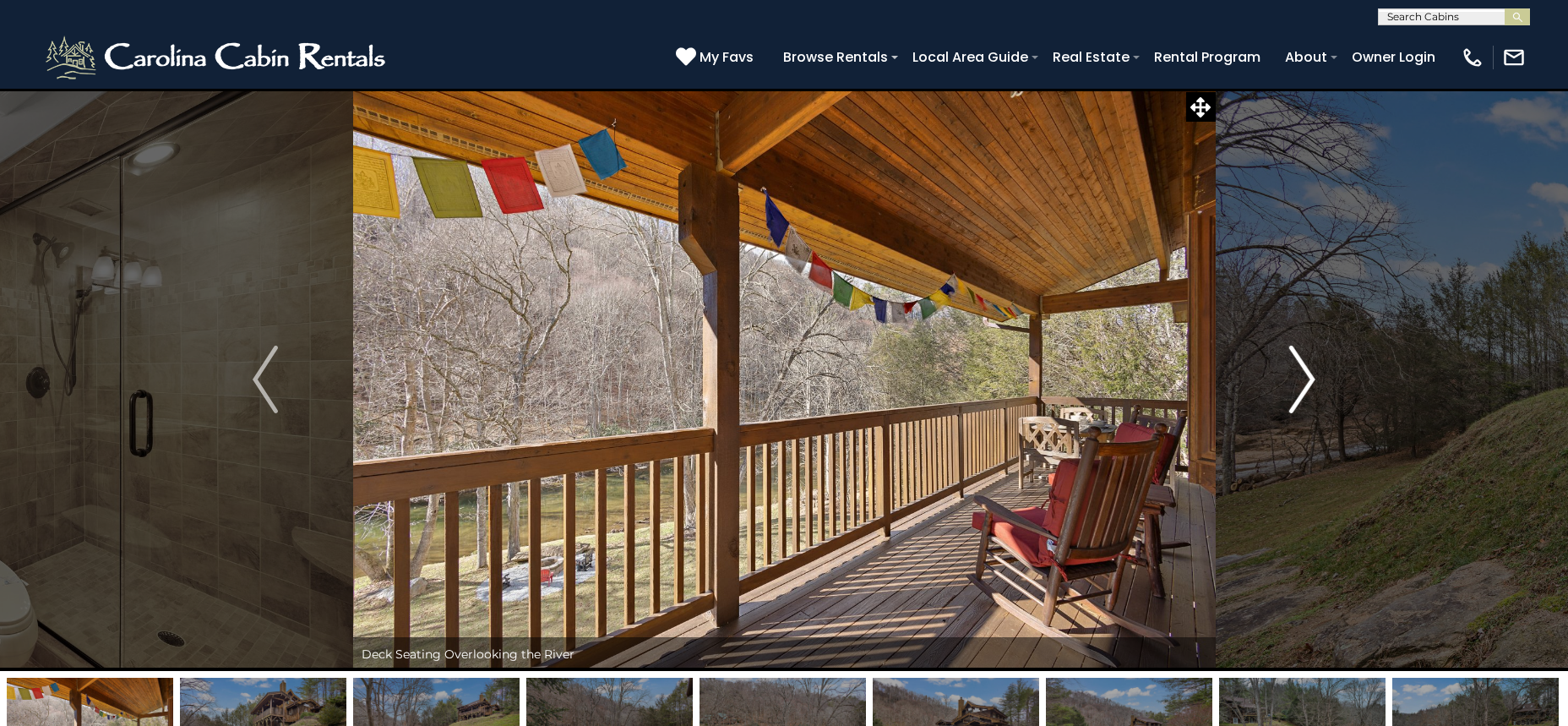
click at [1303, 387] on img "Next" at bounding box center [1303, 380] width 25 height 68
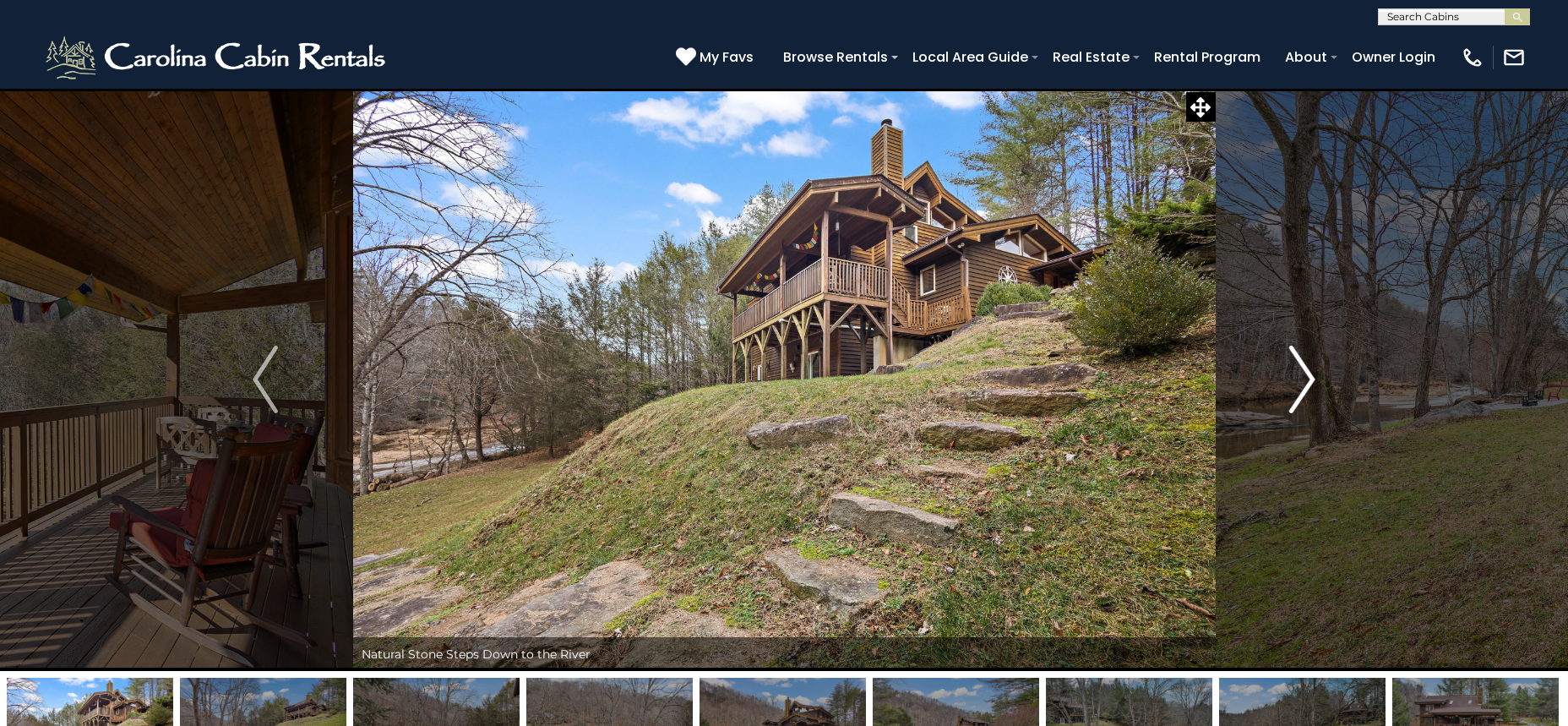
click at [1303, 387] on img "Next" at bounding box center [1303, 380] width 25 height 68
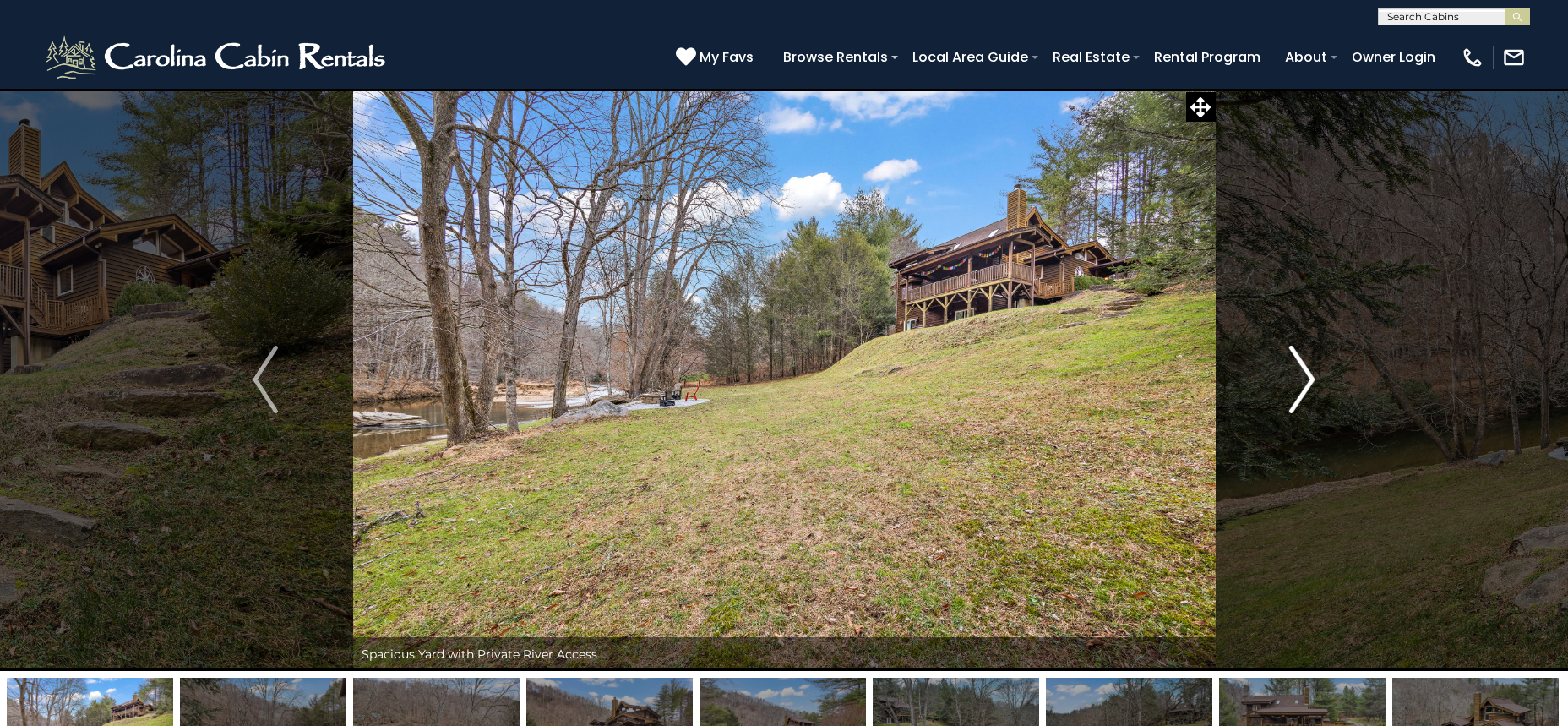
click at [1288, 379] on button "Next" at bounding box center [1302, 380] width 175 height 583
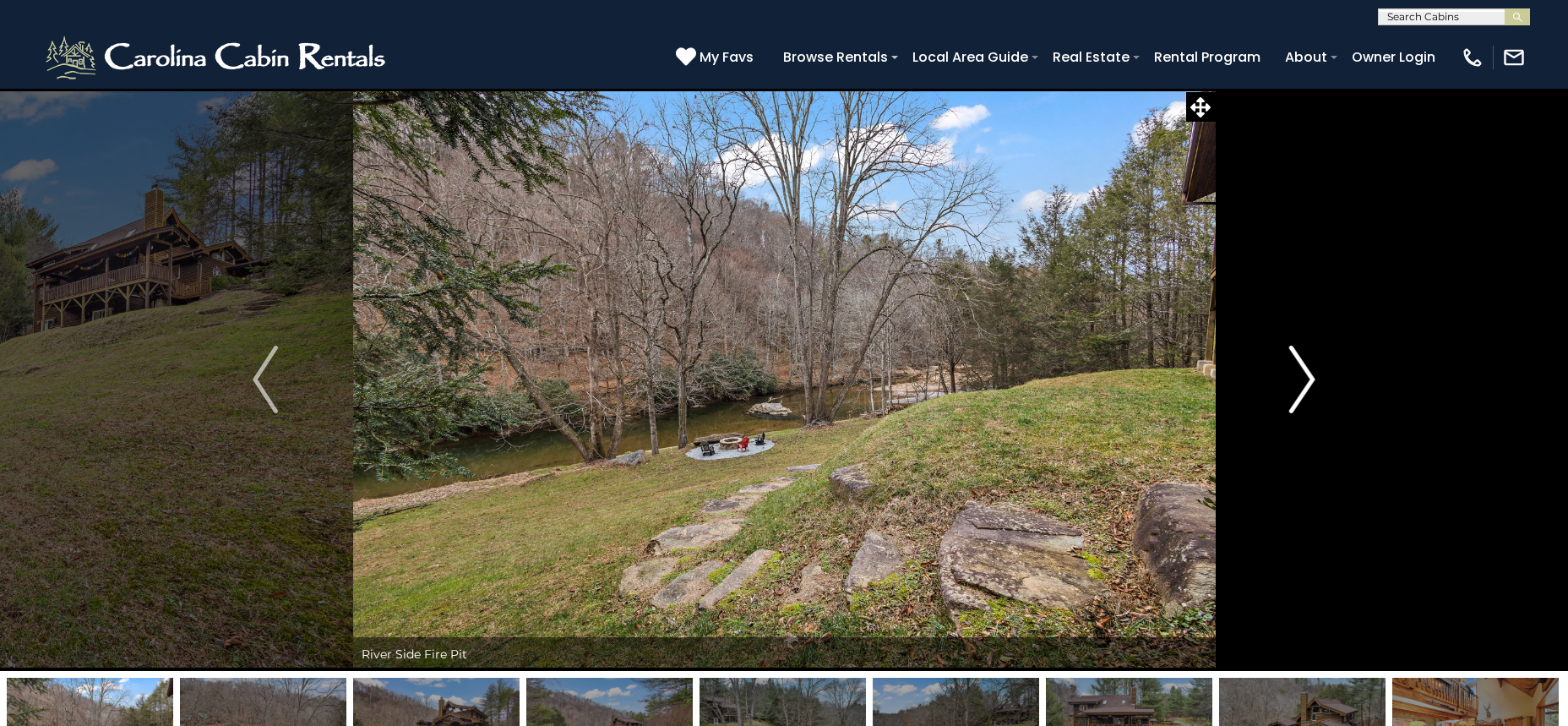
click at [1305, 362] on img "Next" at bounding box center [1303, 380] width 25 height 68
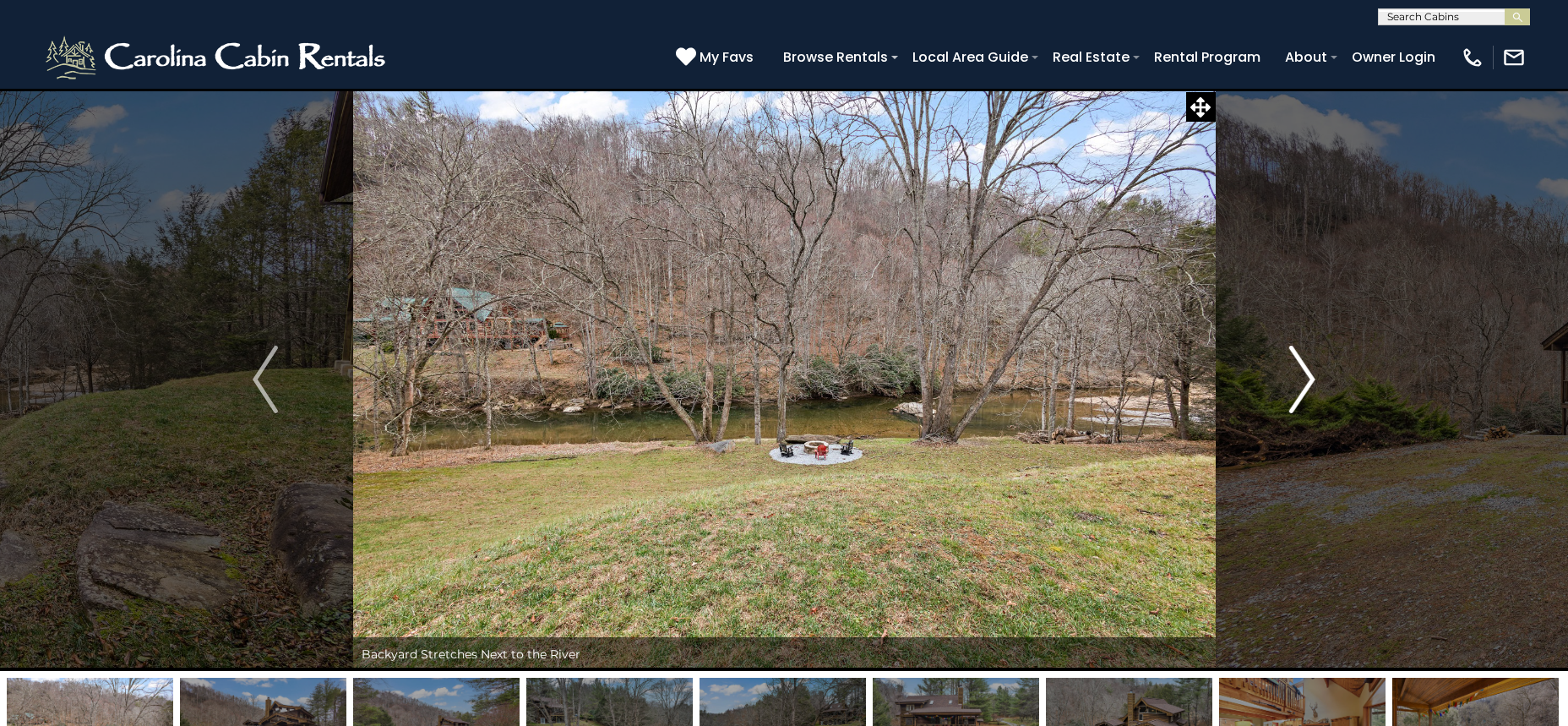
click at [1304, 373] on img "Next" at bounding box center [1303, 380] width 25 height 68
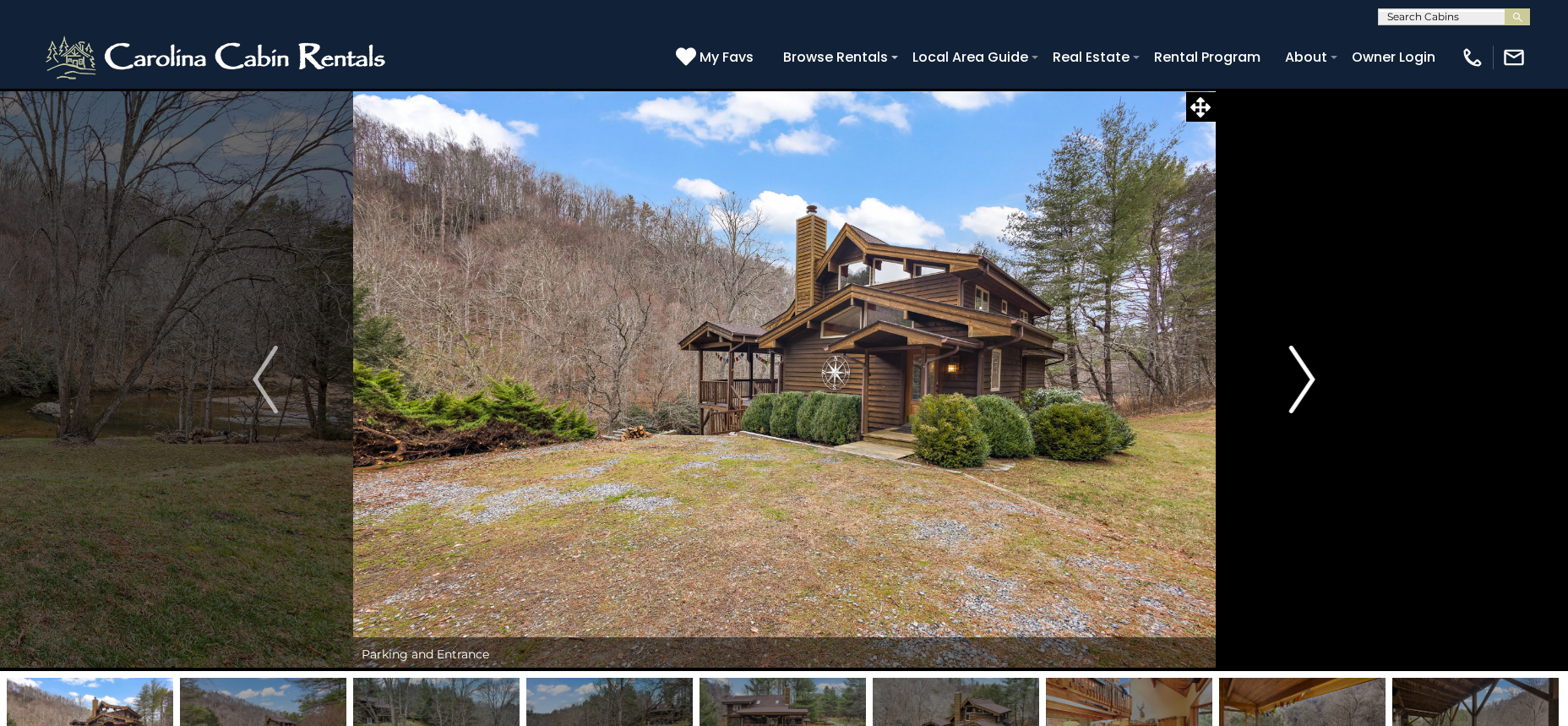
click at [1303, 373] on img "Next" at bounding box center [1303, 380] width 25 height 68
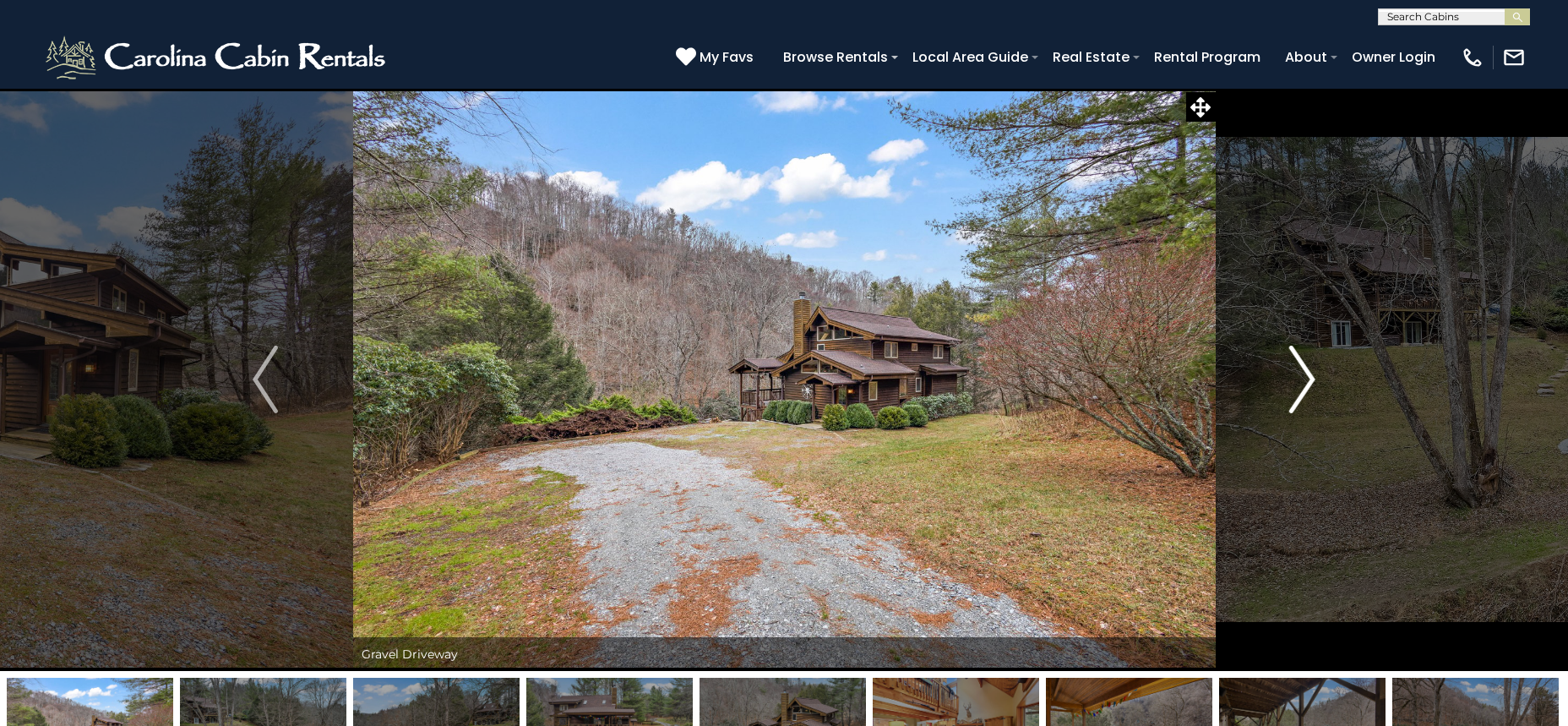
click at [1299, 378] on img "Next" at bounding box center [1303, 380] width 25 height 68
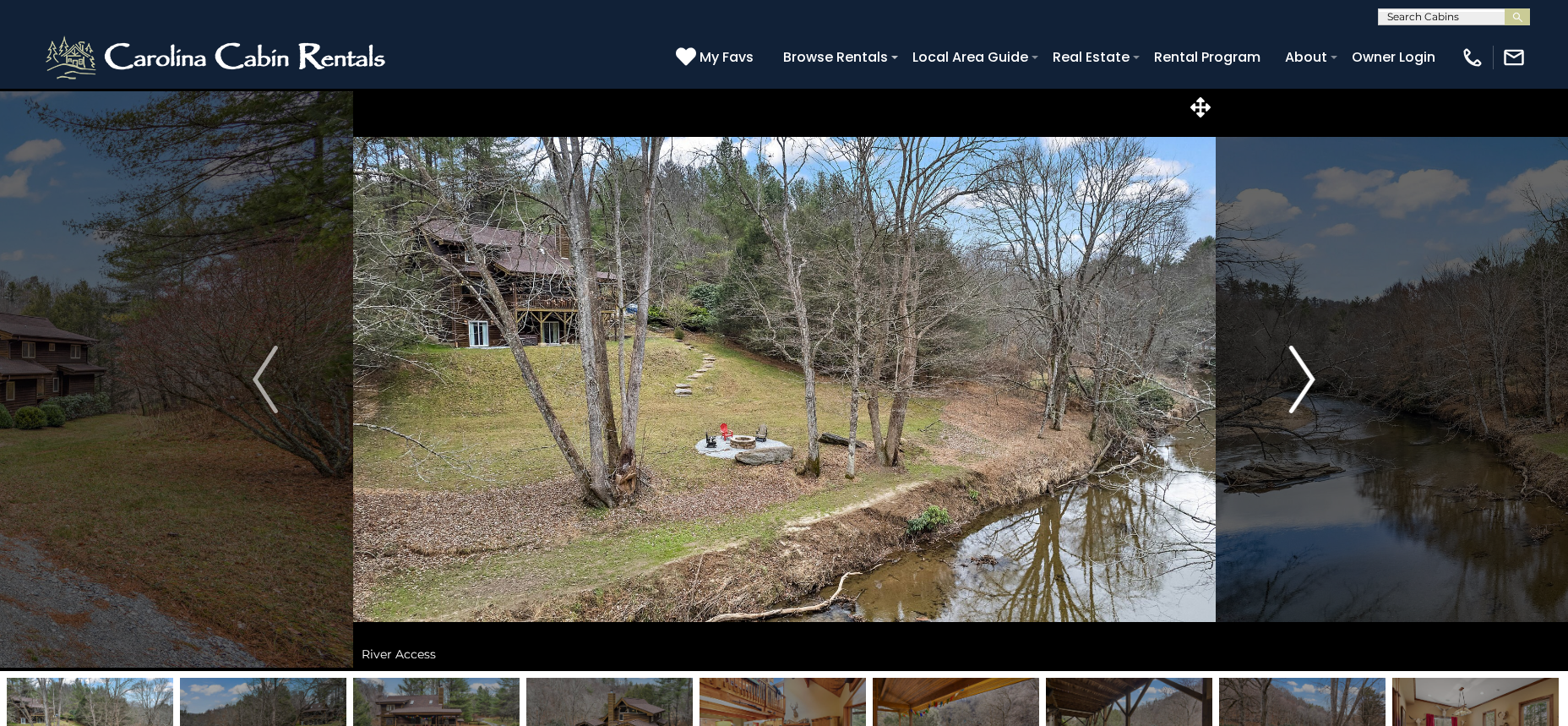
click at [1301, 384] on img "Next" at bounding box center [1303, 380] width 25 height 68
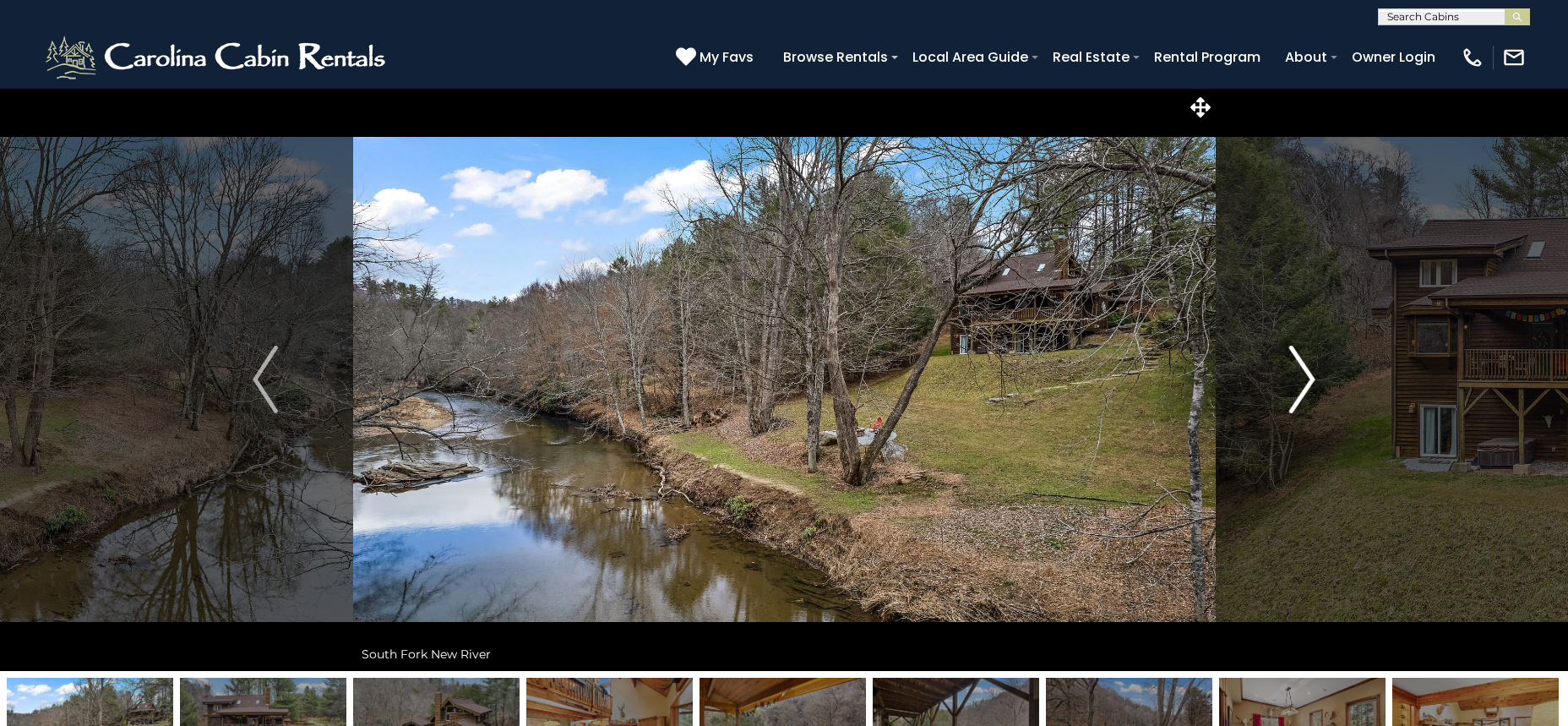
click at [1294, 364] on img "Next" at bounding box center [1303, 380] width 25 height 68
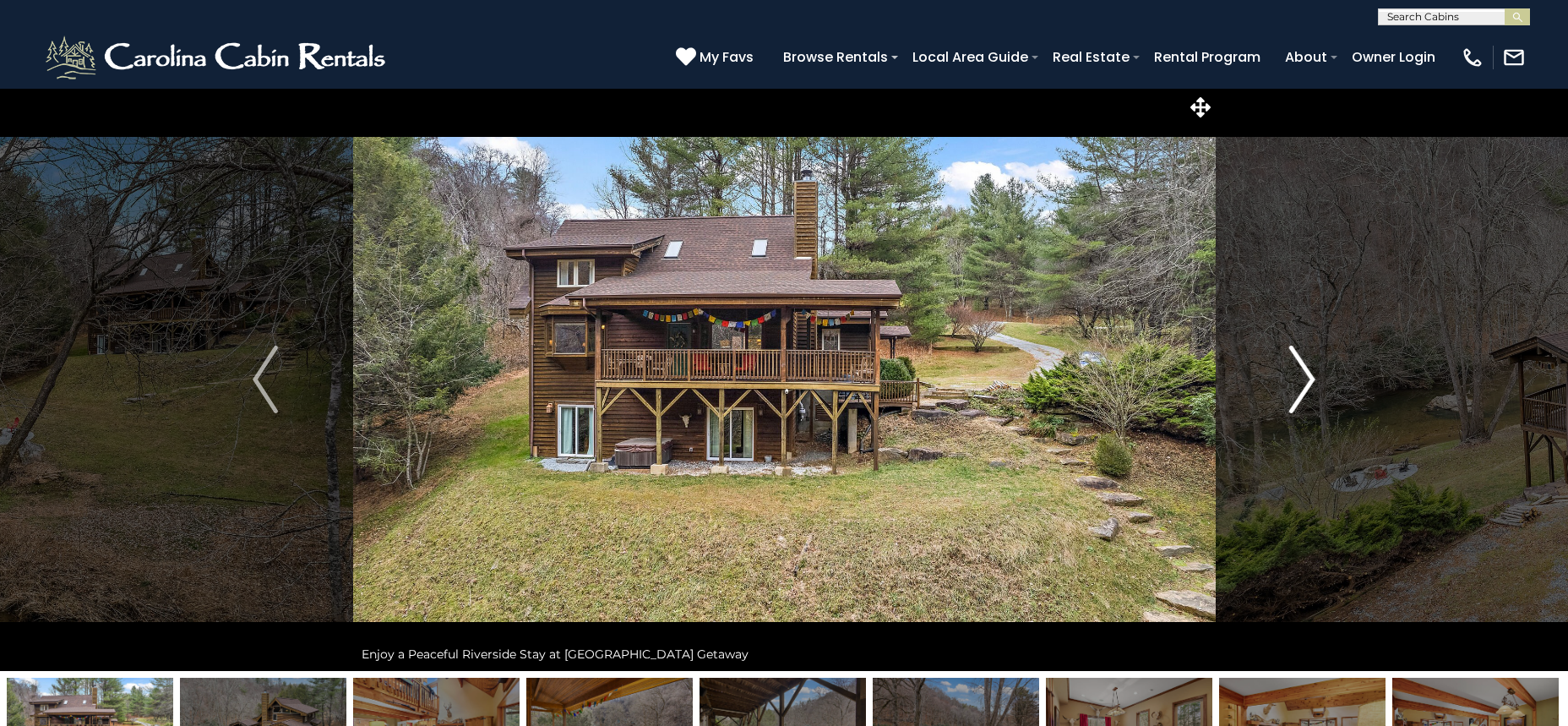
click at [1283, 356] on button "Next" at bounding box center [1302, 380] width 175 height 583
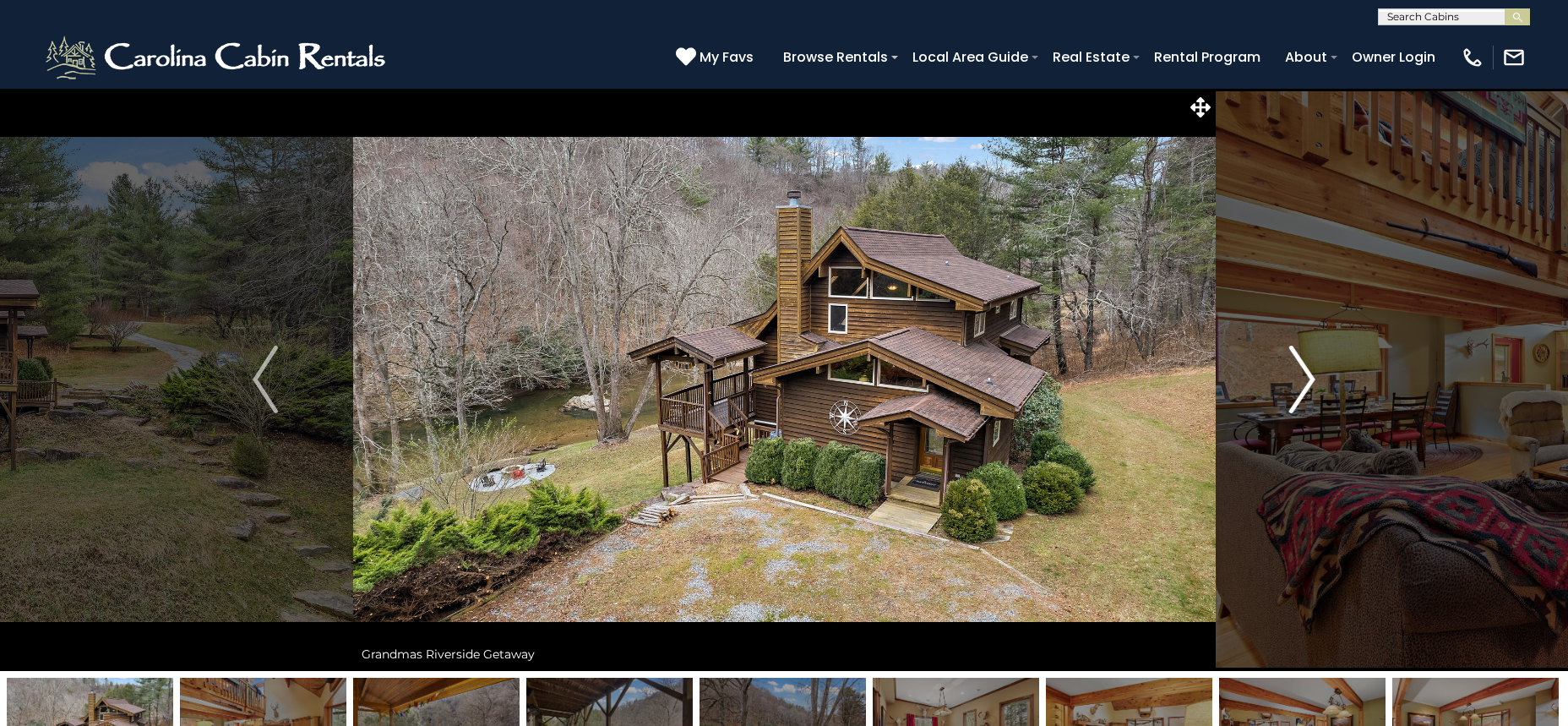
click at [1297, 360] on img "Next" at bounding box center [1303, 380] width 25 height 68
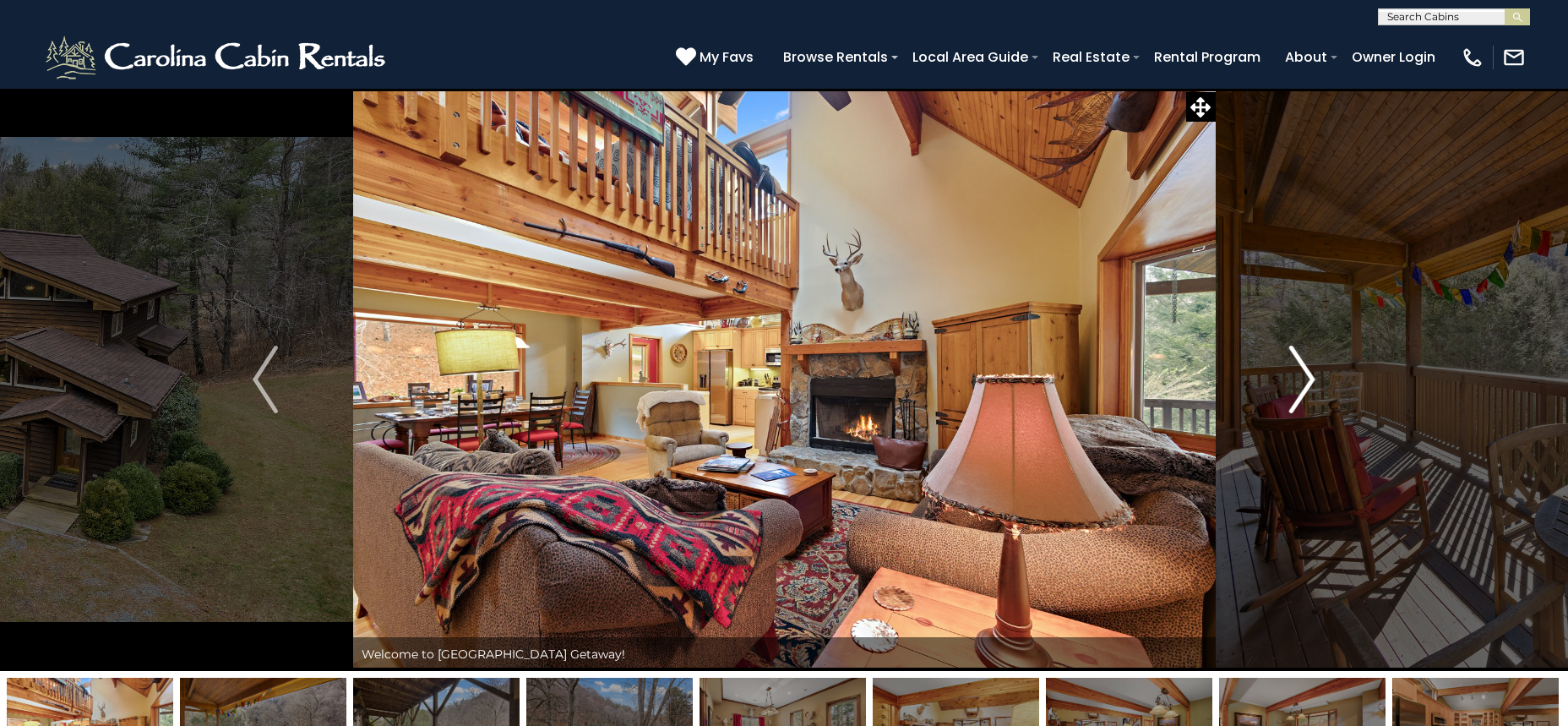
click at [1297, 360] on img "Next" at bounding box center [1303, 380] width 25 height 68
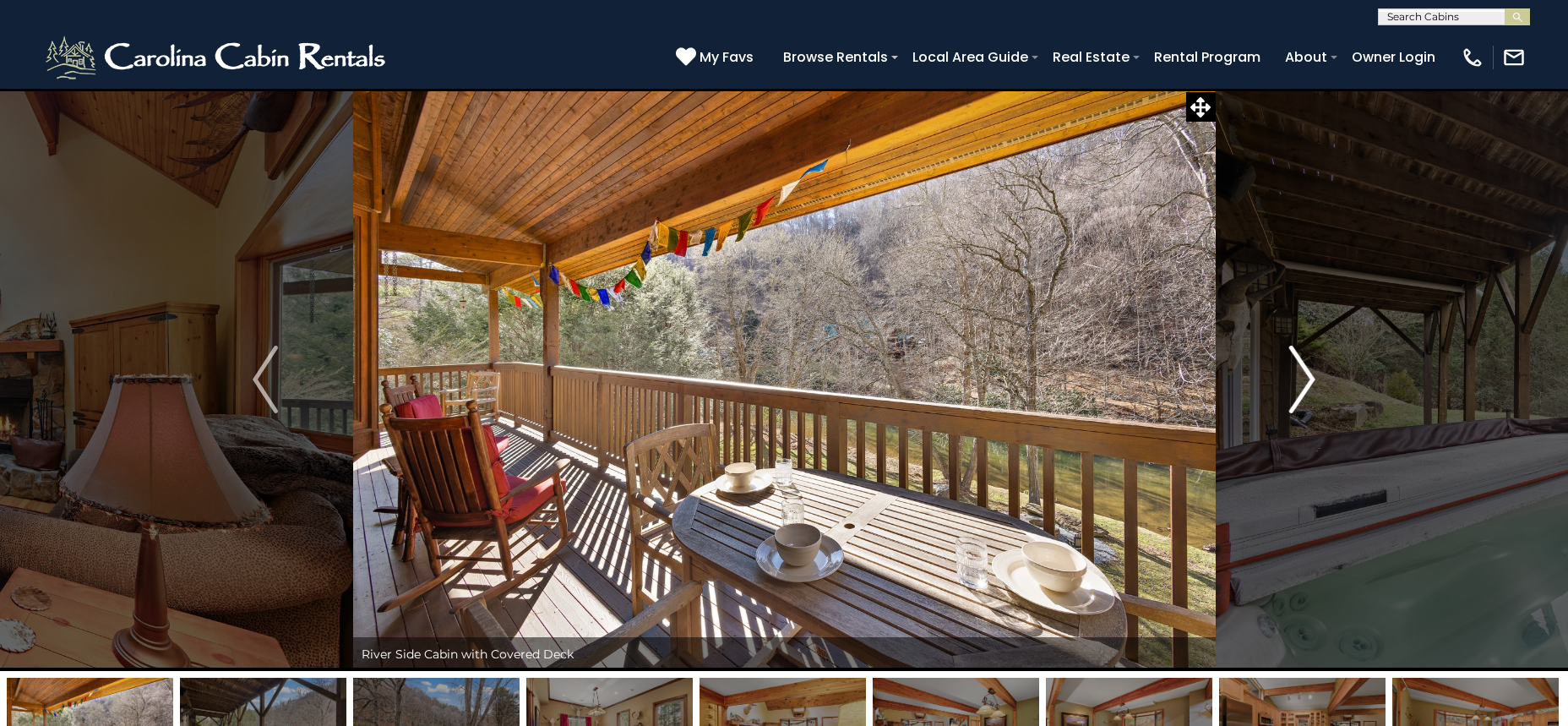
click at [1299, 372] on img "Next" at bounding box center [1303, 380] width 25 height 68
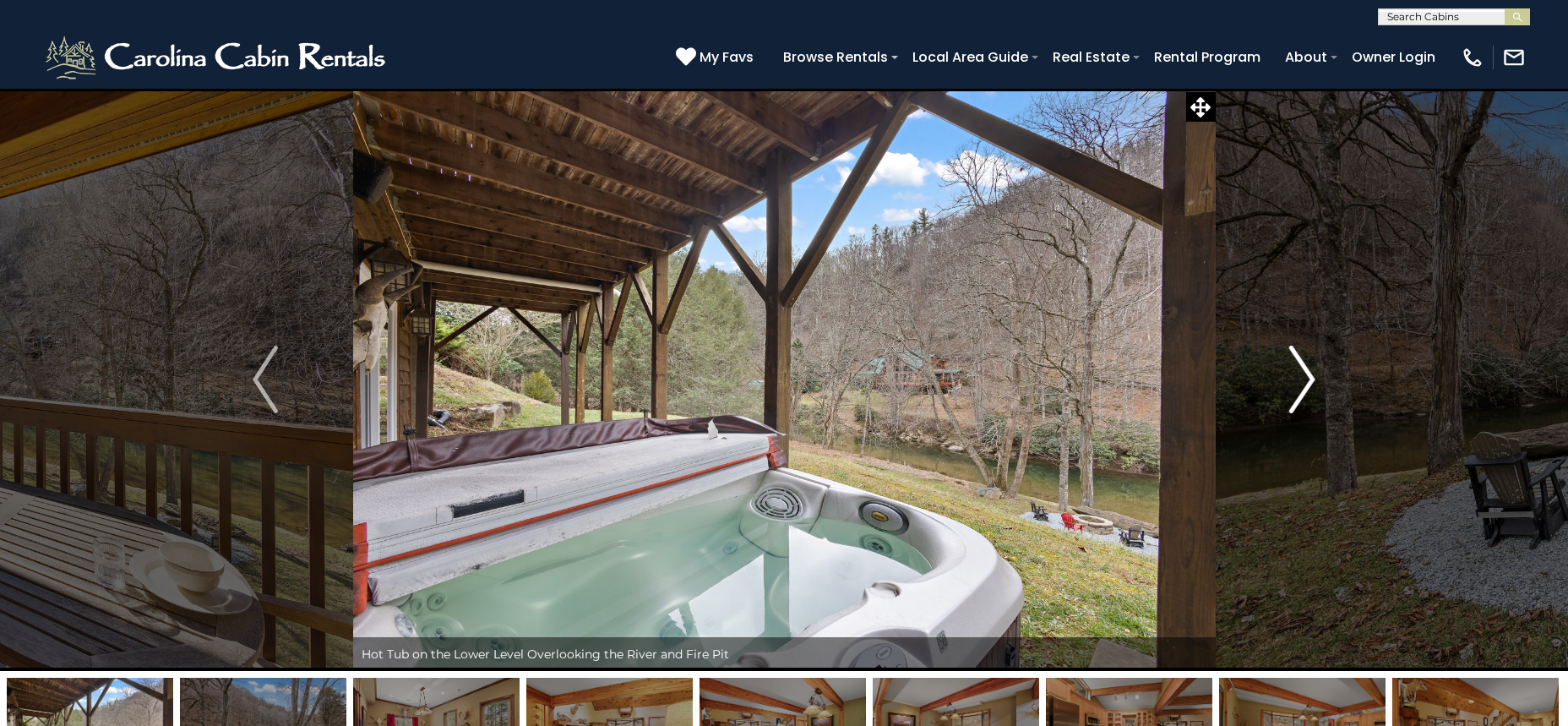
click at [1327, 377] on button "Next" at bounding box center [1302, 380] width 175 height 583
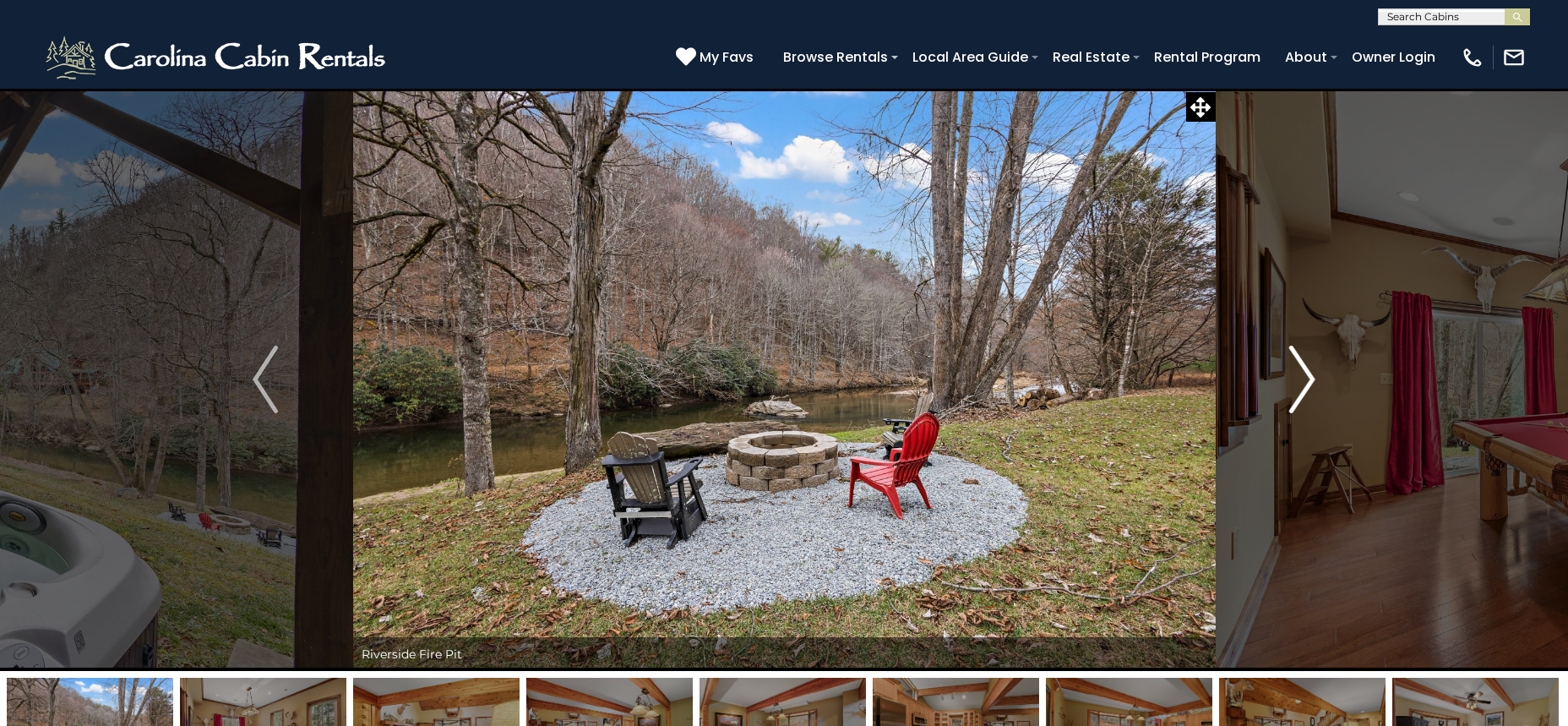
click at [1320, 377] on button "Next" at bounding box center [1302, 380] width 175 height 583
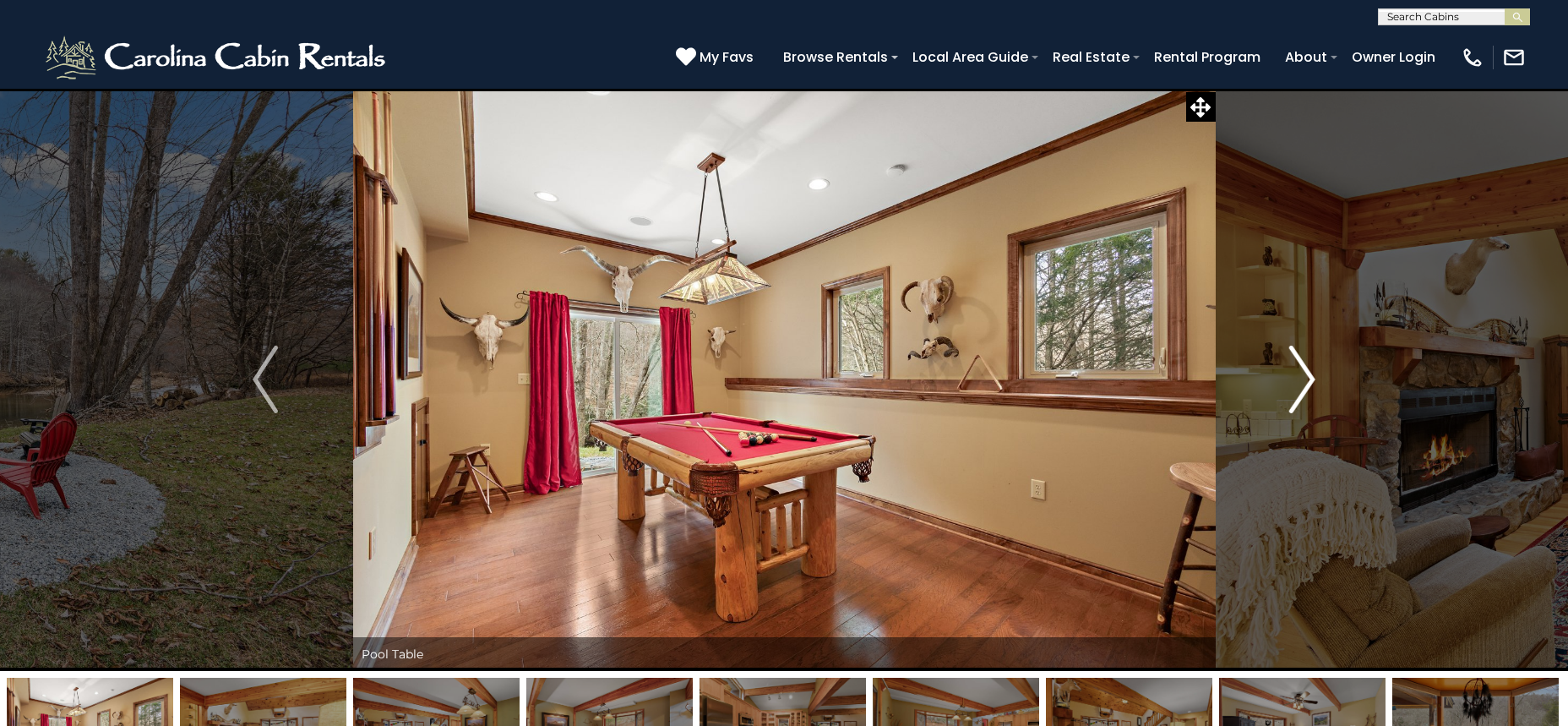
click at [1320, 377] on button "Next" at bounding box center [1302, 380] width 175 height 583
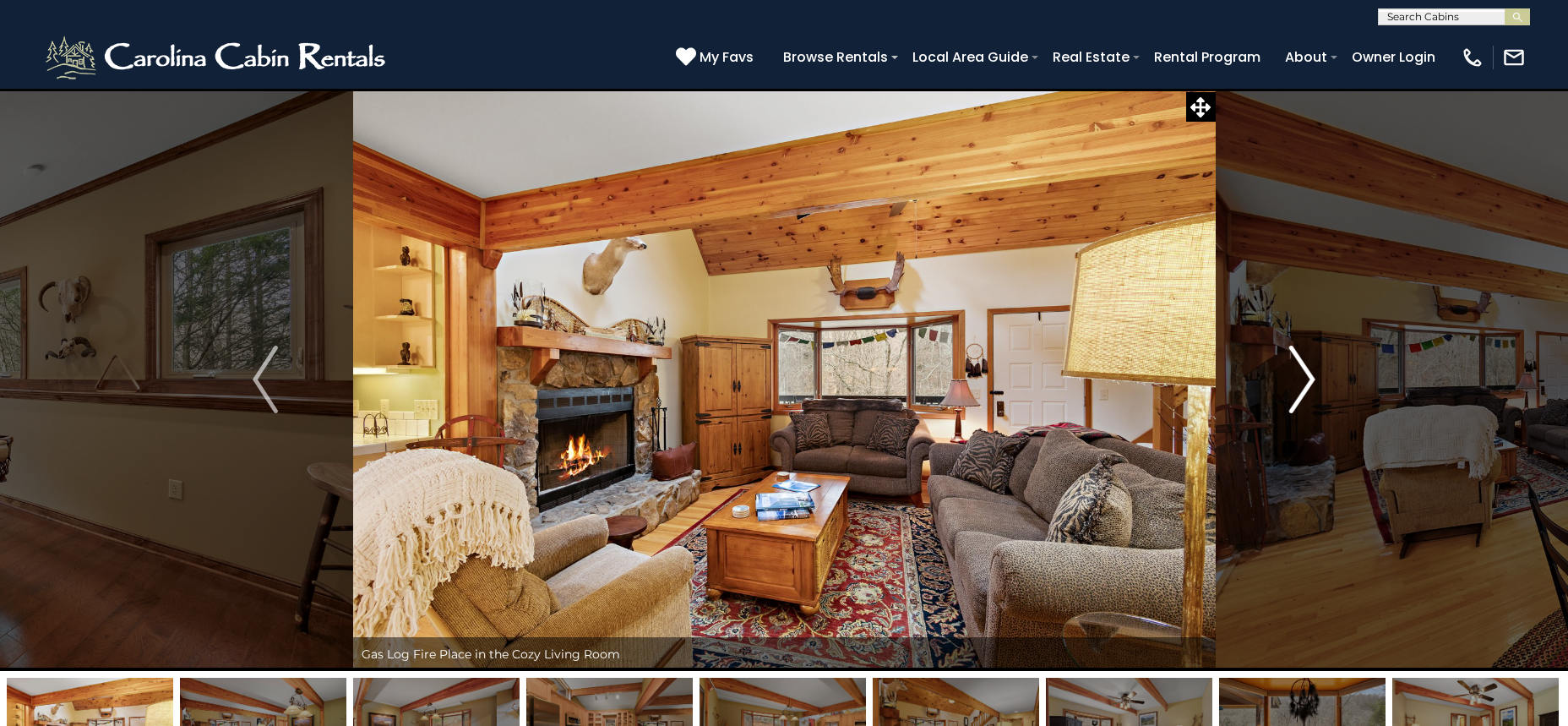
click at [1320, 377] on button "Next" at bounding box center [1302, 380] width 175 height 583
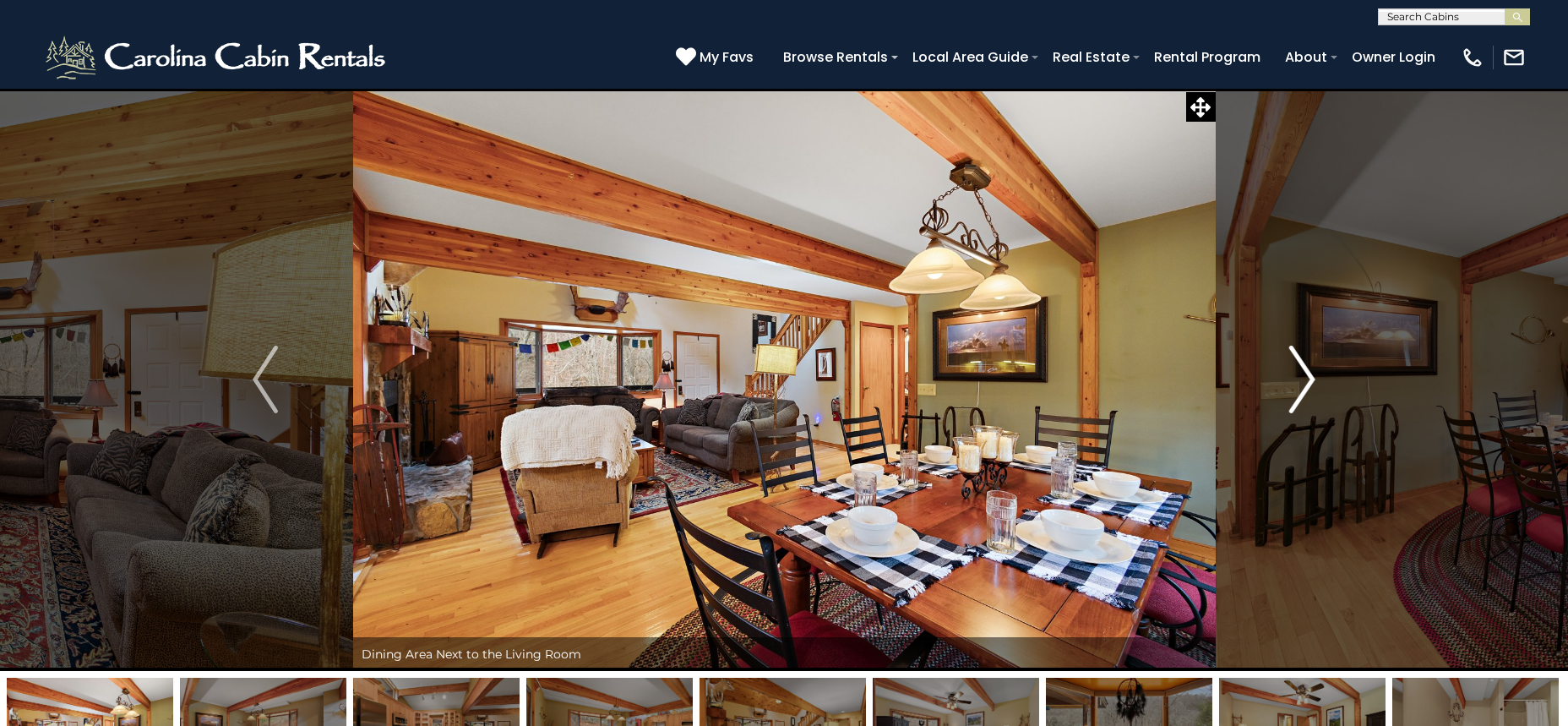
click at [1320, 377] on button "Next" at bounding box center [1302, 380] width 175 height 583
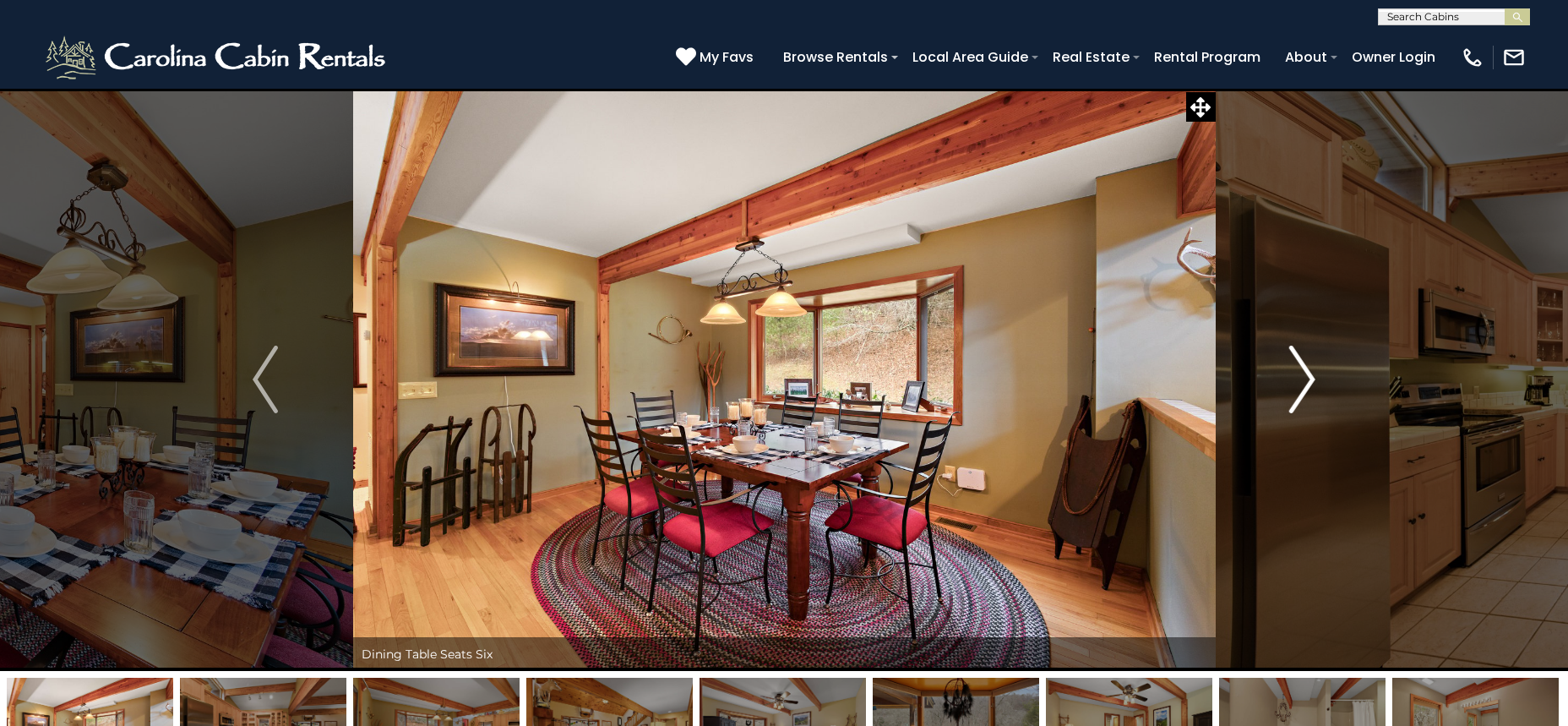
click at [1308, 379] on img "Next" at bounding box center [1303, 380] width 25 height 68
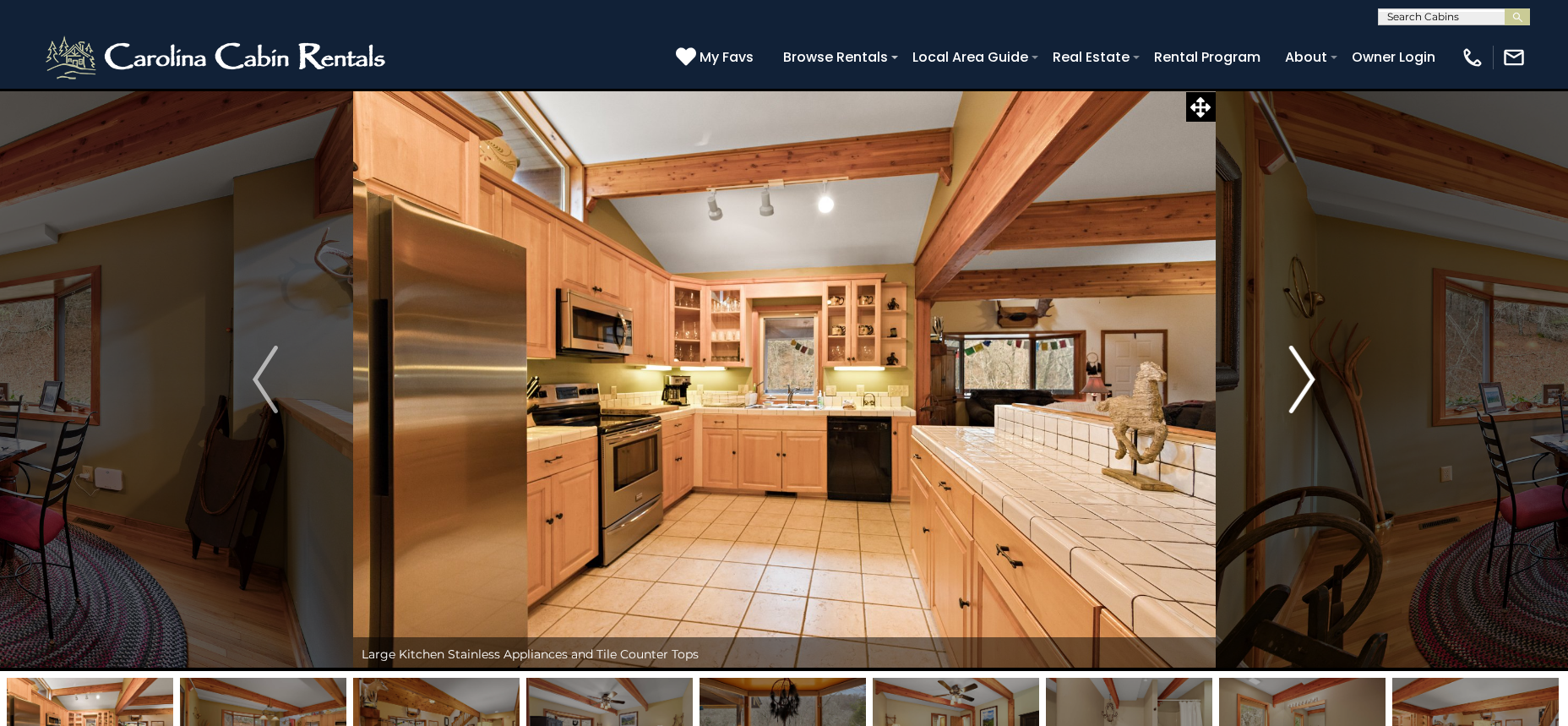
click at [1308, 379] on img "Next" at bounding box center [1303, 380] width 25 height 68
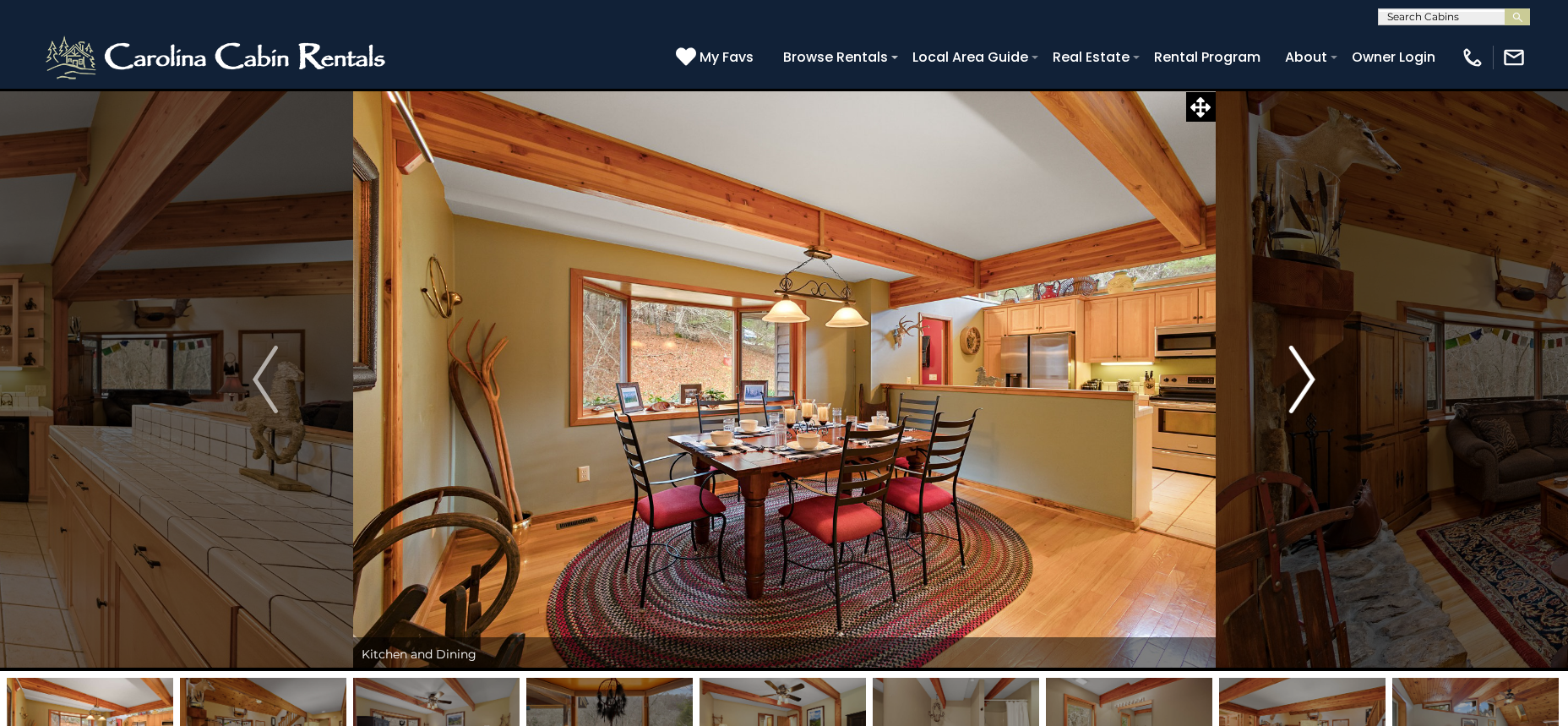
click at [1307, 379] on img "Next" at bounding box center [1303, 380] width 25 height 68
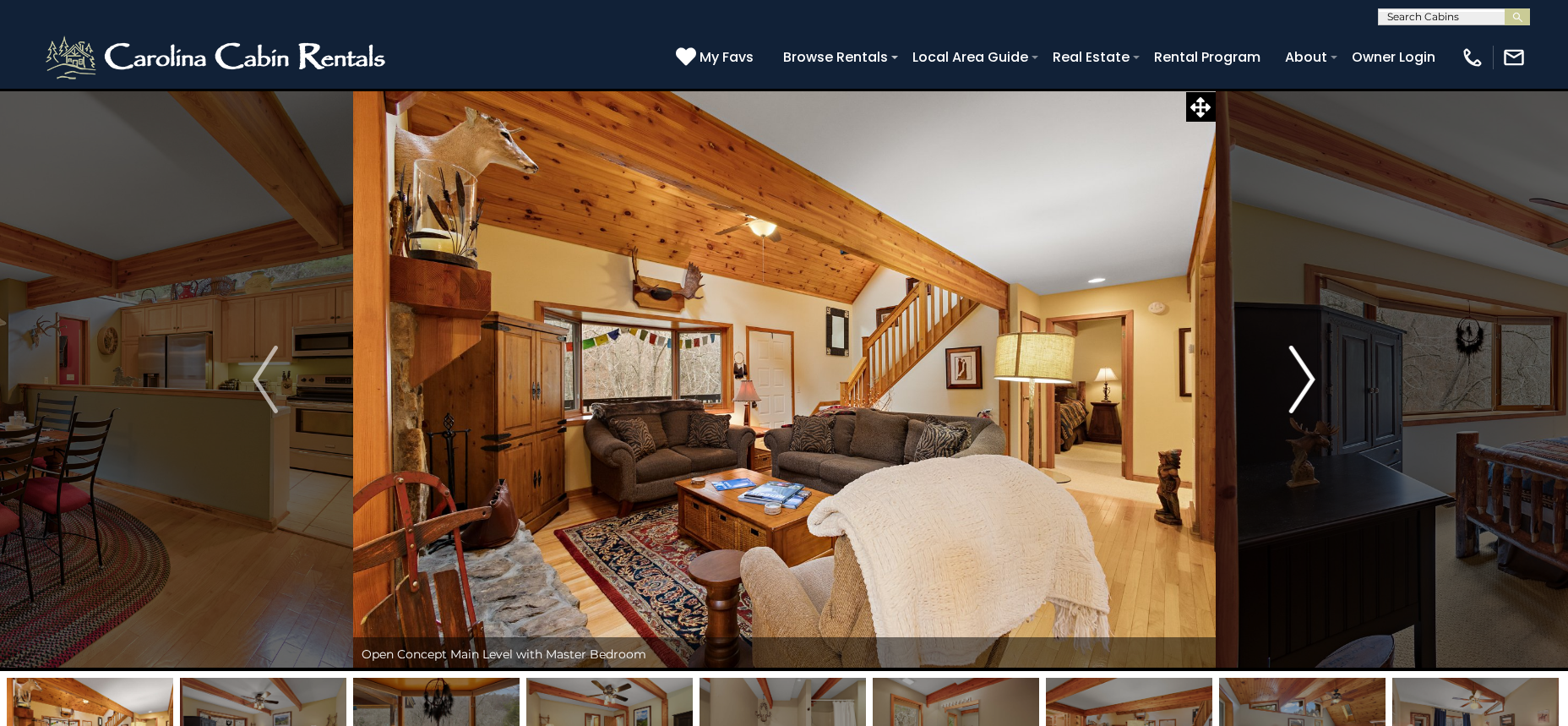
click at [1307, 379] on img "Next" at bounding box center [1303, 380] width 25 height 68
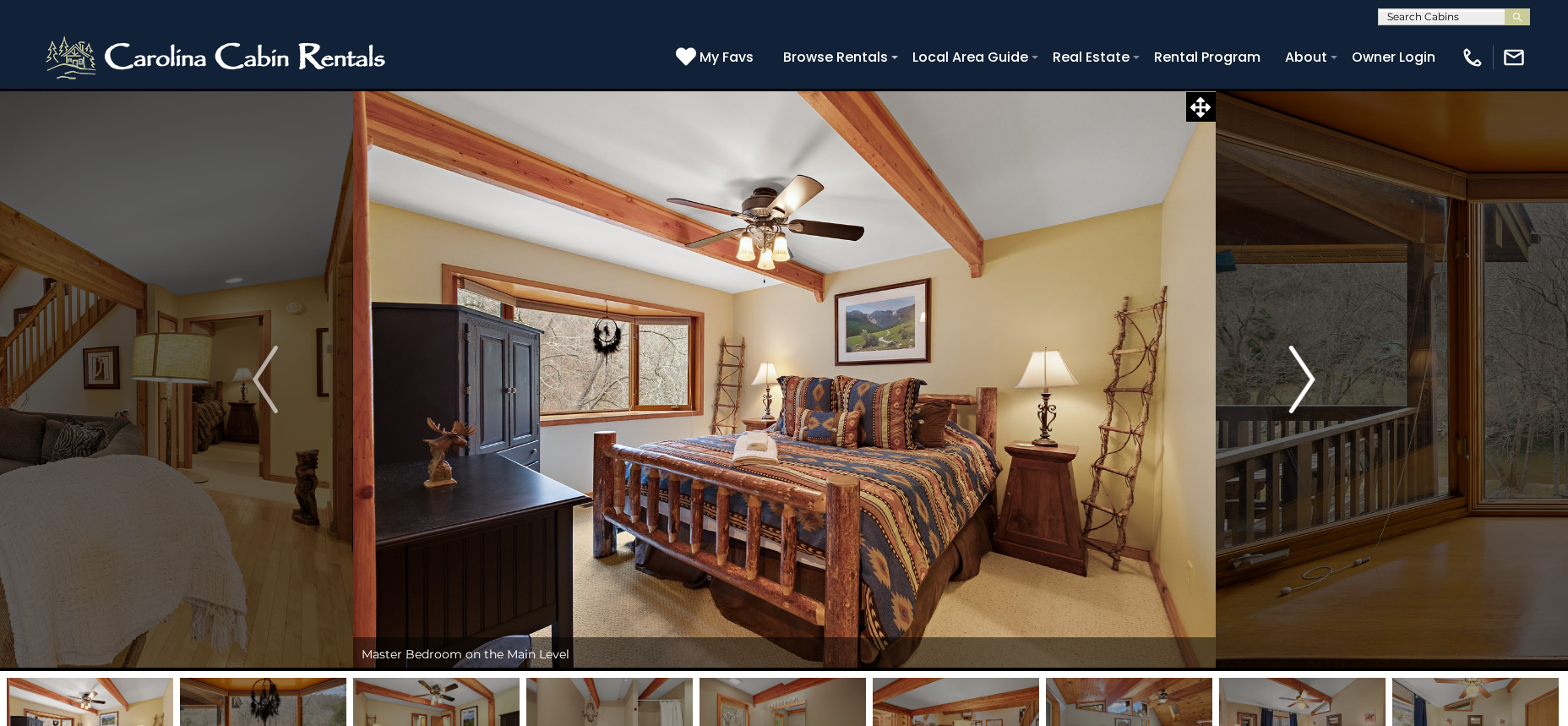
click at [1307, 379] on img "Next" at bounding box center [1303, 380] width 25 height 68
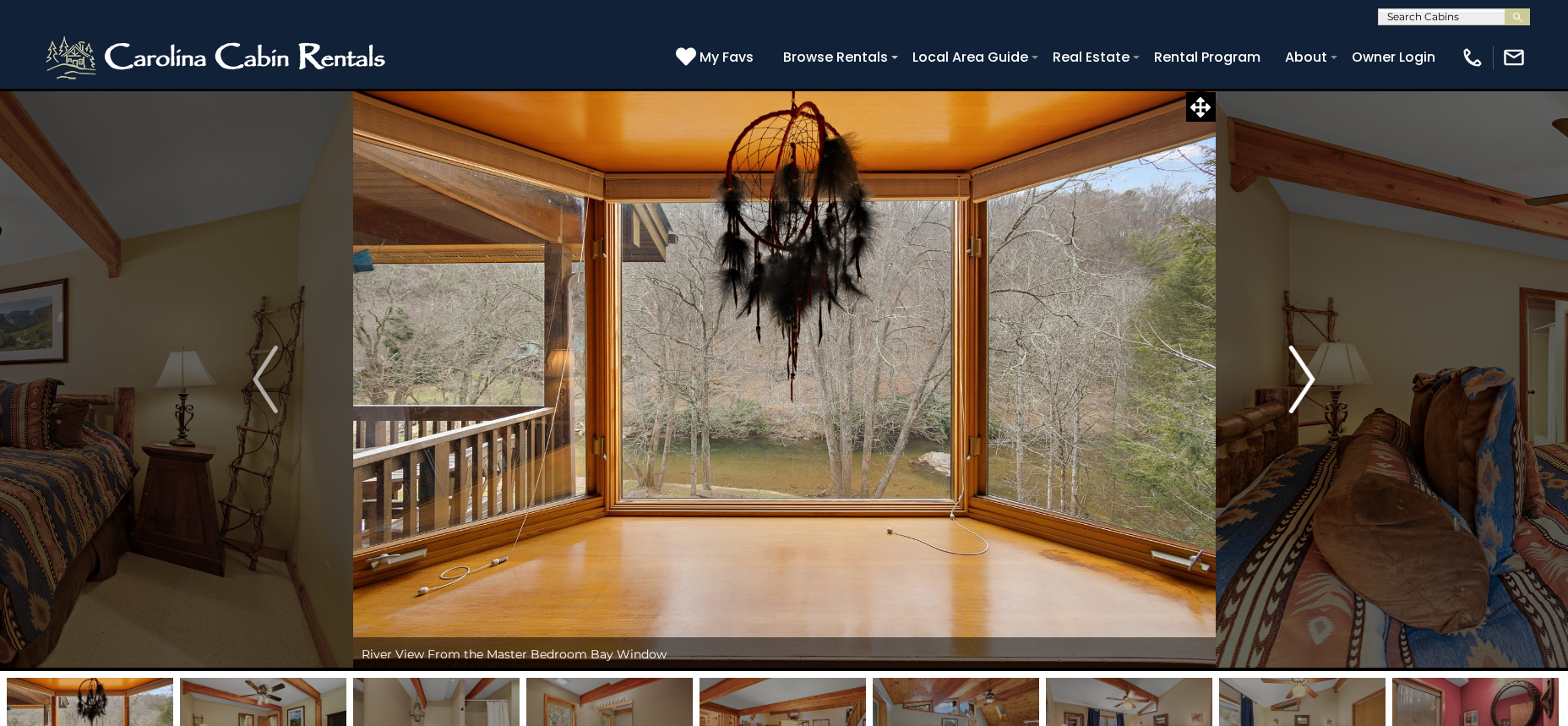
click at [1307, 379] on img "Next" at bounding box center [1303, 380] width 25 height 68
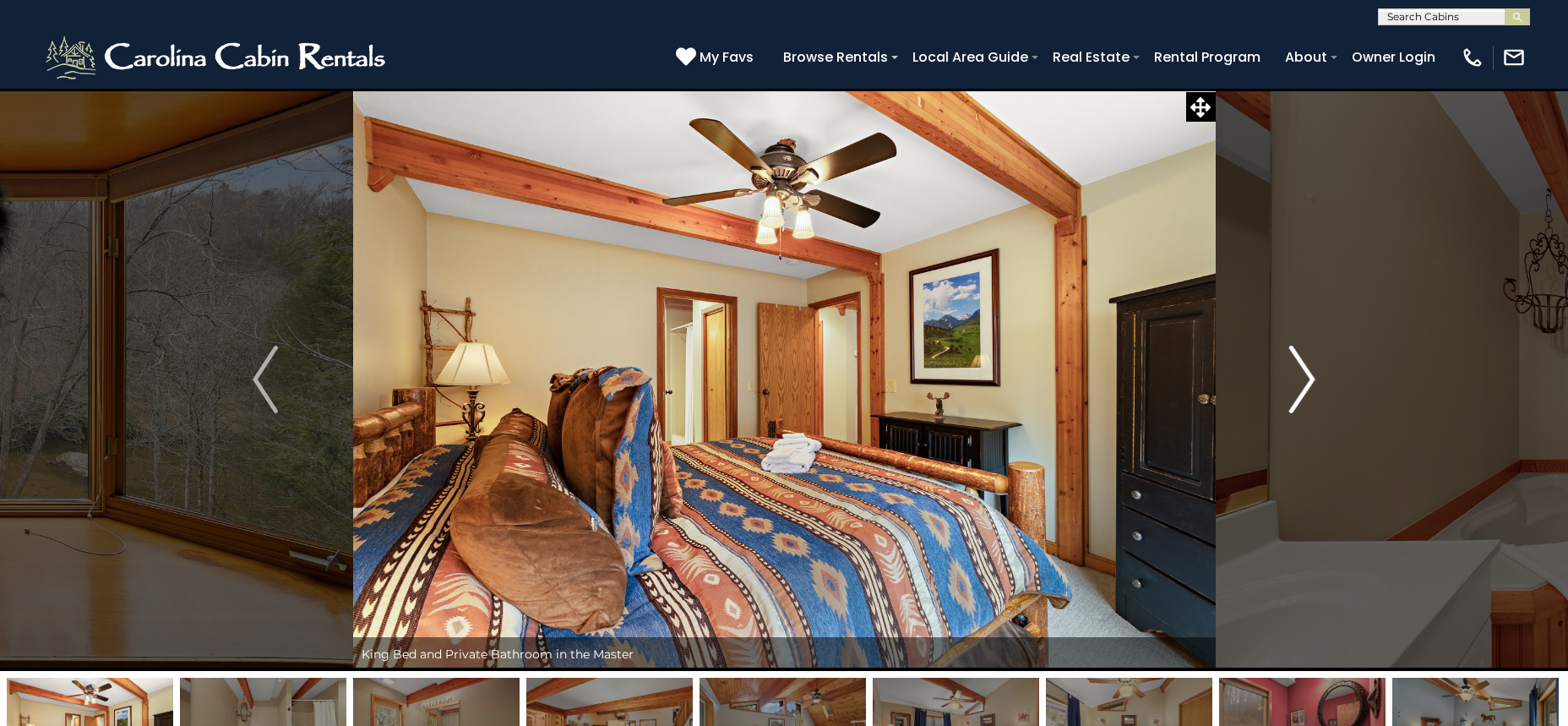
click at [1307, 379] on img "Next" at bounding box center [1303, 380] width 25 height 68
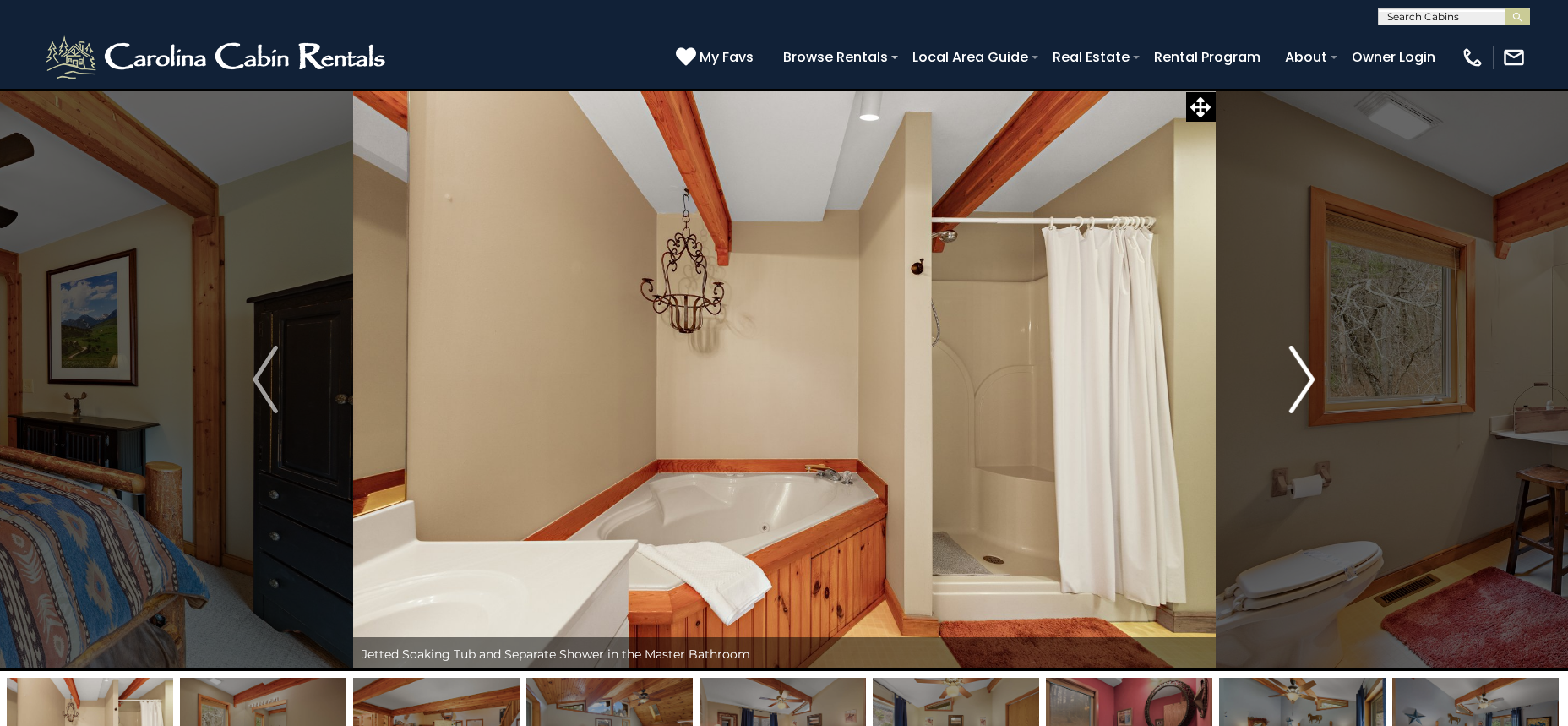
click at [1307, 379] on img "Next" at bounding box center [1303, 380] width 25 height 68
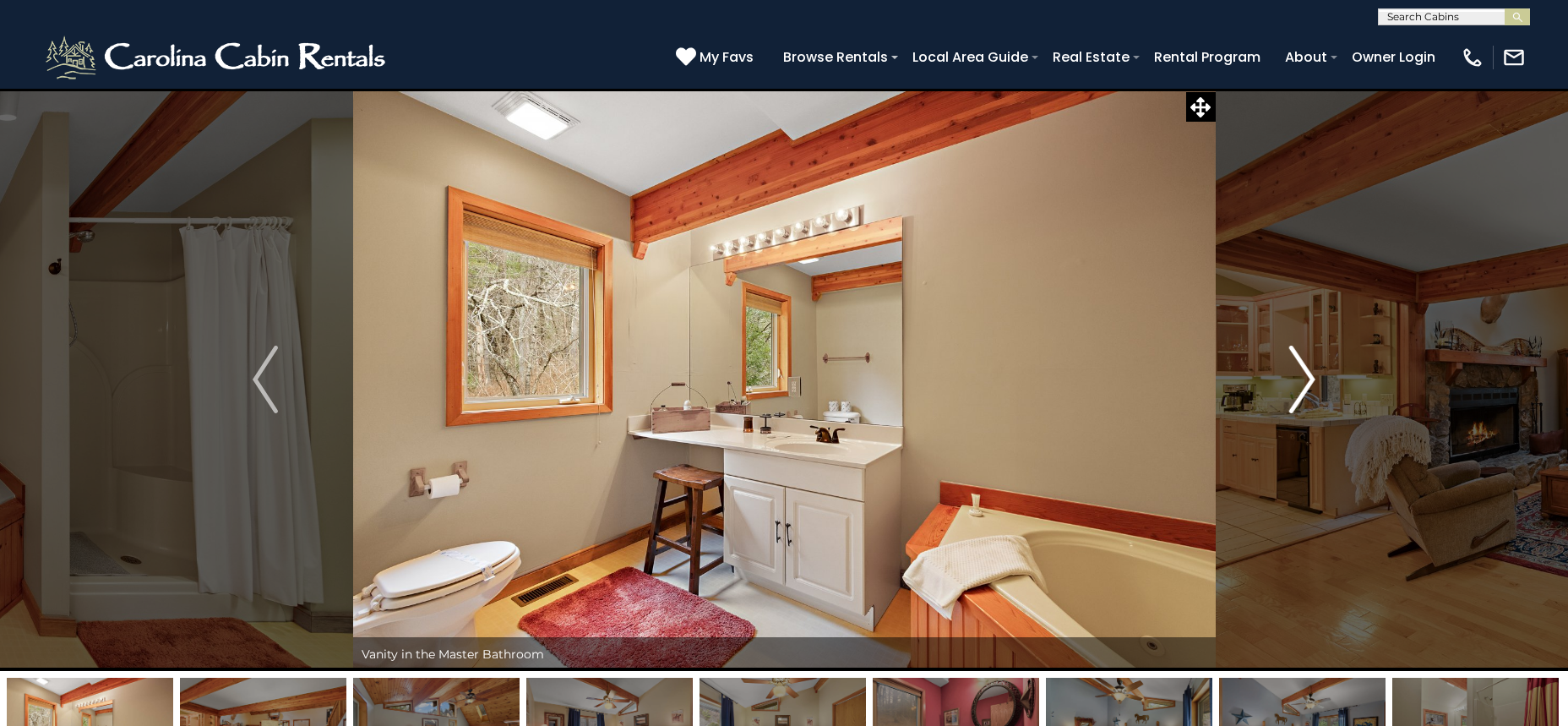
click at [1307, 379] on img "Next" at bounding box center [1303, 380] width 25 height 68
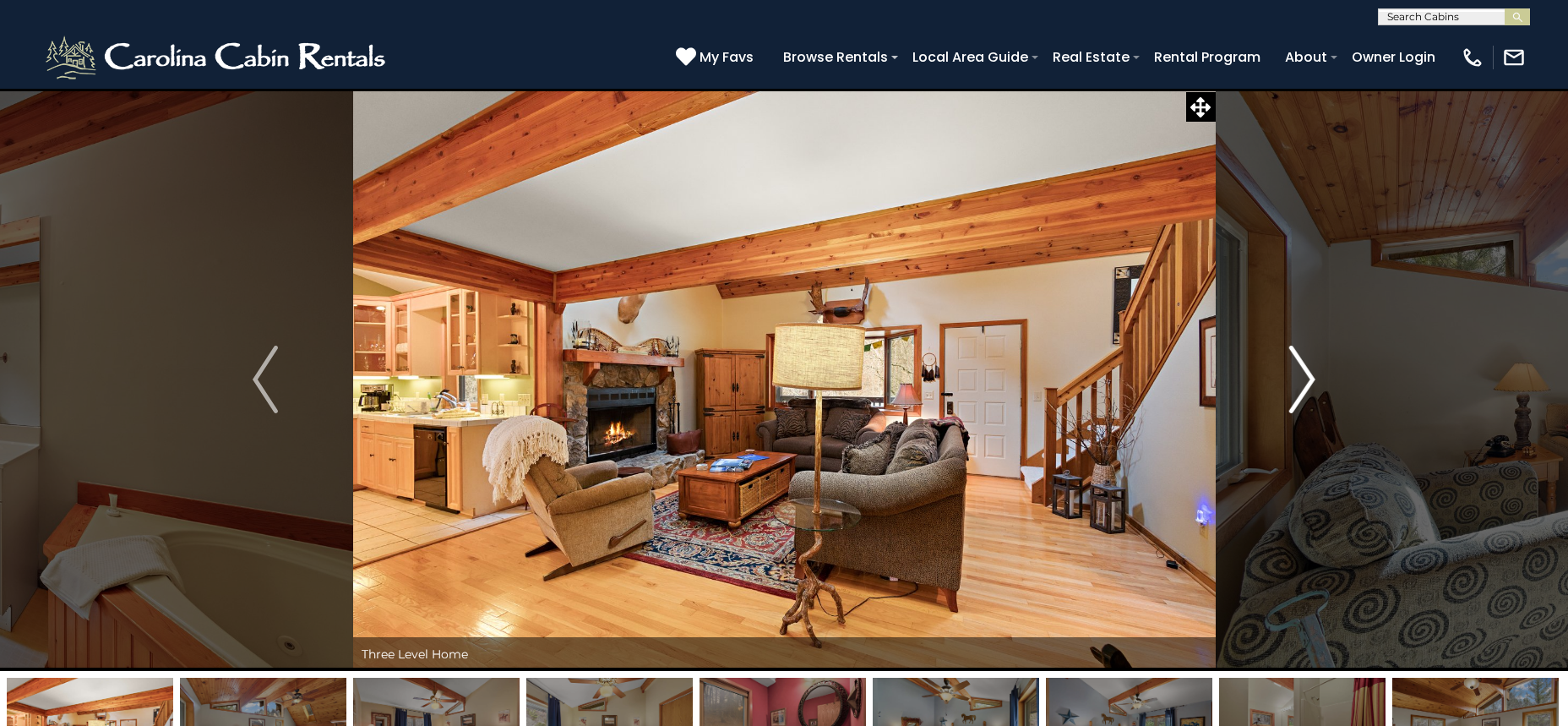
click at [1307, 379] on img "Next" at bounding box center [1303, 380] width 25 height 68
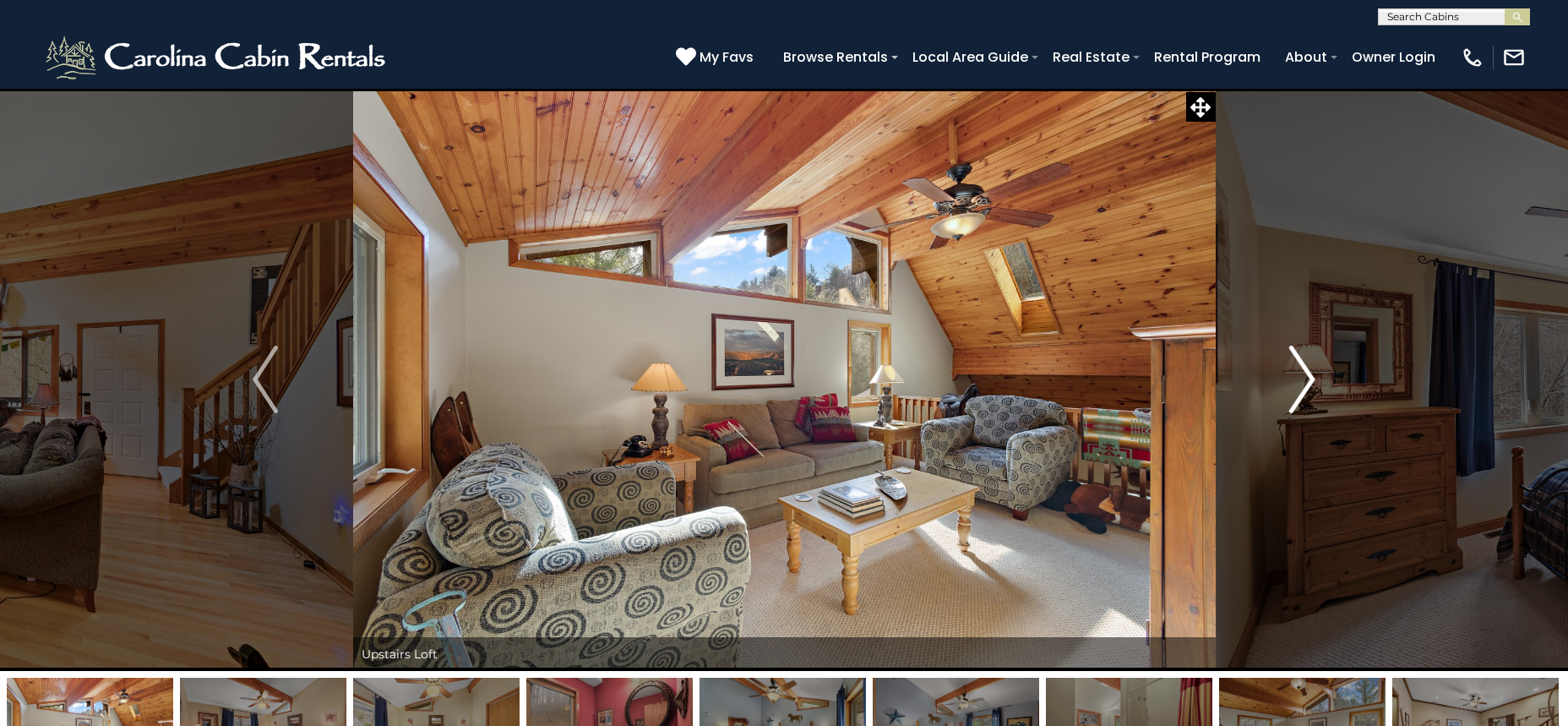
click at [1305, 379] on img "Next" at bounding box center [1303, 380] width 25 height 68
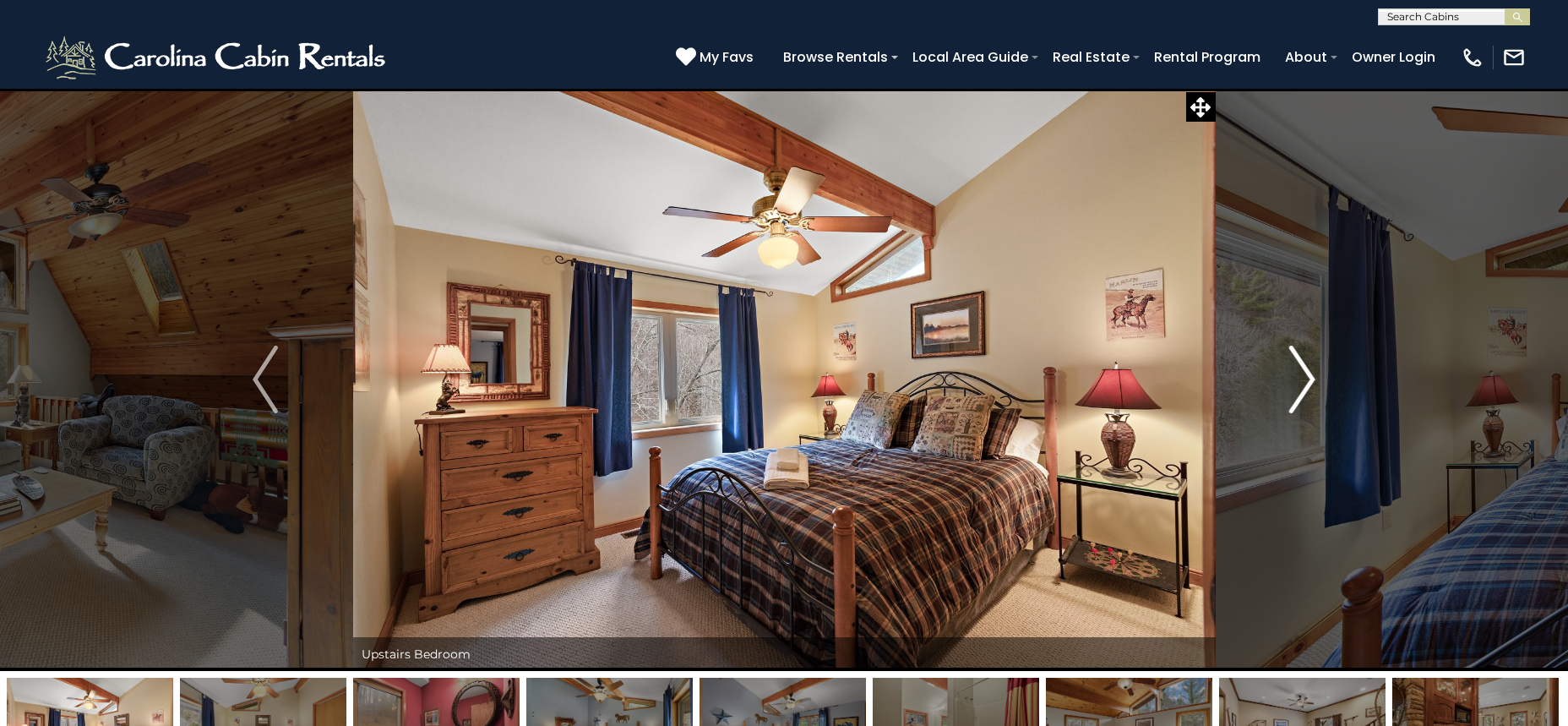
click at [1305, 379] on img "Next" at bounding box center [1303, 380] width 25 height 68
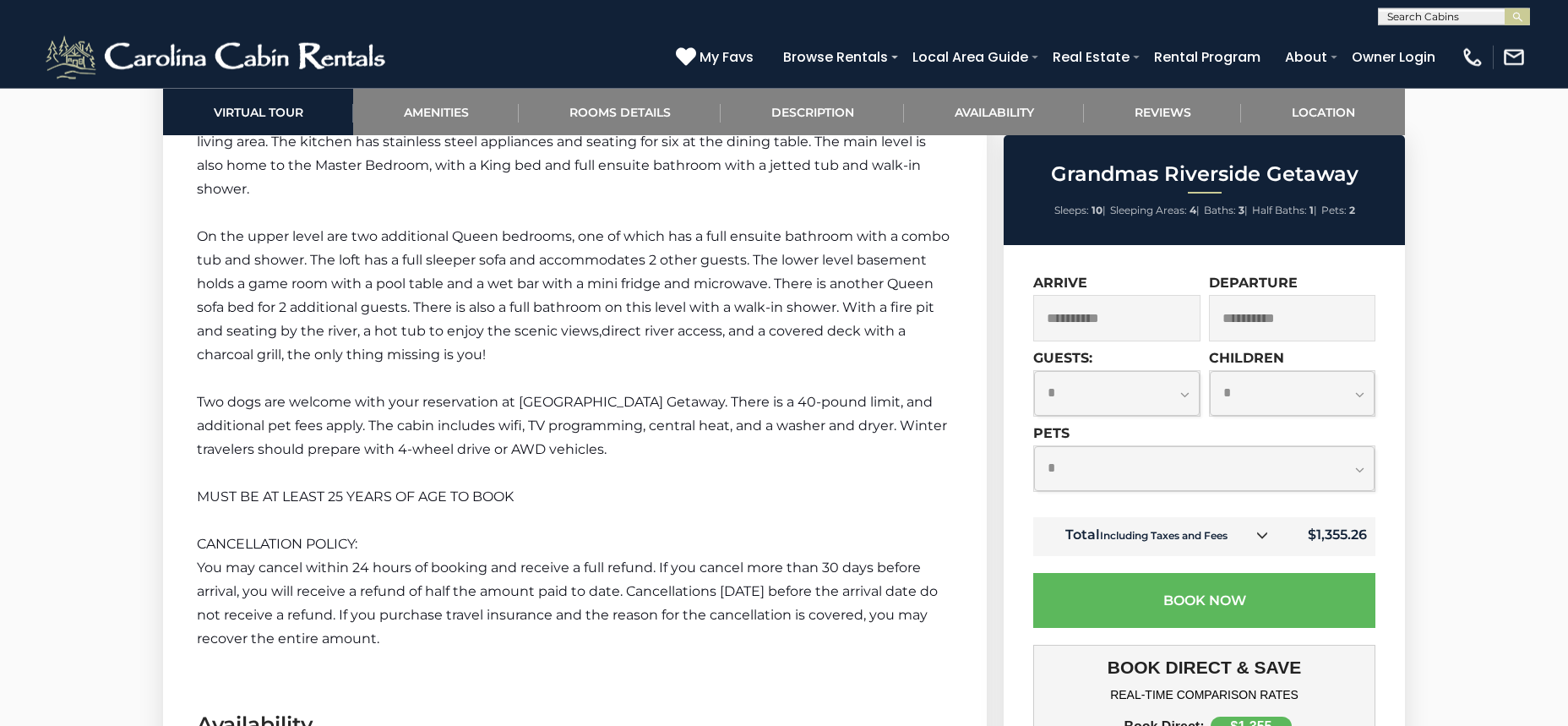
scroll to position [2793, 0]
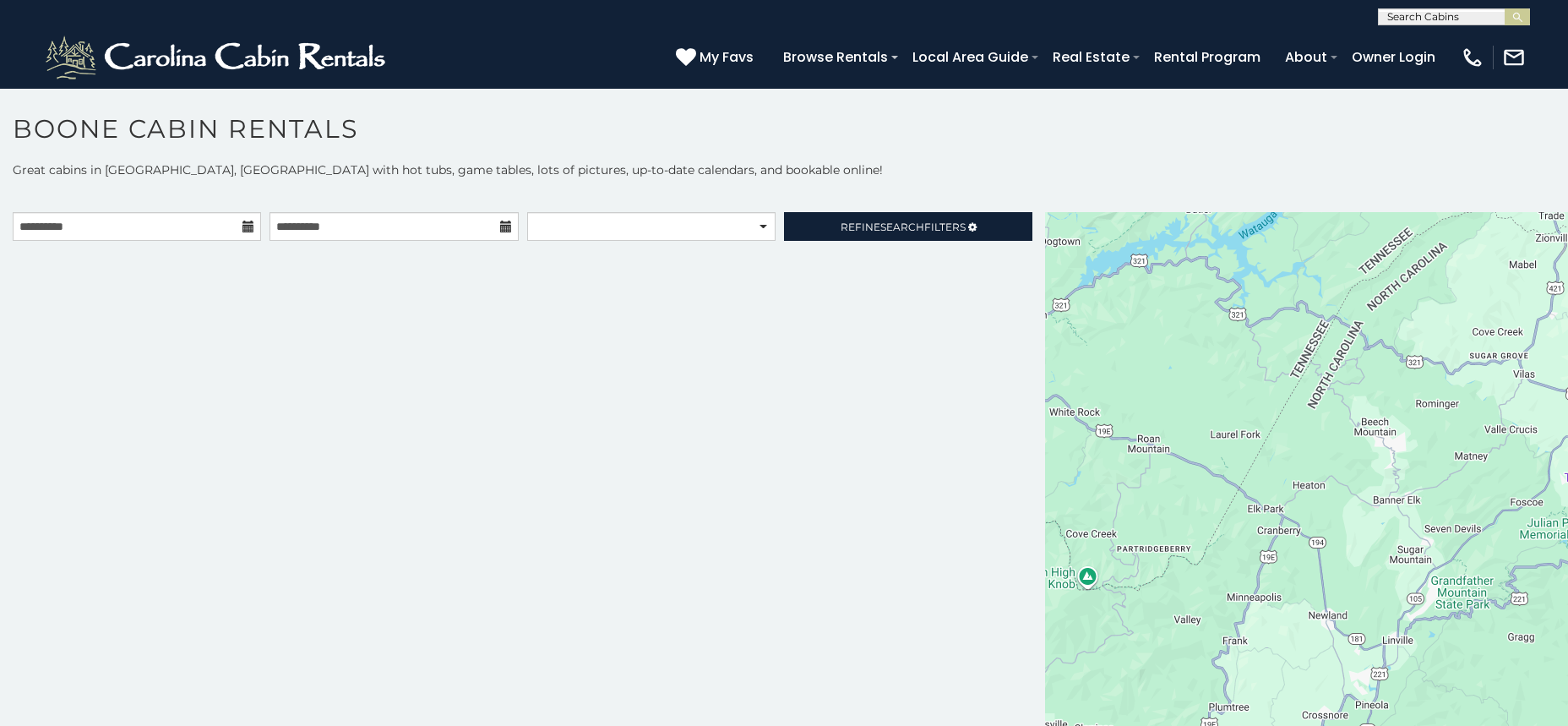
scroll to position [14, 0]
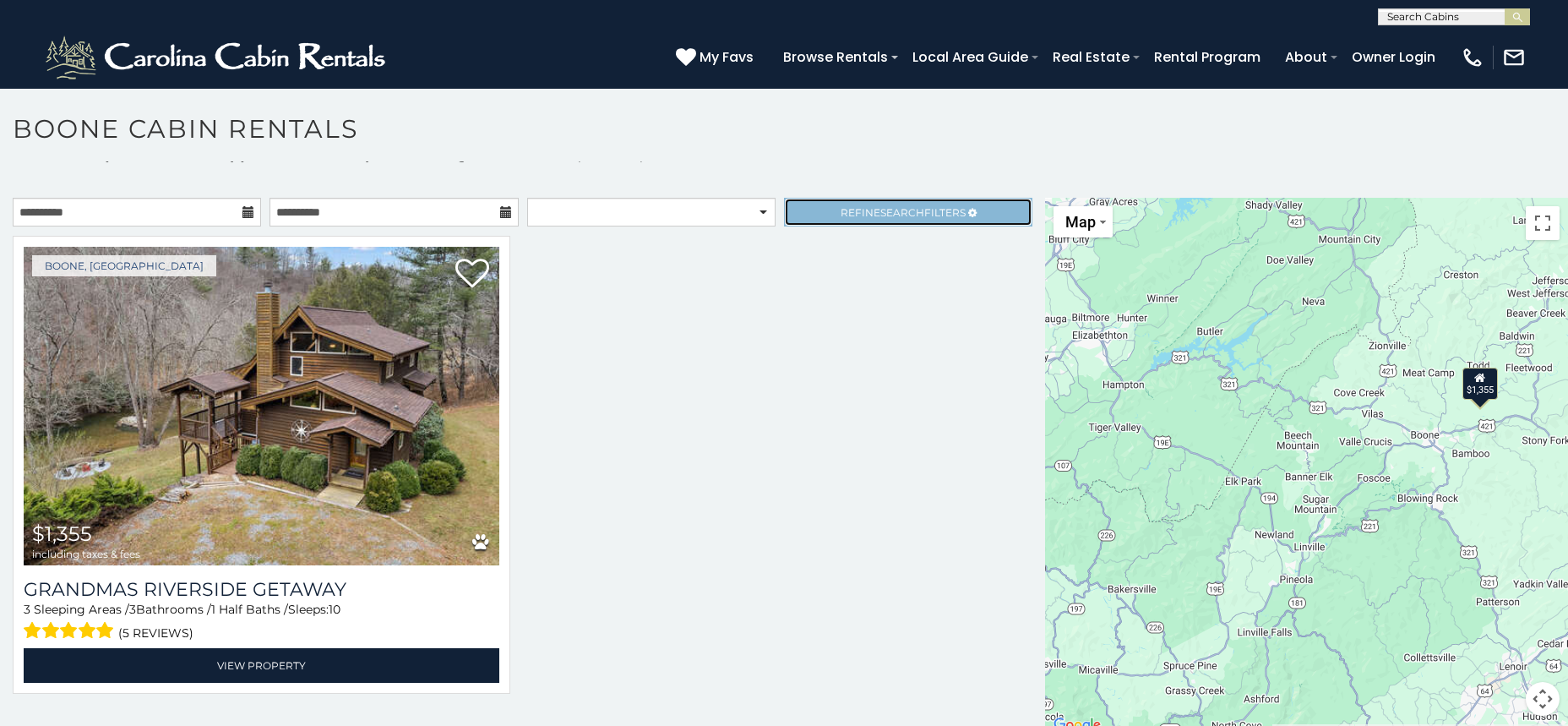
click at [895, 214] on span "Search" at bounding box center [902, 212] width 44 height 13
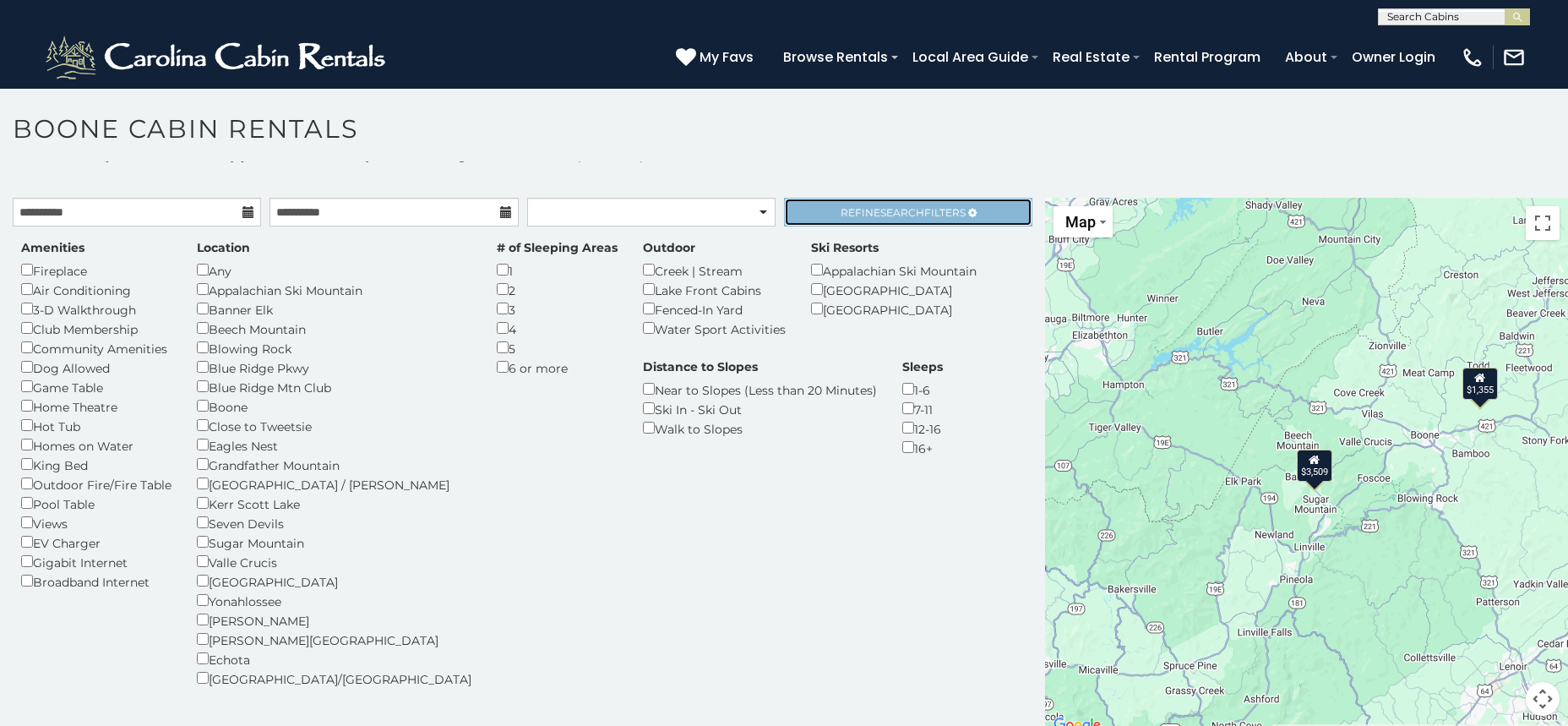
click at [887, 208] on span "Search" at bounding box center [902, 212] width 44 height 13
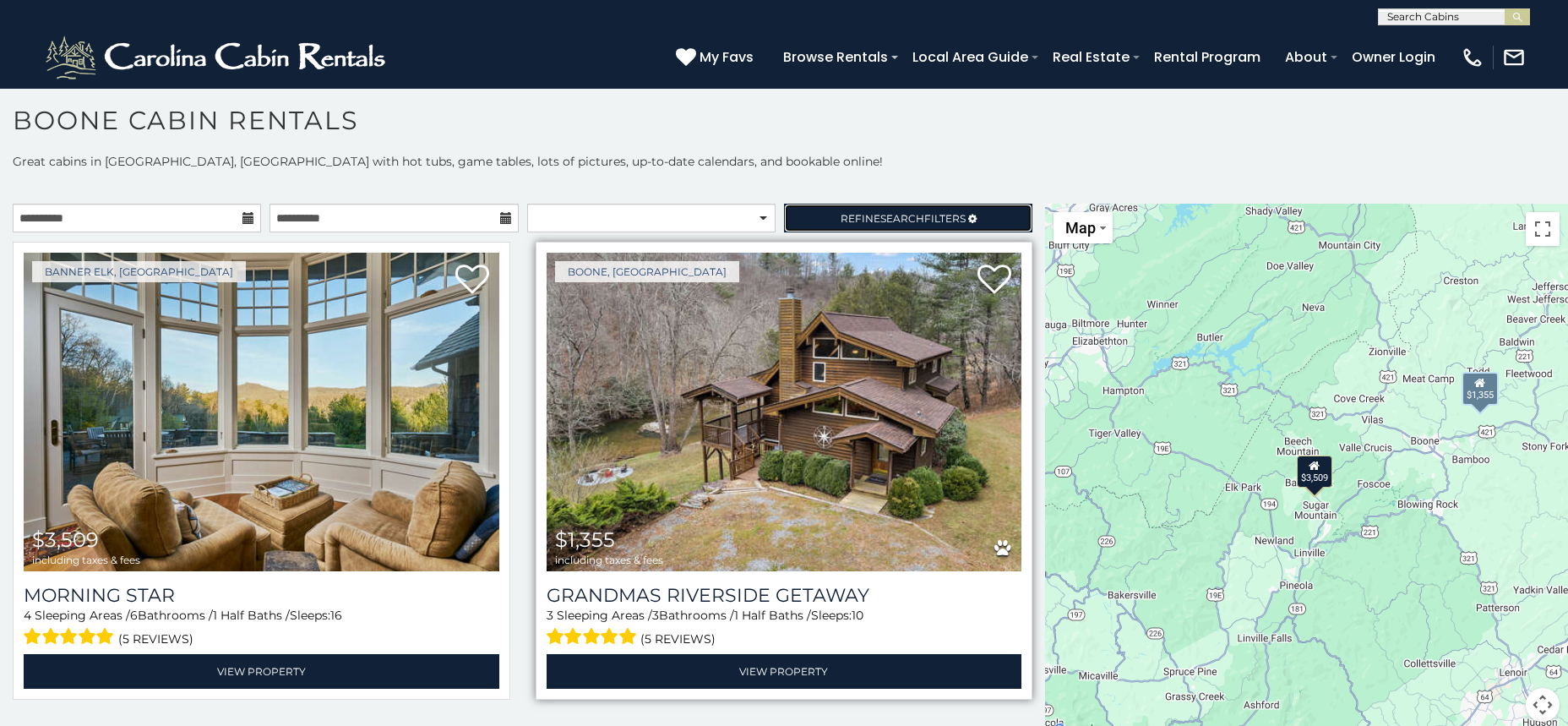
scroll to position [14, 0]
